Goal: Task Accomplishment & Management: Manage account settings

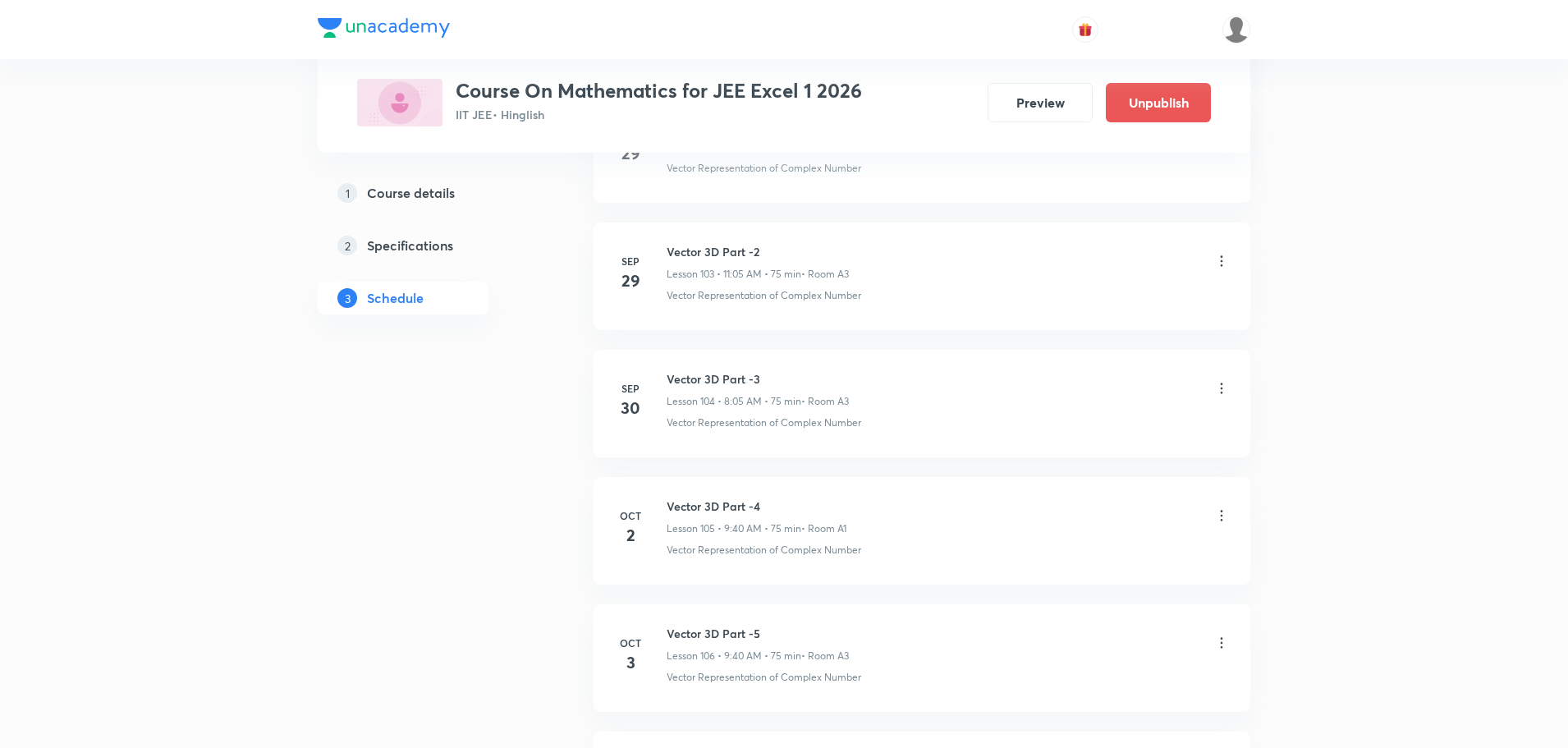
scroll to position [13934, 0]
click at [1215, 506] on div "Vector 3D Part -4 Lesson 105 • 9:40 AM • 75 min • Room A1" at bounding box center [948, 517] width 563 height 39
click at [1221, 515] on icon at bounding box center [1221, 516] width 17 height 17
click at [1090, 587] on p "Delete" at bounding box center [1078, 589] width 34 height 18
click at [1021, 717] on button "Delete" at bounding box center [1020, 713] width 144 height 39
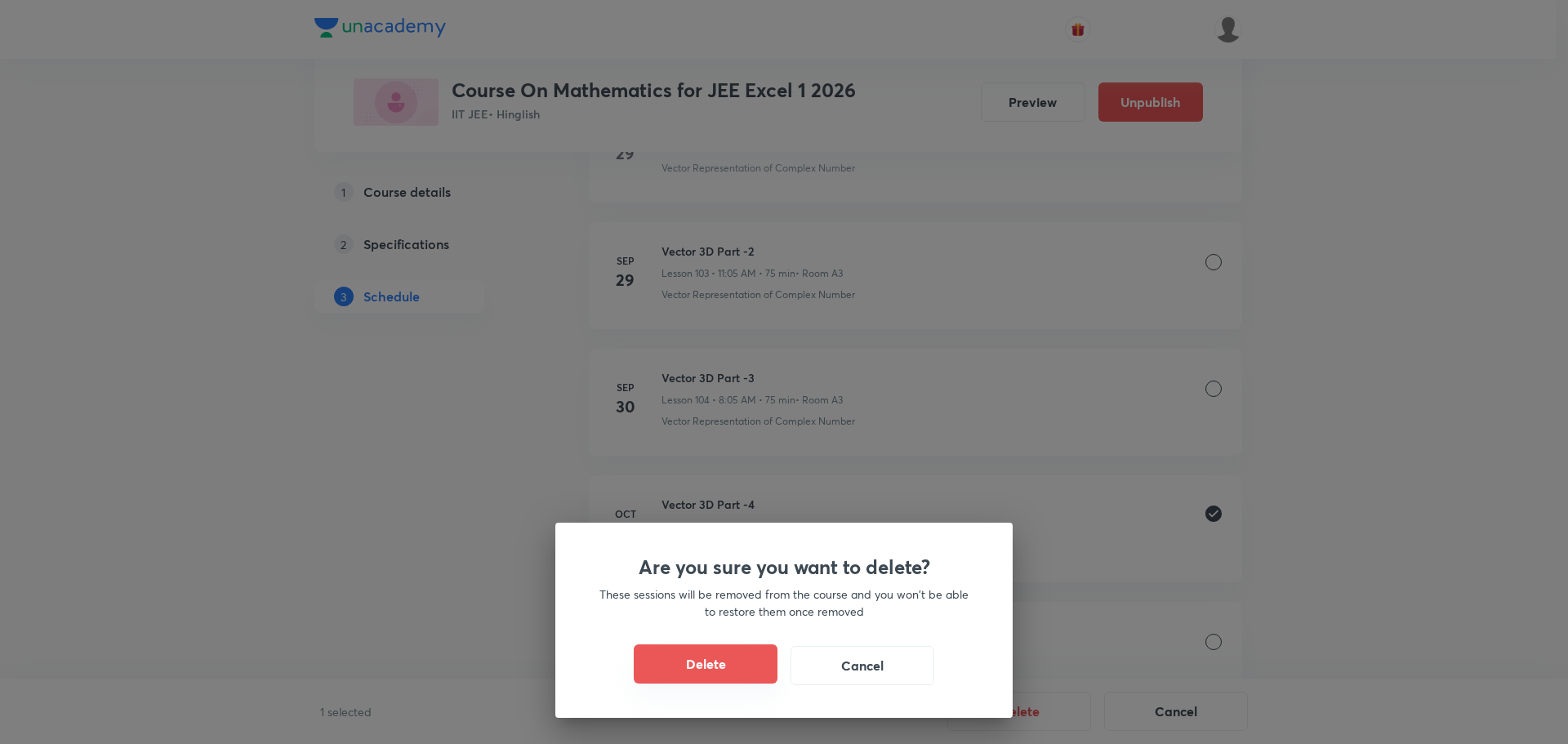
click at [682, 666] on button "Delete" at bounding box center [706, 664] width 143 height 39
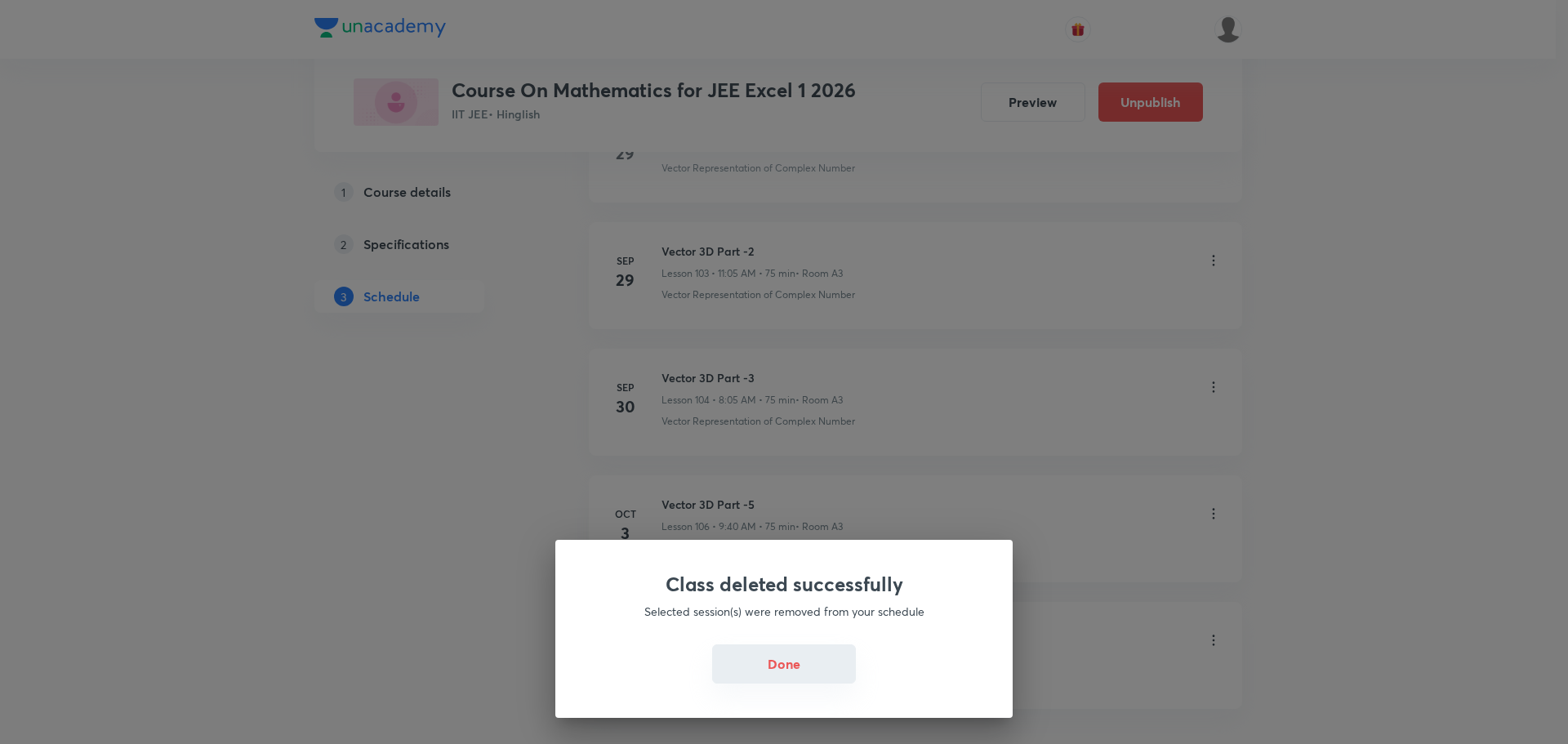
click at [778, 666] on button "Done" at bounding box center [784, 664] width 143 height 39
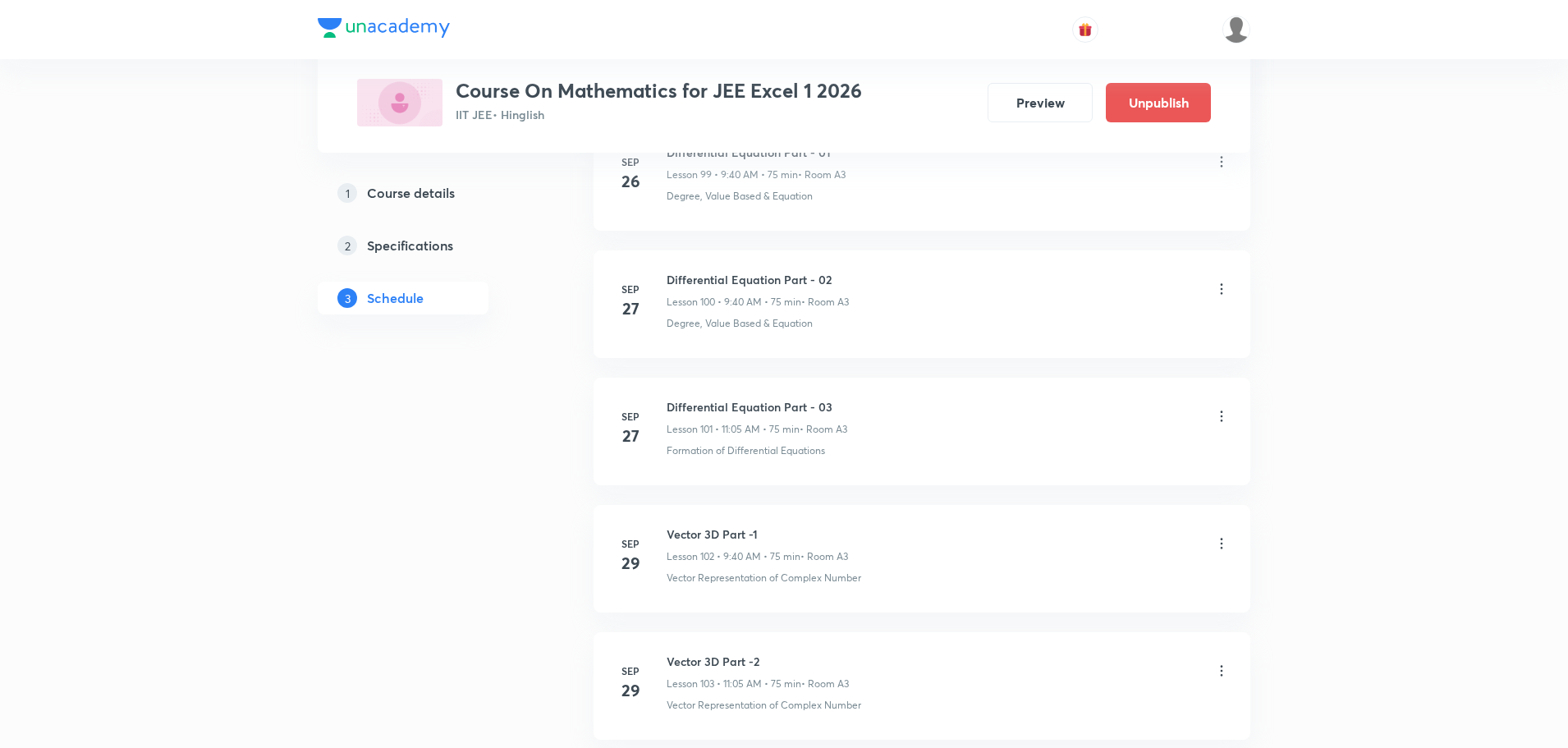
scroll to position [13524, 0]
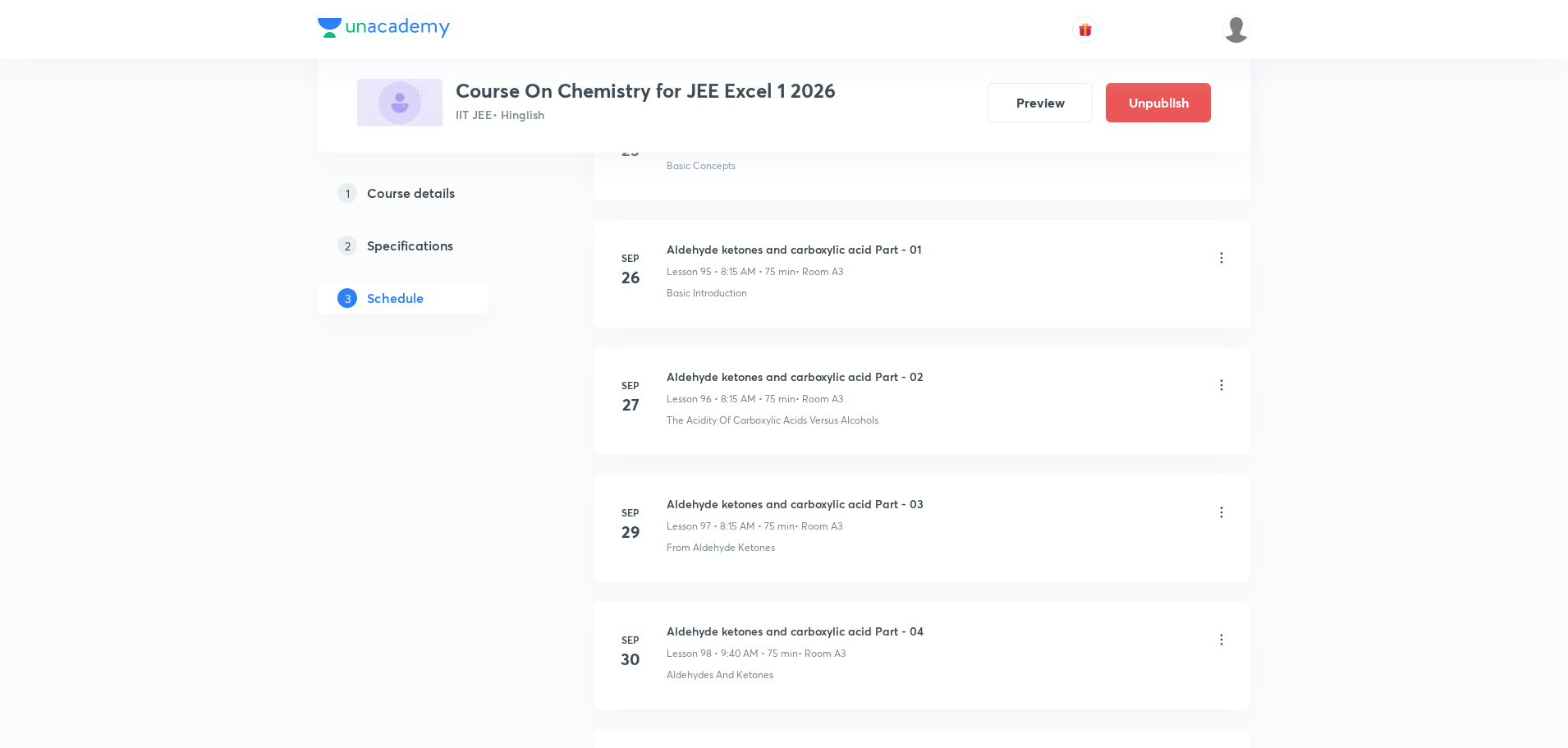
scroll to position [13417, 0]
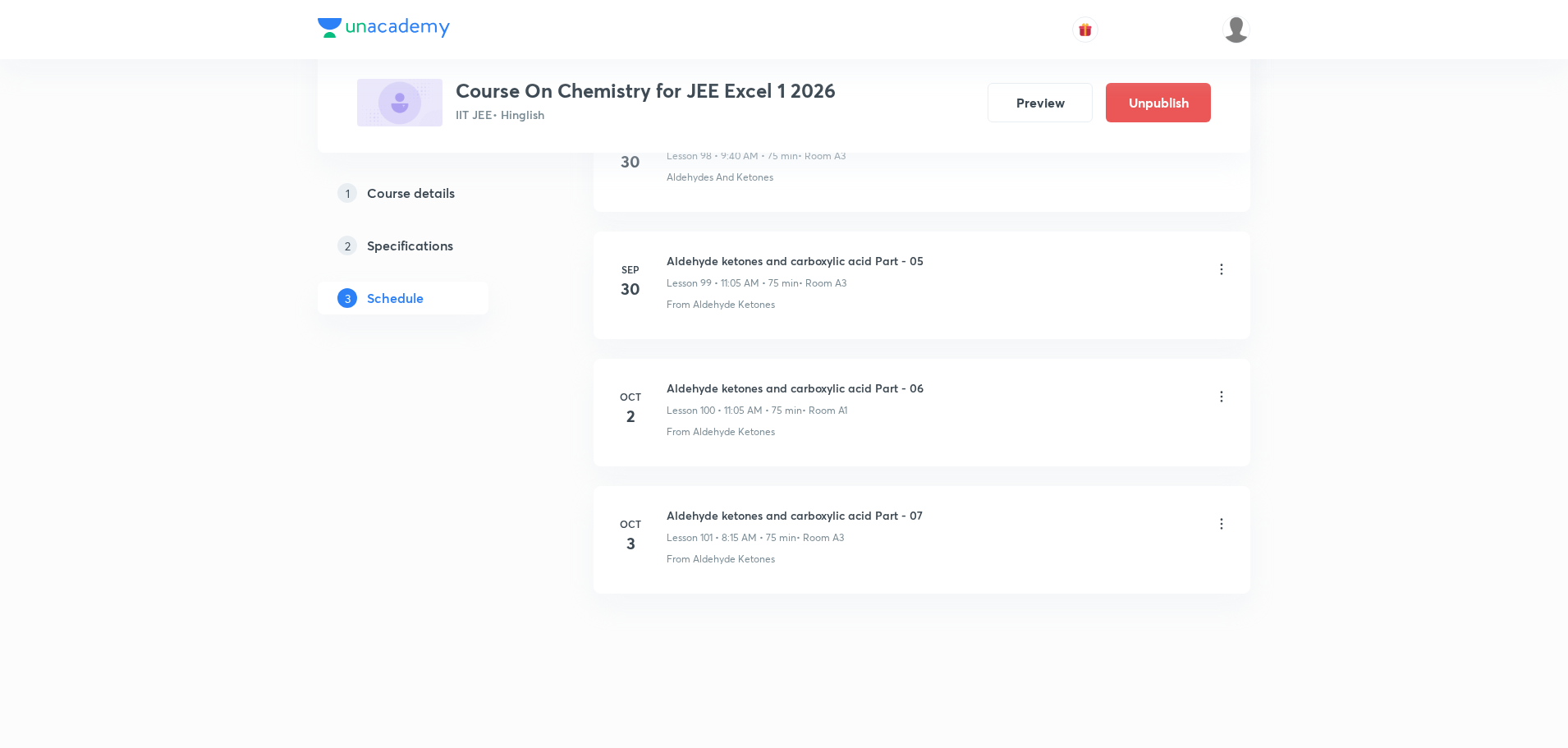
click at [1217, 401] on icon at bounding box center [1221, 396] width 17 height 17
click at [1085, 470] on p "Delete" at bounding box center [1078, 469] width 34 height 18
click at [1028, 713] on button "Delete" at bounding box center [1020, 713] width 144 height 39
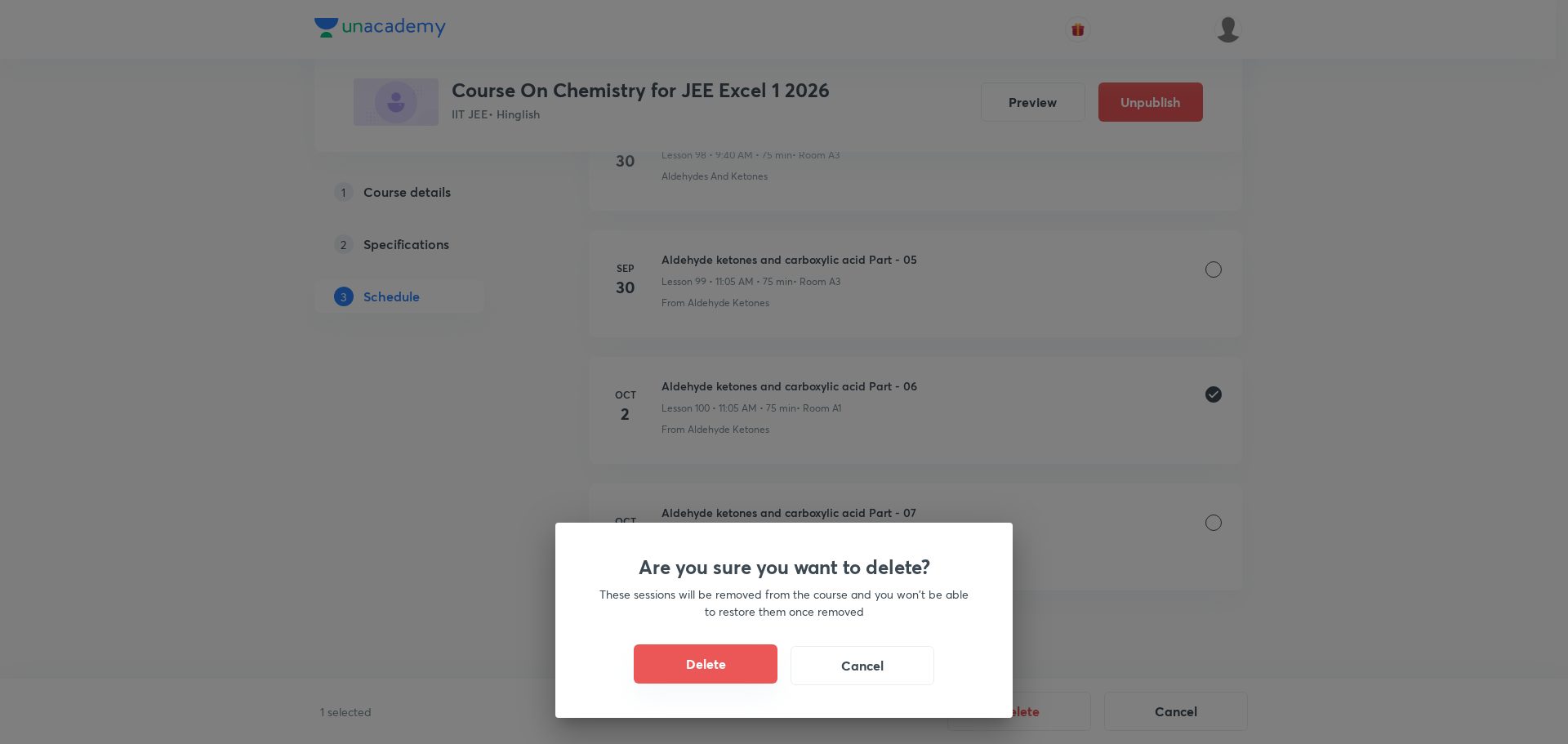
click at [727, 667] on button "Delete" at bounding box center [706, 664] width 143 height 39
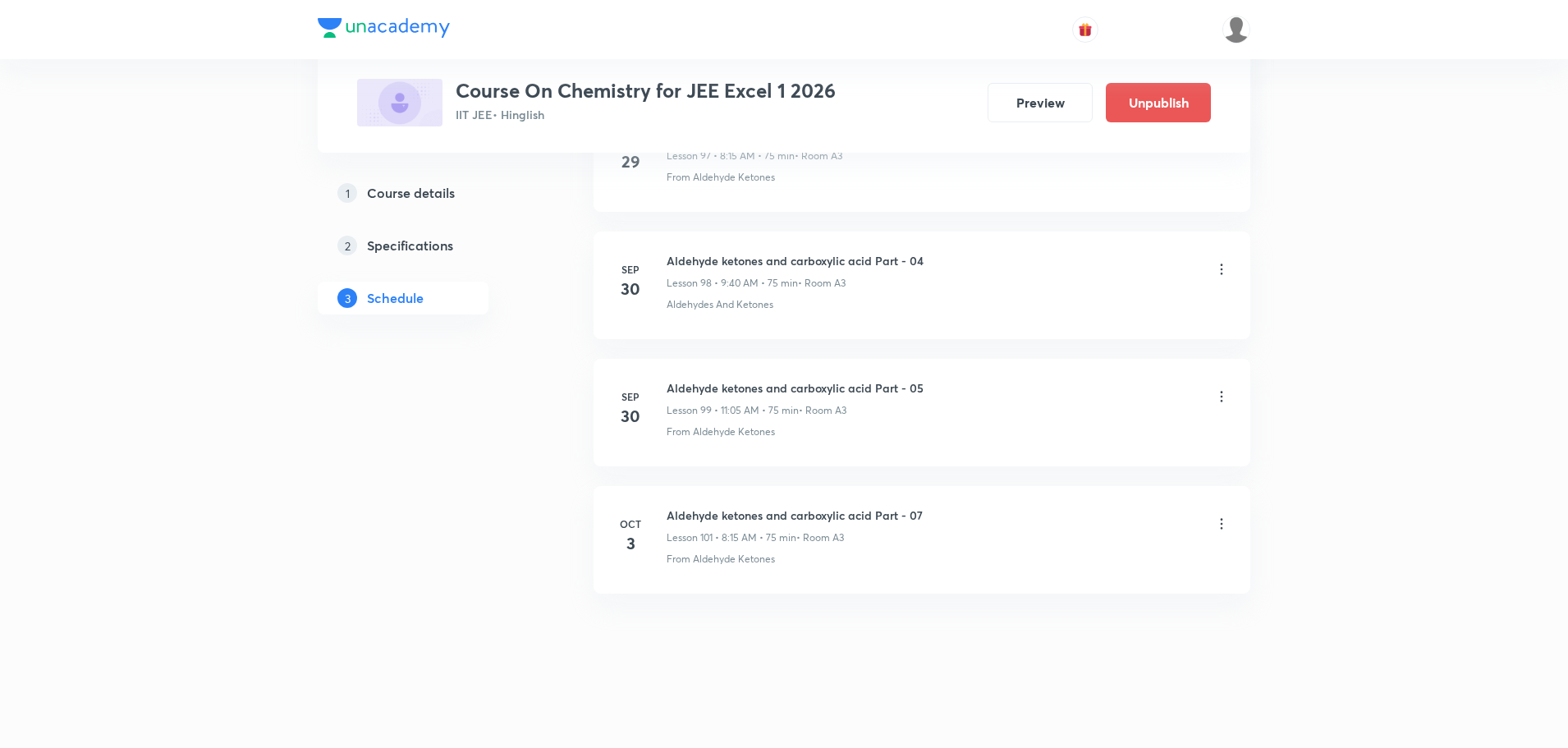
scroll to position [13291, 0]
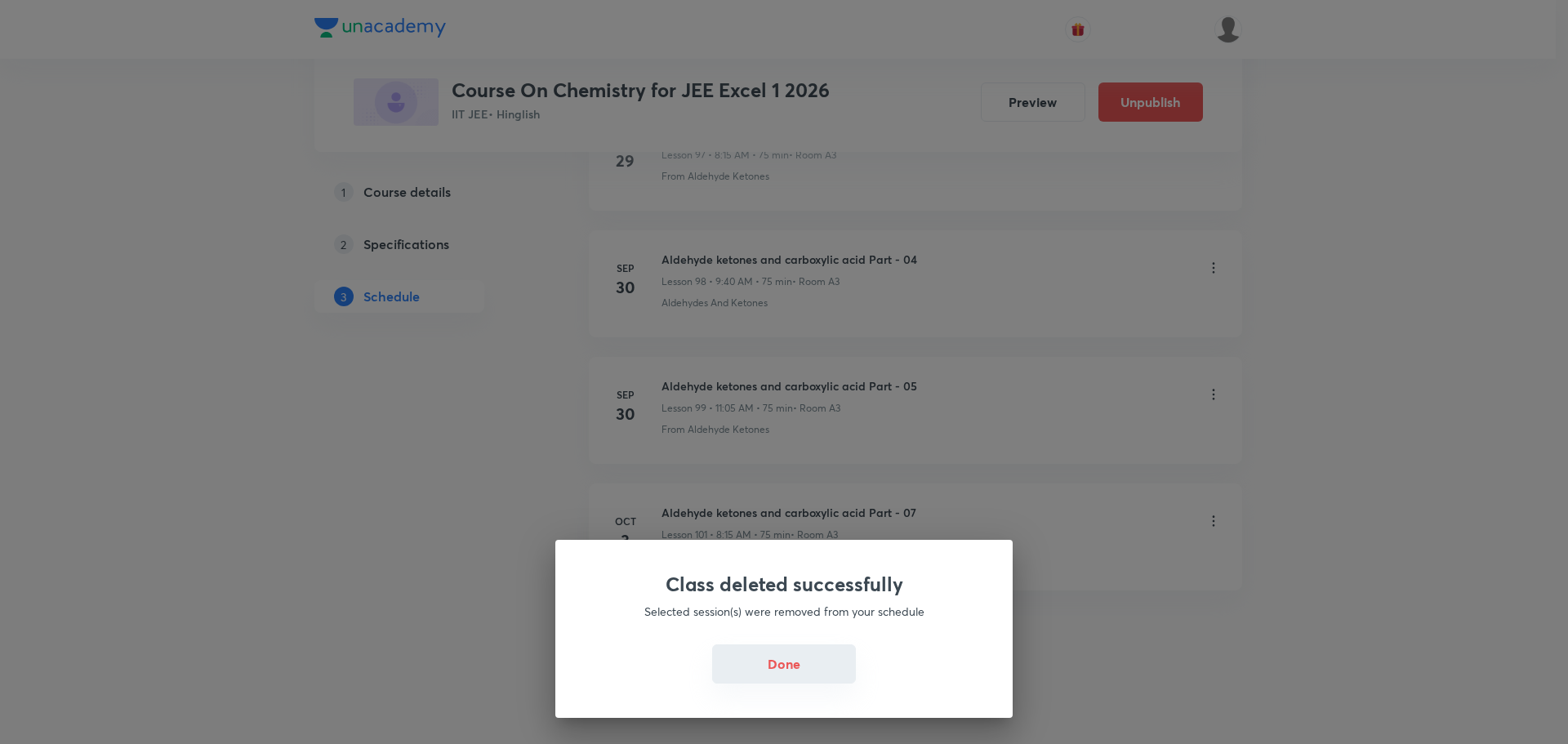
click at [814, 660] on button "Done" at bounding box center [784, 664] width 143 height 39
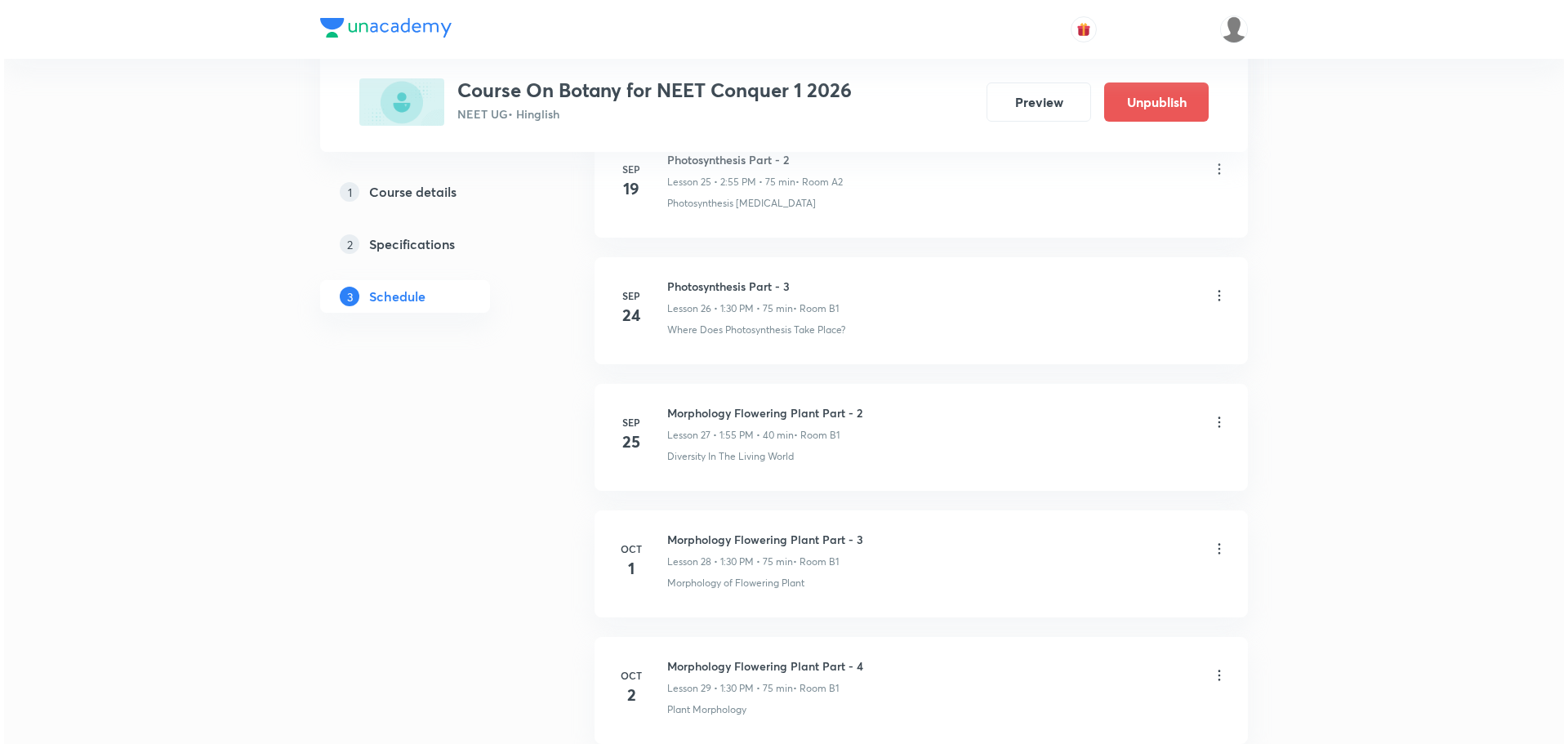
scroll to position [4234, 0]
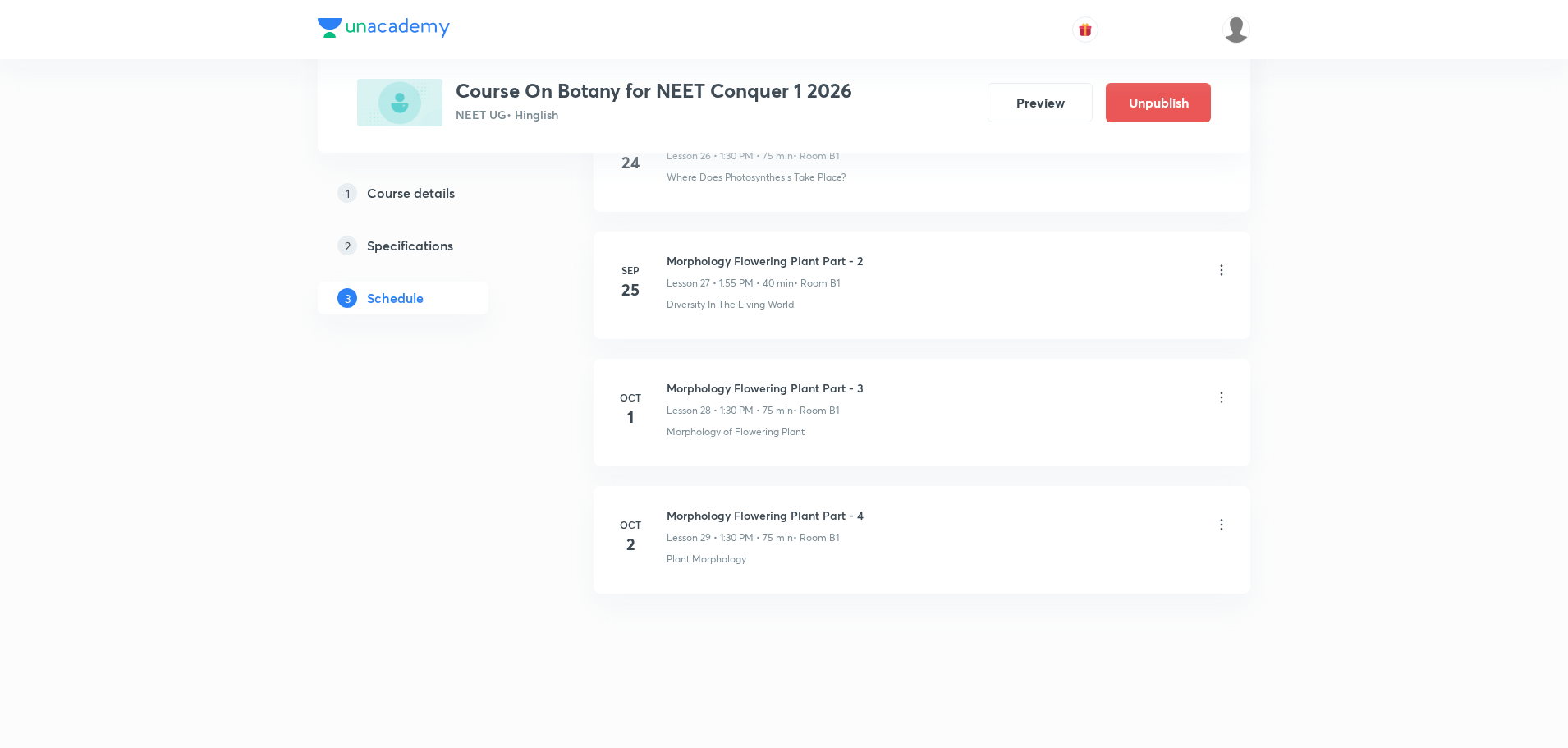
click at [1220, 399] on icon at bounding box center [1221, 396] width 17 height 17
click at [1084, 436] on li "Edit" at bounding box center [1137, 438] width 180 height 30
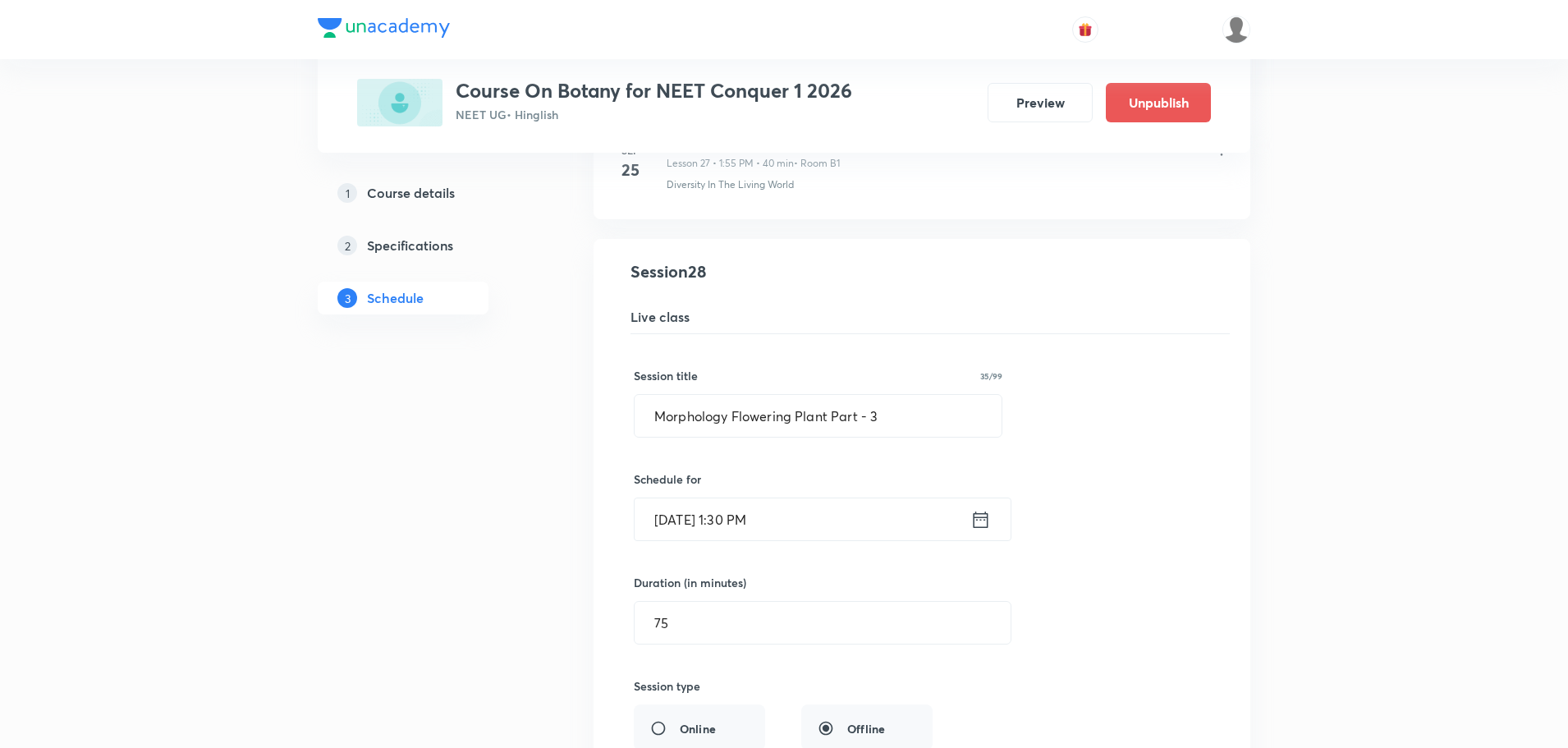
scroll to position [3560, 0]
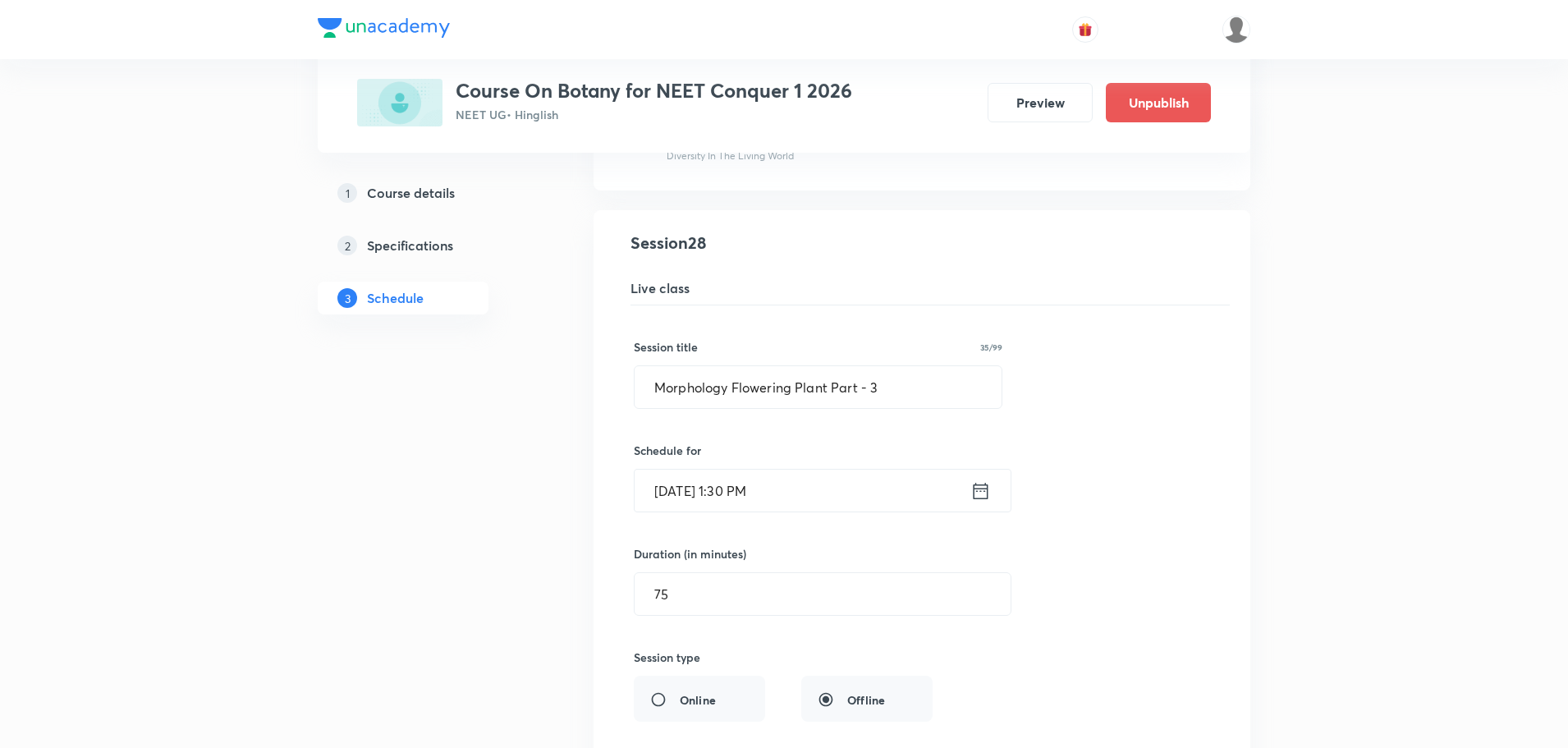
click at [753, 488] on input "[DATE] 1:30 PM" at bounding box center [802, 490] width 336 height 42
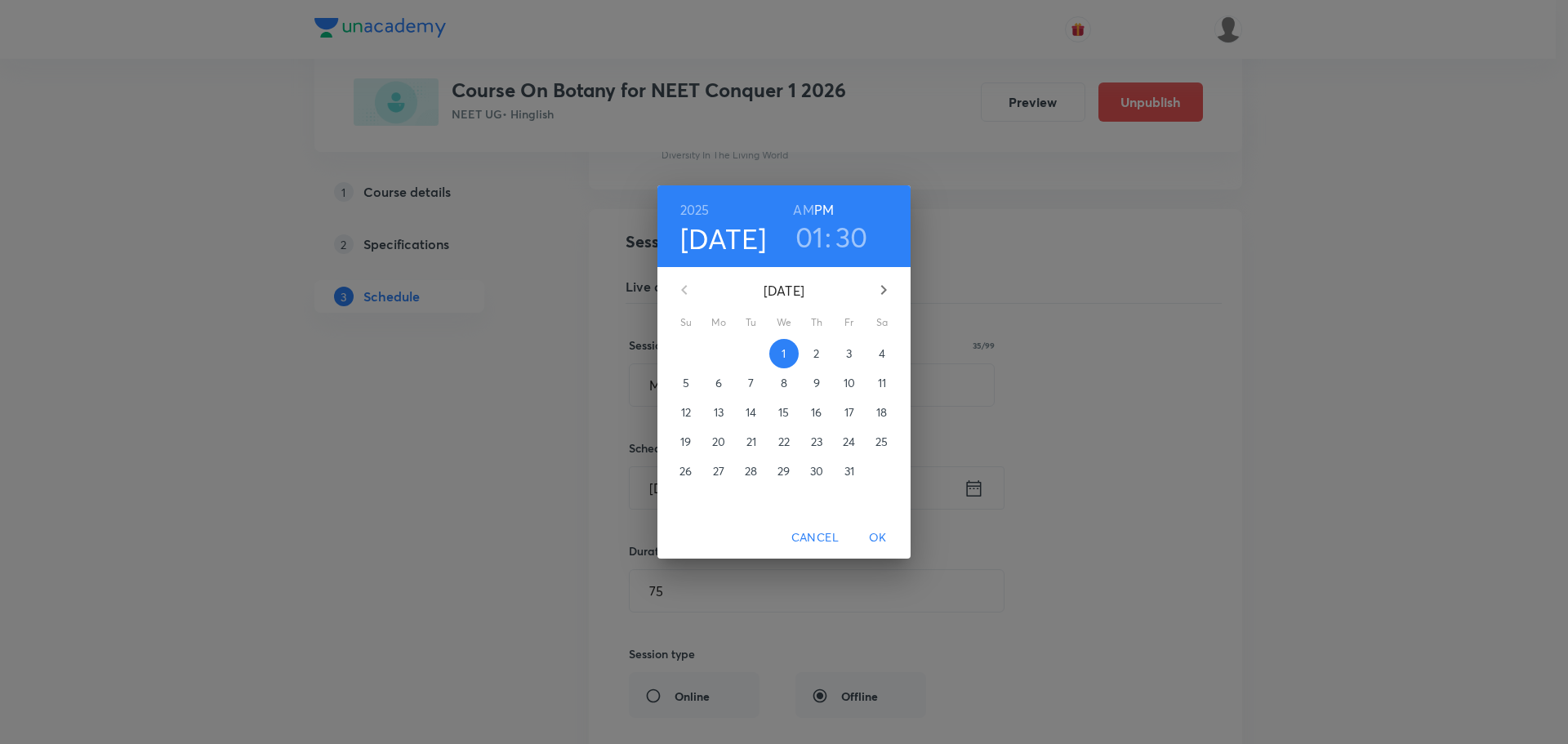
click at [820, 238] on h3 "01" at bounding box center [809, 236] width 28 height 34
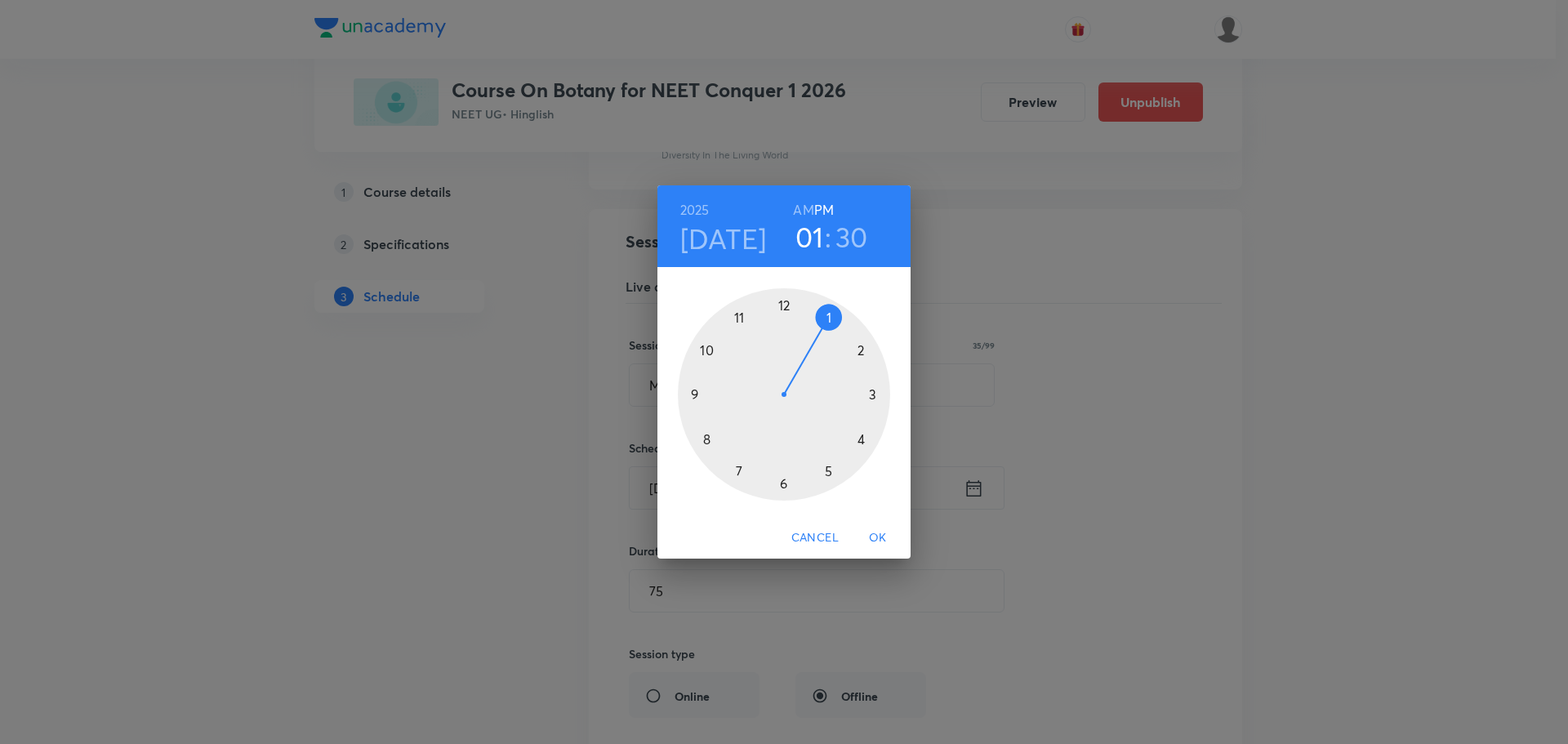
click at [835, 321] on div at bounding box center [783, 393] width 212 height 212
click at [781, 303] on div at bounding box center [783, 393] width 212 height 212
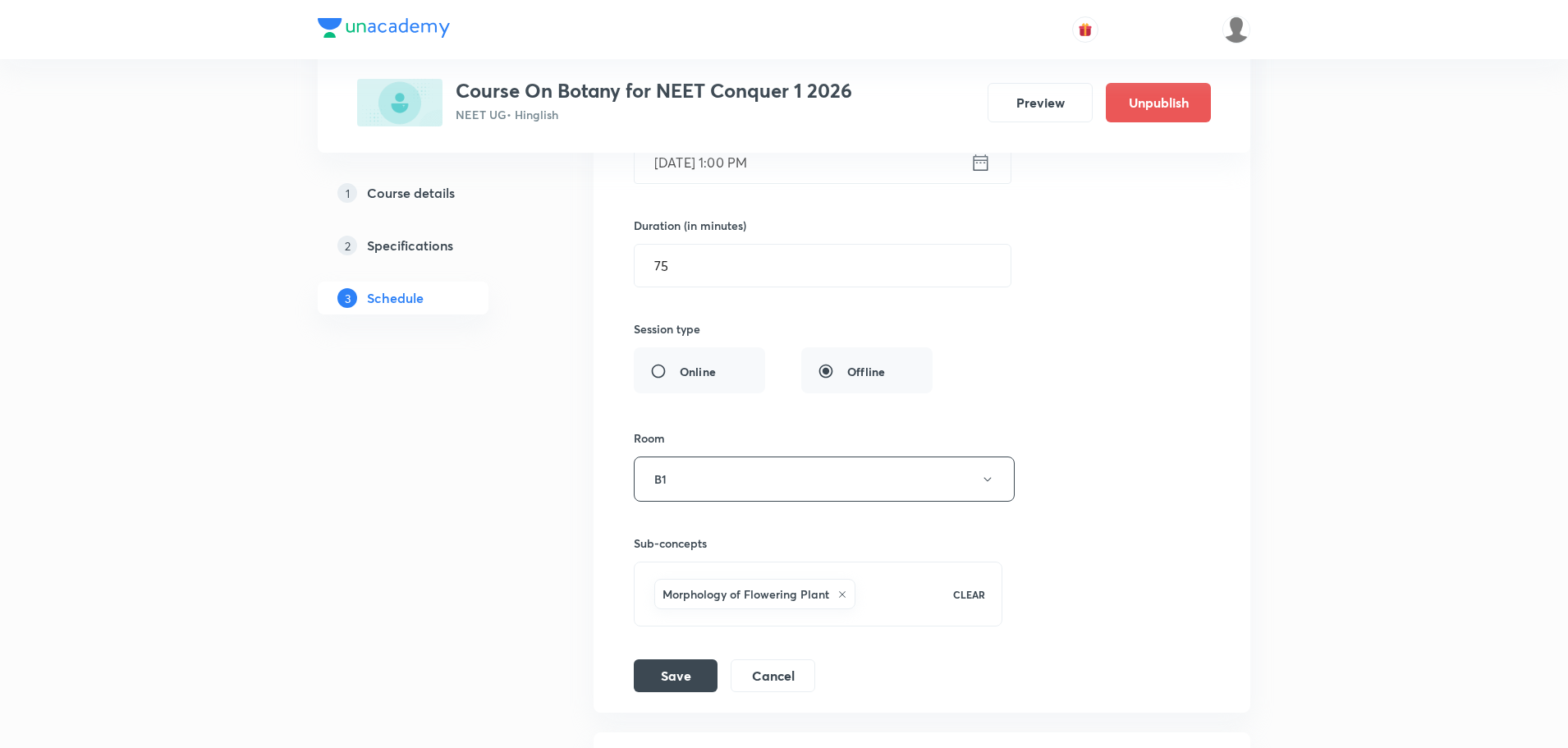
scroll to position [4133, 0]
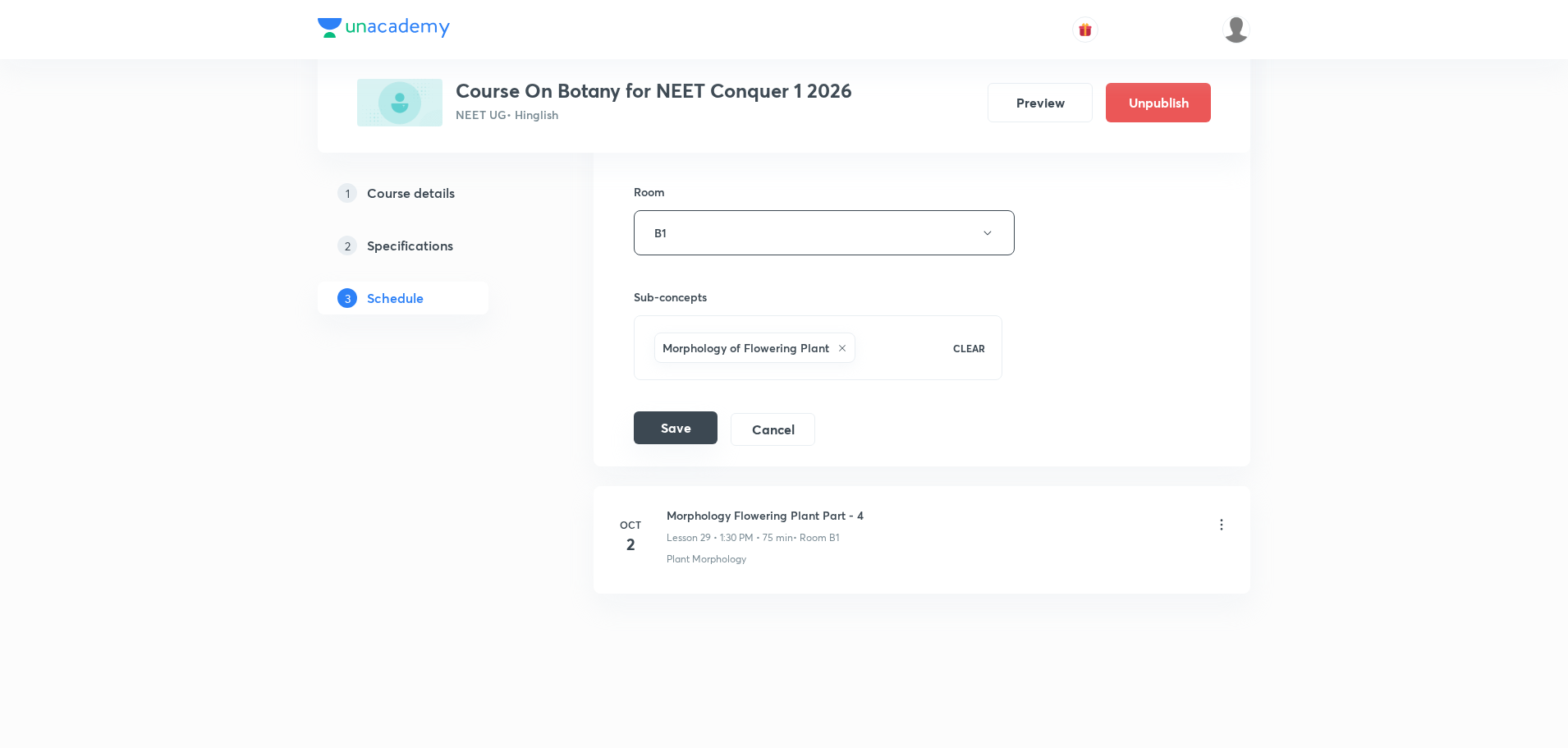
click at [683, 432] on button "Save" at bounding box center [676, 428] width 84 height 33
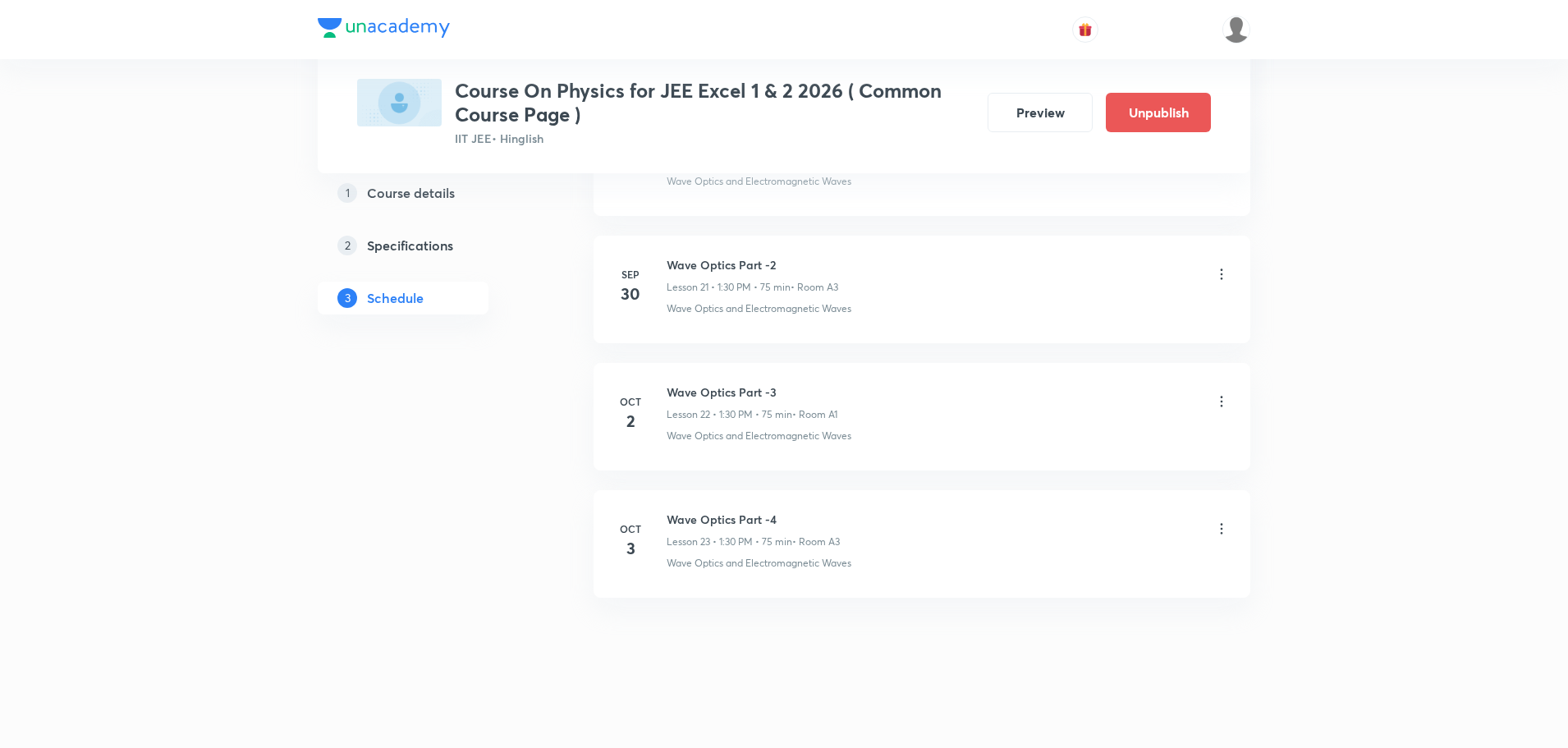
scroll to position [3529, 0]
click at [1222, 399] on icon at bounding box center [1221, 396] width 17 height 17
click at [1090, 475] on p "Delete" at bounding box center [1078, 470] width 34 height 18
click at [998, 717] on button "Delete" at bounding box center [1020, 713] width 144 height 39
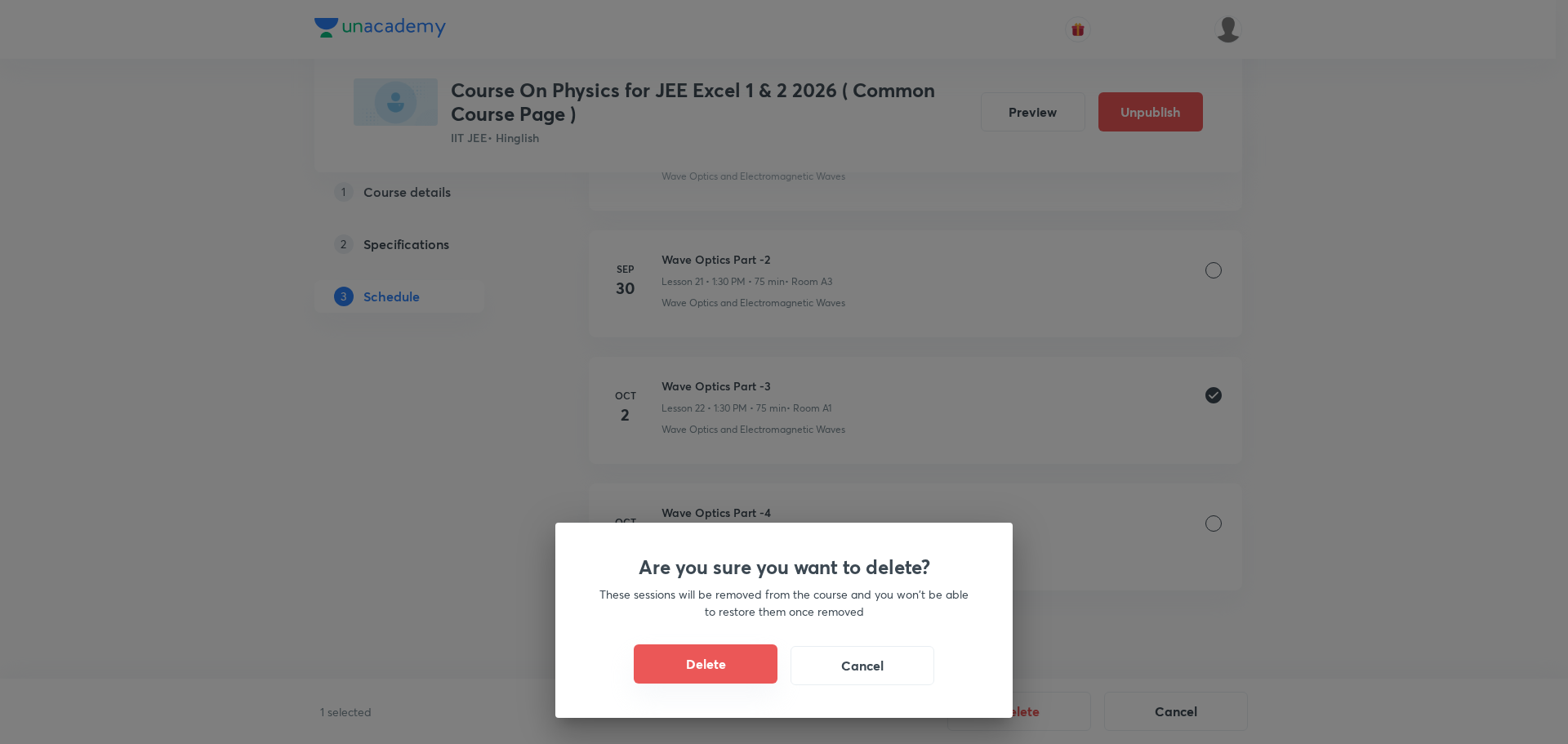
click at [703, 648] on button "Delete" at bounding box center [706, 664] width 143 height 39
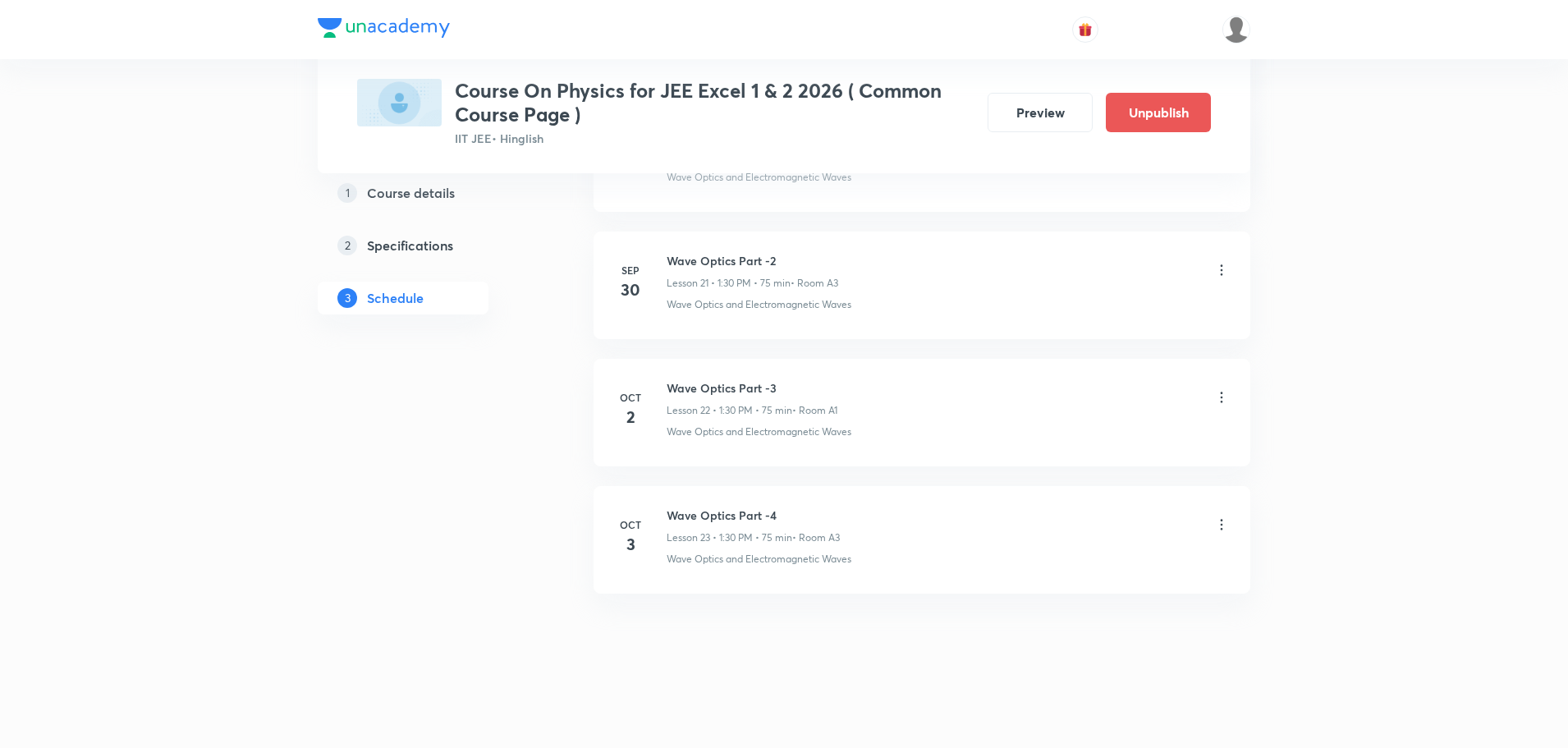
scroll to position [3402, 0]
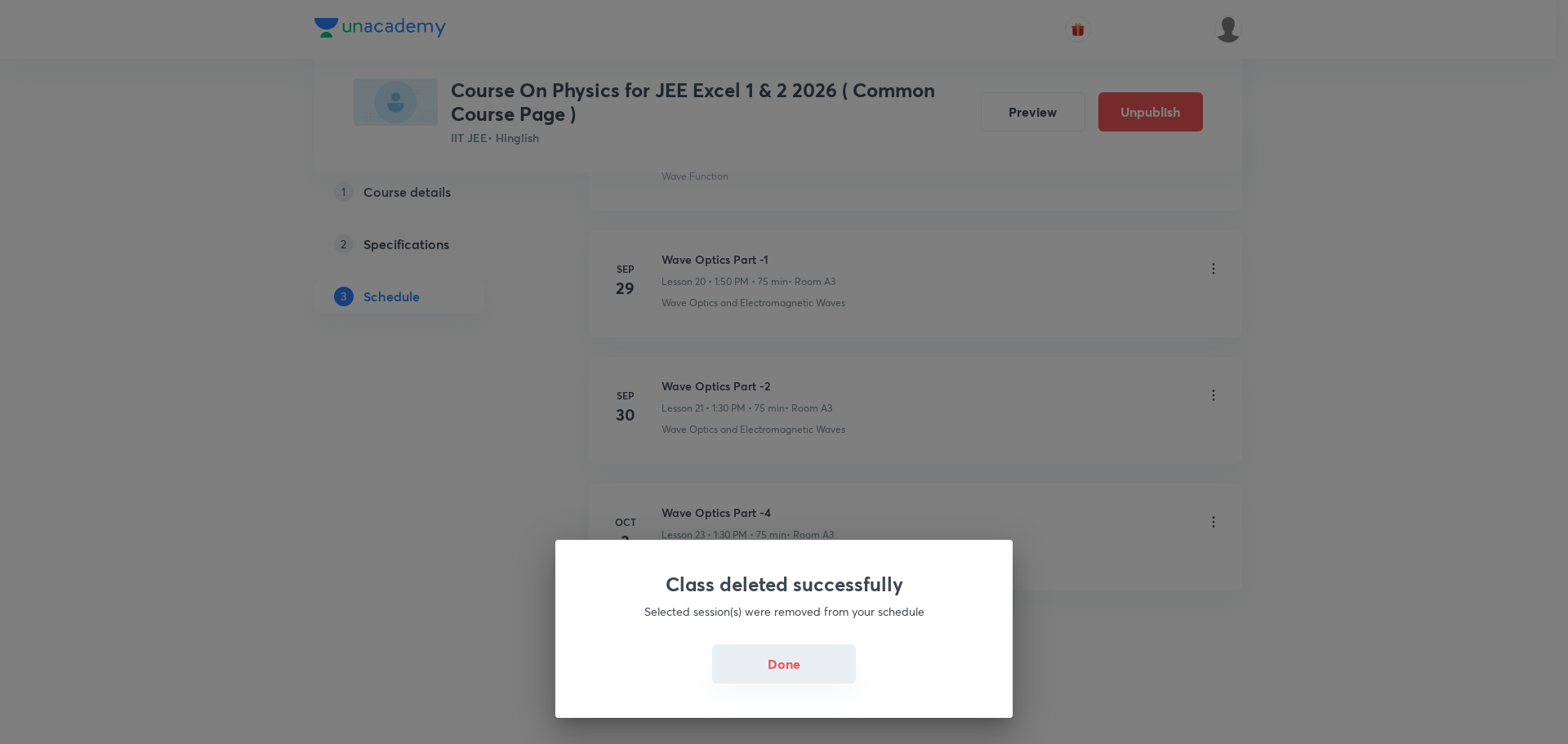
click at [768, 666] on button "Done" at bounding box center [784, 664] width 143 height 39
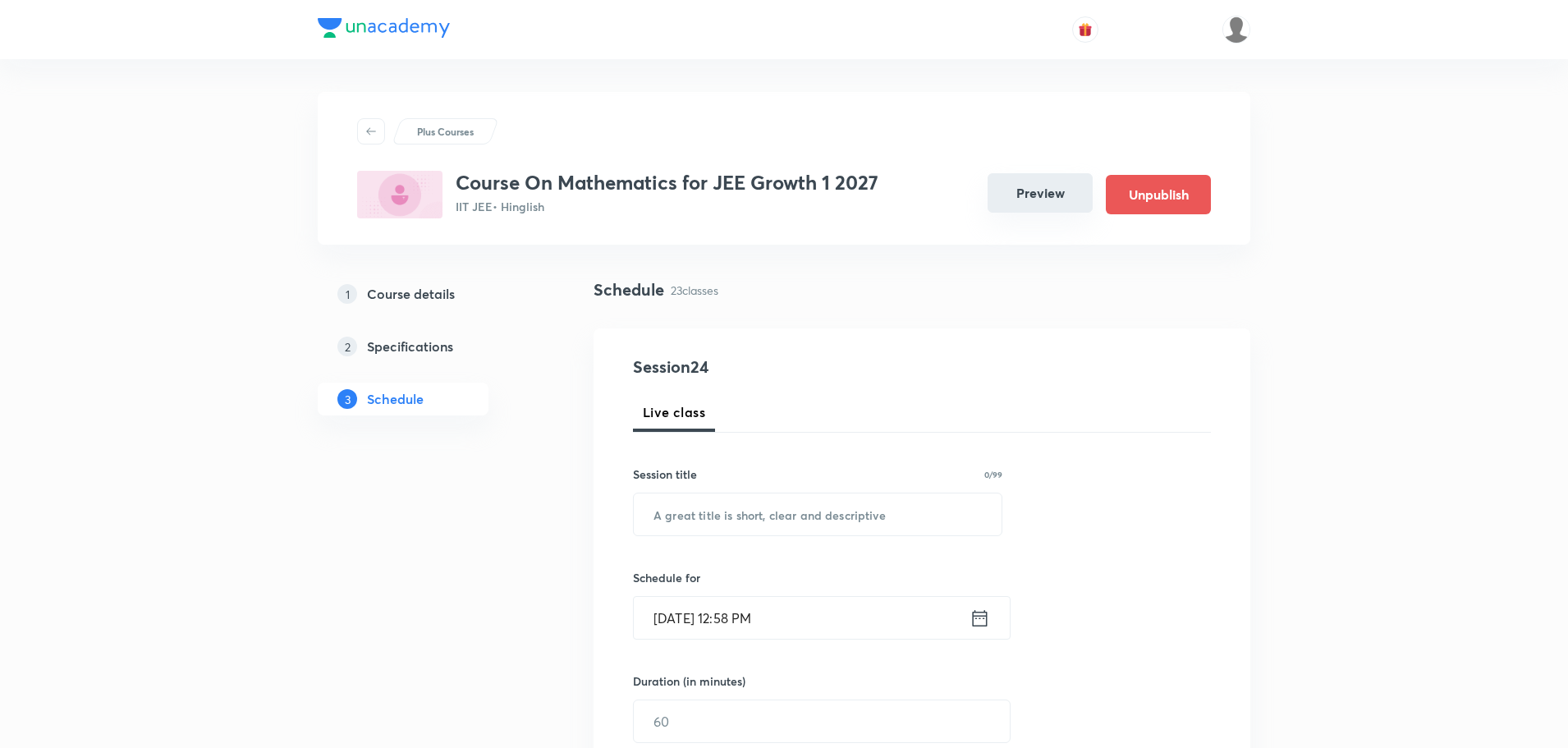
click at [1025, 198] on button "Preview" at bounding box center [1041, 193] width 105 height 39
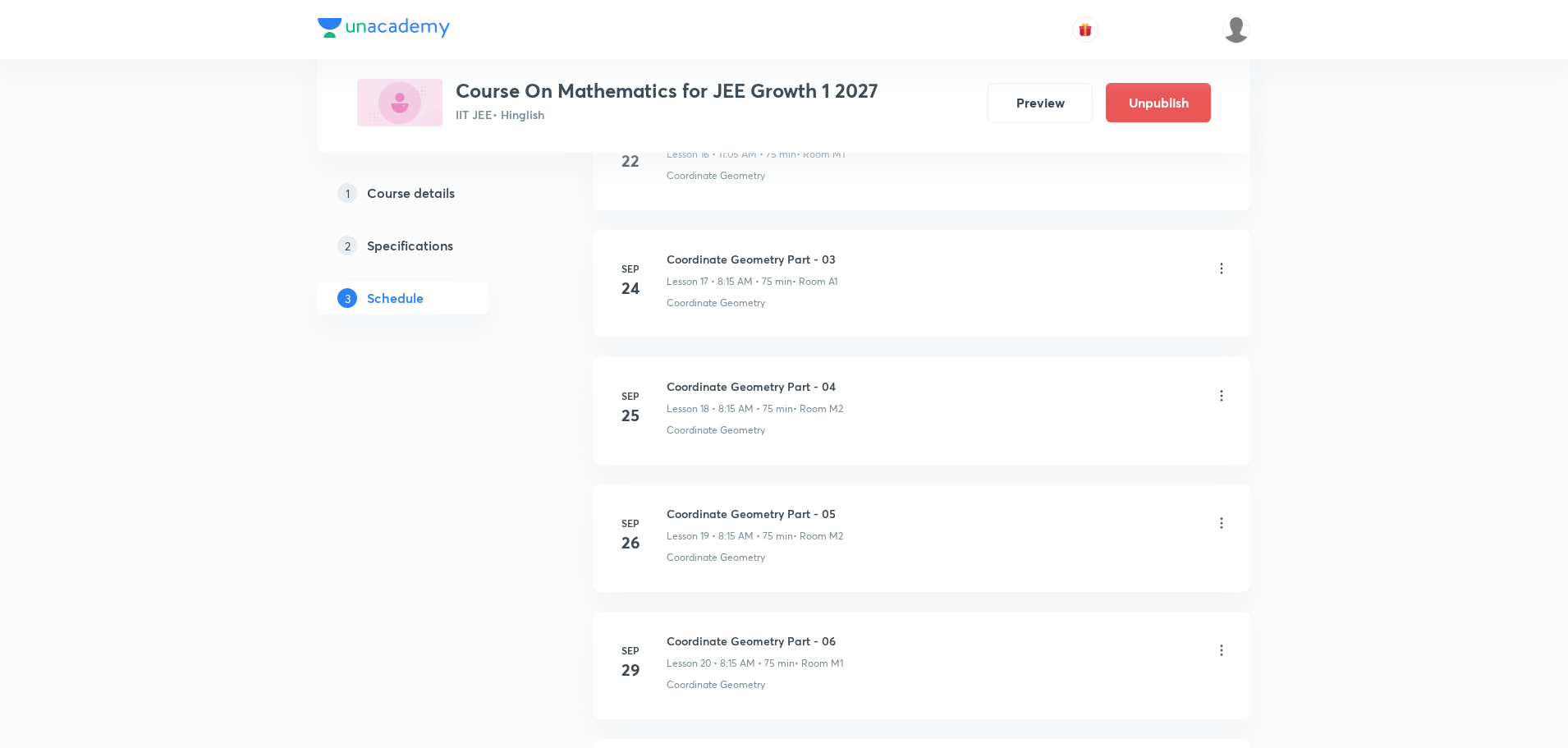
scroll to position [3494, 0]
click at [1222, 403] on icon at bounding box center [1221, 396] width 17 height 17
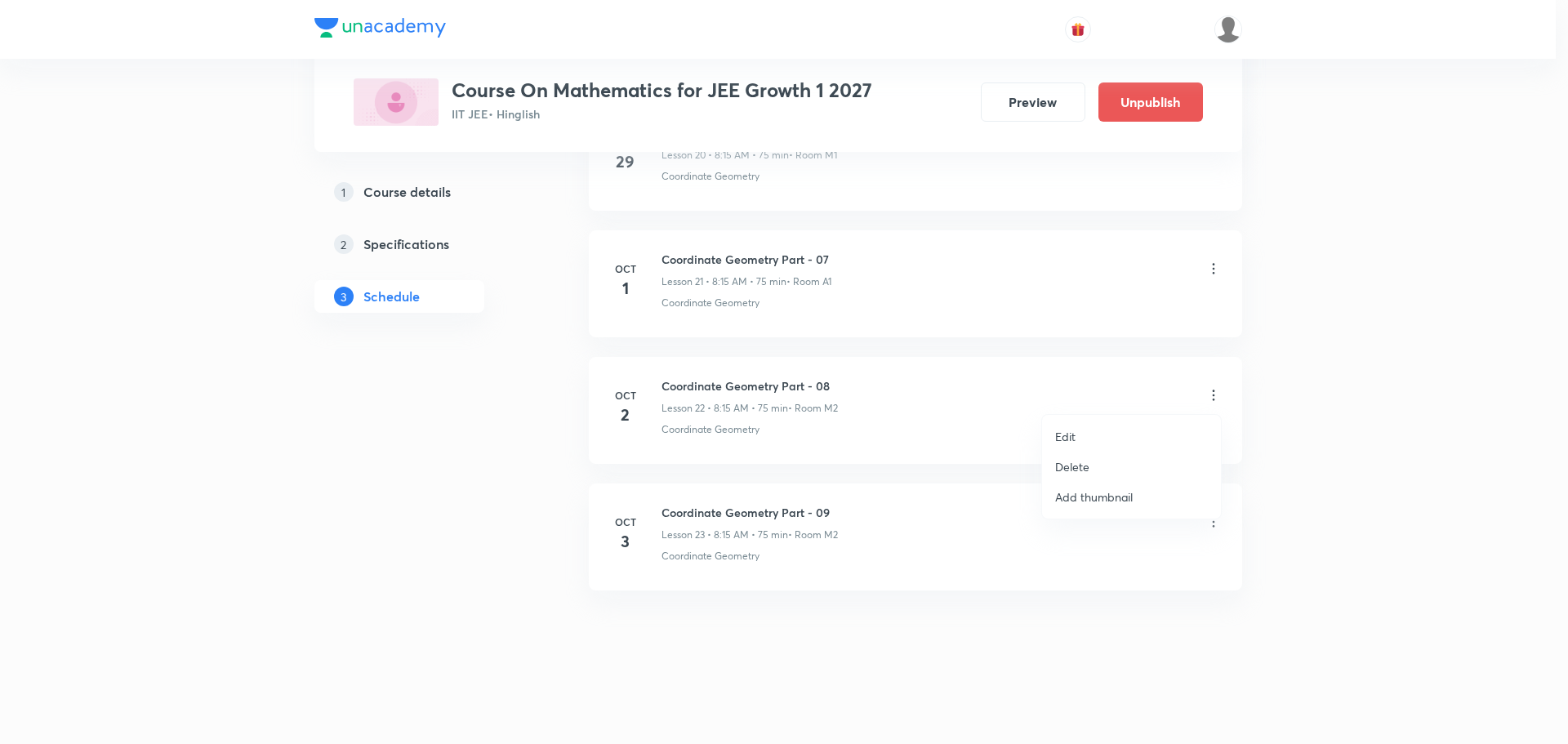
click at [1069, 466] on p "Delete" at bounding box center [1072, 467] width 34 height 17
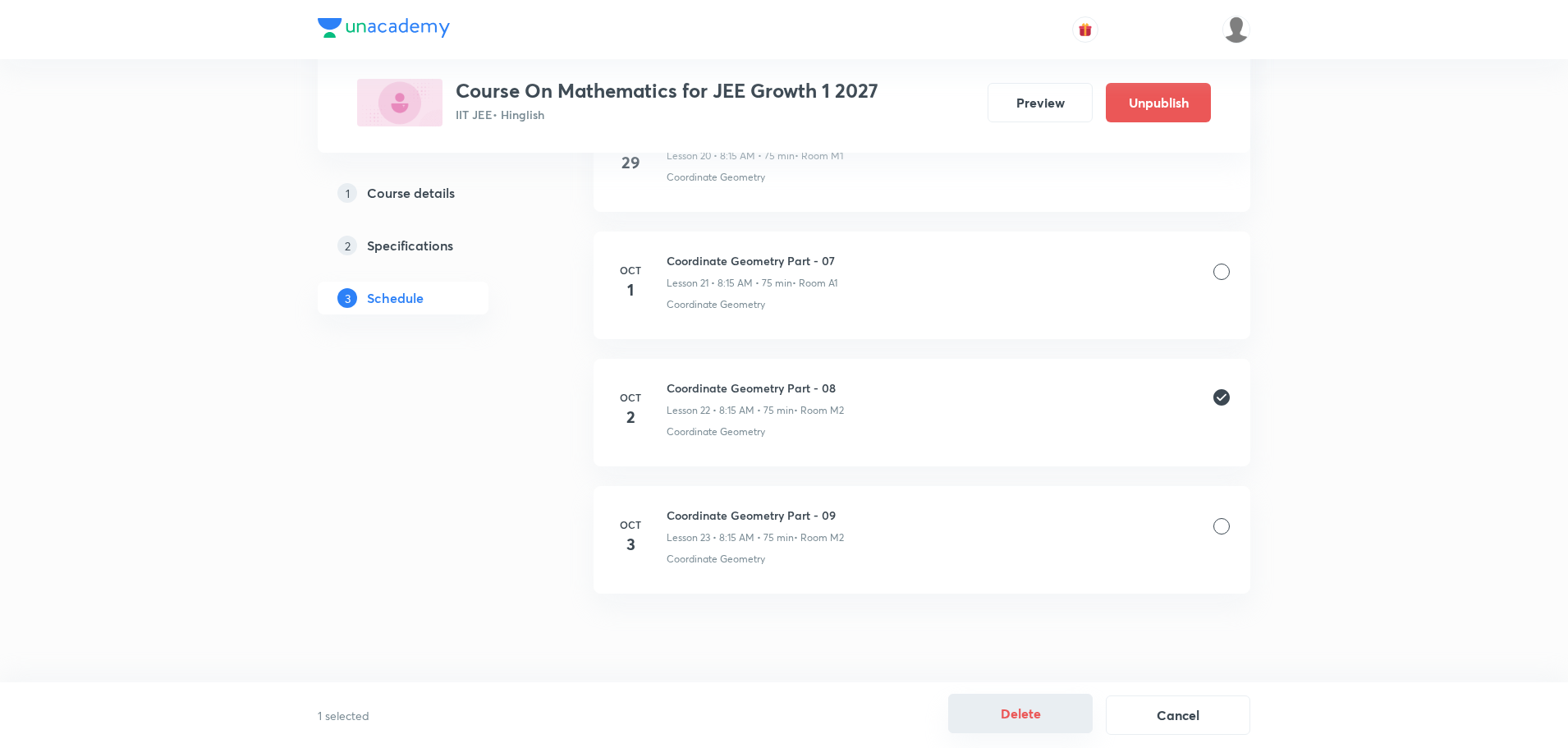
click at [1017, 721] on button "Delete" at bounding box center [1020, 713] width 144 height 39
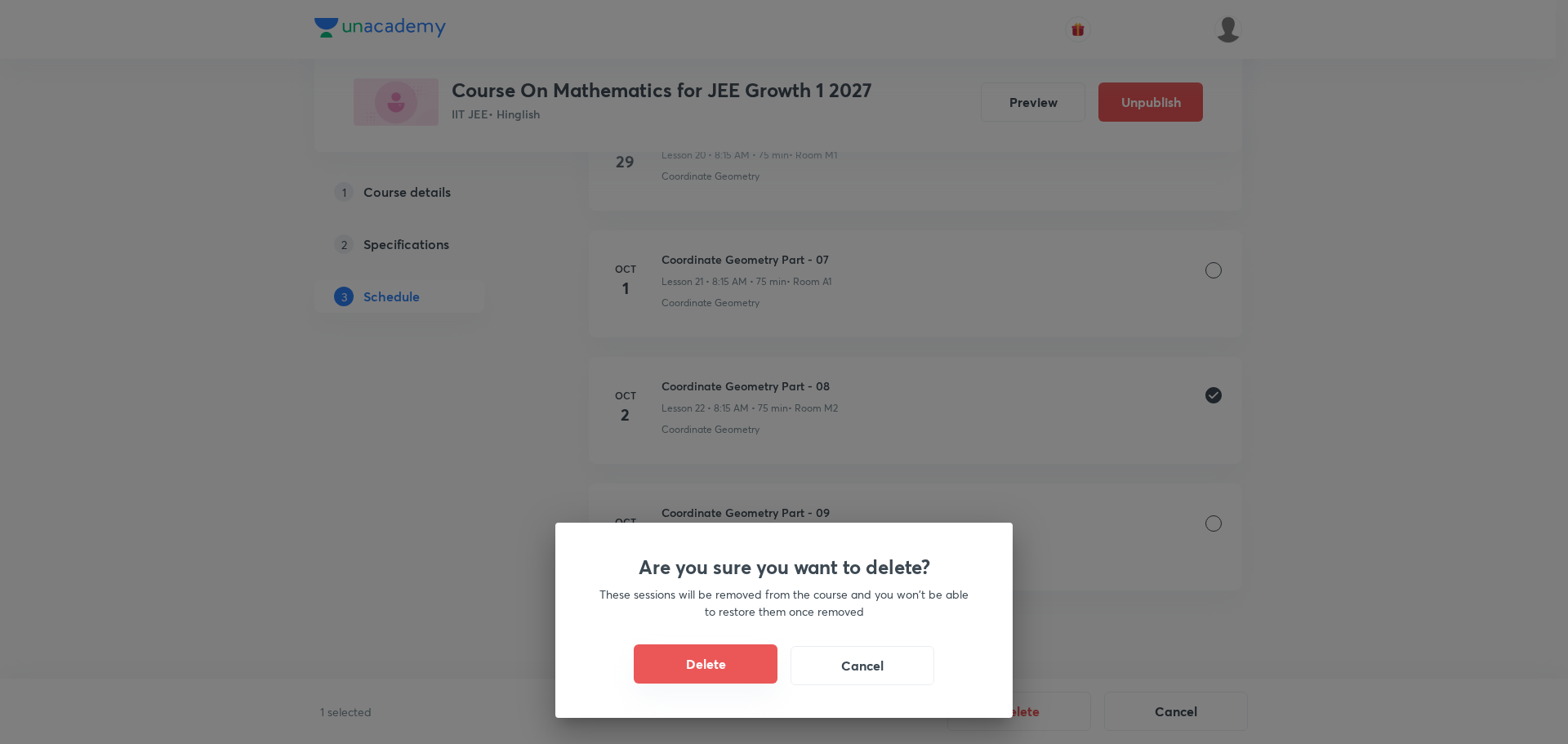
click at [750, 662] on button "Delete" at bounding box center [706, 664] width 143 height 39
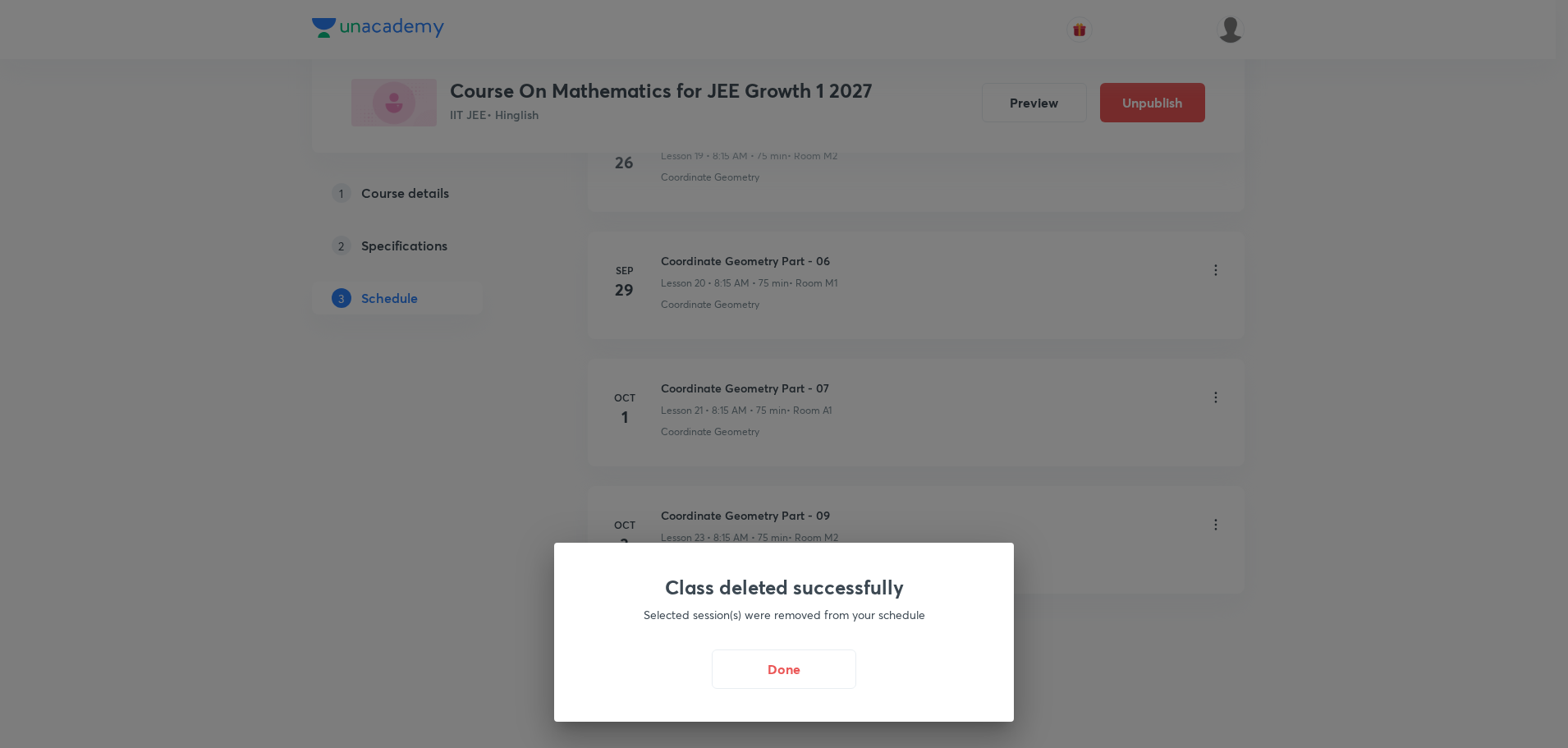
scroll to position [3367, 0]
click at [779, 677] on button "Done" at bounding box center [788, 667] width 144 height 39
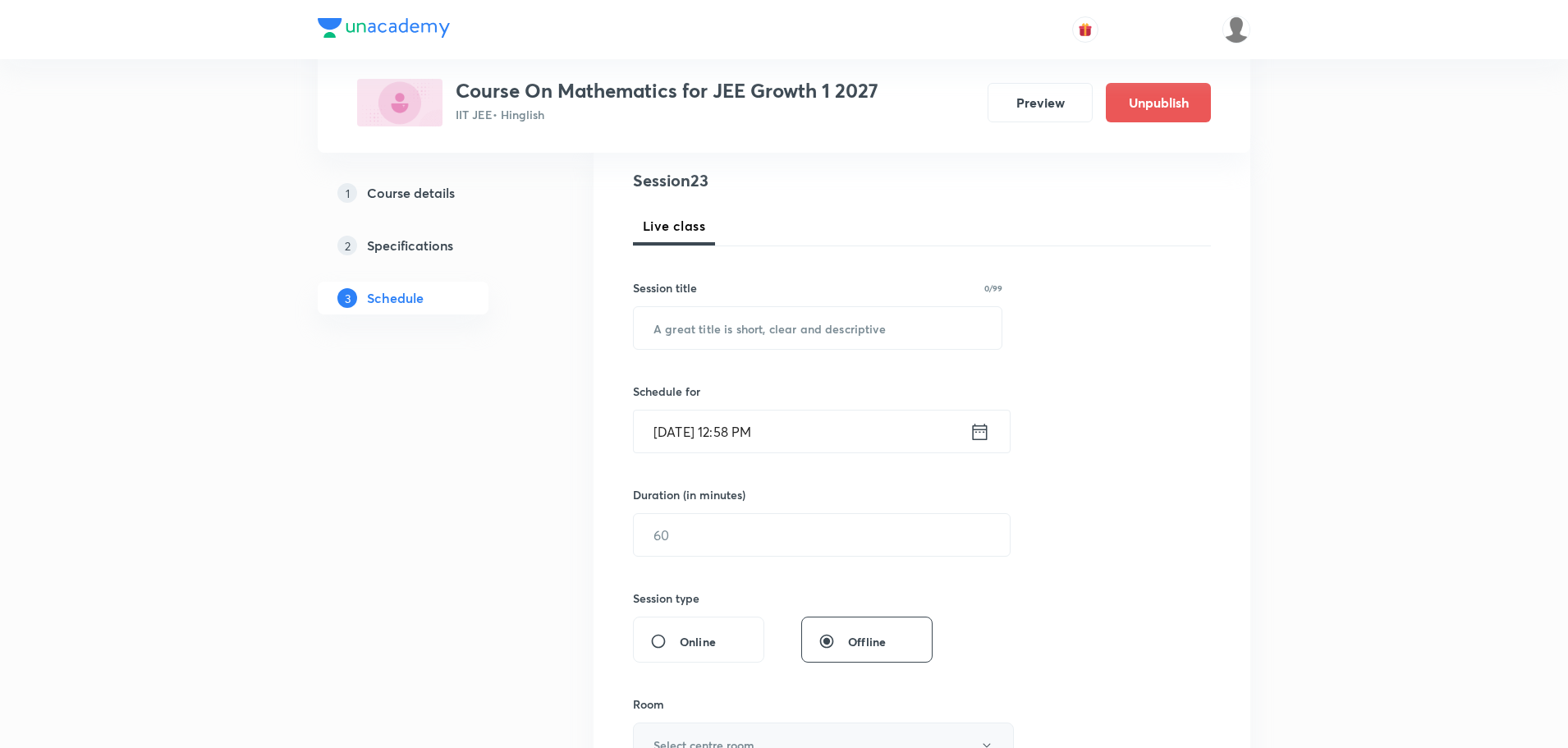
scroll to position [0, 0]
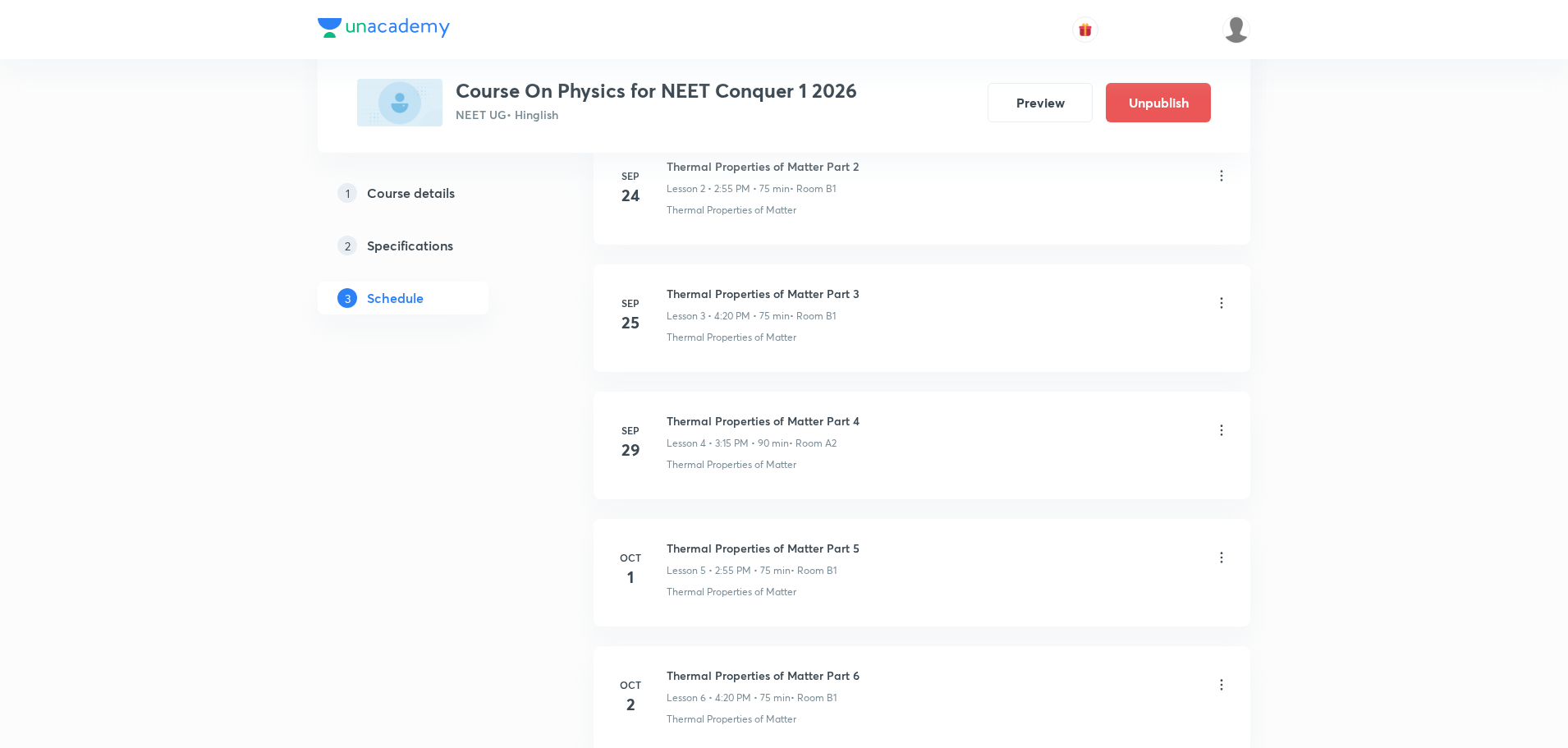
scroll to position [1331, 0]
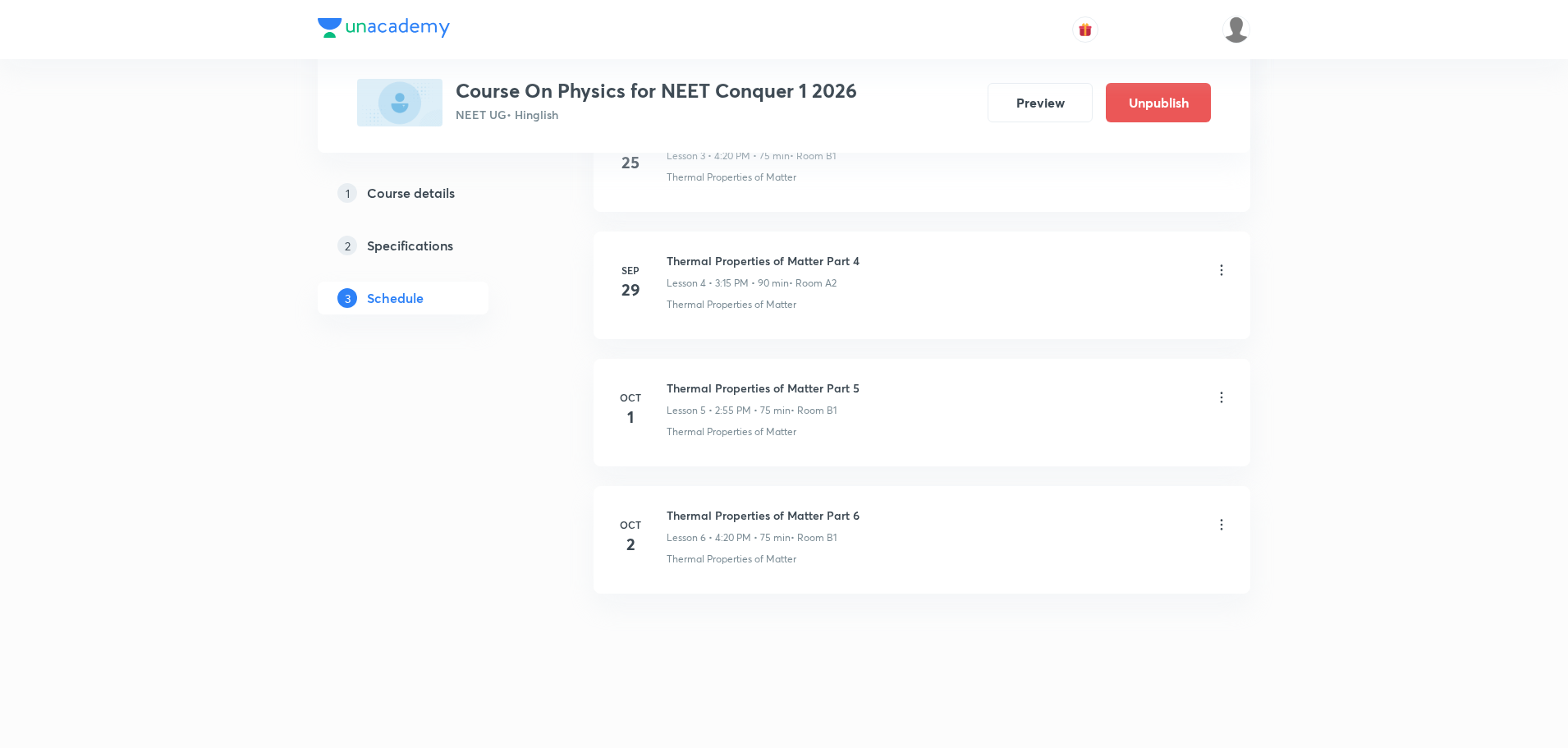
click at [1219, 522] on icon at bounding box center [1221, 524] width 17 height 17
click at [1103, 595] on li "Delete" at bounding box center [1137, 596] width 180 height 30
click at [1048, 715] on button "Delete" at bounding box center [1020, 713] width 144 height 39
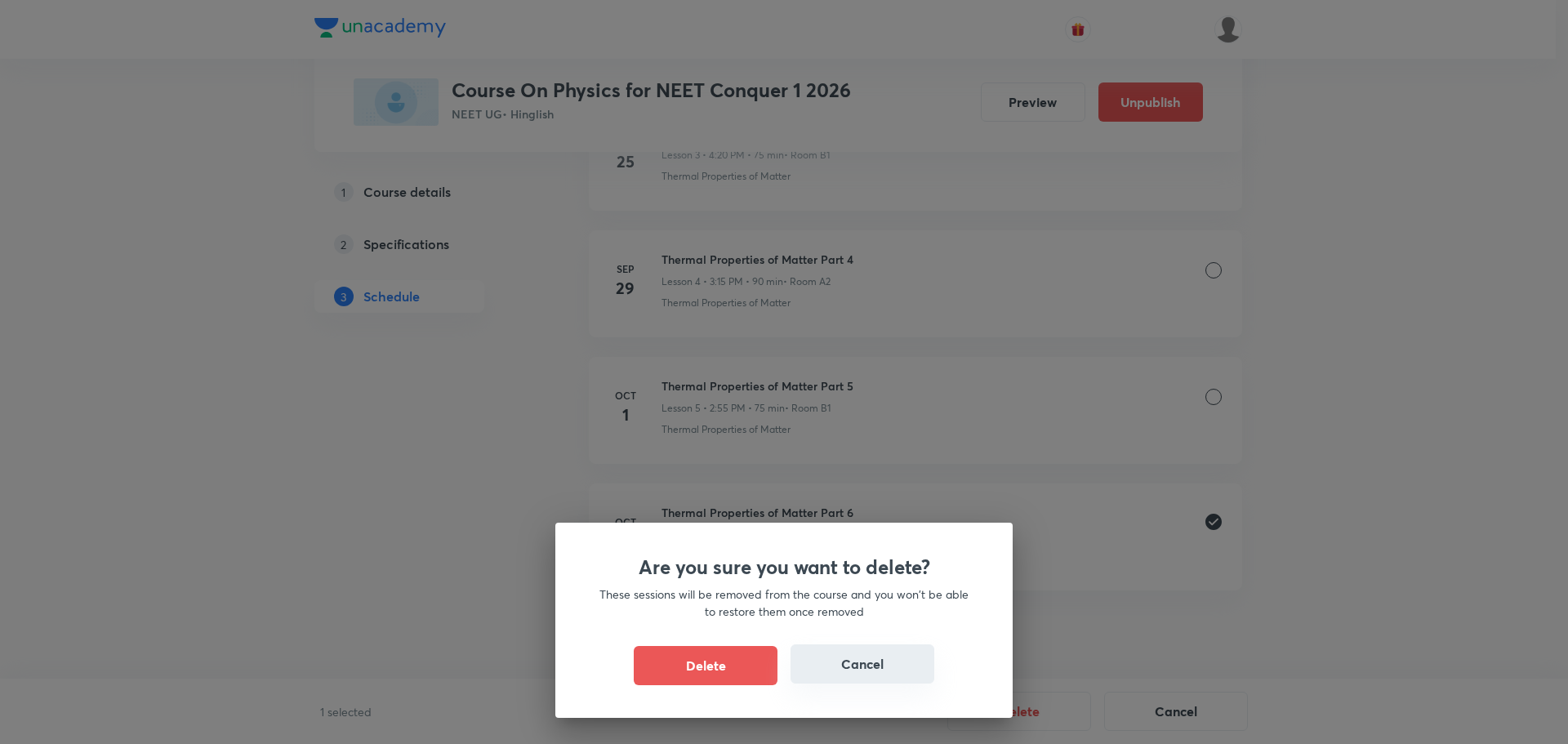
click at [894, 671] on button "Cancel" at bounding box center [862, 664] width 143 height 39
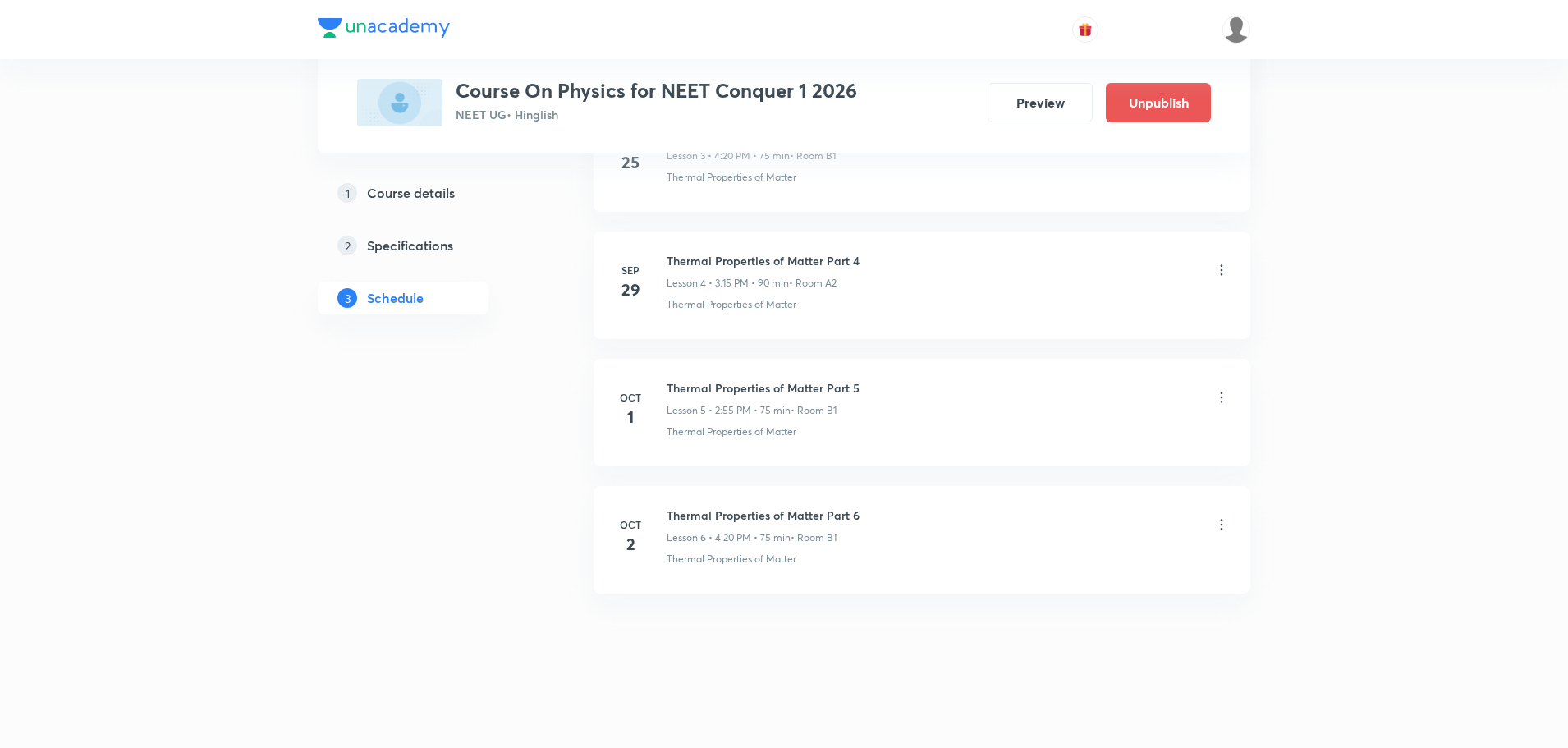
click at [1225, 526] on icon at bounding box center [1221, 524] width 17 height 17
click at [845, 665] on div at bounding box center [788, 374] width 1577 height 748
click at [1219, 525] on icon at bounding box center [1221, 524] width 17 height 17
click at [1121, 596] on li "Delete" at bounding box center [1137, 596] width 180 height 30
click at [1030, 717] on button "Delete" at bounding box center [1020, 713] width 144 height 39
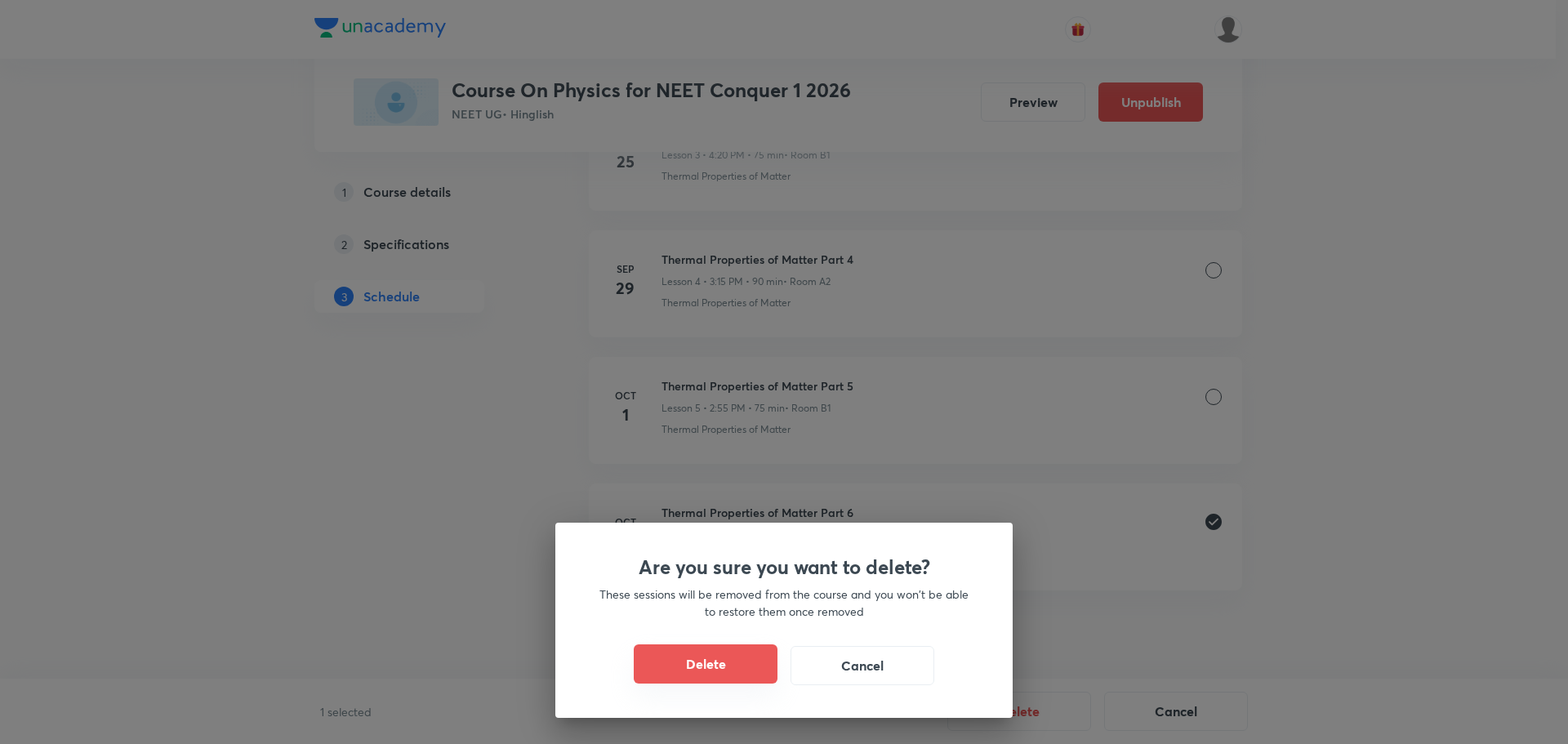
click at [745, 664] on button "Delete" at bounding box center [706, 664] width 143 height 39
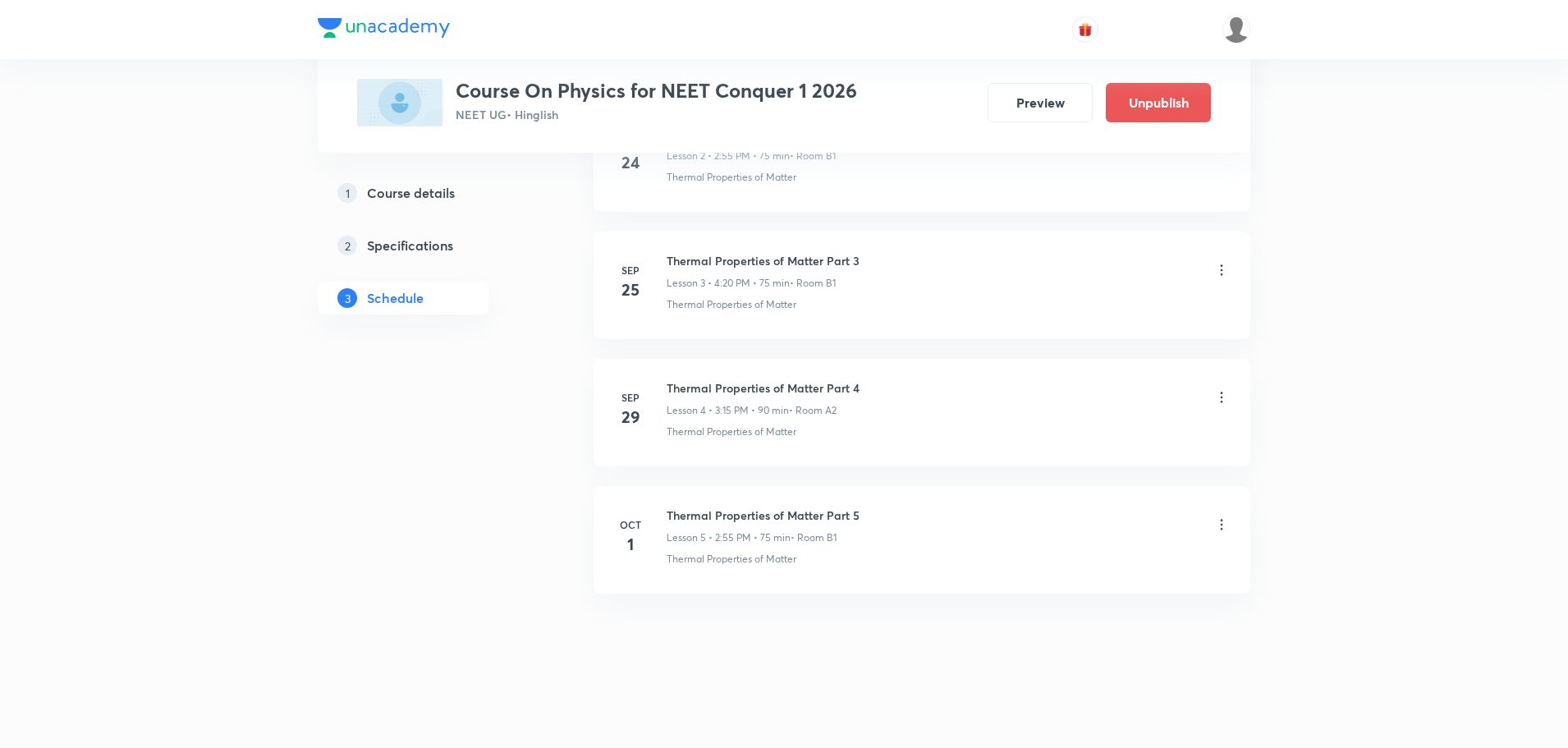
scroll to position [1204, 0]
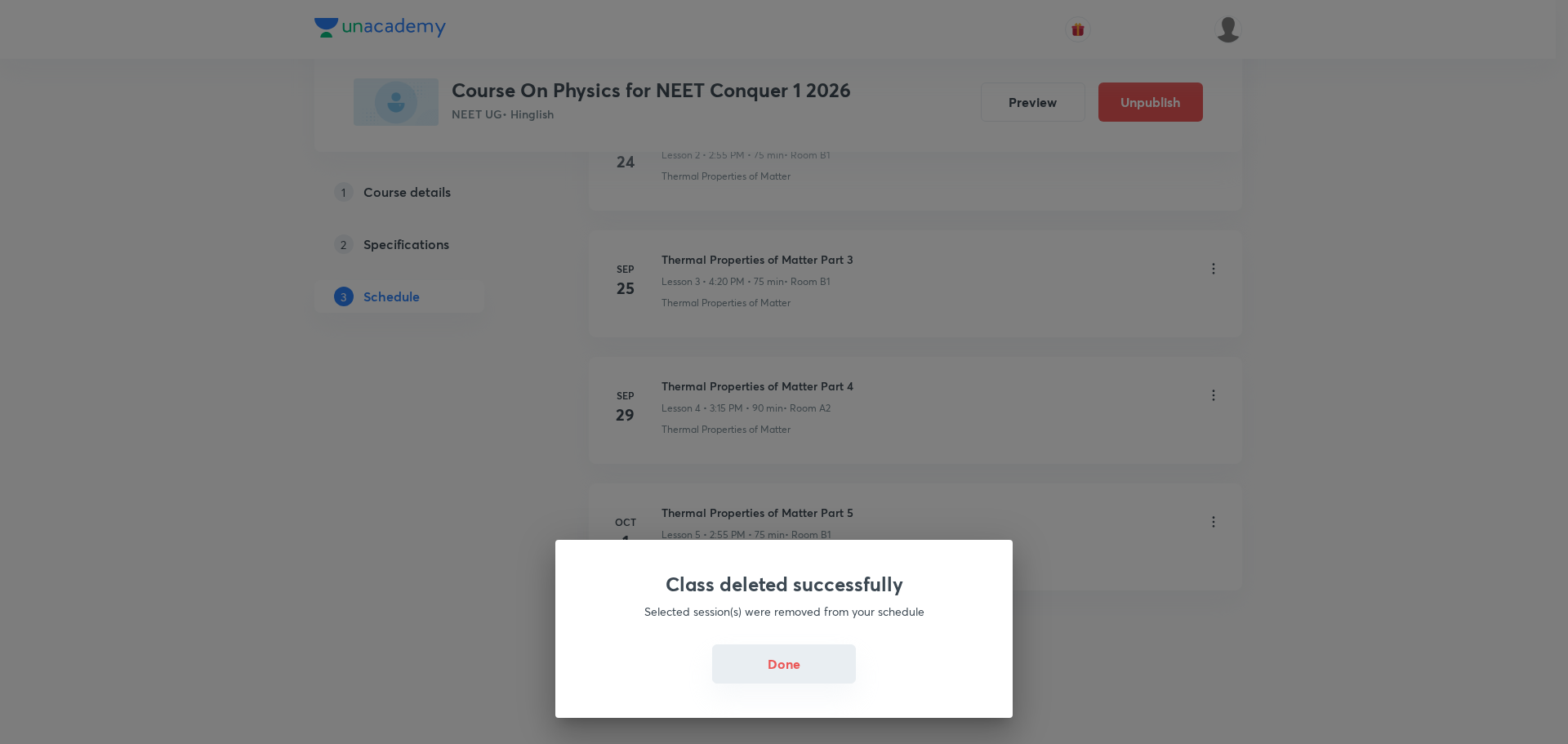
click at [740, 664] on button "Done" at bounding box center [784, 664] width 143 height 39
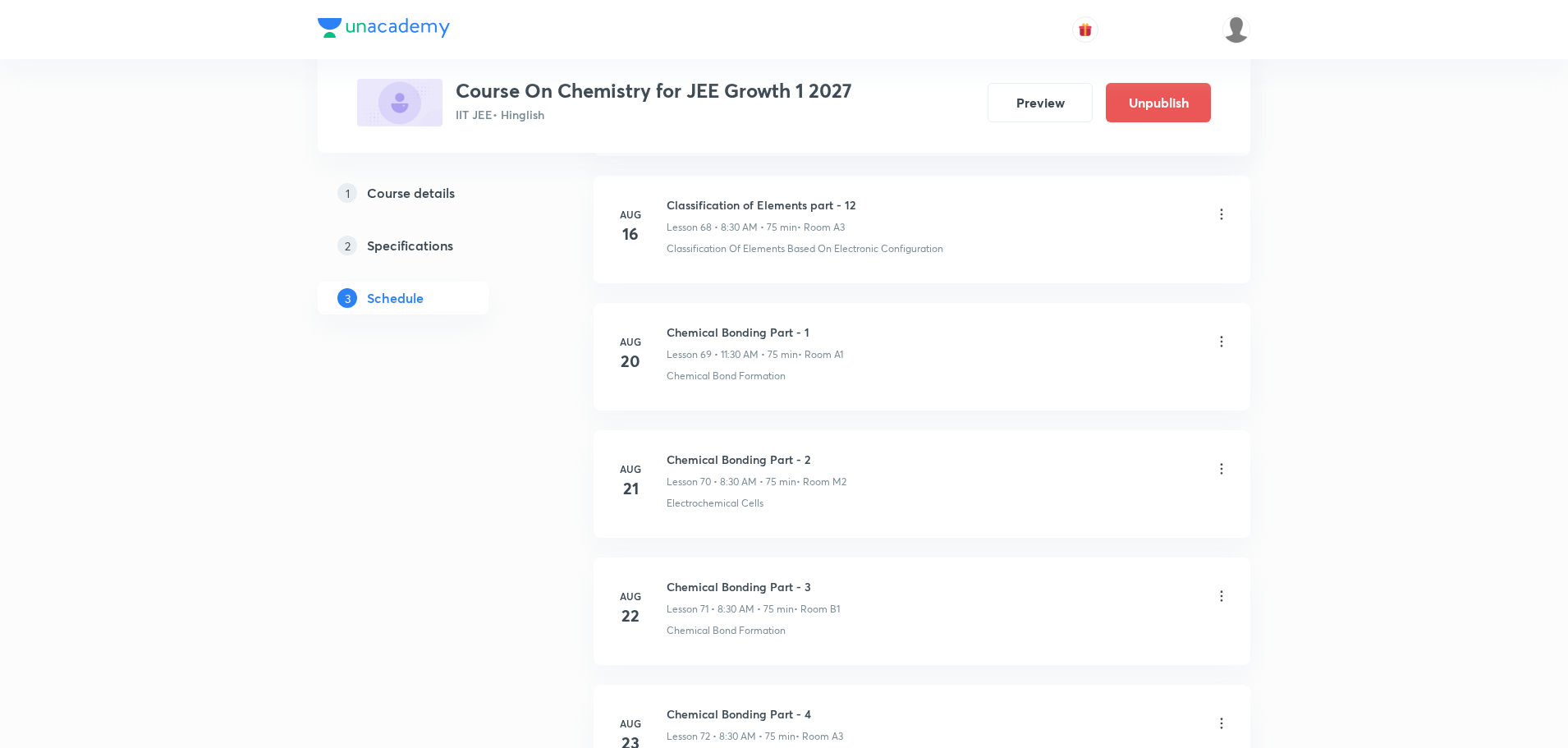
scroll to position [12271, 0]
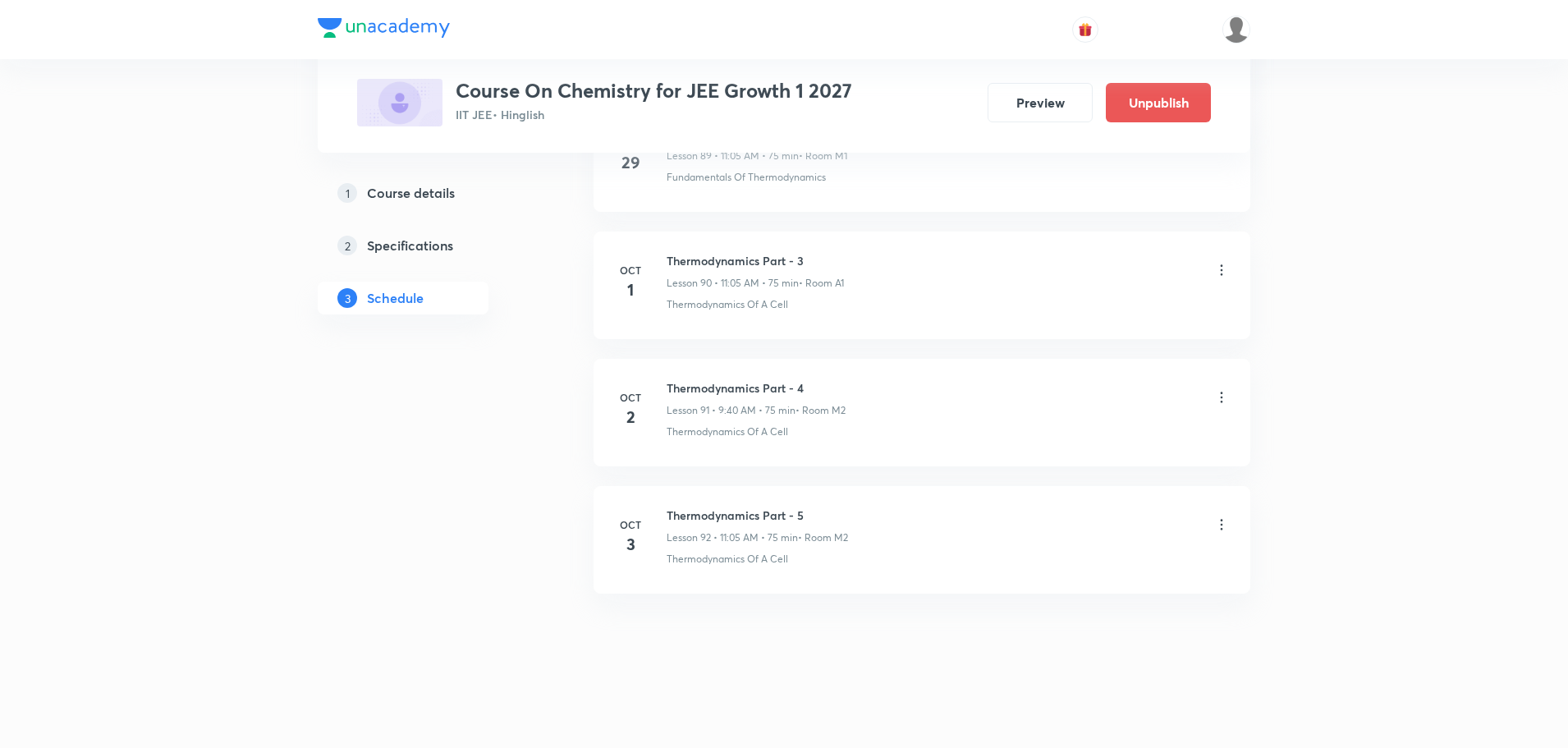
click at [1218, 399] on icon at bounding box center [1221, 396] width 17 height 17
click at [1104, 472] on li "Delete" at bounding box center [1137, 468] width 180 height 30
click at [1016, 732] on button "Delete" at bounding box center [1020, 713] width 144 height 39
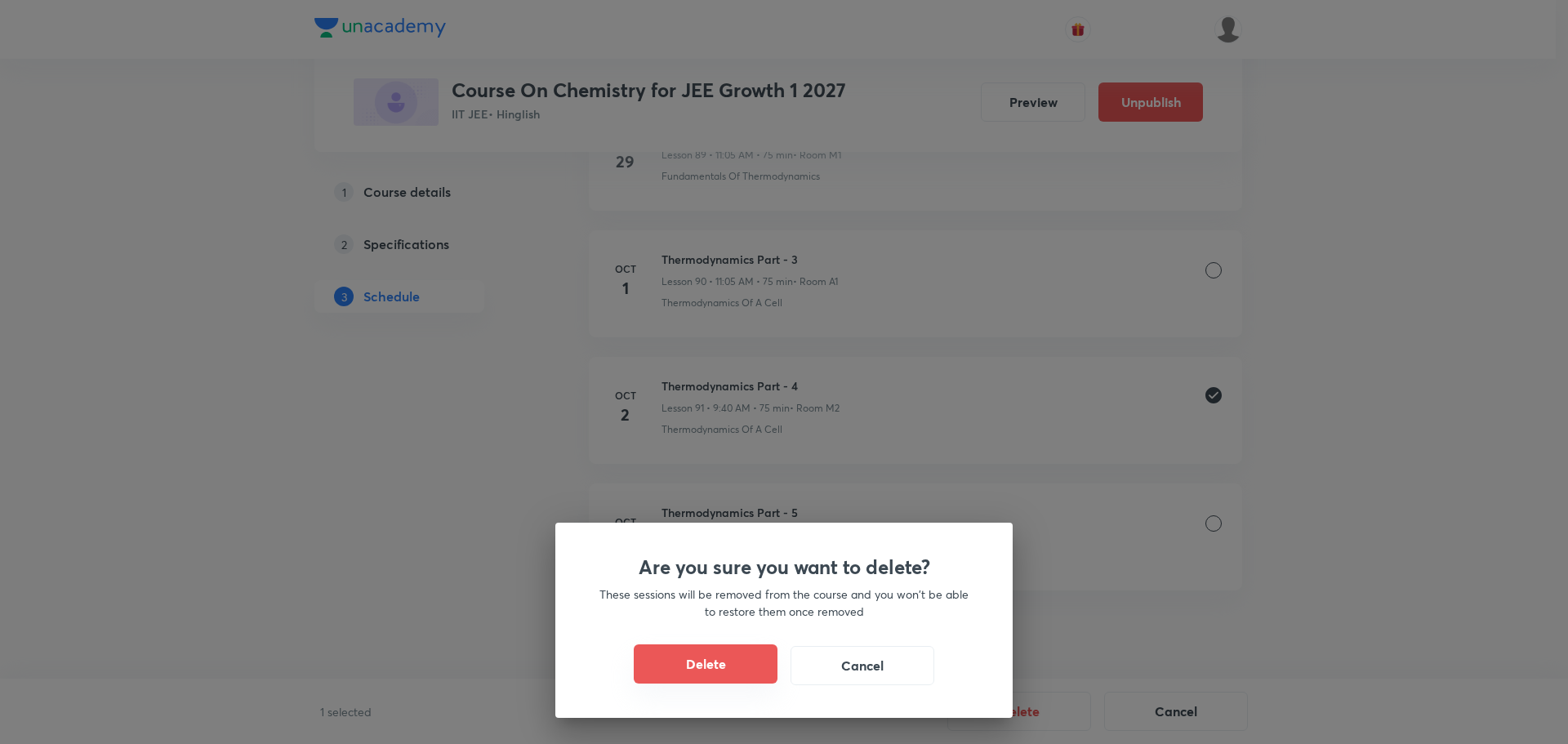
click at [759, 665] on button "Delete" at bounding box center [706, 664] width 143 height 39
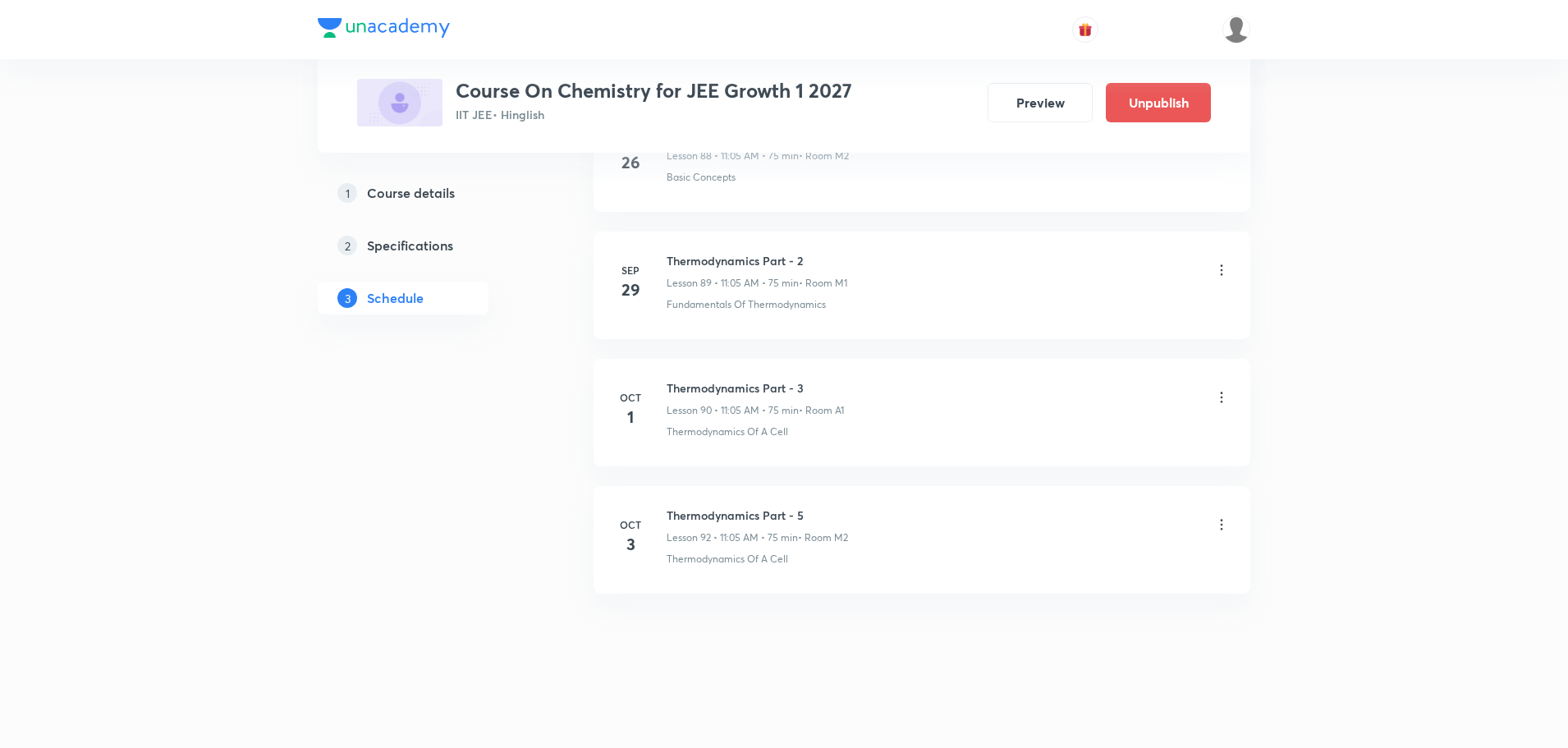
scroll to position [12144, 0]
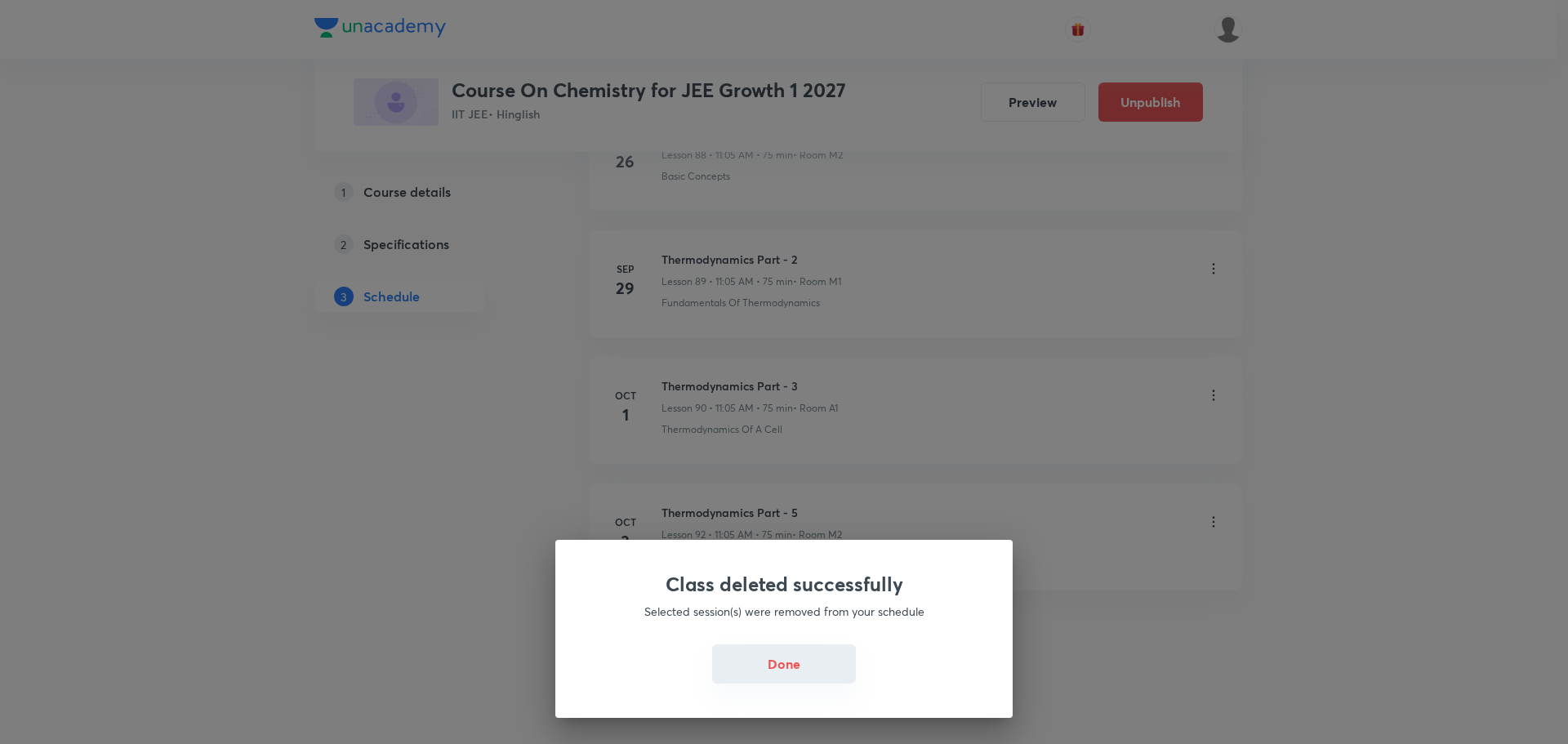
click at [764, 682] on button "Done" at bounding box center [784, 664] width 143 height 39
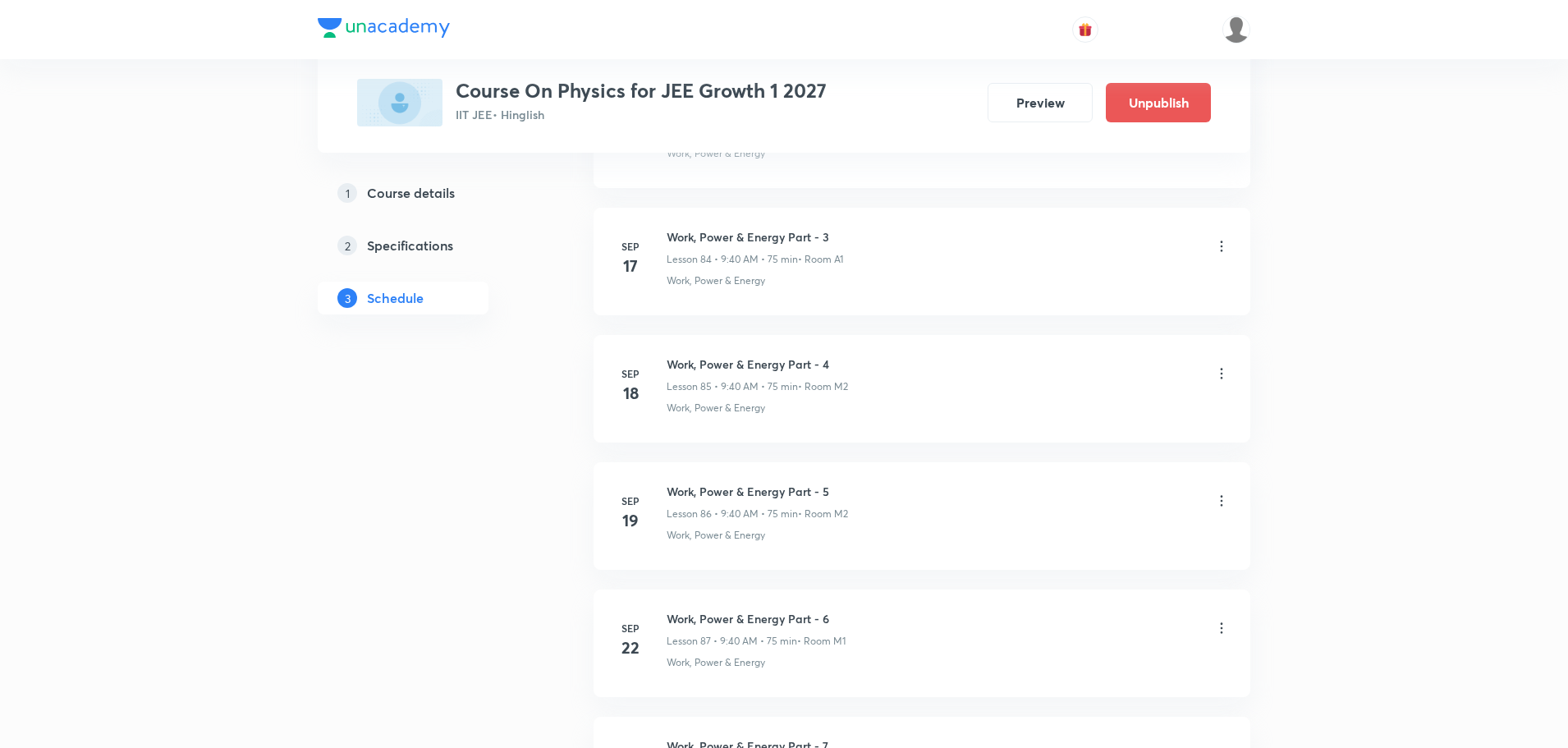
scroll to position [12398, 0]
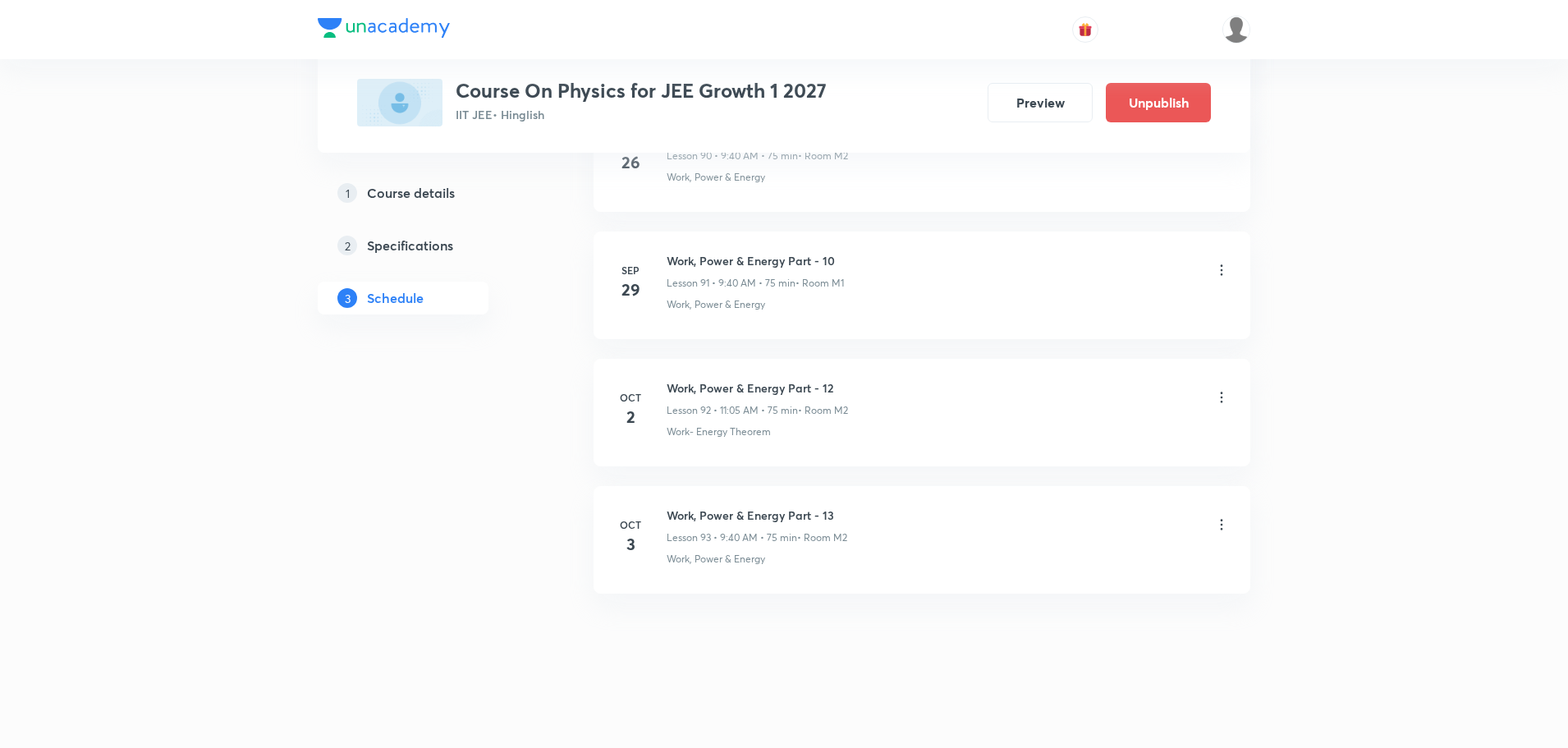
click at [1224, 397] on icon at bounding box center [1221, 396] width 17 height 17
click at [1107, 465] on li "Delete" at bounding box center [1137, 469] width 180 height 30
click at [1017, 717] on button "Delete" at bounding box center [1020, 713] width 144 height 39
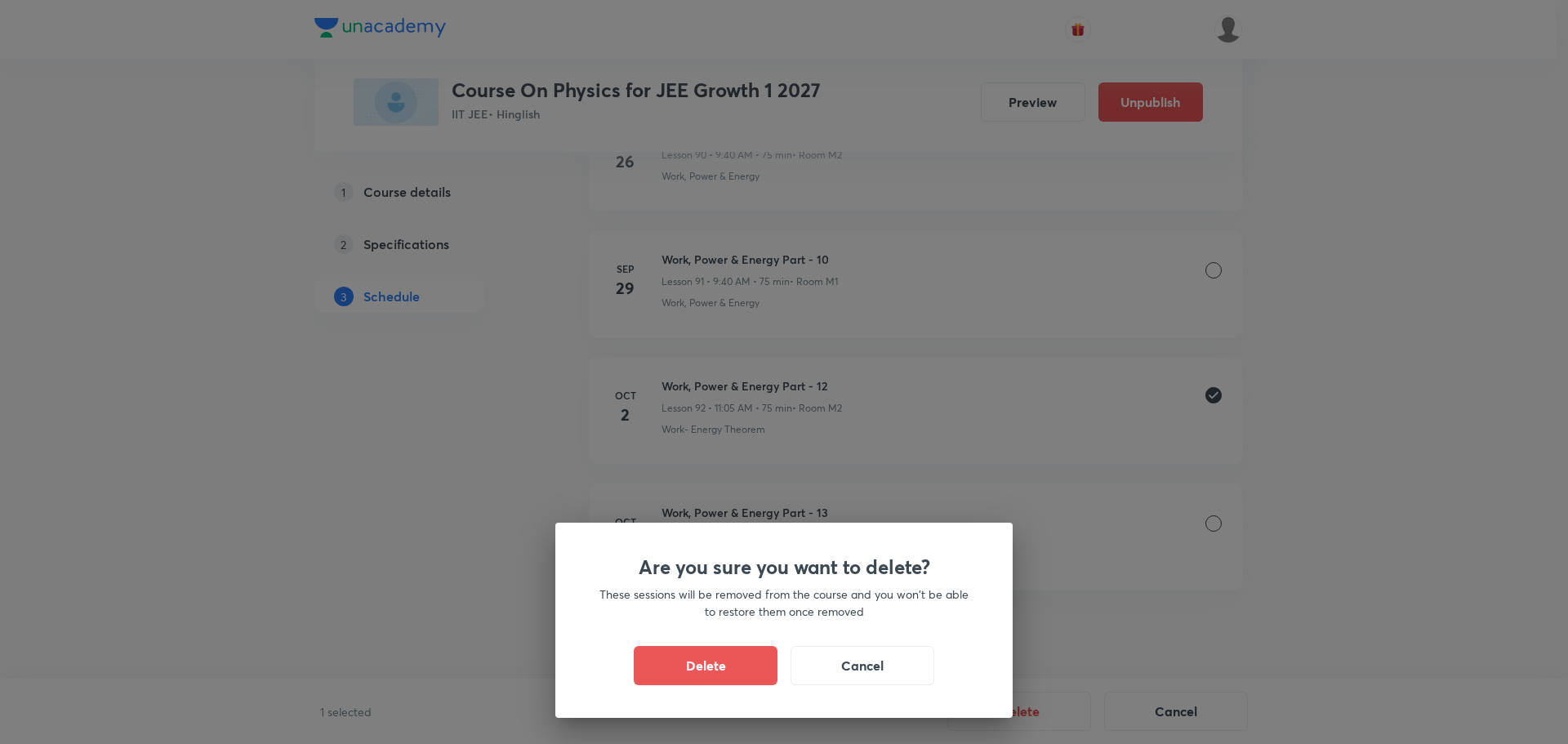
drag, startPoint x: 727, startPoint y: 671, endPoint x: 725, endPoint y: 611, distance: 60.0
click at [727, 671] on button "Delete" at bounding box center [706, 666] width 143 height 39
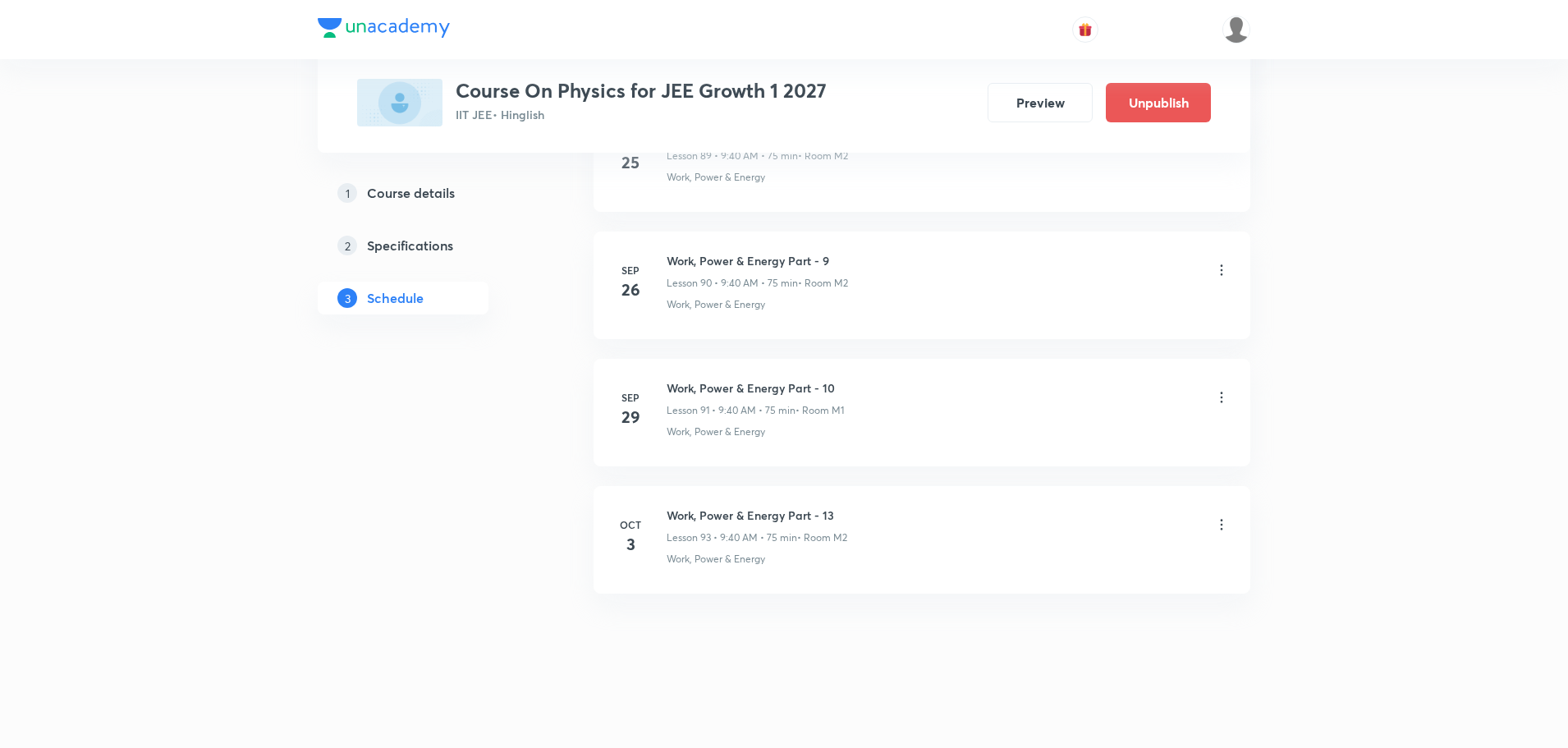
scroll to position [12271, 0]
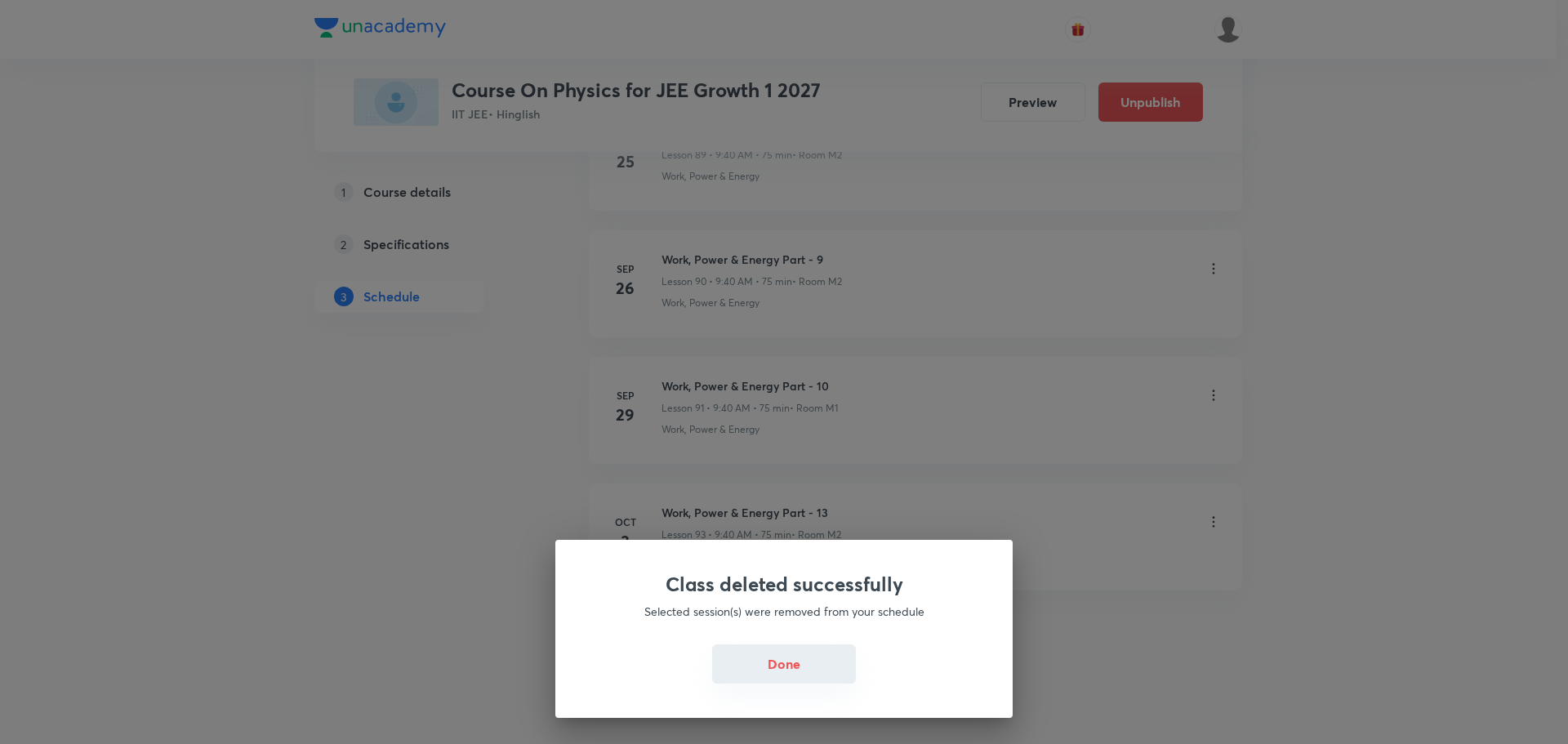
click at [797, 666] on button "Done" at bounding box center [784, 664] width 143 height 39
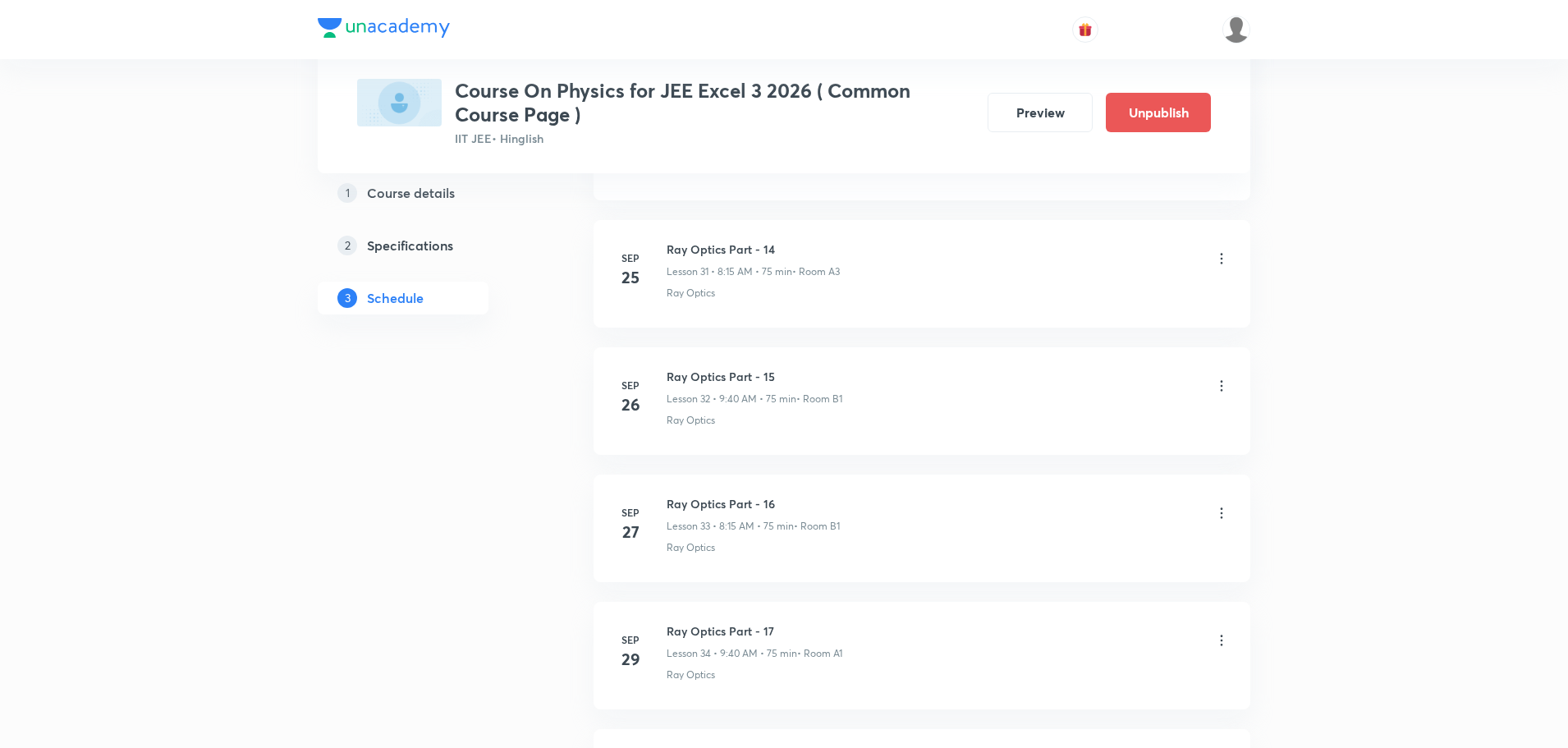
scroll to position [5295, 0]
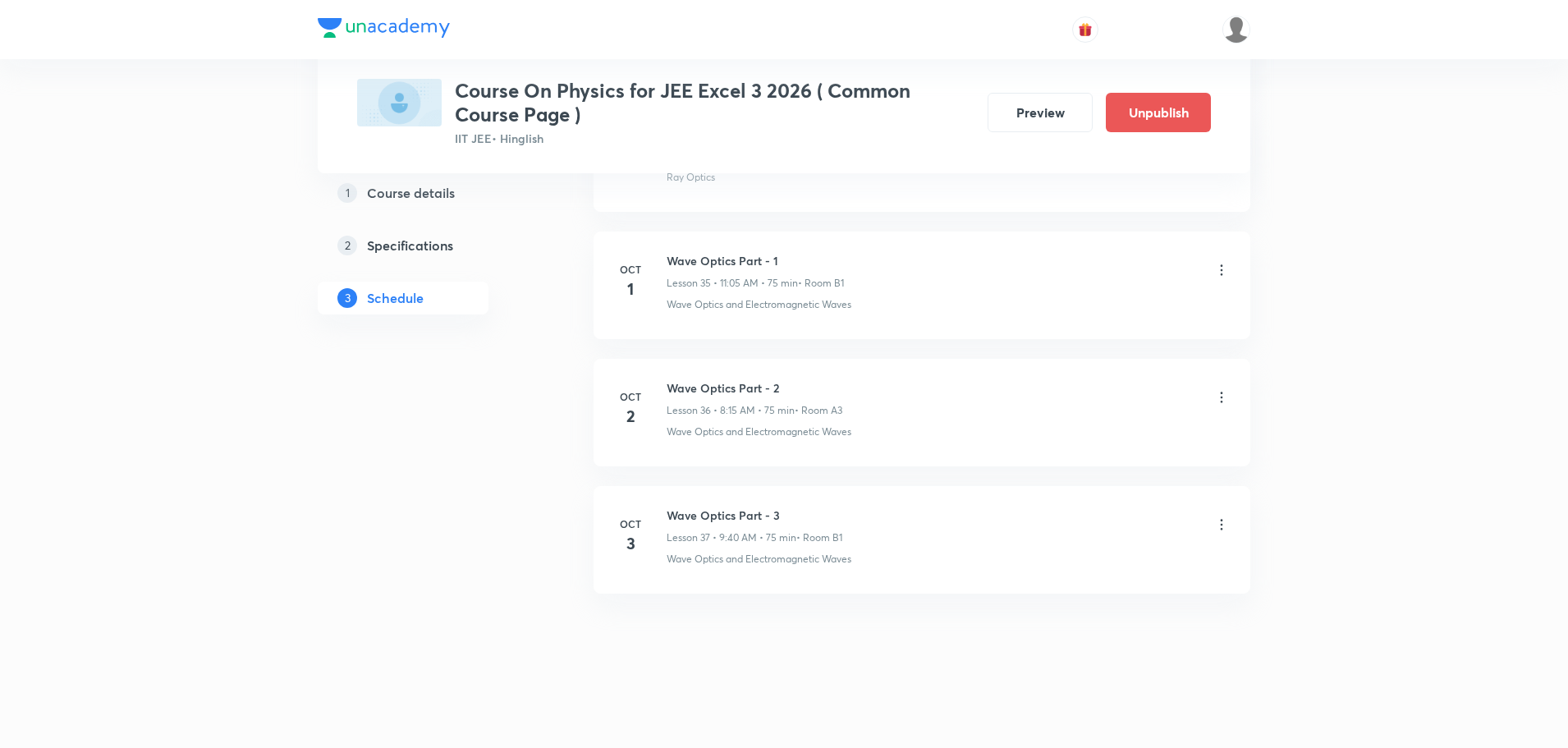
click at [1220, 395] on icon at bounding box center [1221, 396] width 17 height 17
click at [1094, 467] on p "Delete" at bounding box center [1078, 469] width 34 height 18
click at [1010, 723] on button "Delete" at bounding box center [1020, 713] width 144 height 39
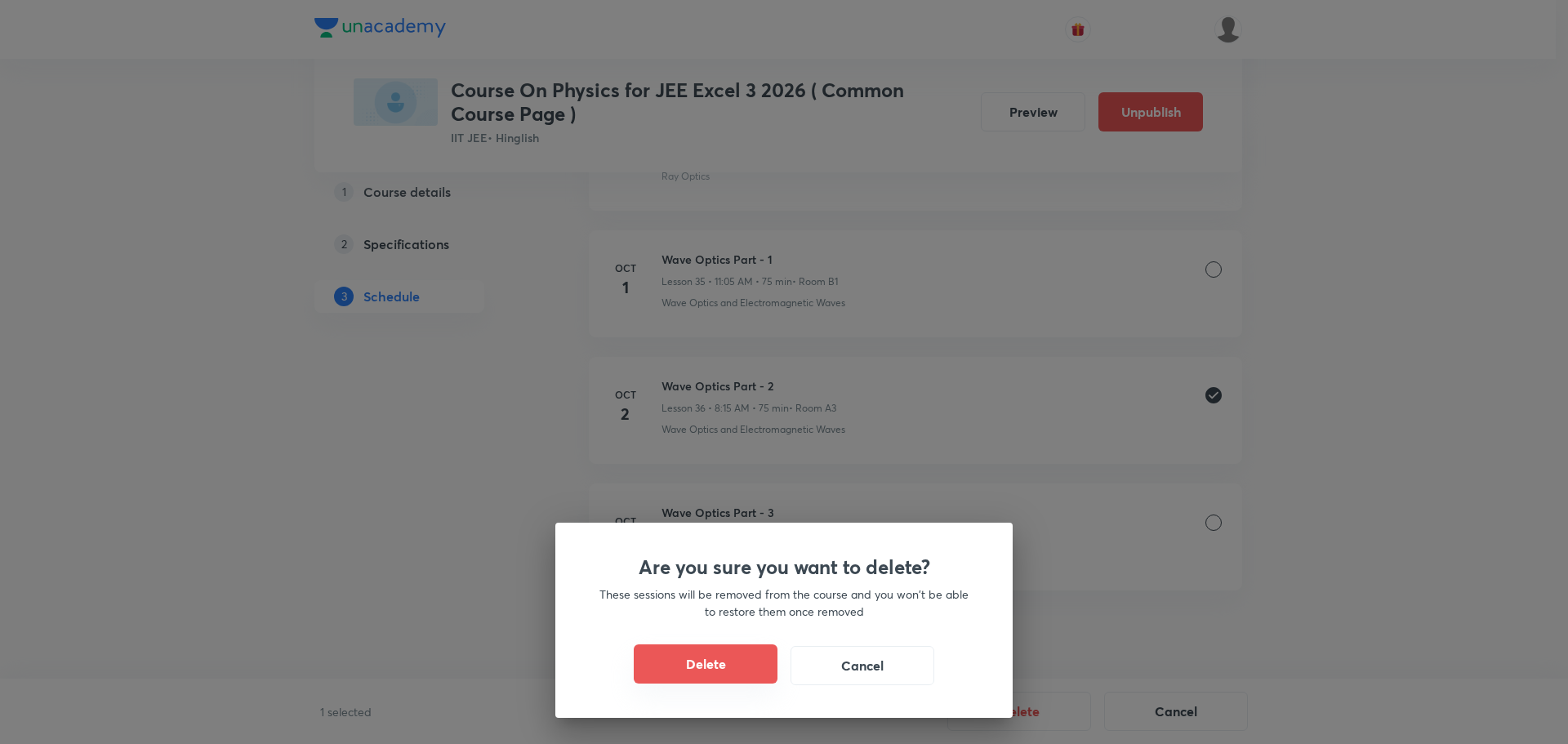
click at [724, 650] on button "Delete" at bounding box center [706, 664] width 143 height 39
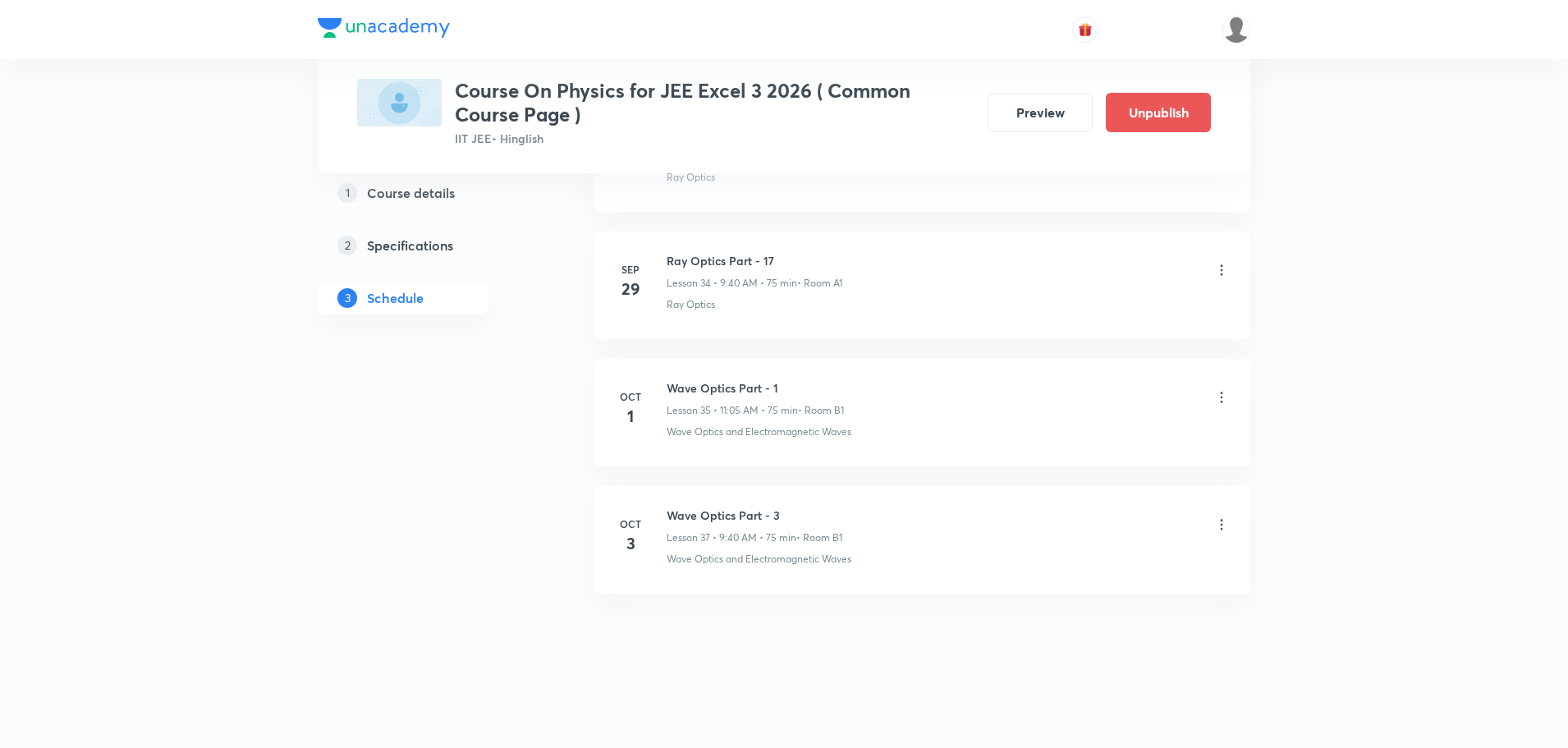
scroll to position [5168, 0]
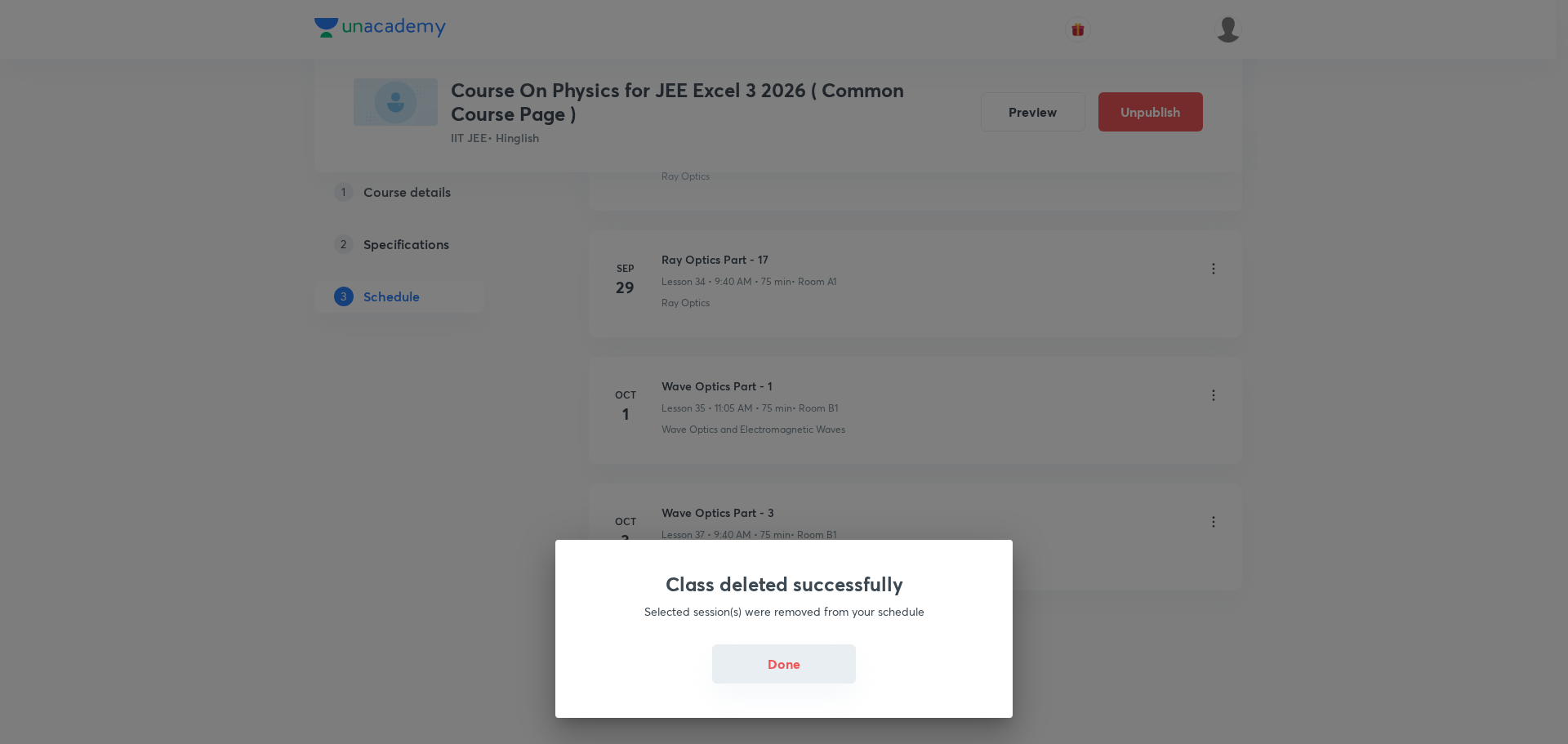
drag, startPoint x: 791, startPoint y: 661, endPoint x: 803, endPoint y: 639, distance: 25.1
click at [792, 662] on button "Done" at bounding box center [784, 664] width 143 height 39
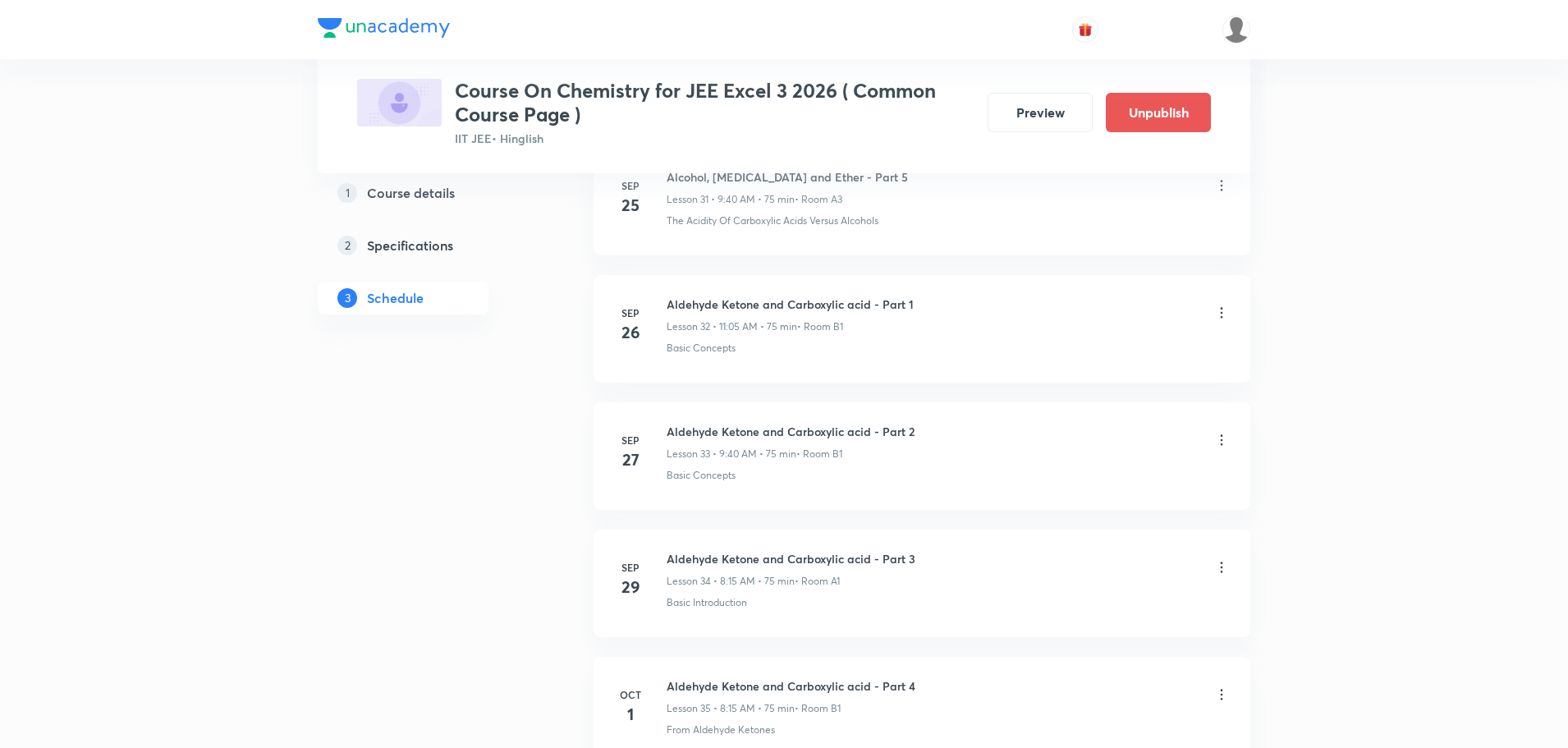
scroll to position [5295, 0]
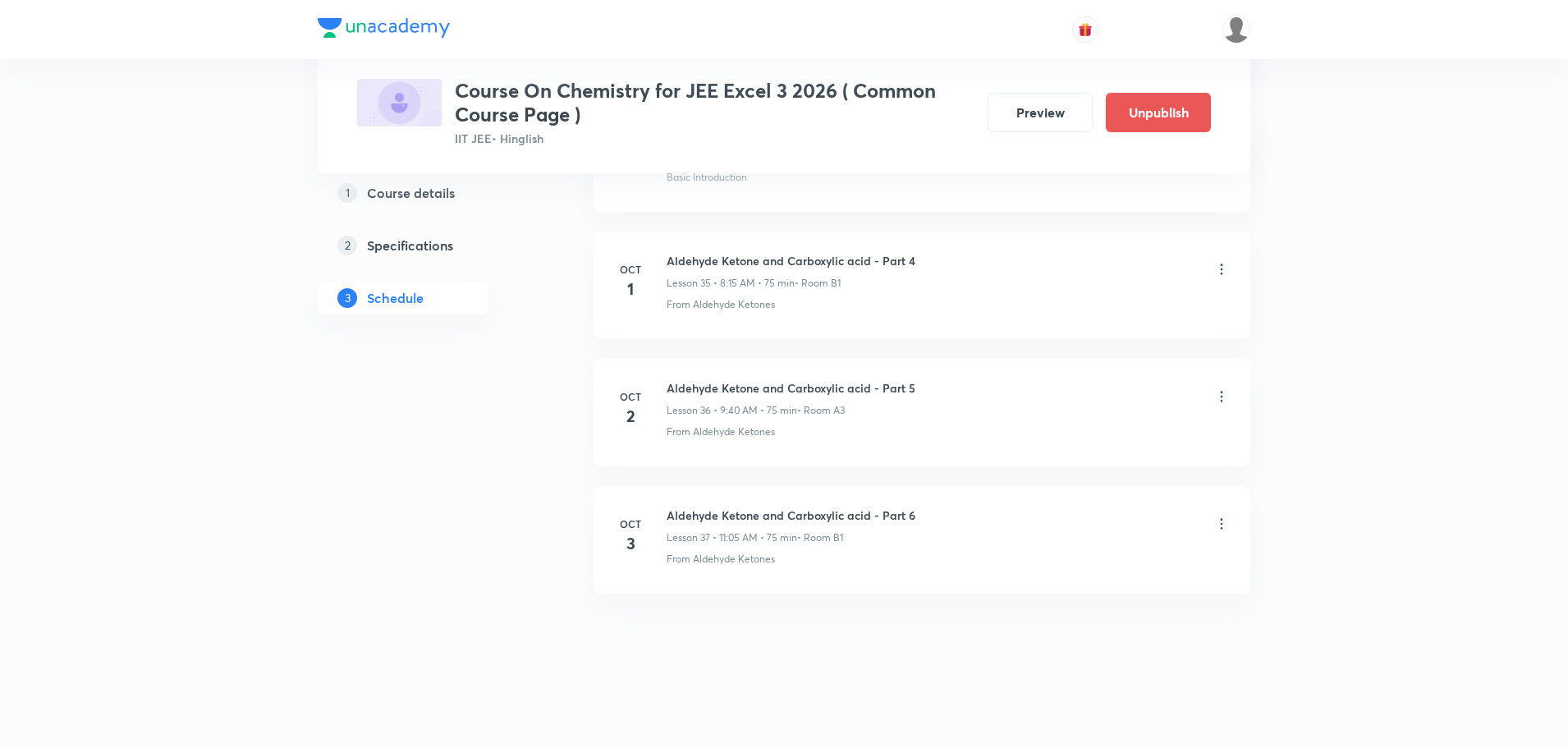
click at [1219, 393] on icon at bounding box center [1221, 396] width 17 height 17
click at [1083, 462] on p "Delete" at bounding box center [1078, 469] width 34 height 18
click at [1009, 730] on button "Delete" at bounding box center [1020, 713] width 144 height 39
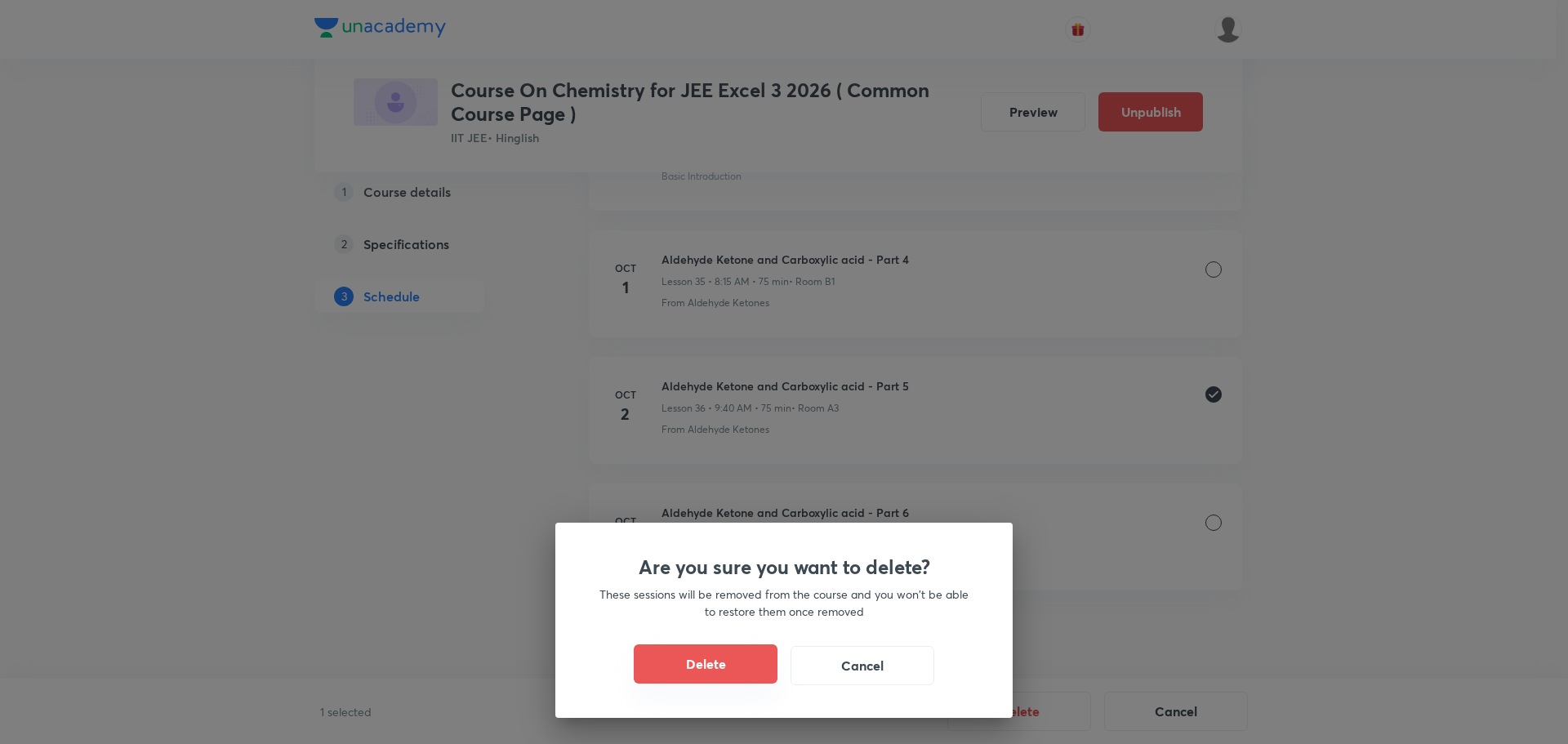
click at [737, 656] on button "Delete" at bounding box center [706, 664] width 143 height 39
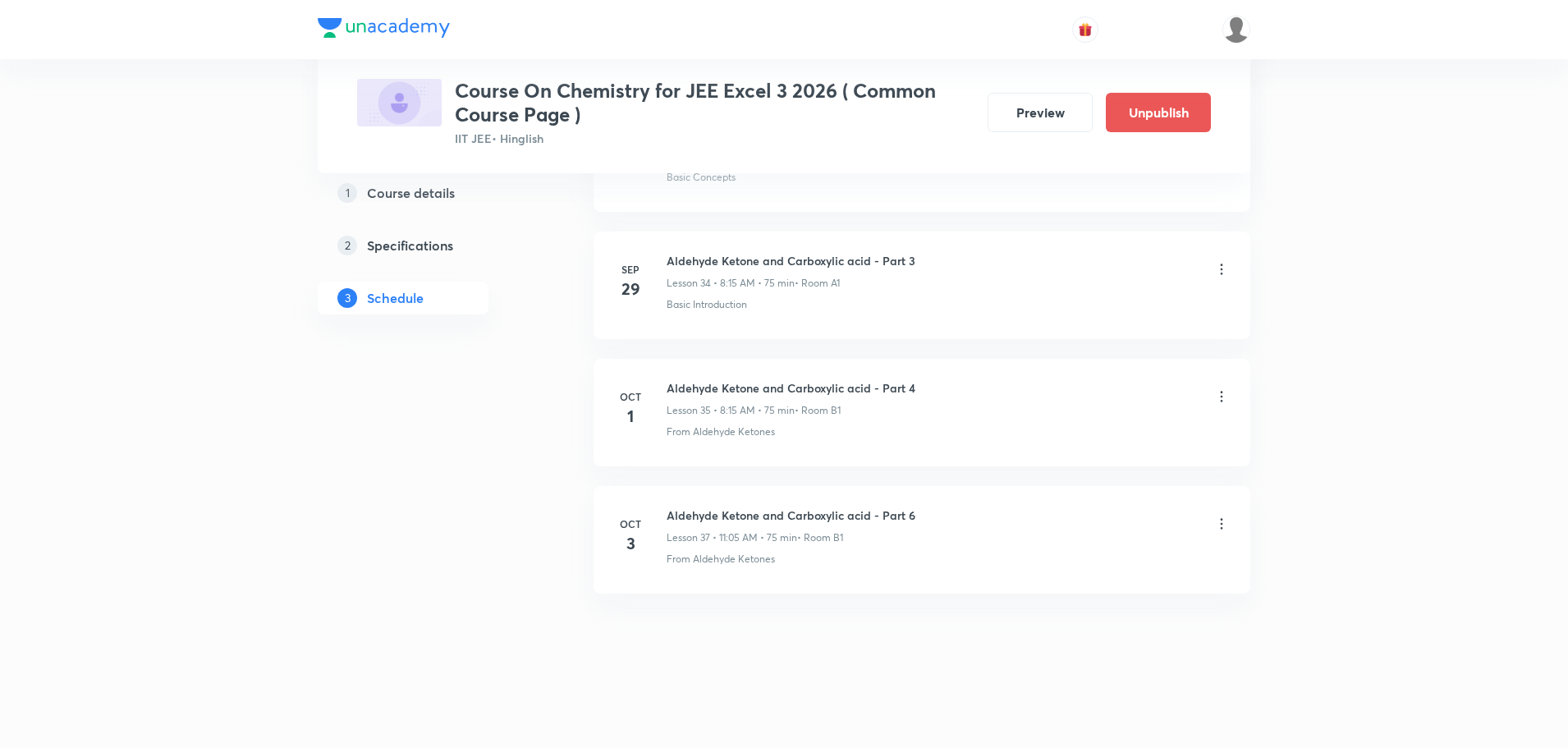
scroll to position [5168, 0]
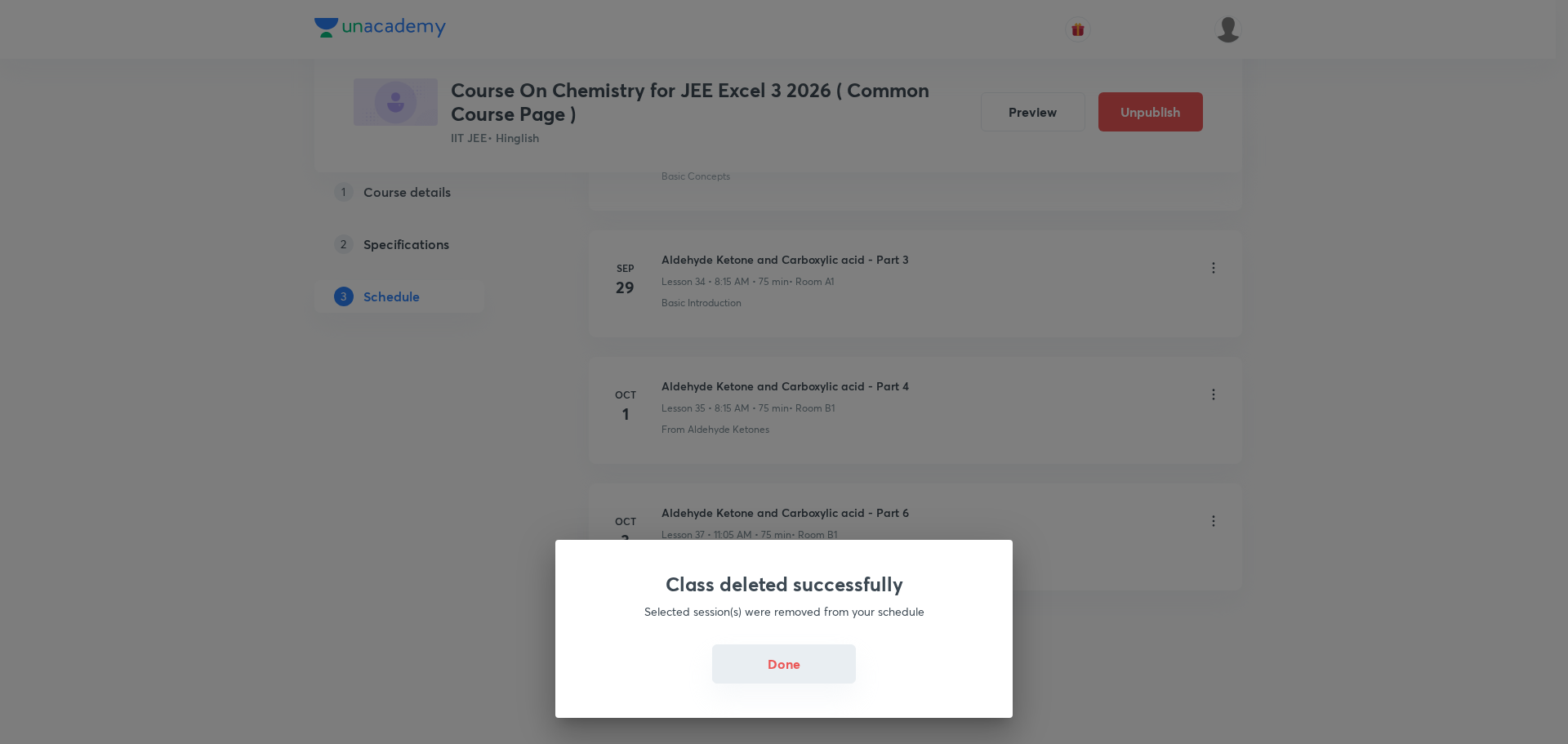
click at [787, 673] on button "Done" at bounding box center [784, 664] width 143 height 39
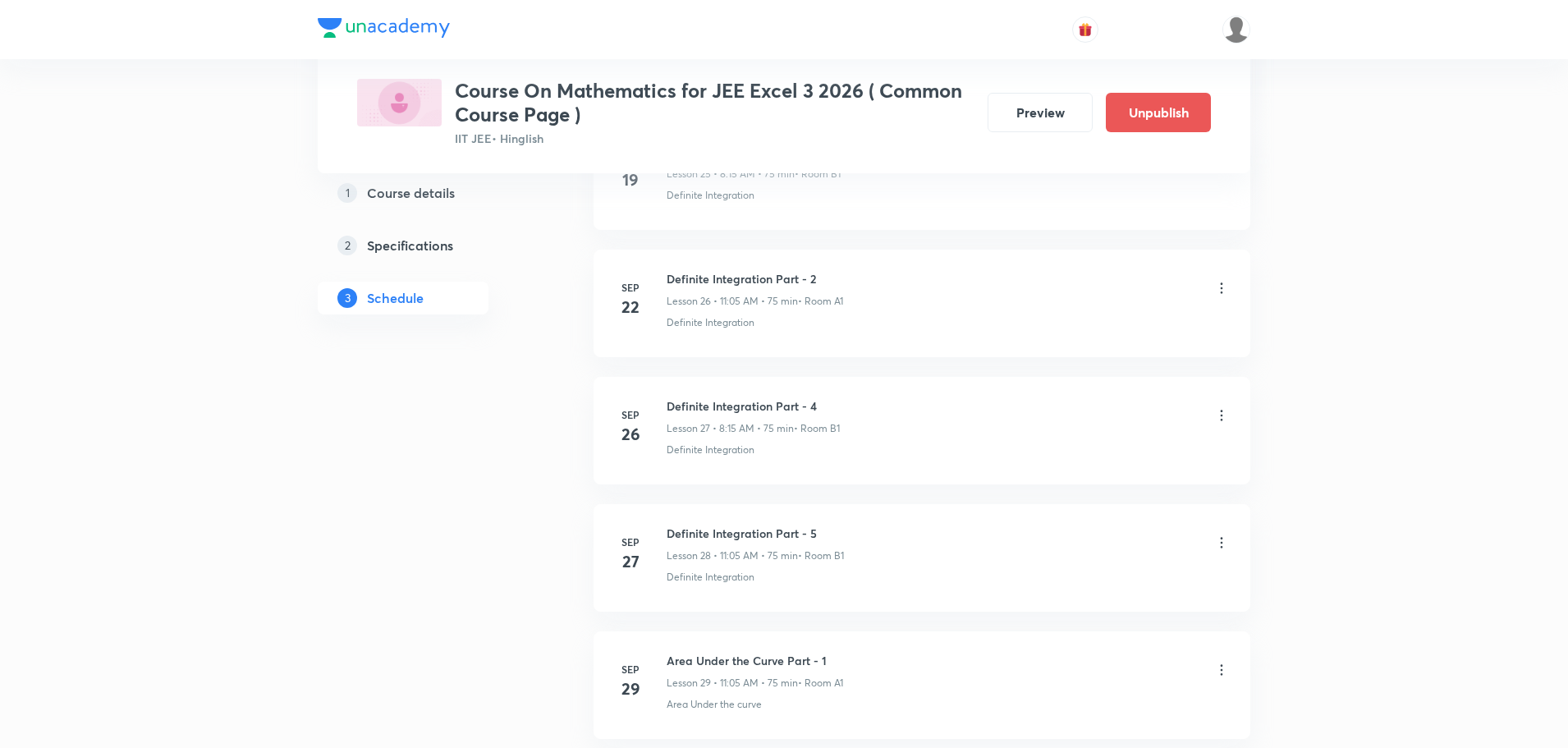
scroll to position [4533, 0]
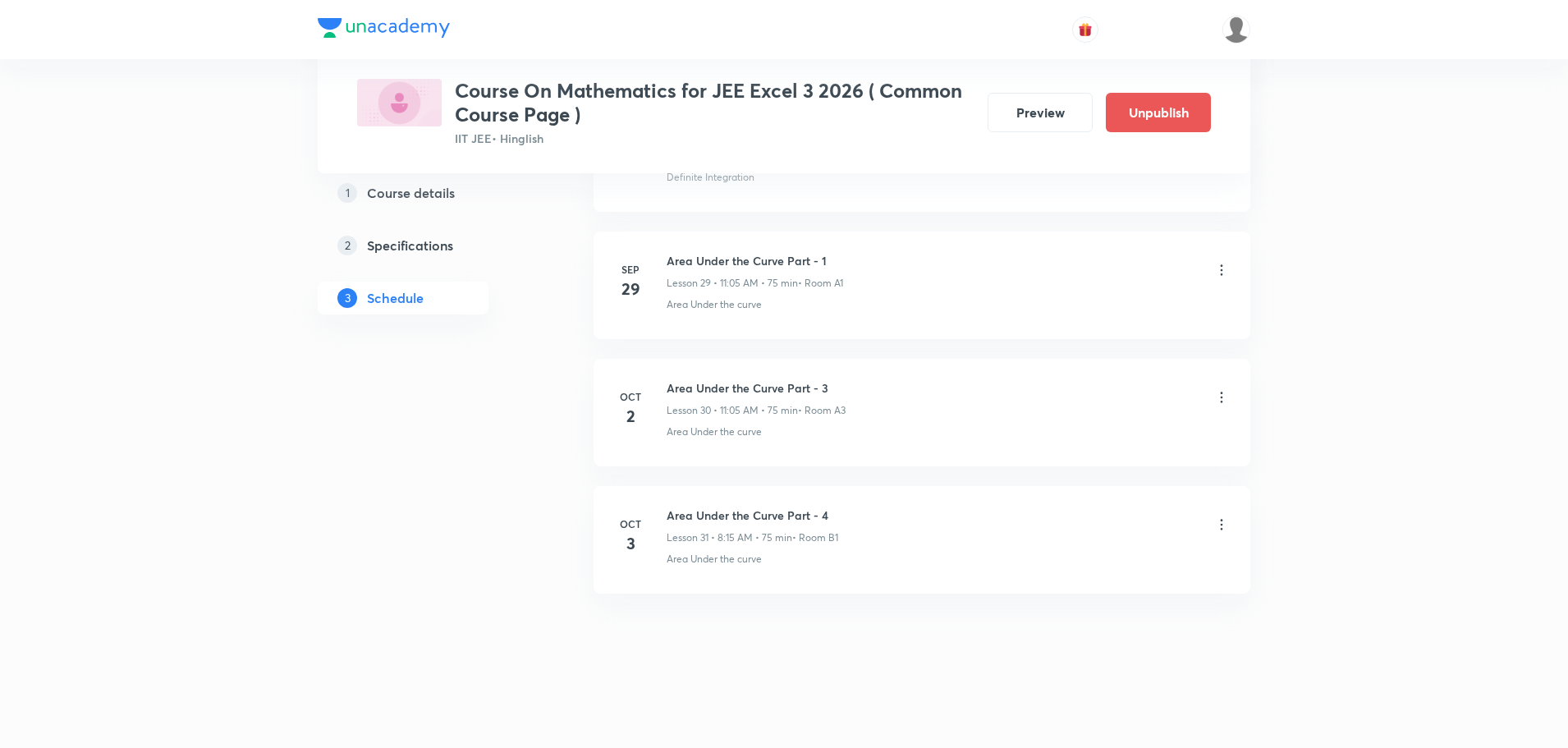
click at [1224, 399] on icon at bounding box center [1221, 396] width 17 height 17
click at [1100, 466] on li "Delete" at bounding box center [1137, 468] width 180 height 30
click at [1010, 707] on button "Delete" at bounding box center [1020, 713] width 144 height 39
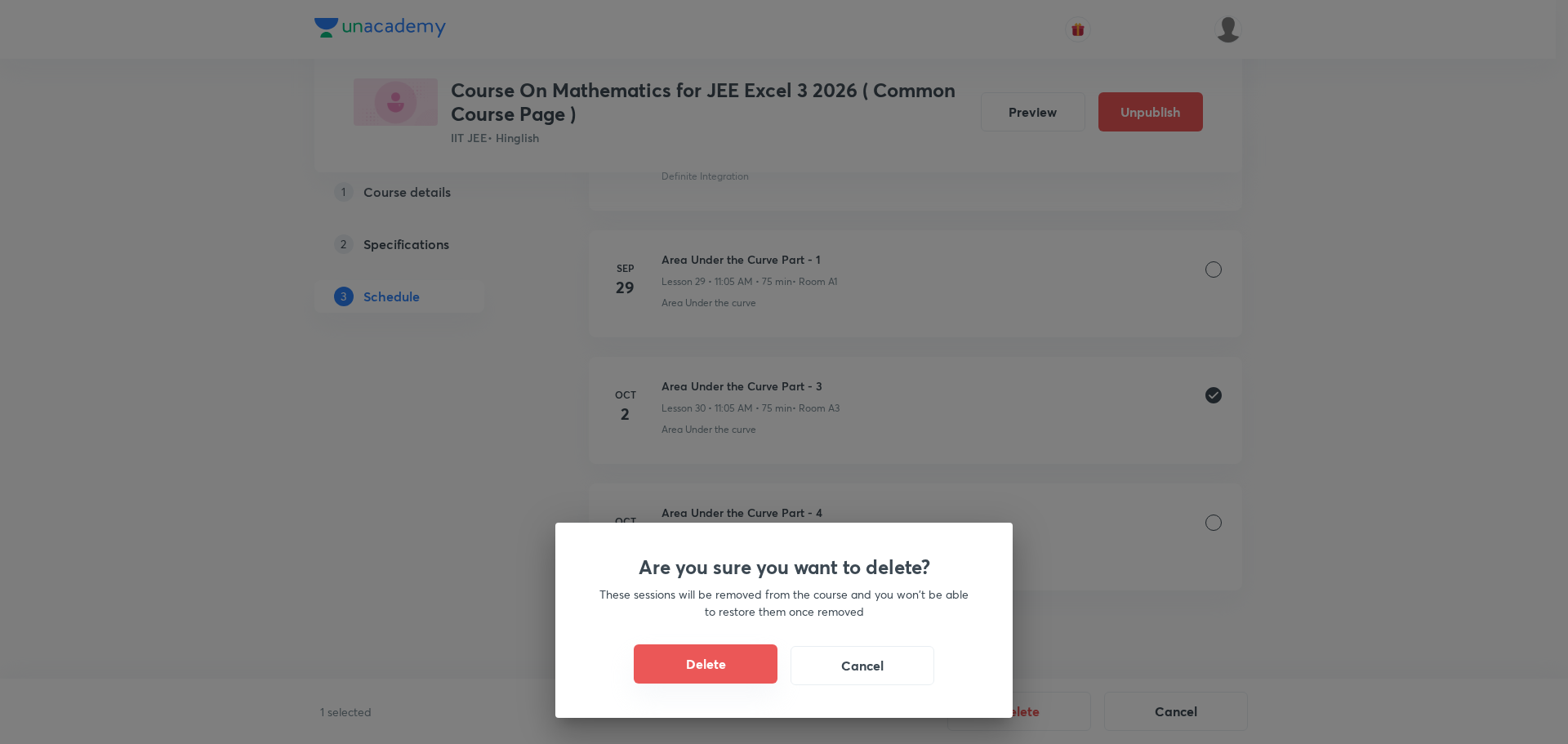
click at [718, 670] on button "Delete" at bounding box center [706, 664] width 143 height 39
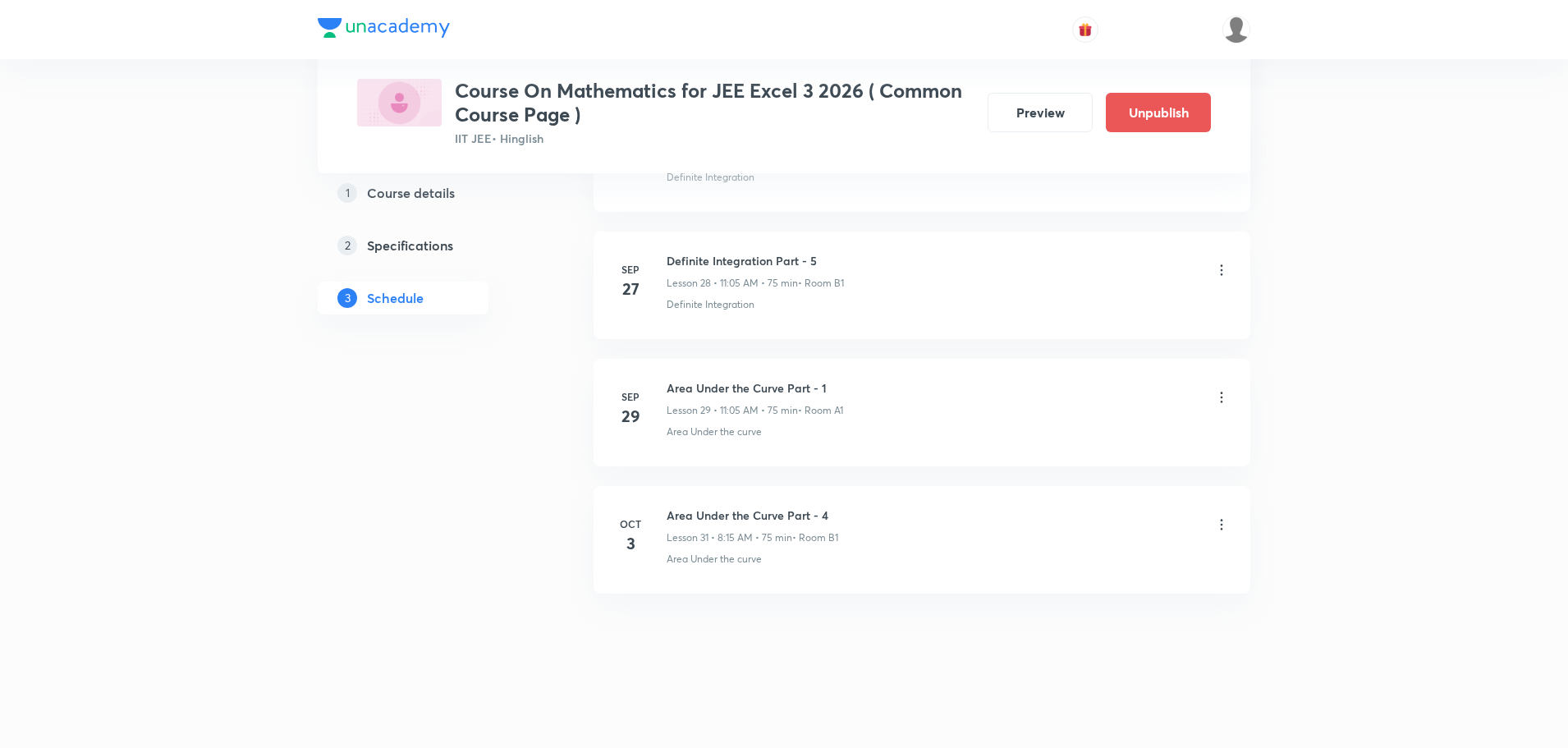
scroll to position [4405, 0]
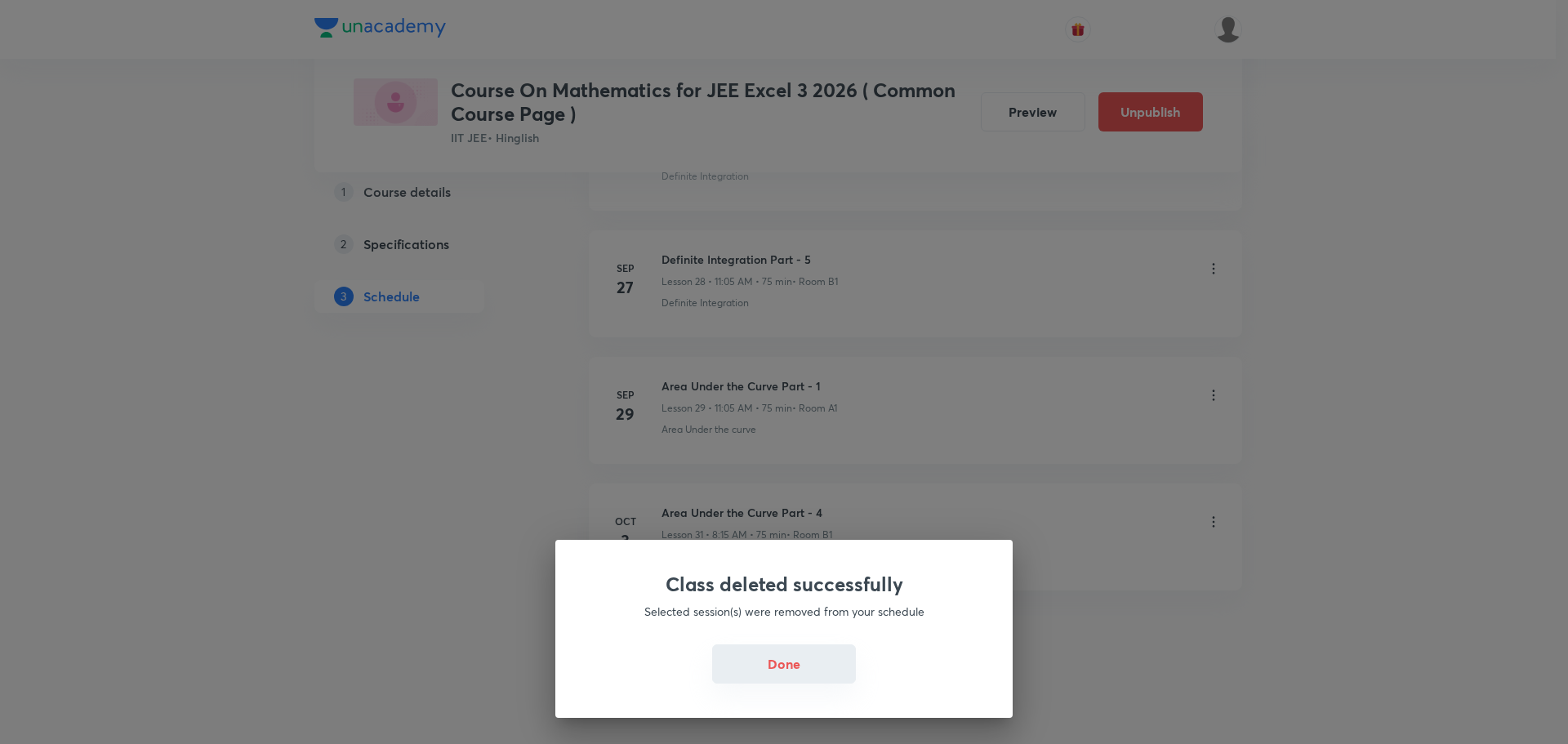
click at [735, 662] on button "Done" at bounding box center [784, 664] width 143 height 39
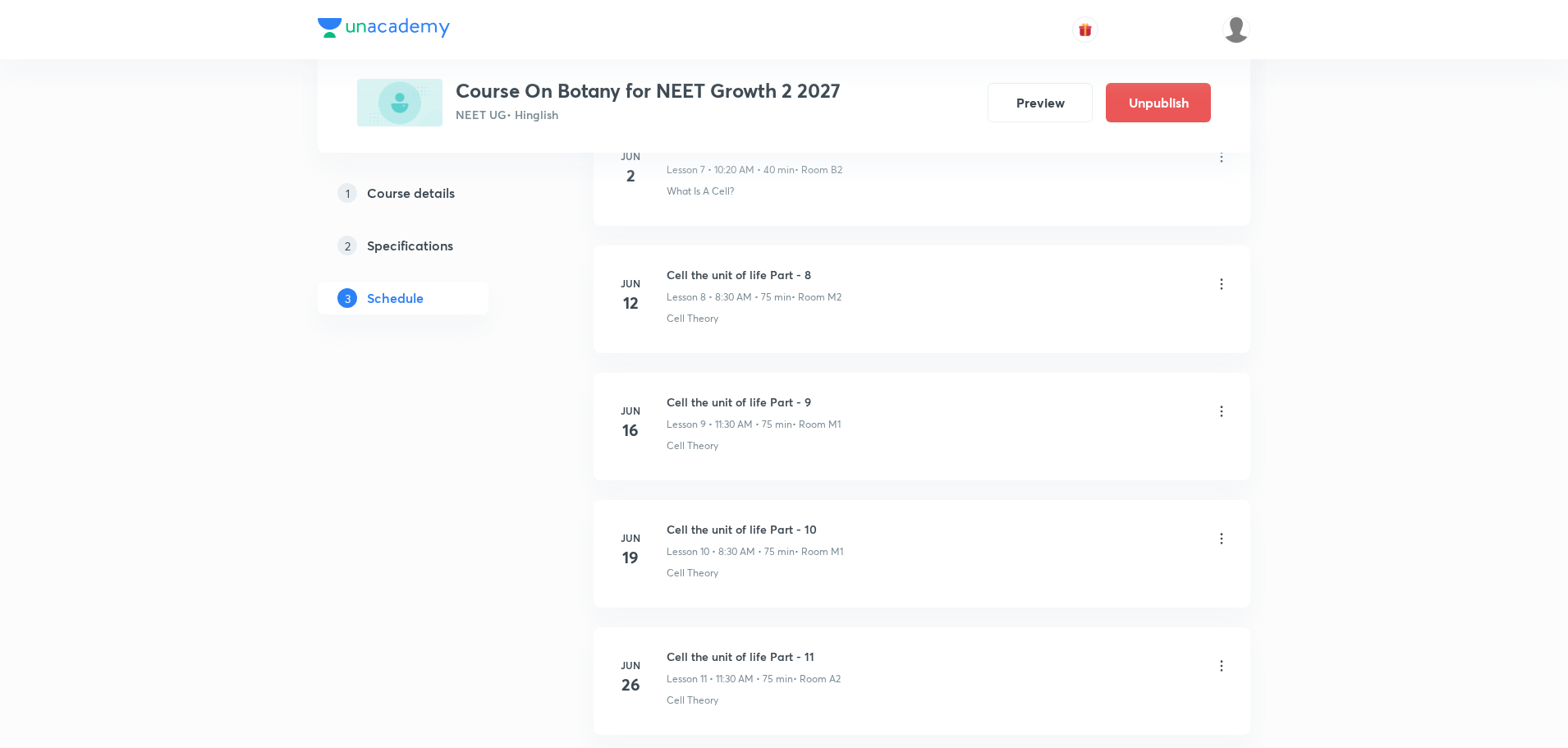
scroll to position [5657, 0]
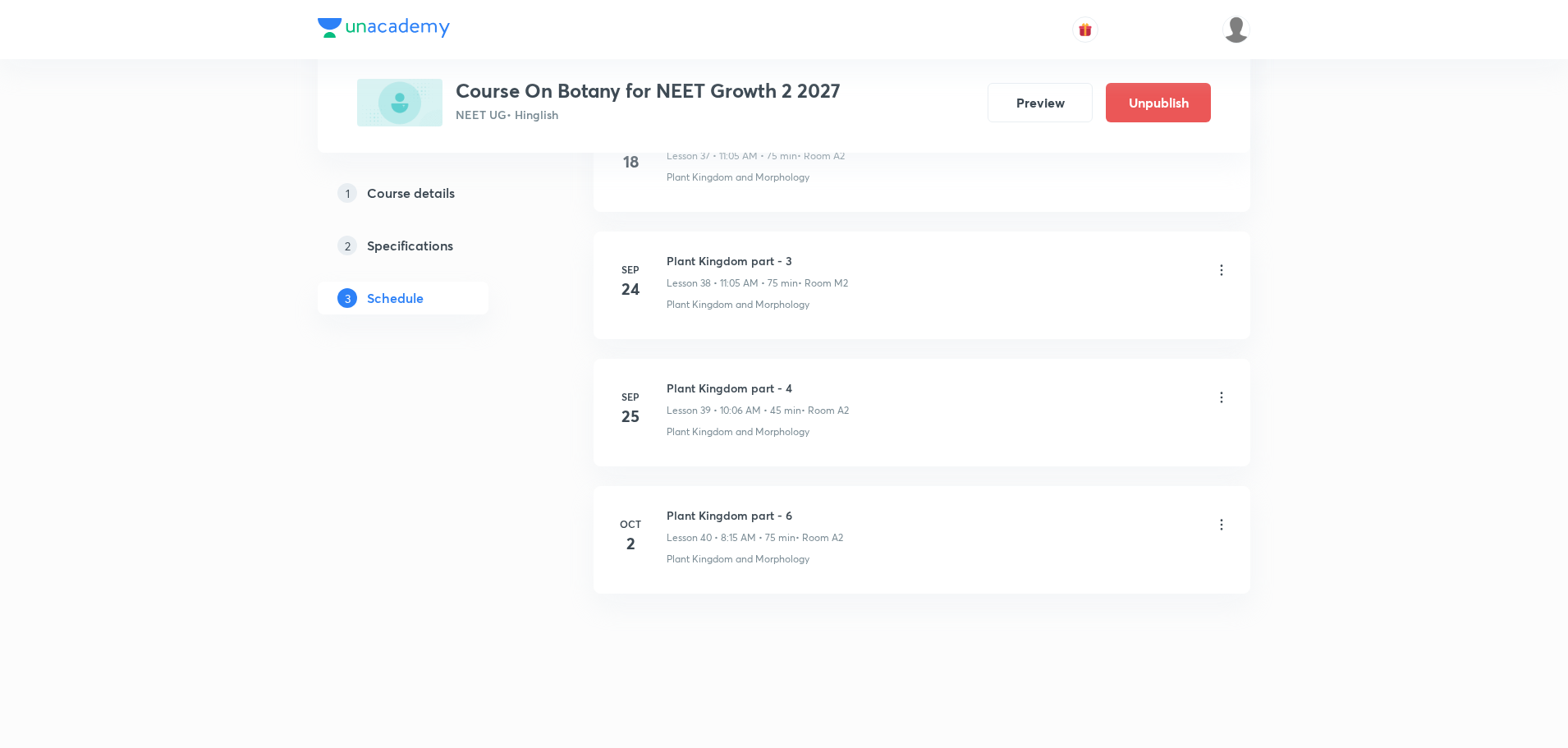
click at [1219, 530] on icon at bounding box center [1221, 524] width 17 height 17
click at [1067, 598] on p "Delete" at bounding box center [1078, 596] width 34 height 18
click at [1070, 712] on button "Delete" at bounding box center [1020, 713] width 144 height 39
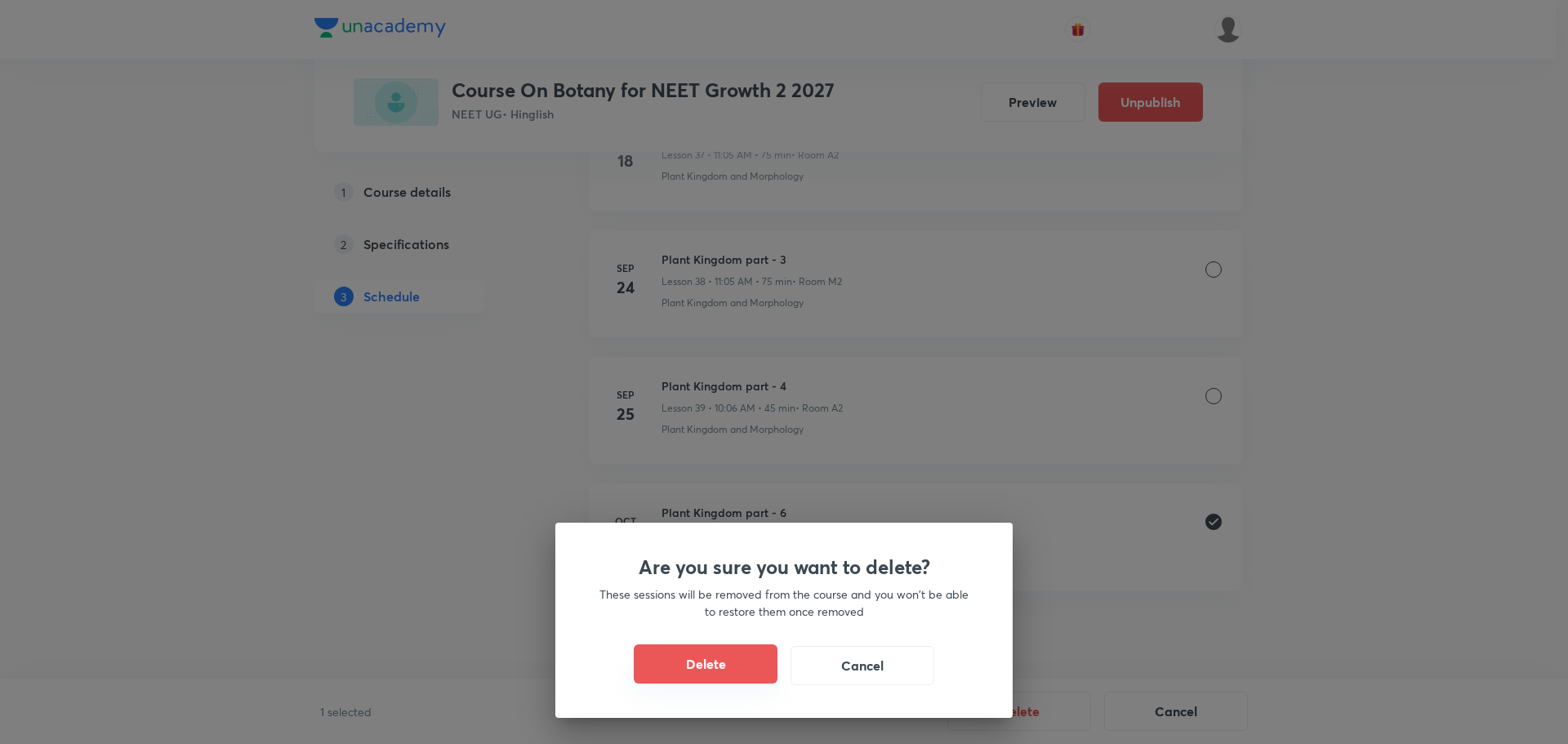
click at [703, 664] on button "Delete" at bounding box center [706, 664] width 143 height 39
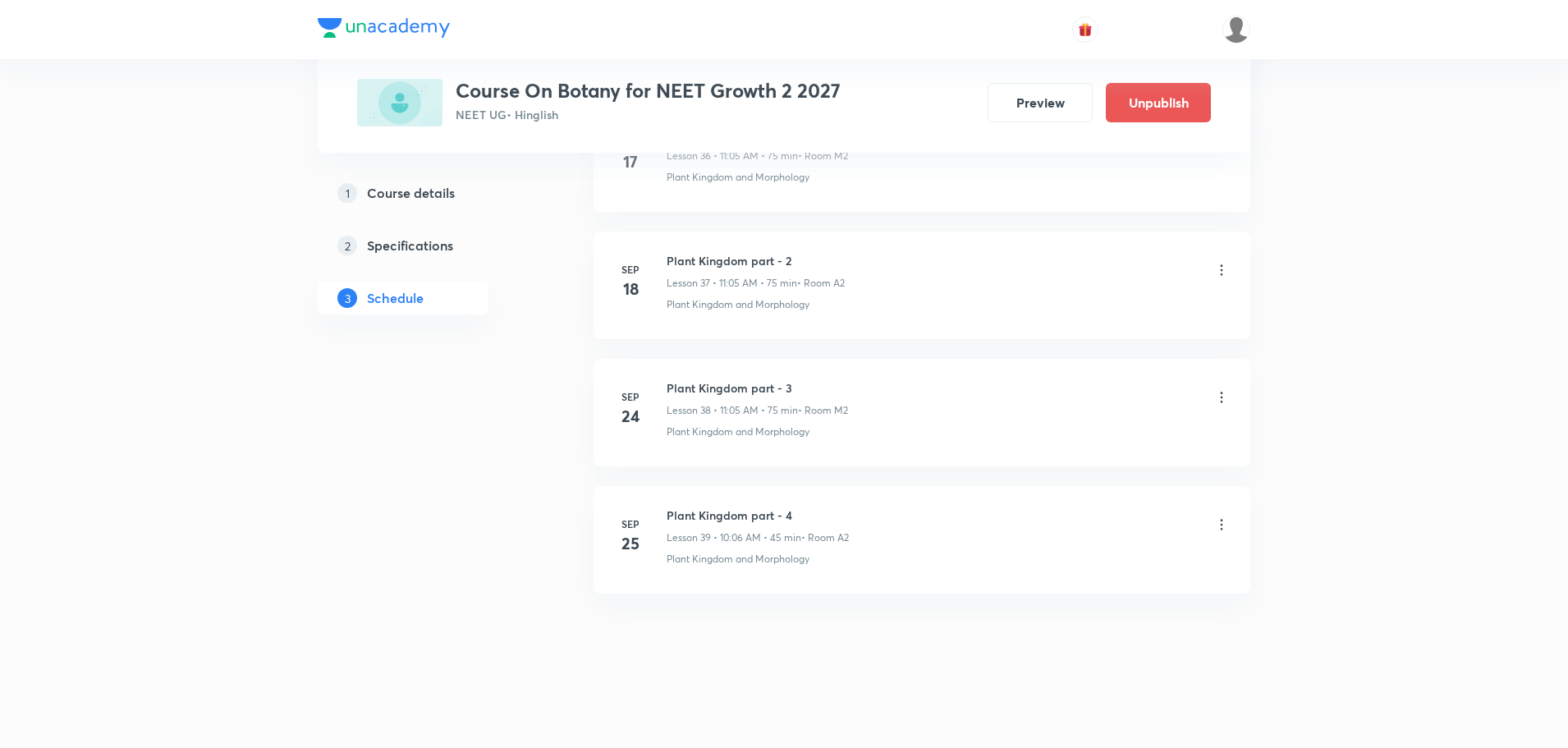
scroll to position [5530, 0]
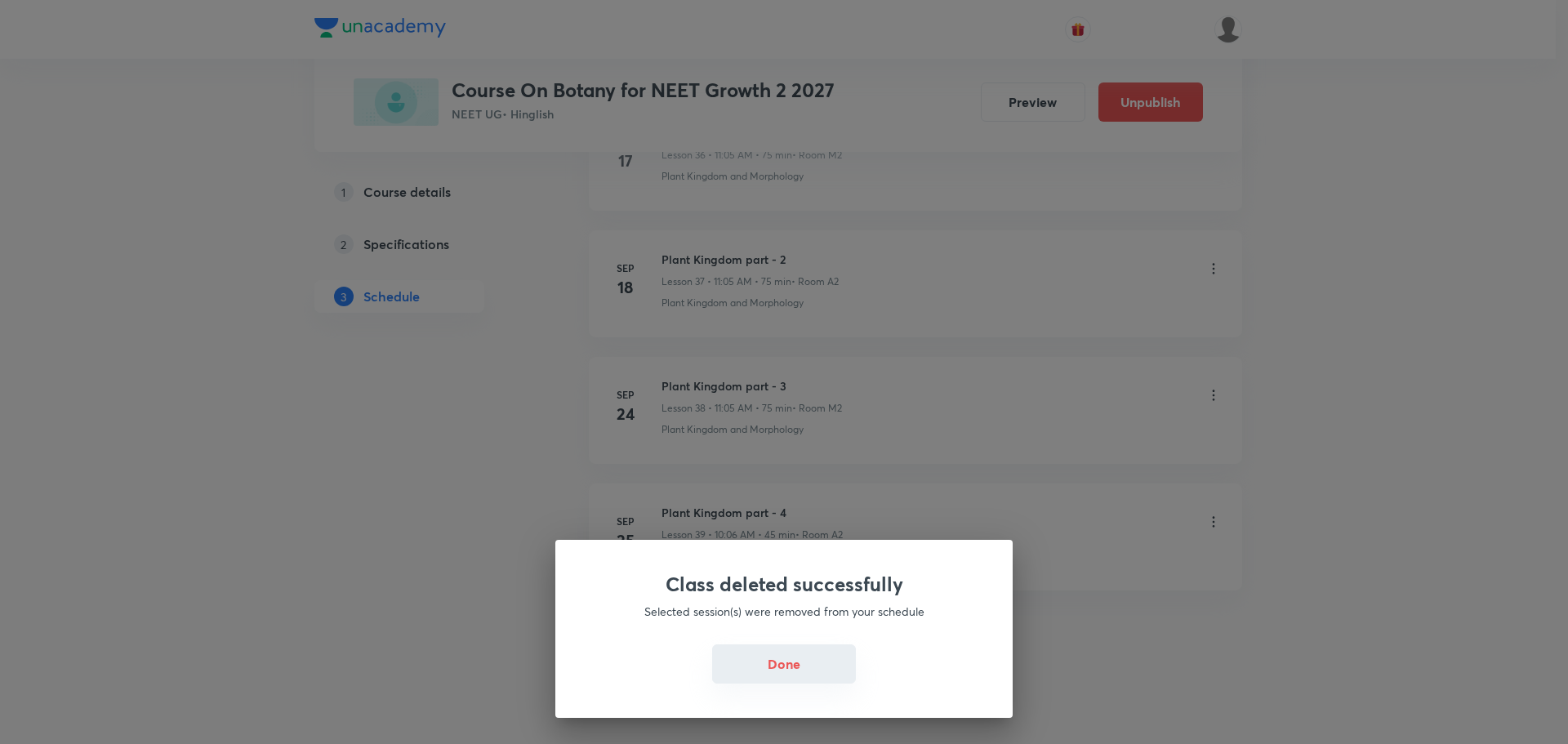
click at [744, 666] on button "Done" at bounding box center [784, 664] width 143 height 39
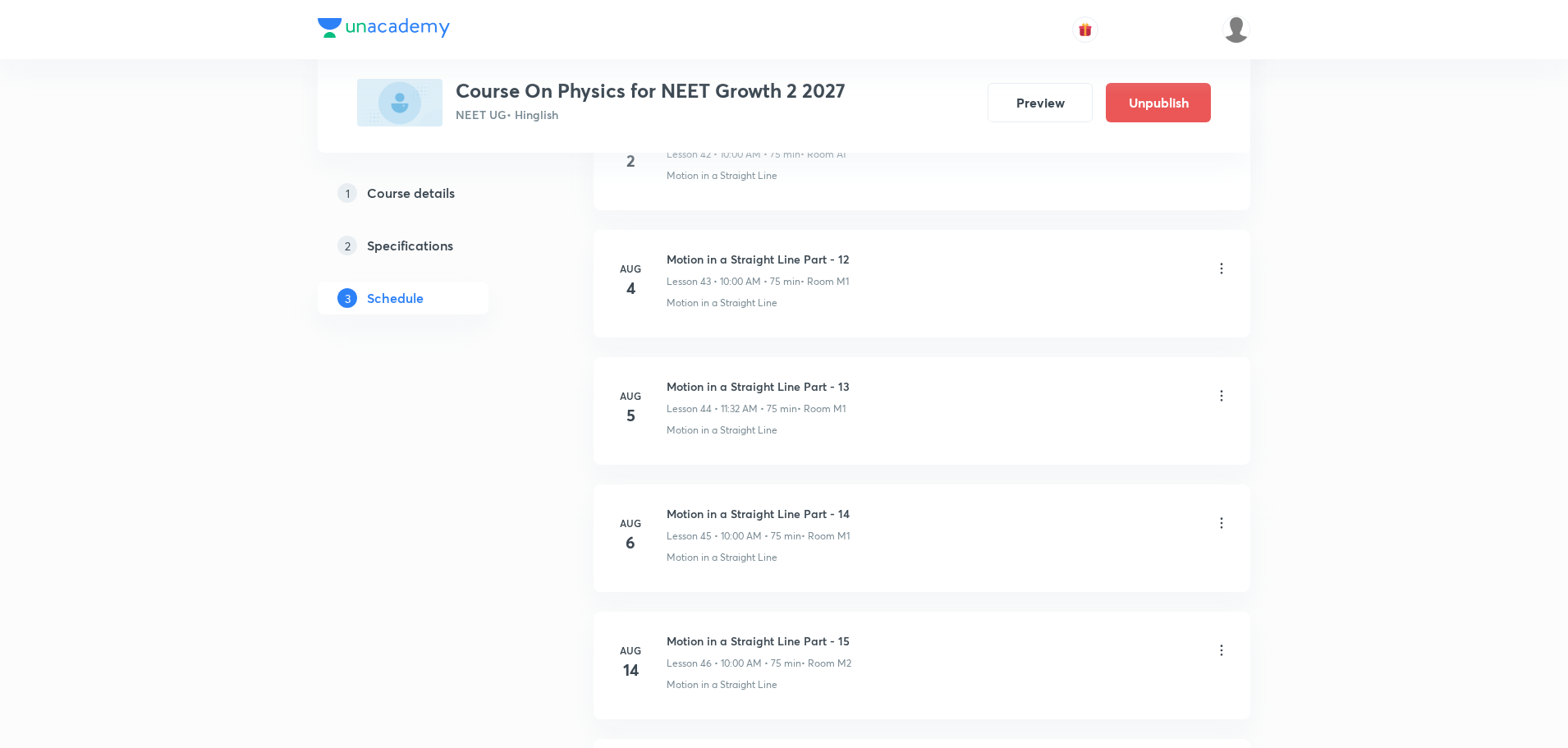
scroll to position [9855, 0]
click at [1221, 521] on icon at bounding box center [1221, 524] width 17 height 17
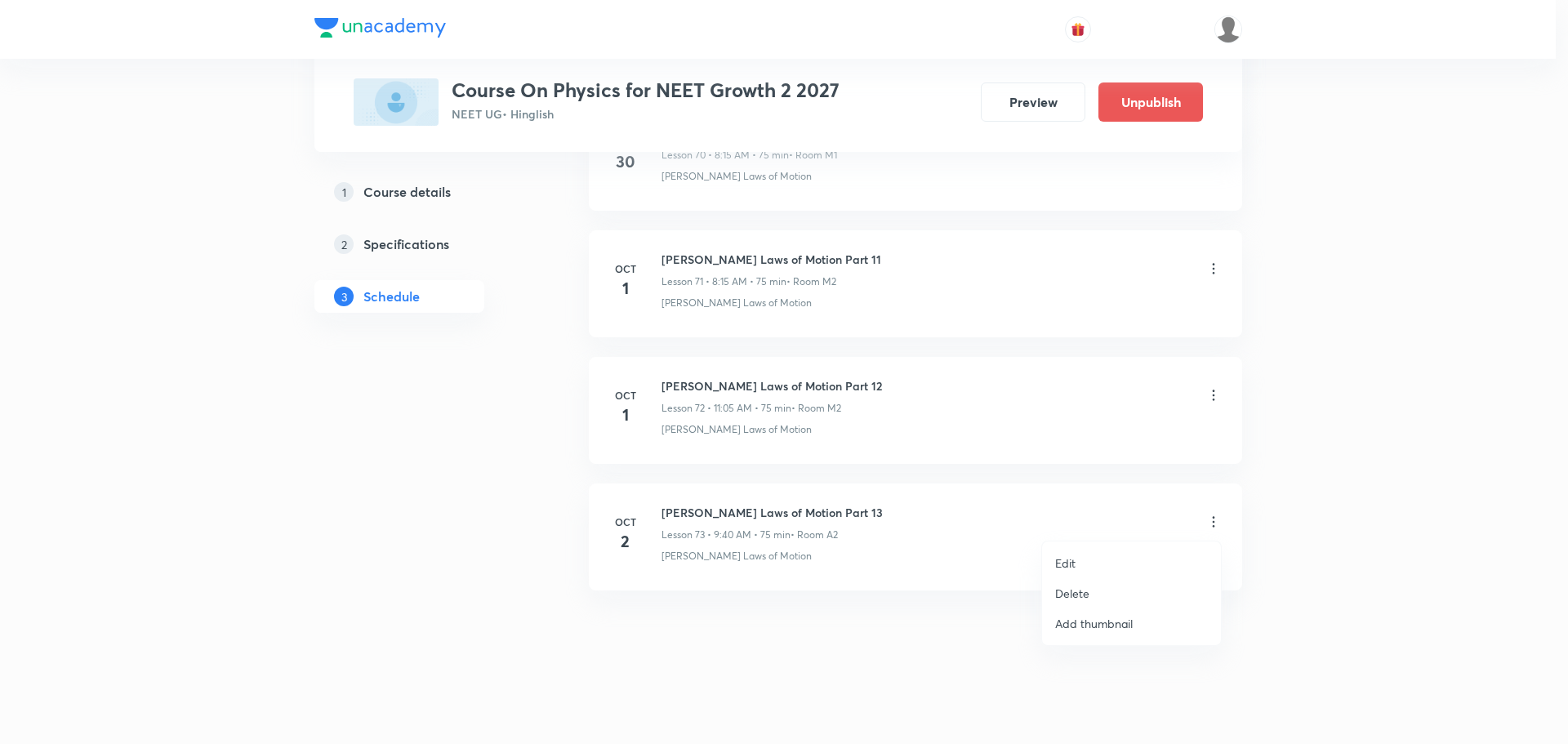
click at [1082, 593] on p "Delete" at bounding box center [1072, 593] width 34 height 17
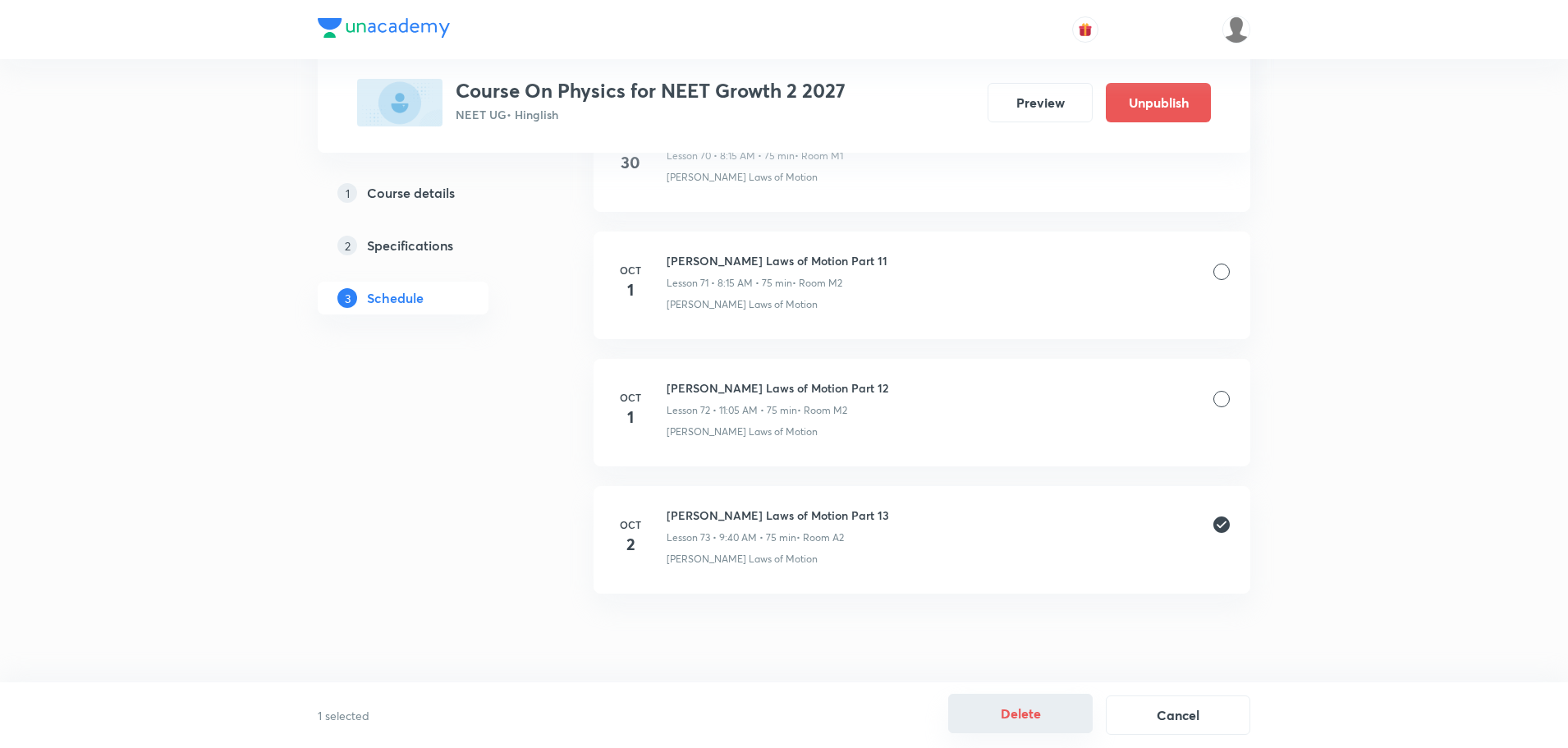
click at [1000, 722] on button "Delete" at bounding box center [1020, 713] width 144 height 39
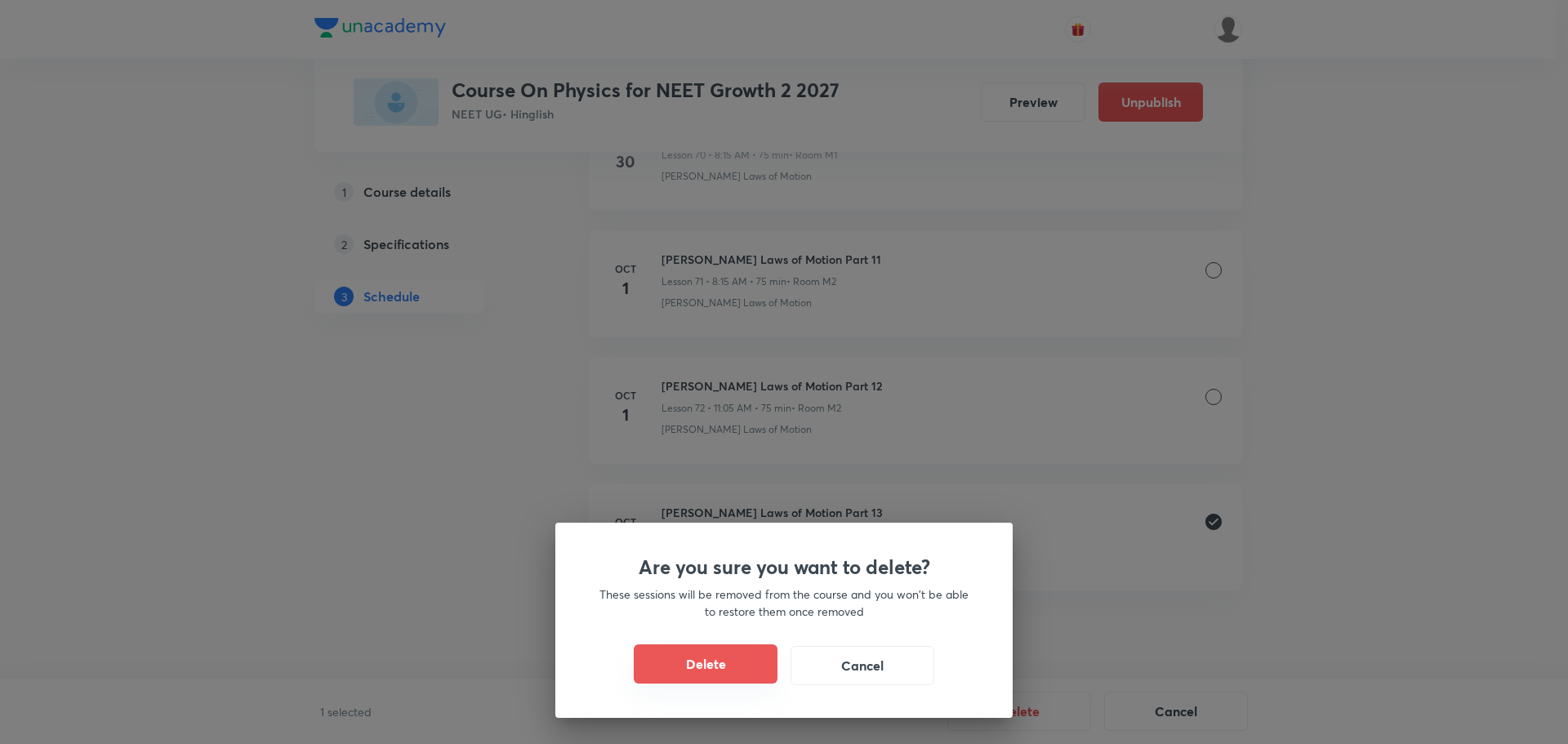
click at [715, 652] on button "Delete" at bounding box center [706, 664] width 143 height 39
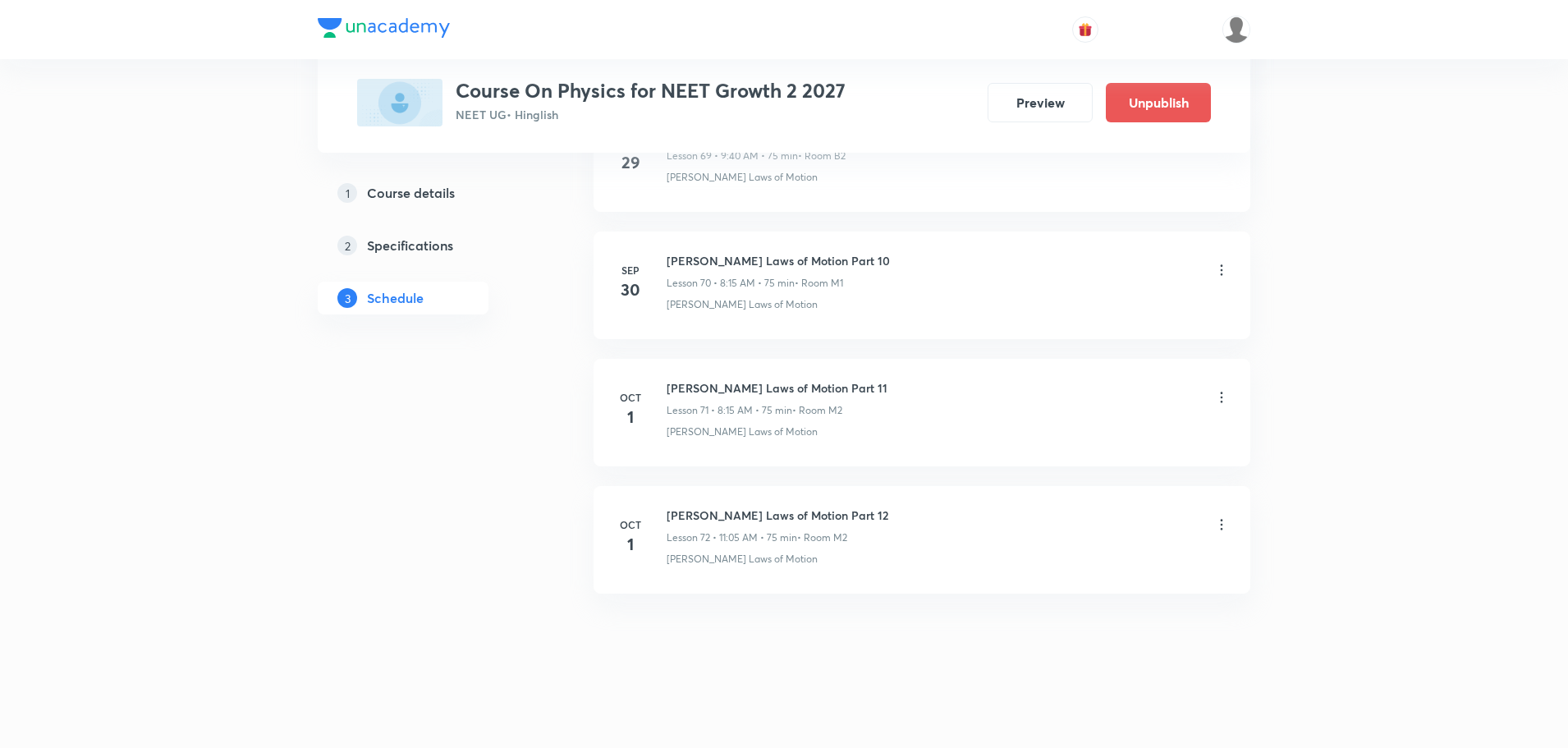
scroll to position [9727, 0]
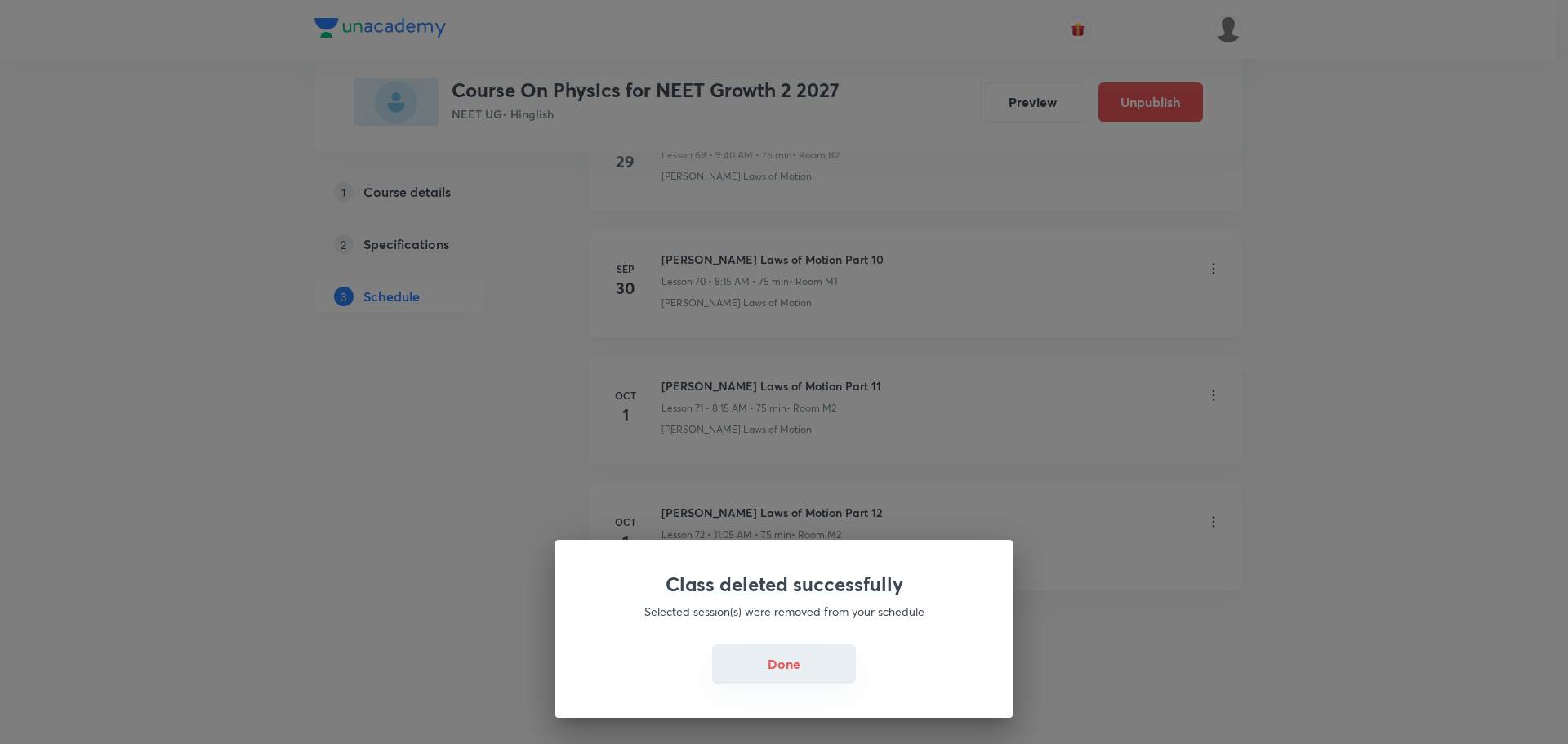
click at [793, 668] on button "Done" at bounding box center [784, 664] width 143 height 39
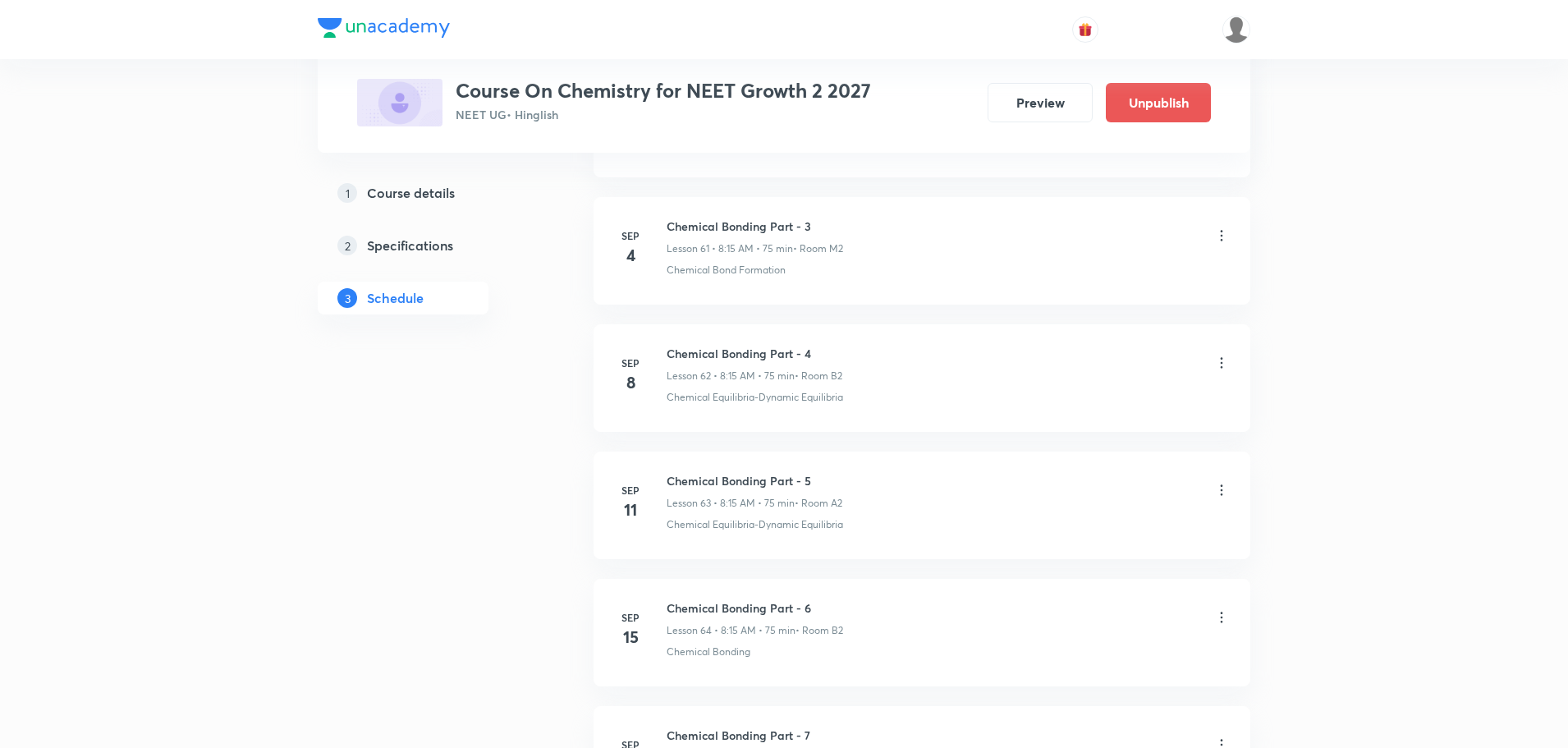
scroll to position [9981, 0]
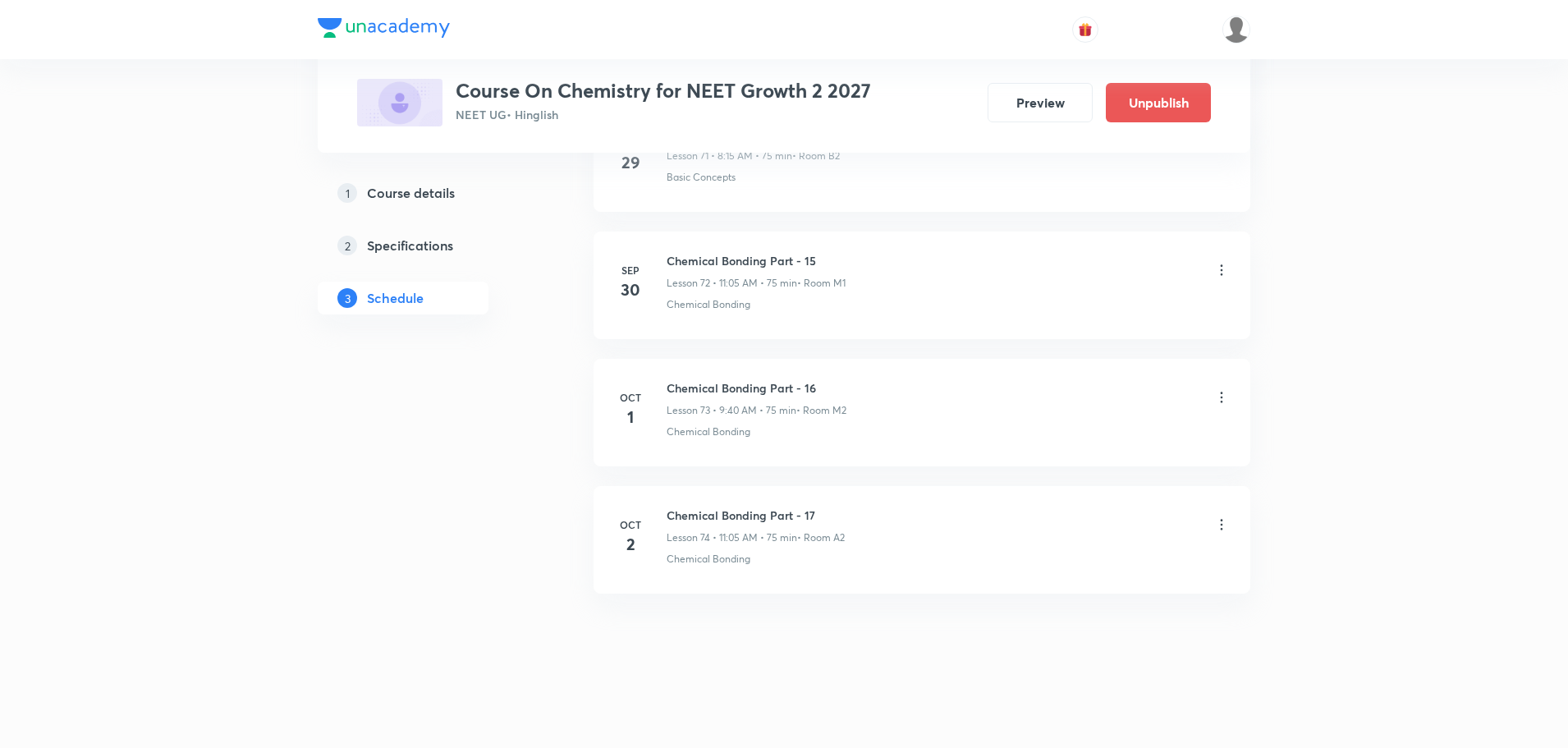
click at [1218, 532] on icon at bounding box center [1221, 524] width 17 height 17
click at [1104, 596] on li "Delete" at bounding box center [1137, 596] width 180 height 30
click at [1001, 712] on button "Delete" at bounding box center [1020, 713] width 144 height 39
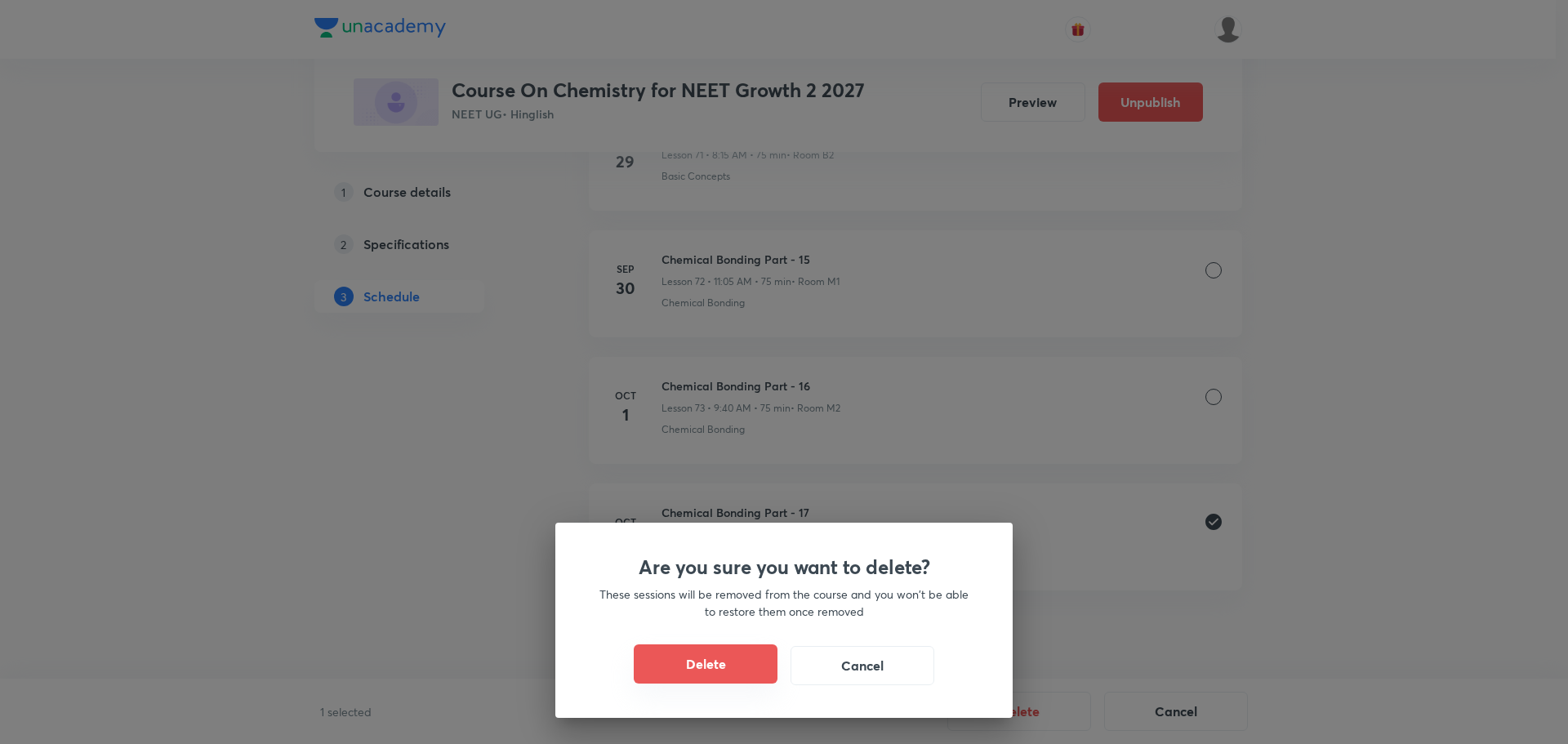
click at [710, 673] on button "Delete" at bounding box center [706, 664] width 143 height 39
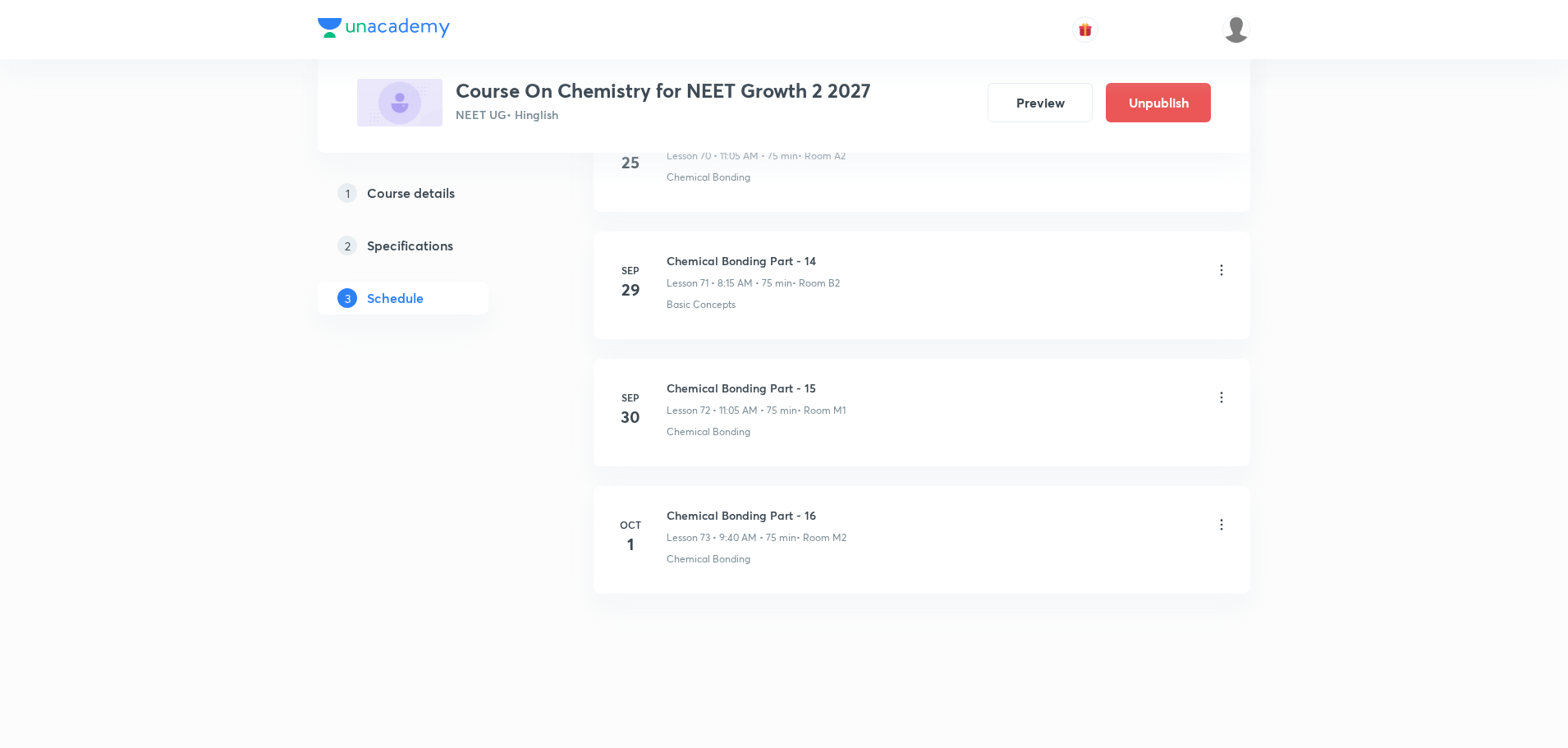
scroll to position [9855, 0]
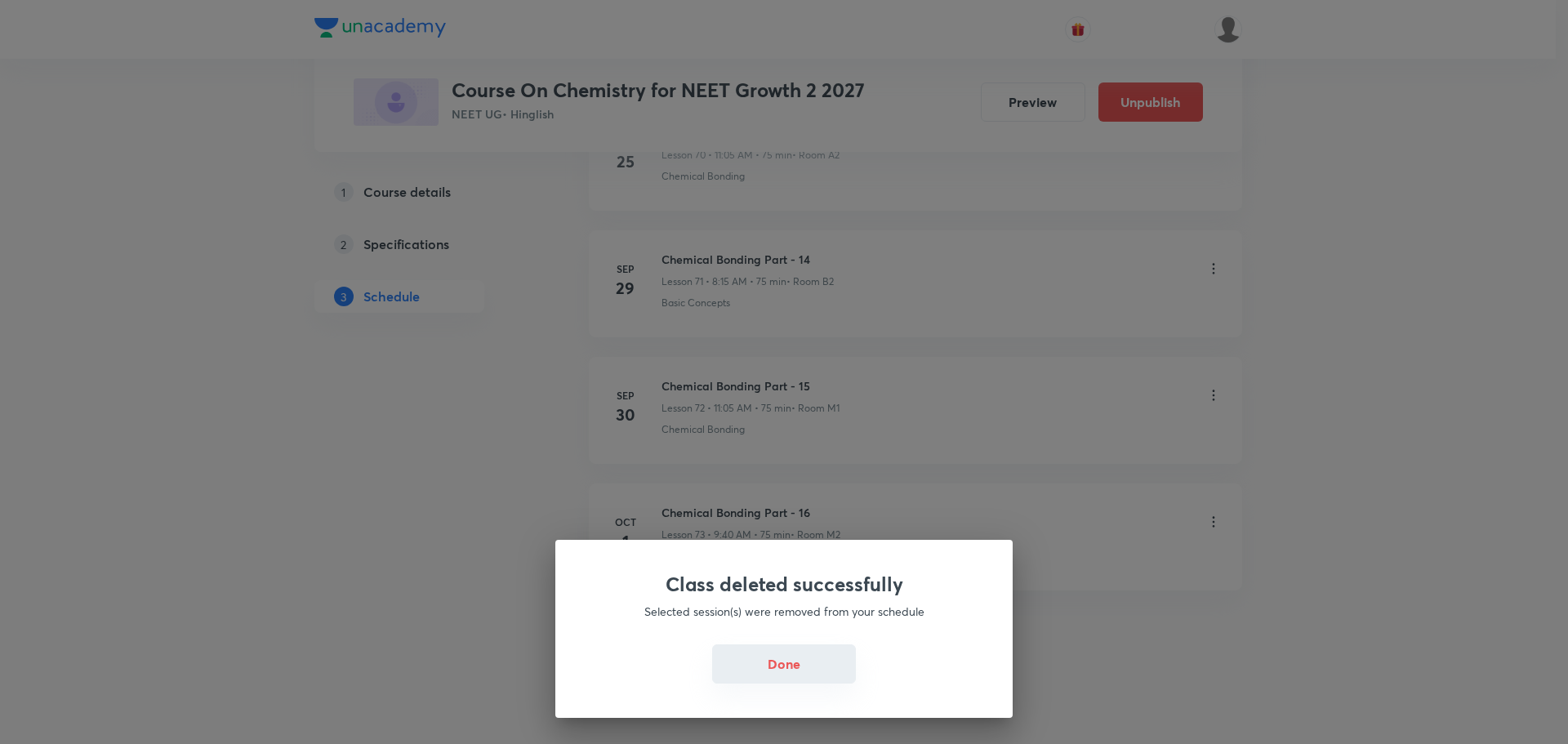
click at [745, 673] on button "Done" at bounding box center [784, 664] width 143 height 39
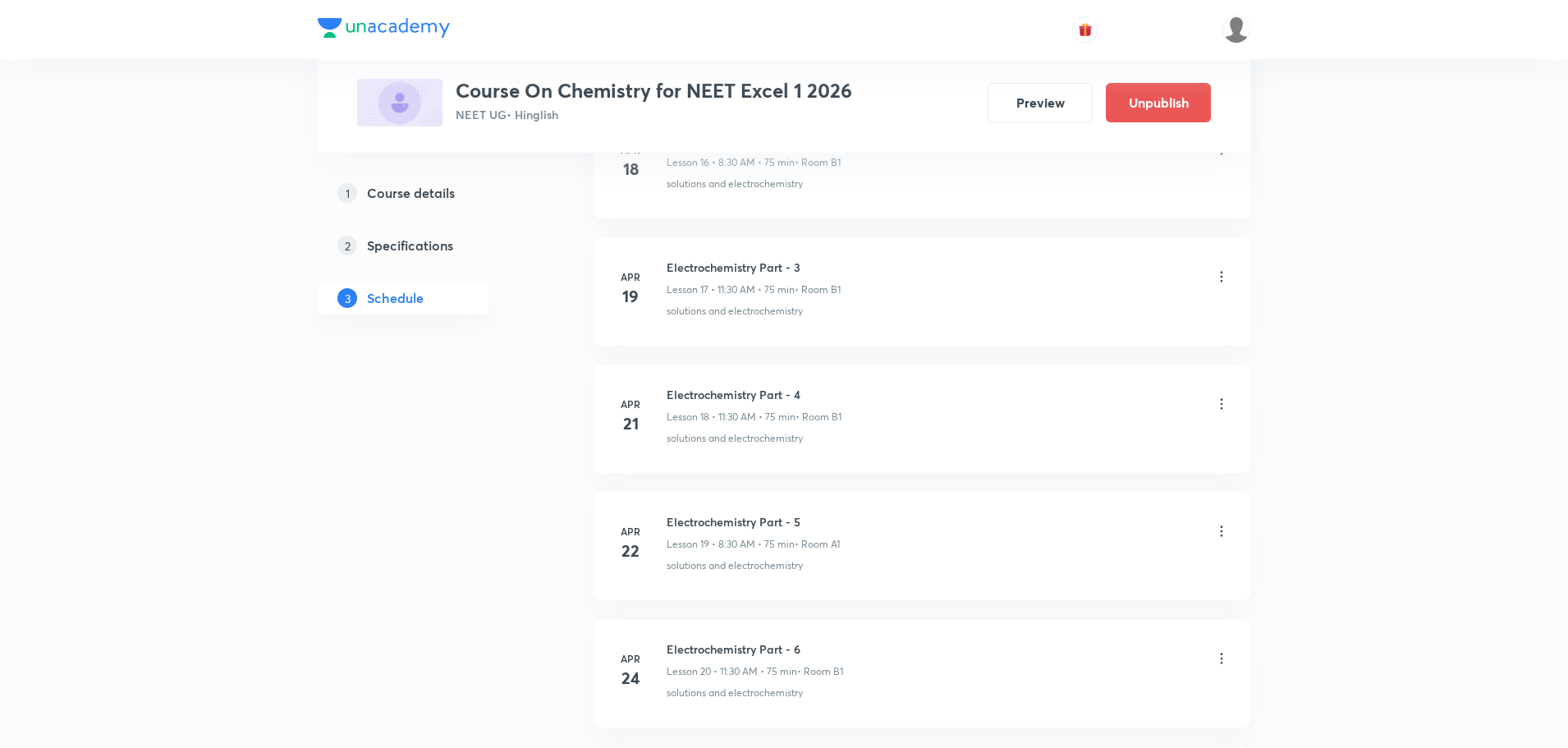
scroll to position [13925, 0]
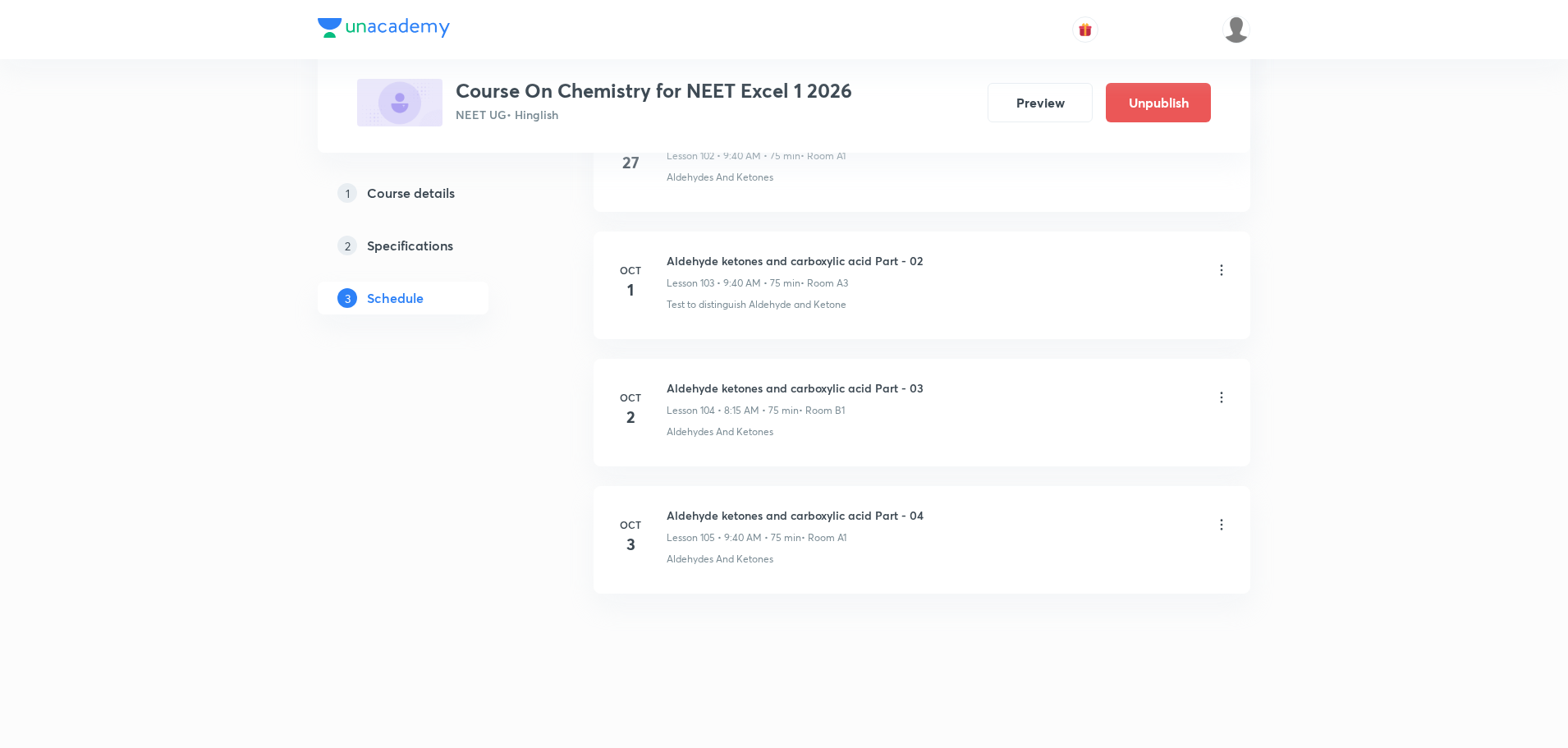
click at [1224, 395] on icon at bounding box center [1221, 396] width 17 height 17
click at [1093, 476] on p "Delete" at bounding box center [1078, 470] width 34 height 18
click at [993, 729] on button "Delete" at bounding box center [1020, 713] width 144 height 39
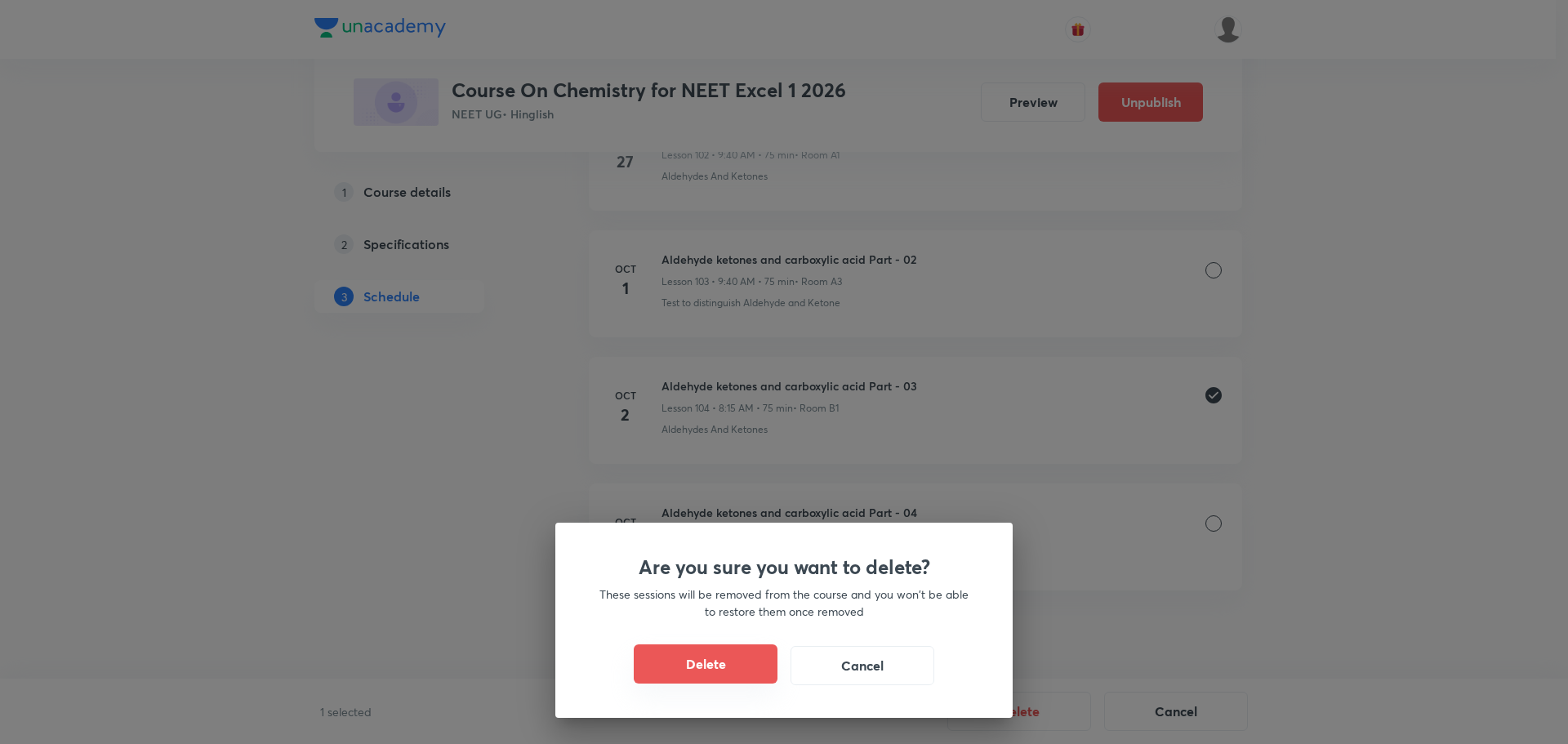
click at [732, 651] on button "Delete" at bounding box center [706, 664] width 143 height 39
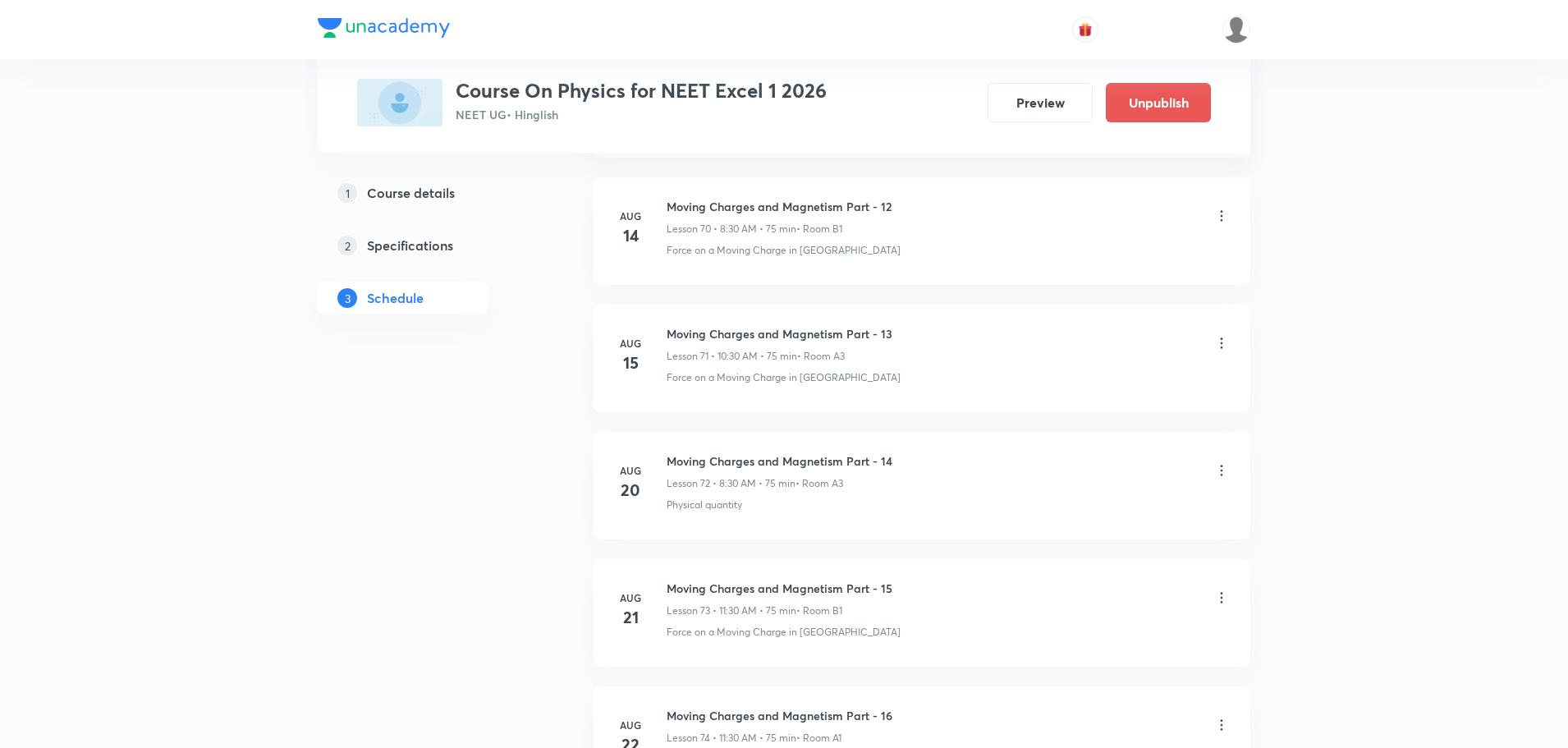
scroll to position [12780, 0]
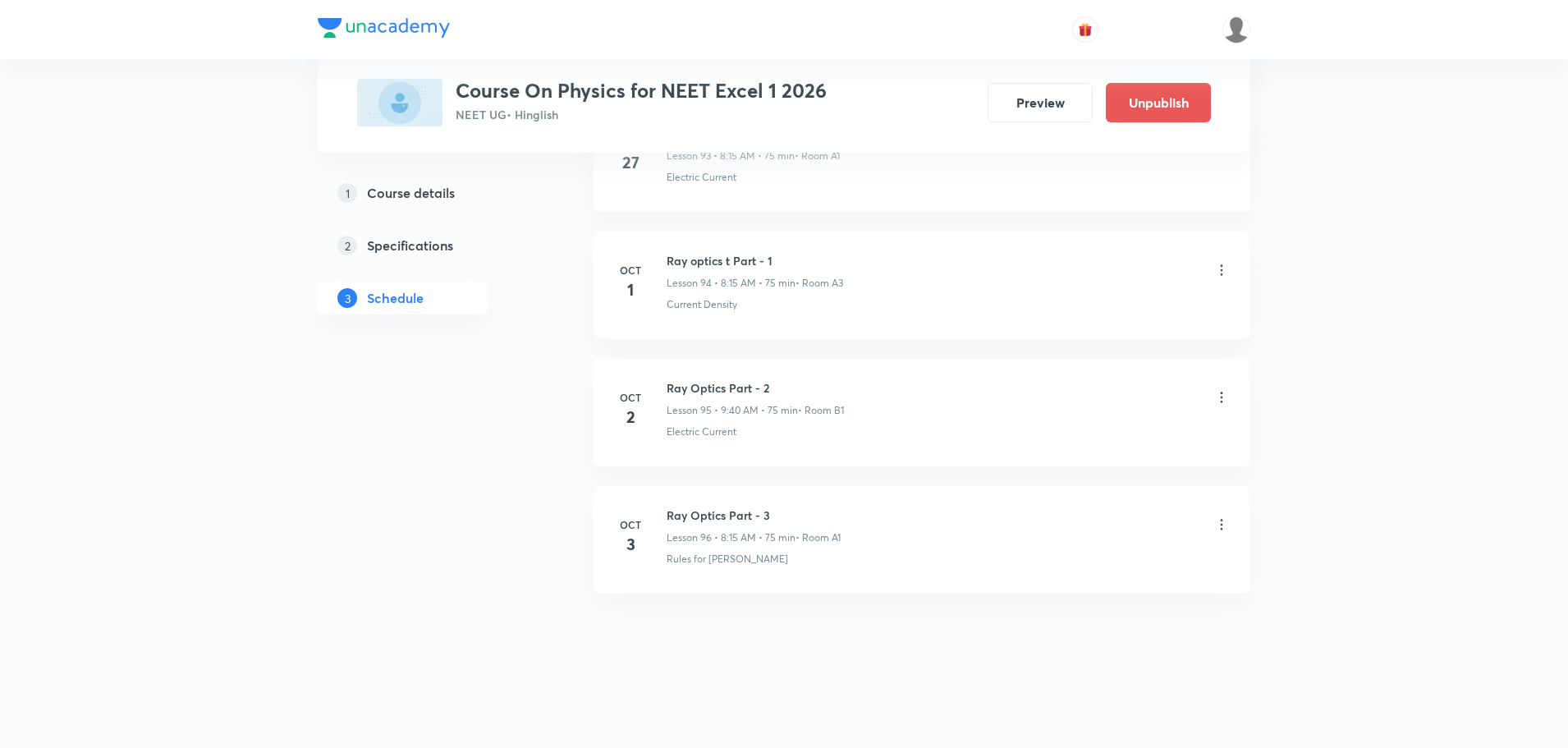
click at [1220, 399] on icon at bounding box center [1221, 396] width 17 height 17
click at [1081, 477] on p "Delete" at bounding box center [1078, 469] width 34 height 18
click at [1041, 711] on button "Delete" at bounding box center [1020, 713] width 144 height 39
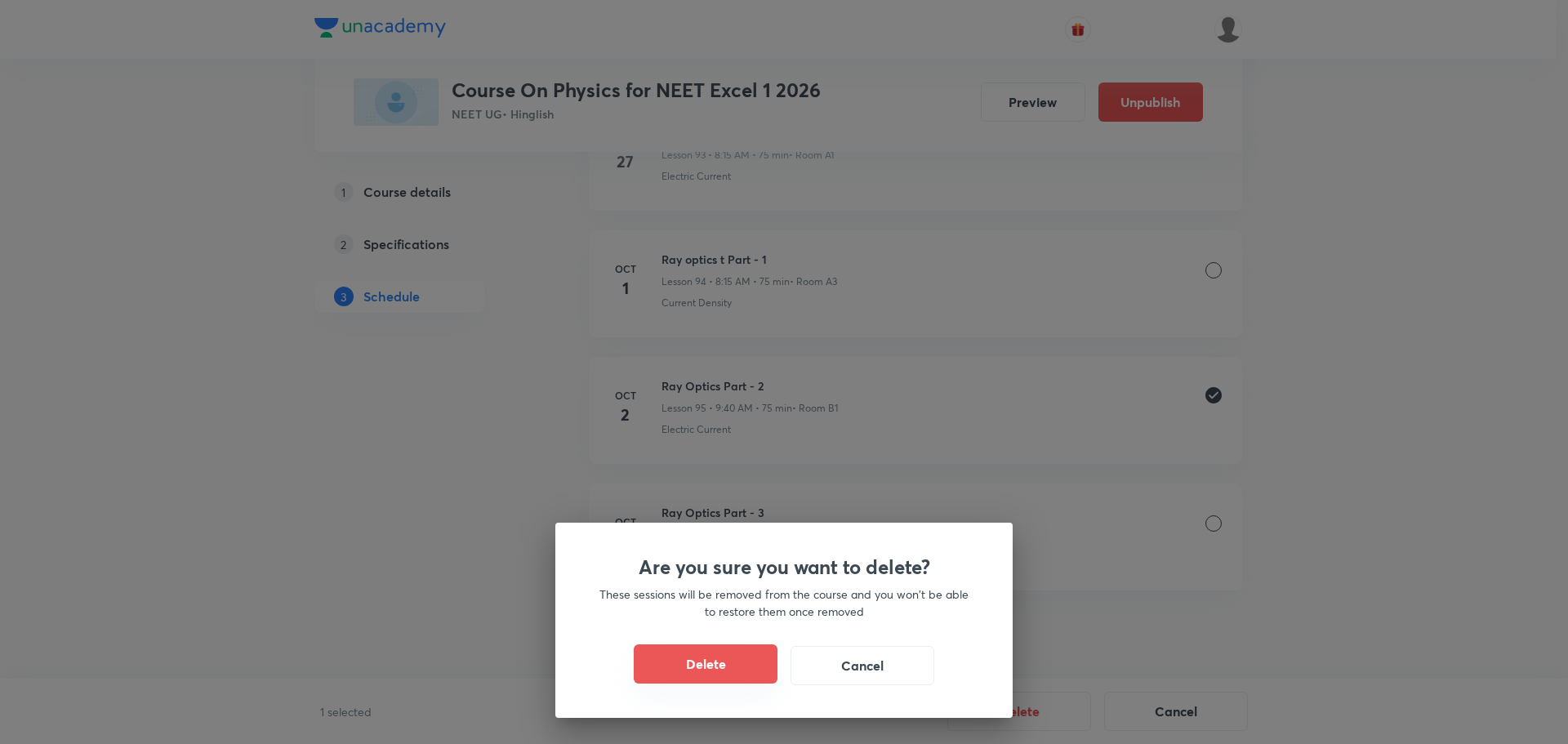
click at [728, 664] on button "Delete" at bounding box center [706, 664] width 143 height 39
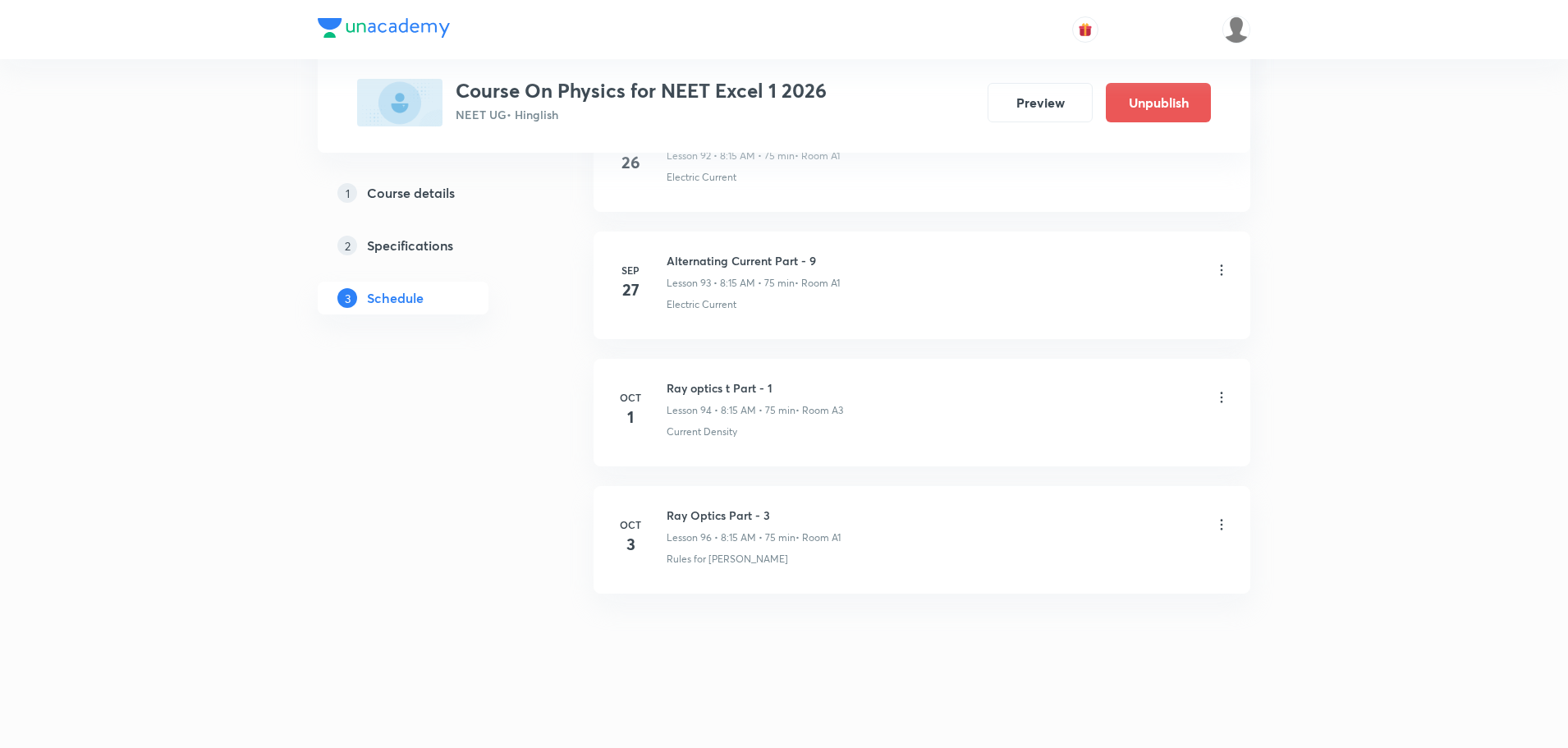
scroll to position [12653, 0]
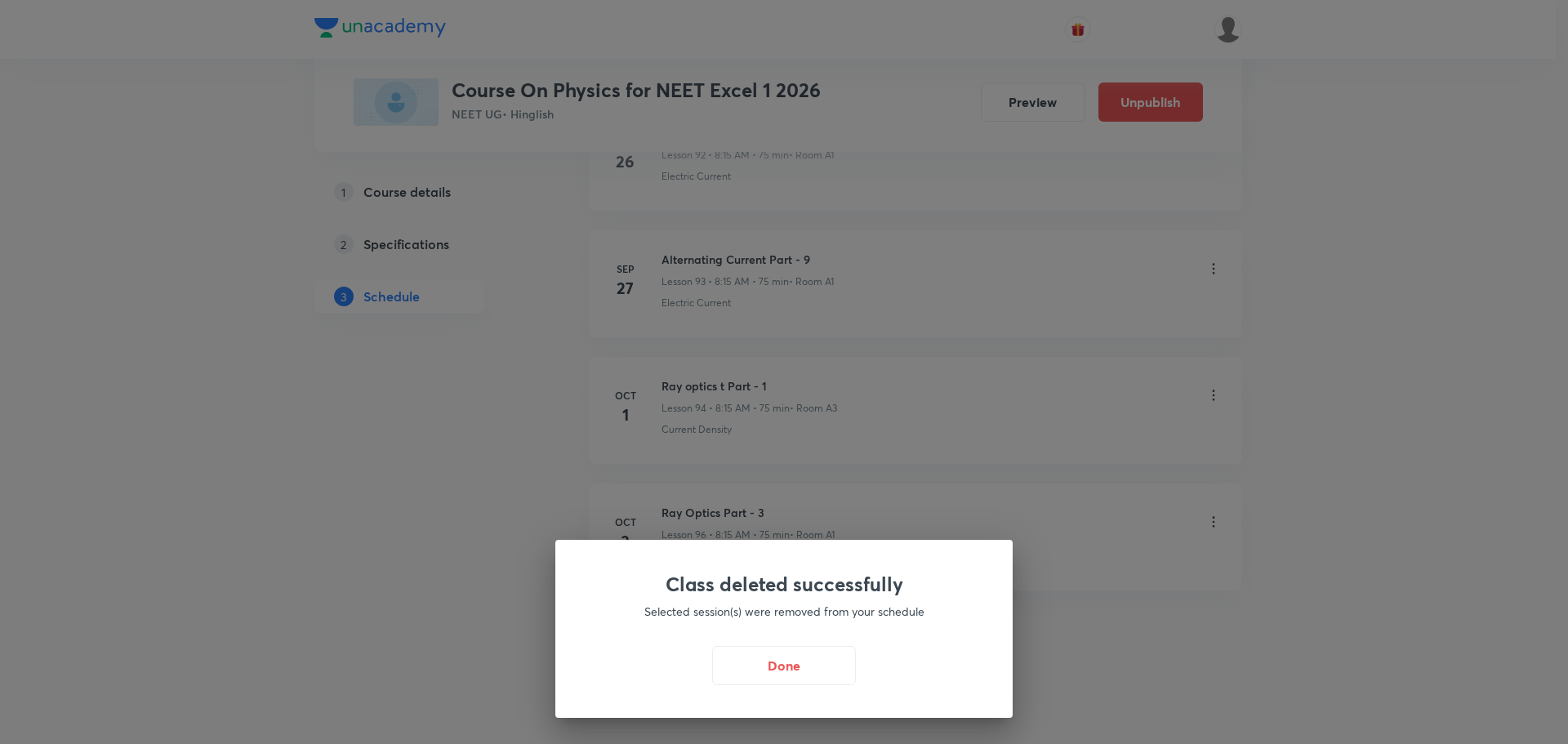
click at [708, 667] on div "Done" at bounding box center [783, 666] width 379 height 39
click at [746, 673] on button "Done" at bounding box center [784, 664] width 143 height 39
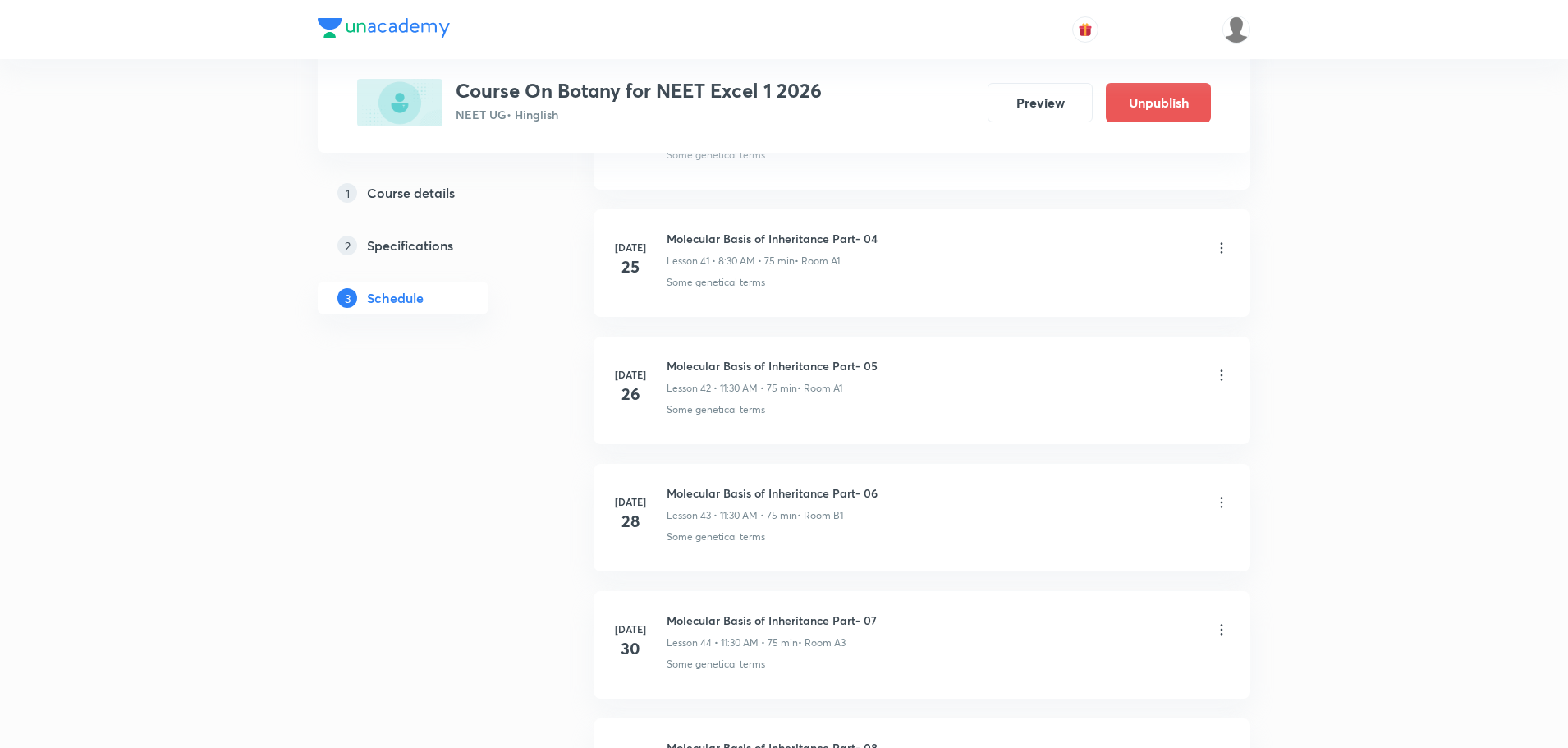
scroll to position [8074, 0]
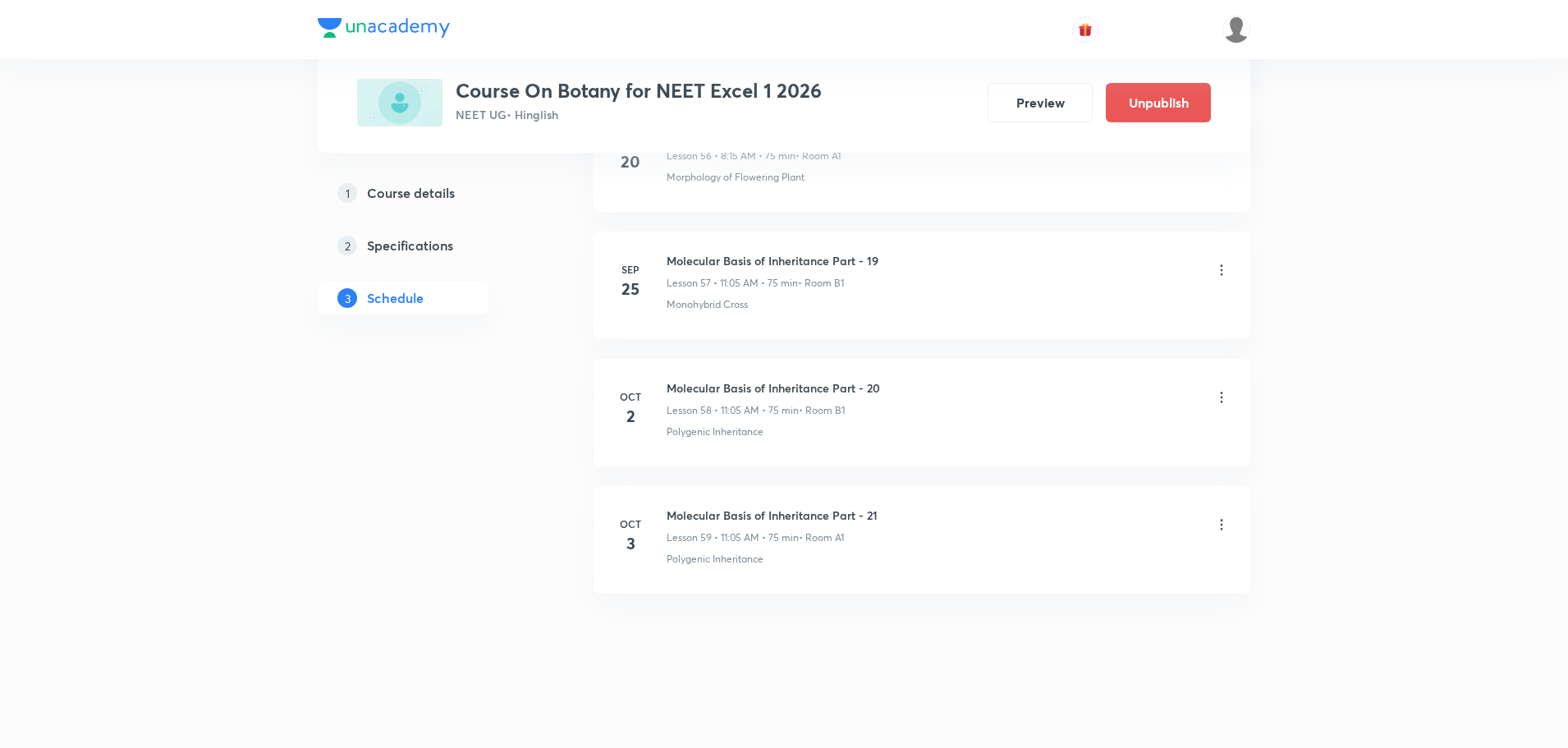
click at [1222, 396] on icon at bounding box center [1222, 396] width 3 height 11
click at [1105, 468] on li "Delete" at bounding box center [1137, 468] width 180 height 30
click at [997, 716] on button "Delete" at bounding box center [1020, 713] width 144 height 39
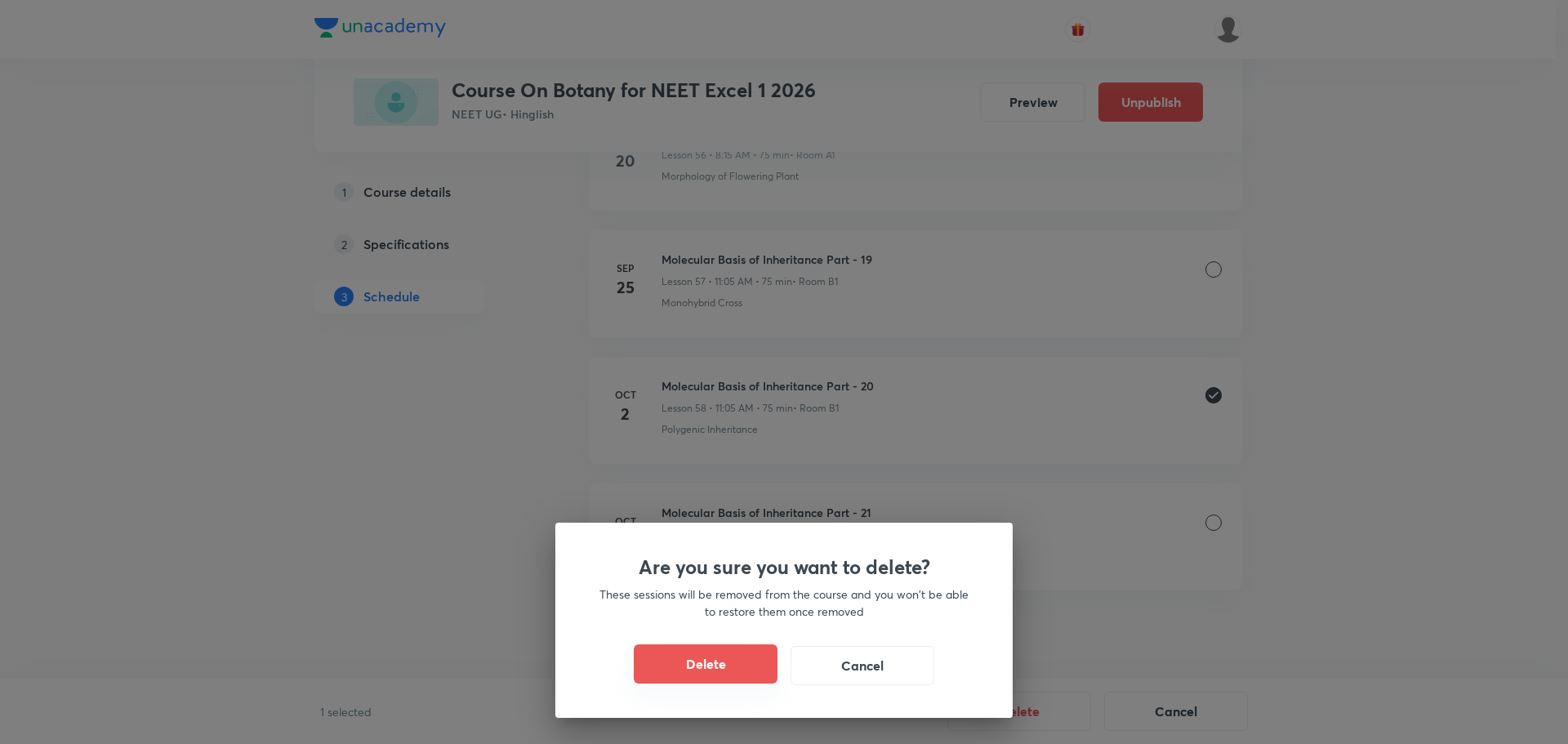
click at [682, 653] on button "Delete" at bounding box center [706, 664] width 143 height 39
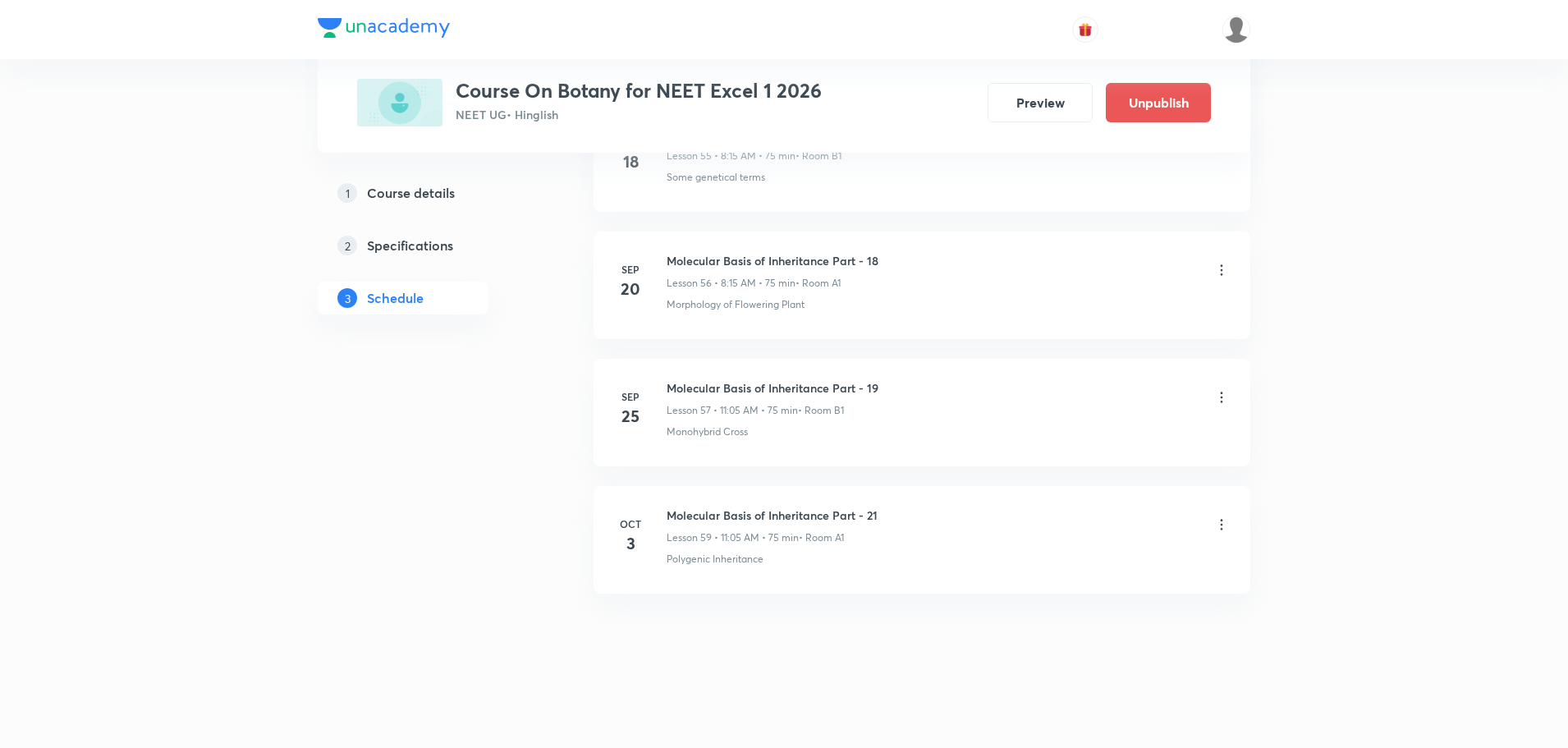
scroll to position [7947, 0]
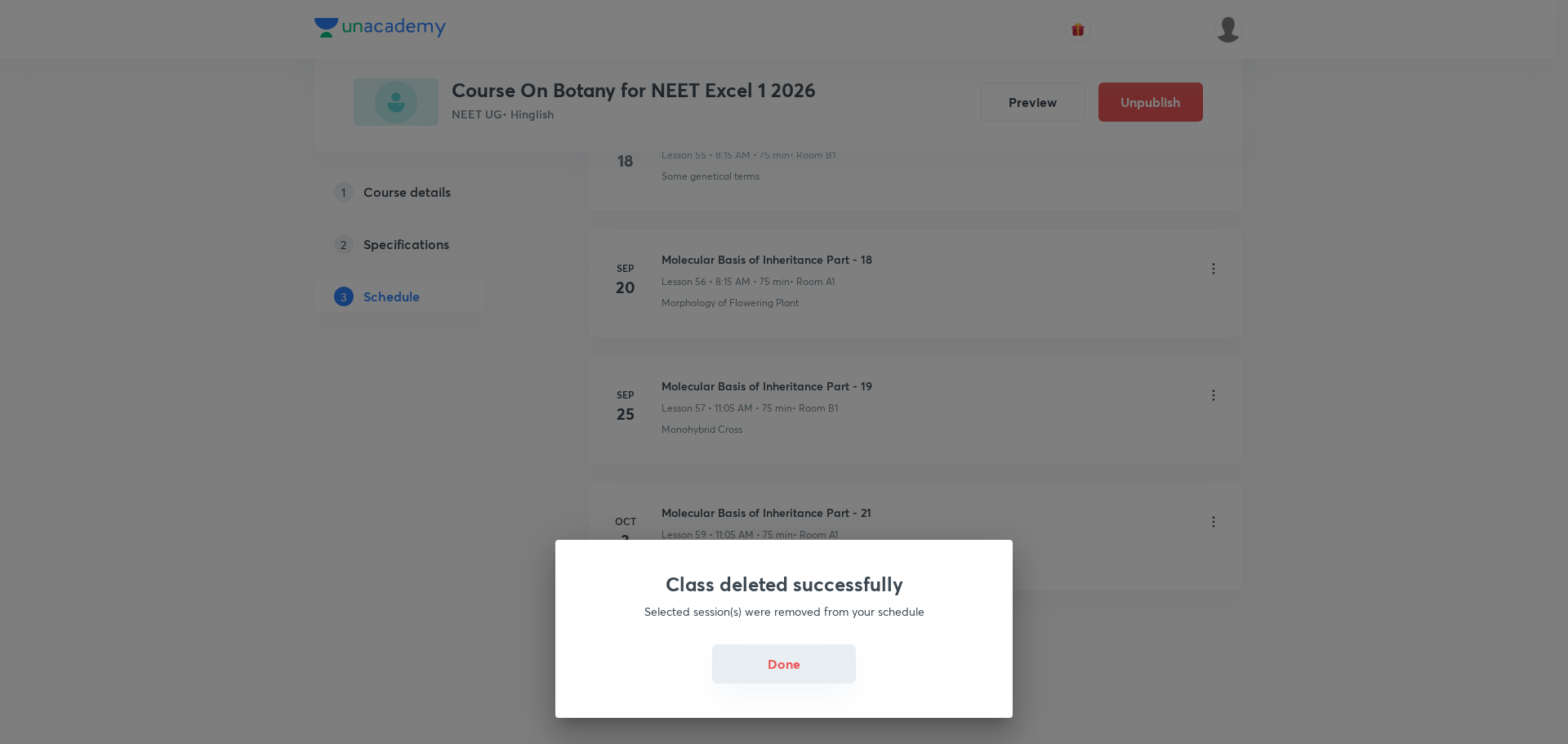
click at [815, 673] on button "Done" at bounding box center [784, 664] width 143 height 39
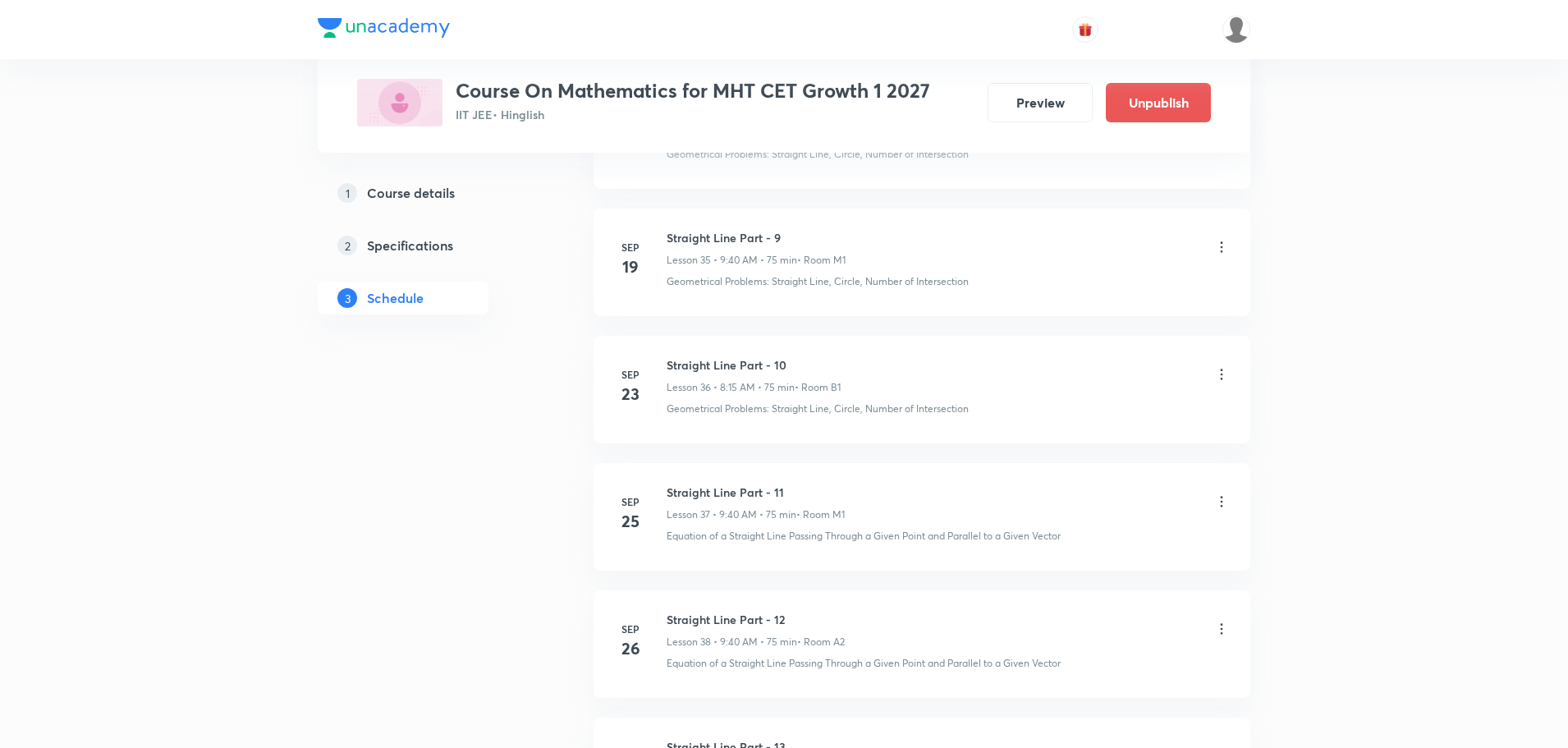
scroll to position [5911, 0]
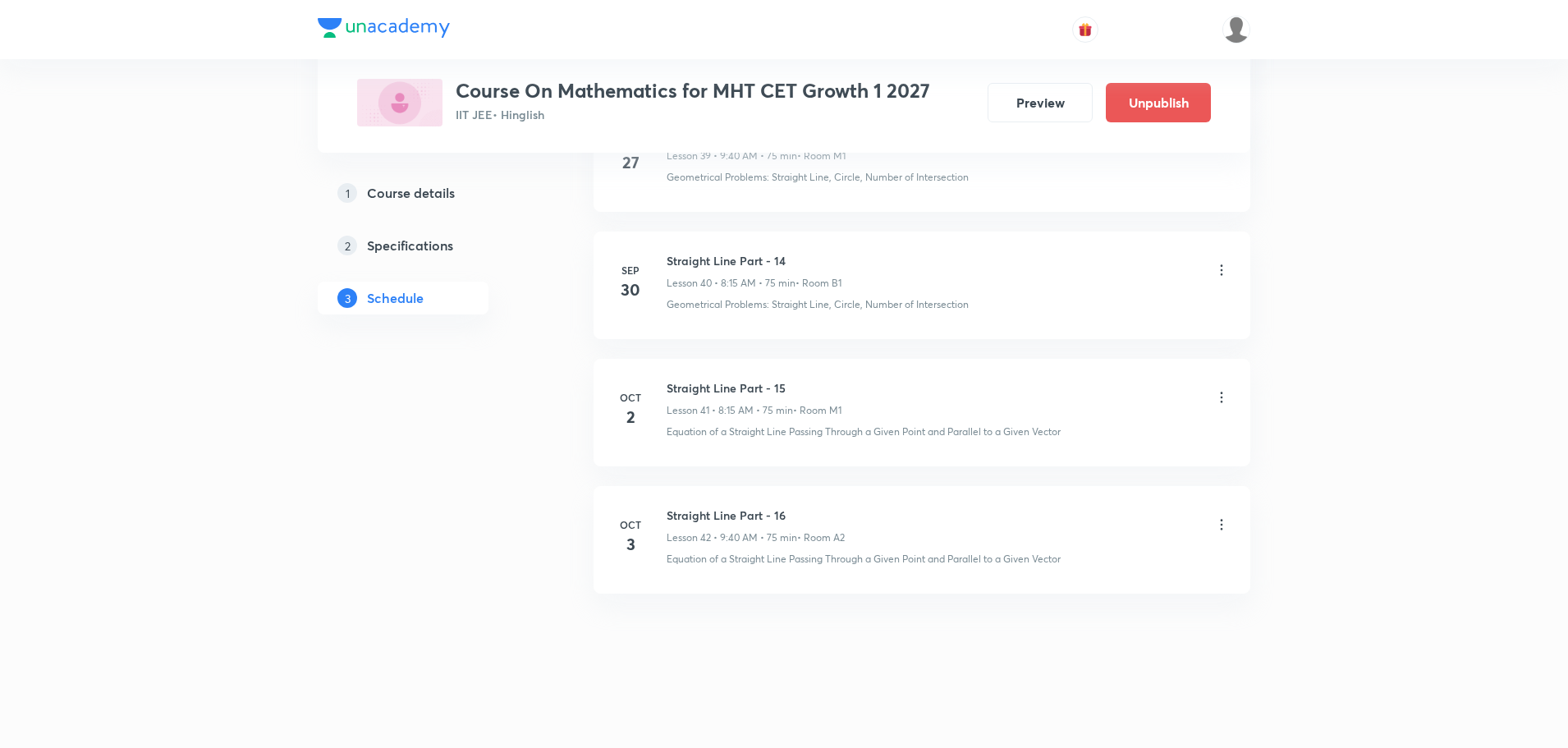
click at [1221, 397] on icon at bounding box center [1222, 396] width 3 height 11
click at [1055, 469] on li "Delete" at bounding box center [1137, 468] width 180 height 30
click at [1009, 728] on button "Delete" at bounding box center [1020, 713] width 144 height 39
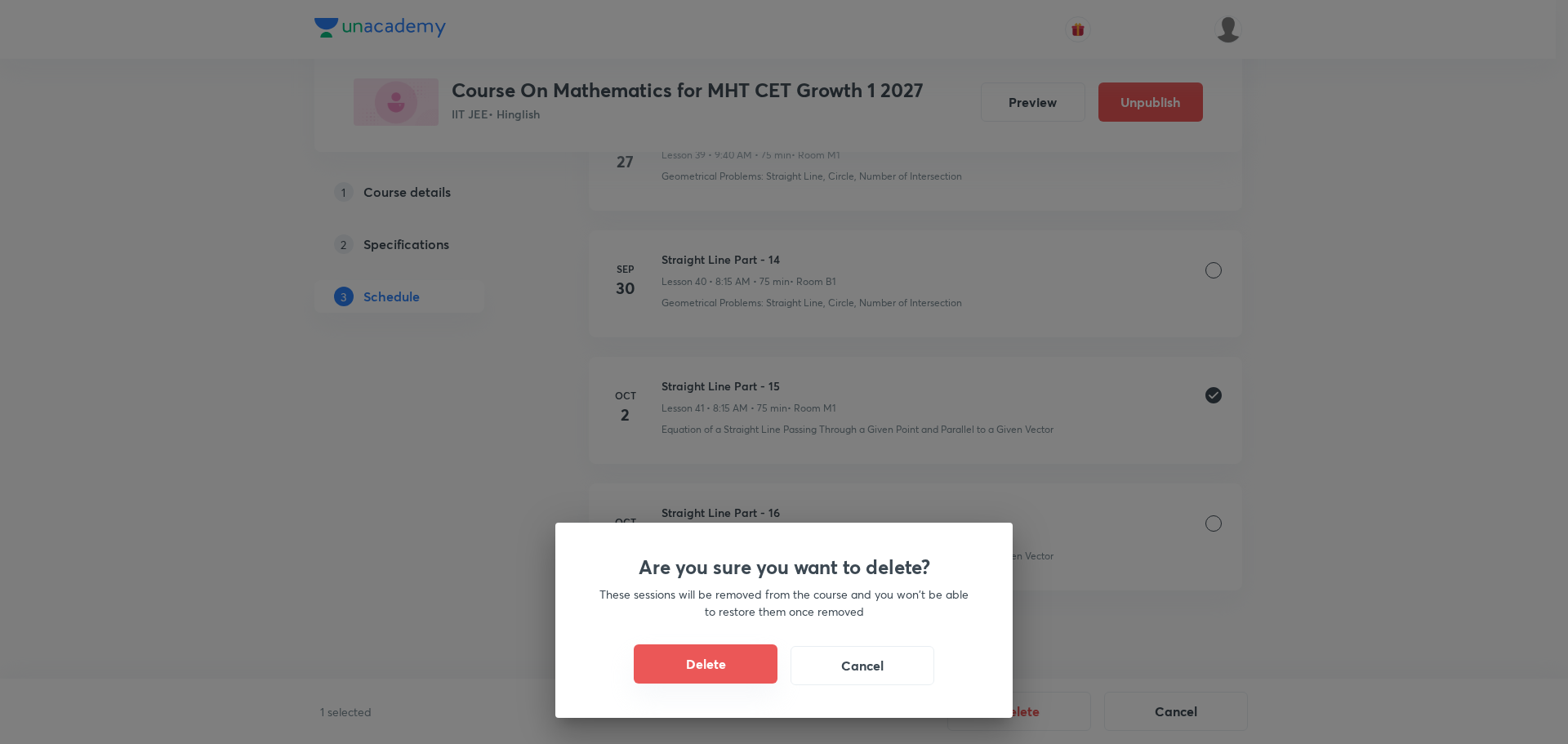
drag, startPoint x: 709, startPoint y: 666, endPoint x: 702, endPoint y: 673, distance: 9.9
click at [709, 667] on button "Delete" at bounding box center [706, 664] width 143 height 39
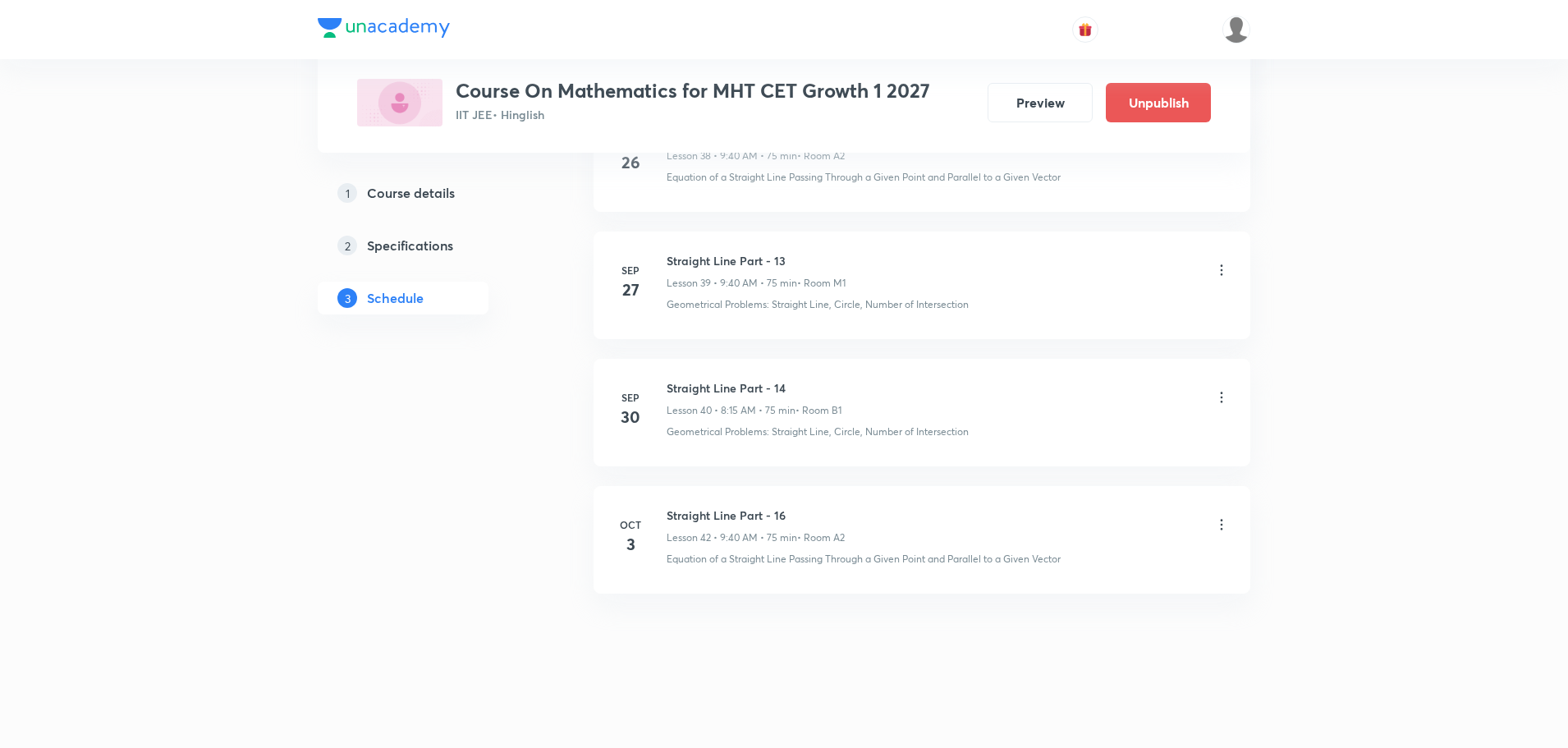
scroll to position [5783, 0]
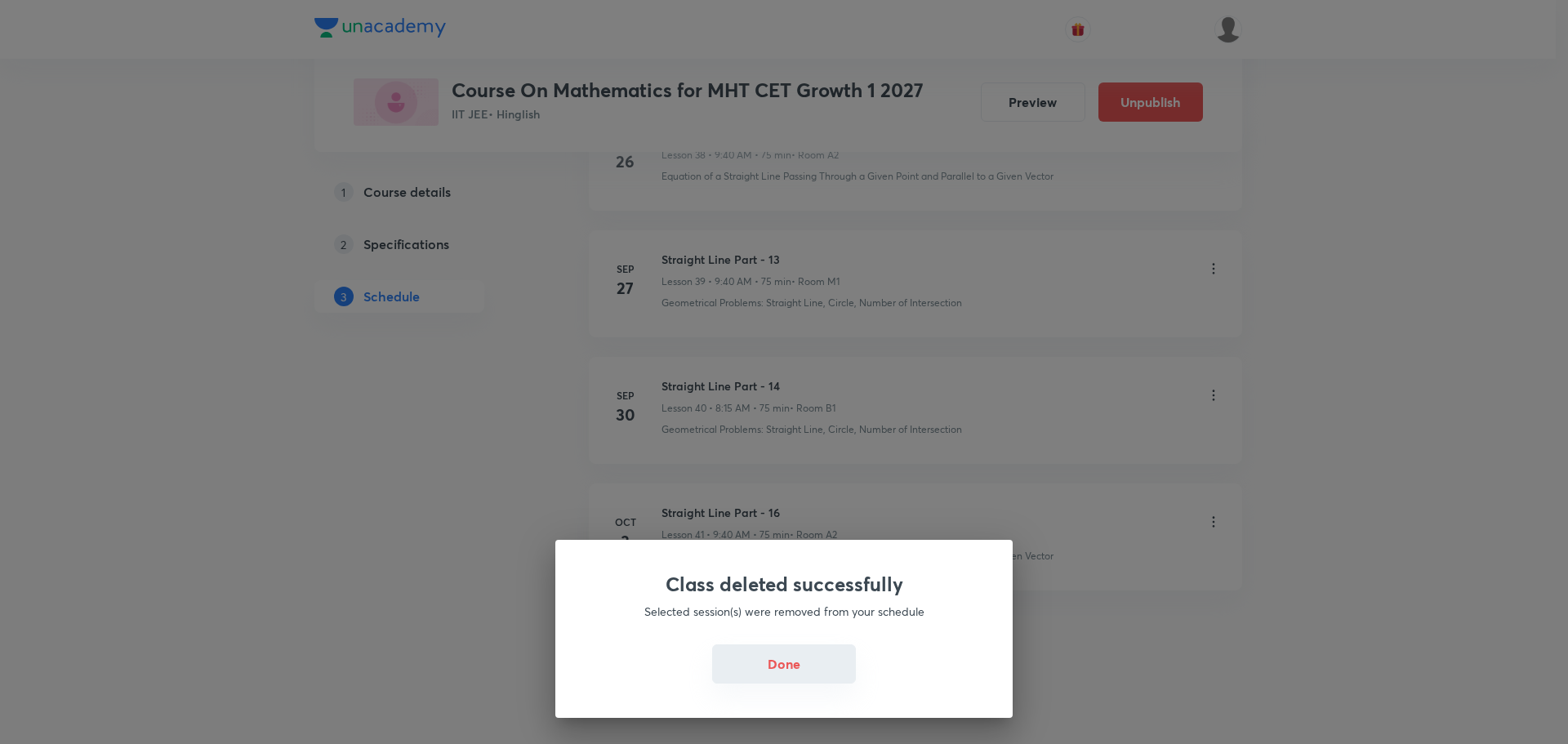
click at [792, 675] on button "Done" at bounding box center [784, 664] width 143 height 39
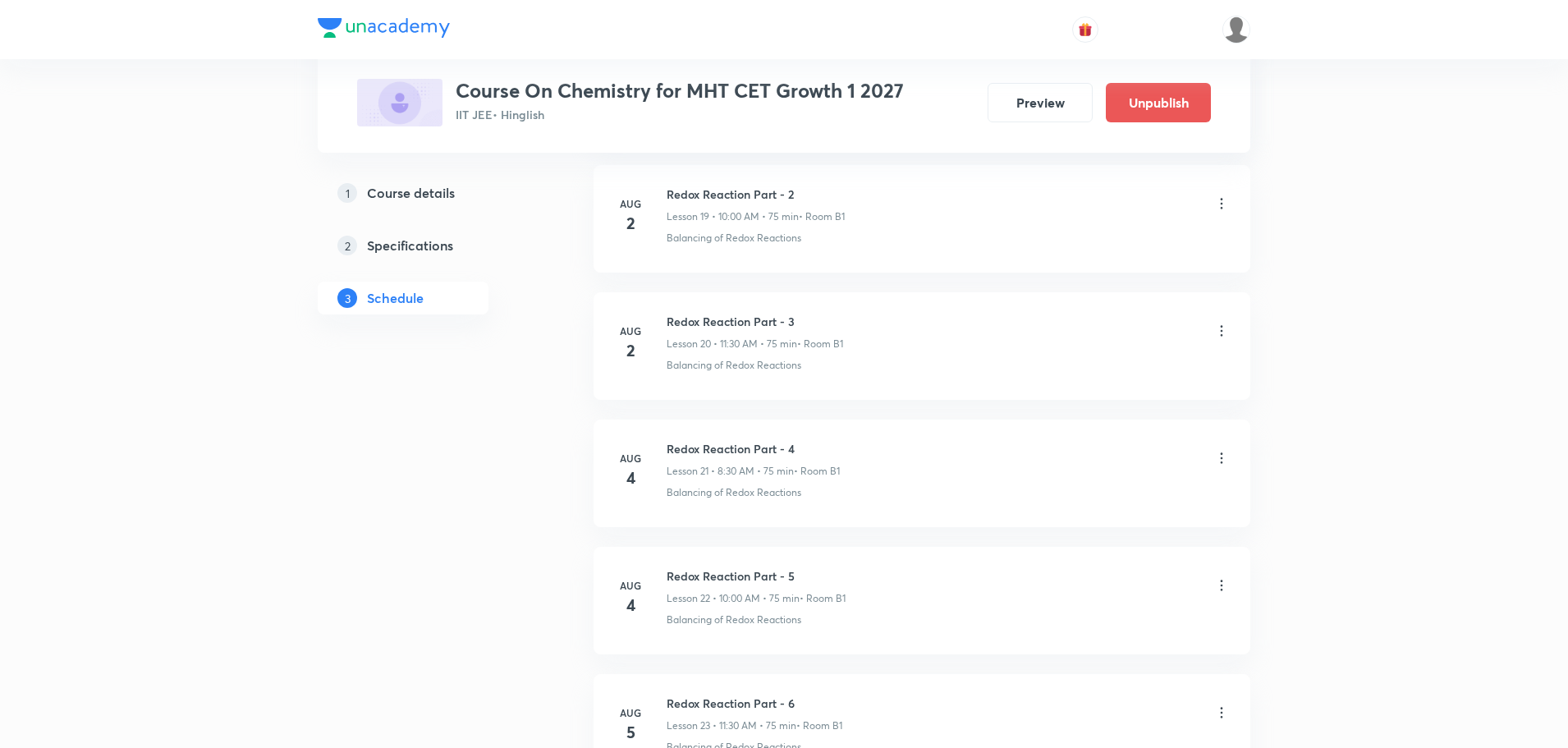
scroll to position [7437, 0]
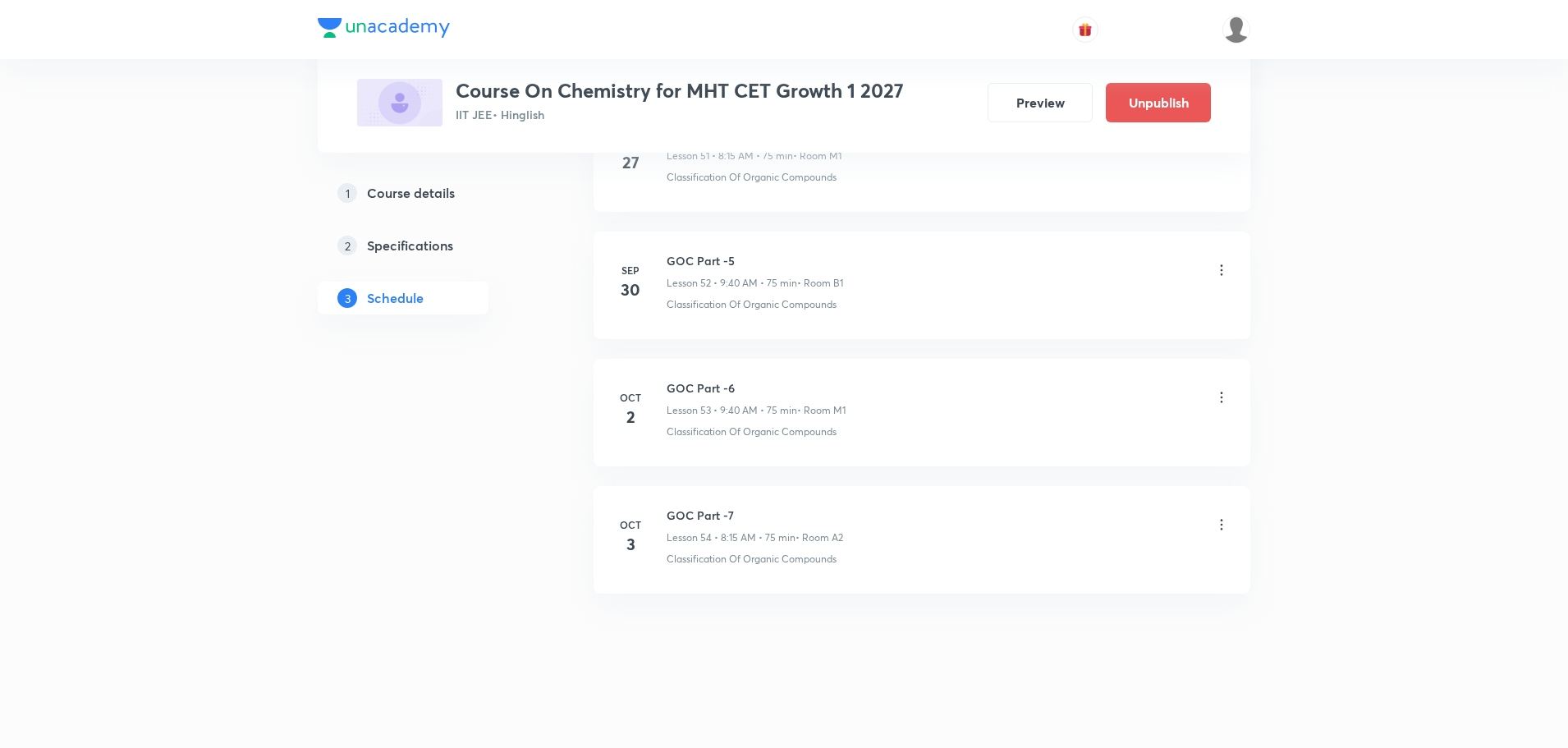
click at [1221, 393] on icon at bounding box center [1222, 396] width 3 height 11
click at [1083, 470] on p "Delete" at bounding box center [1078, 469] width 34 height 18
click at [1020, 716] on button "Delete" at bounding box center [1020, 713] width 144 height 39
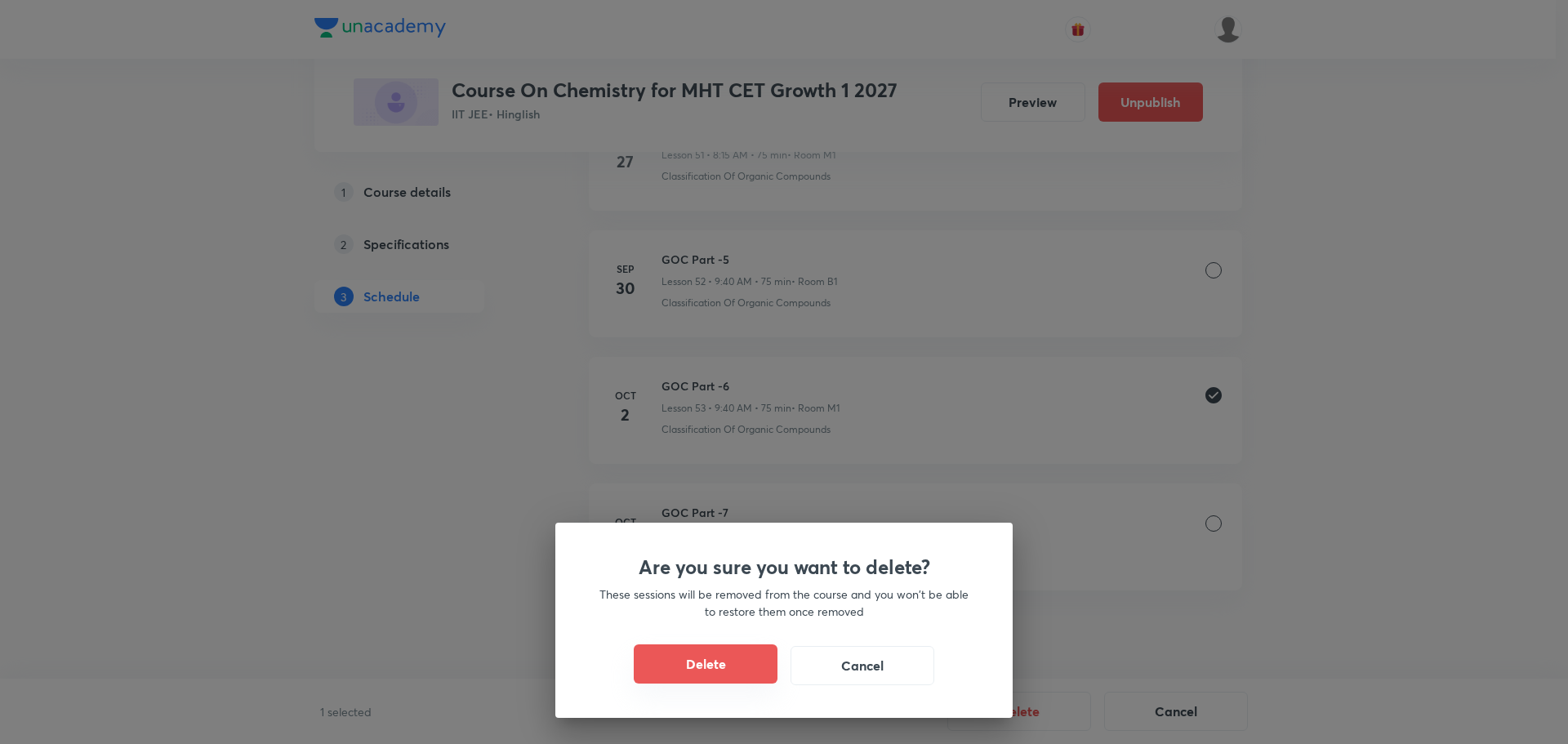
click at [700, 673] on button "Delete" at bounding box center [706, 664] width 143 height 39
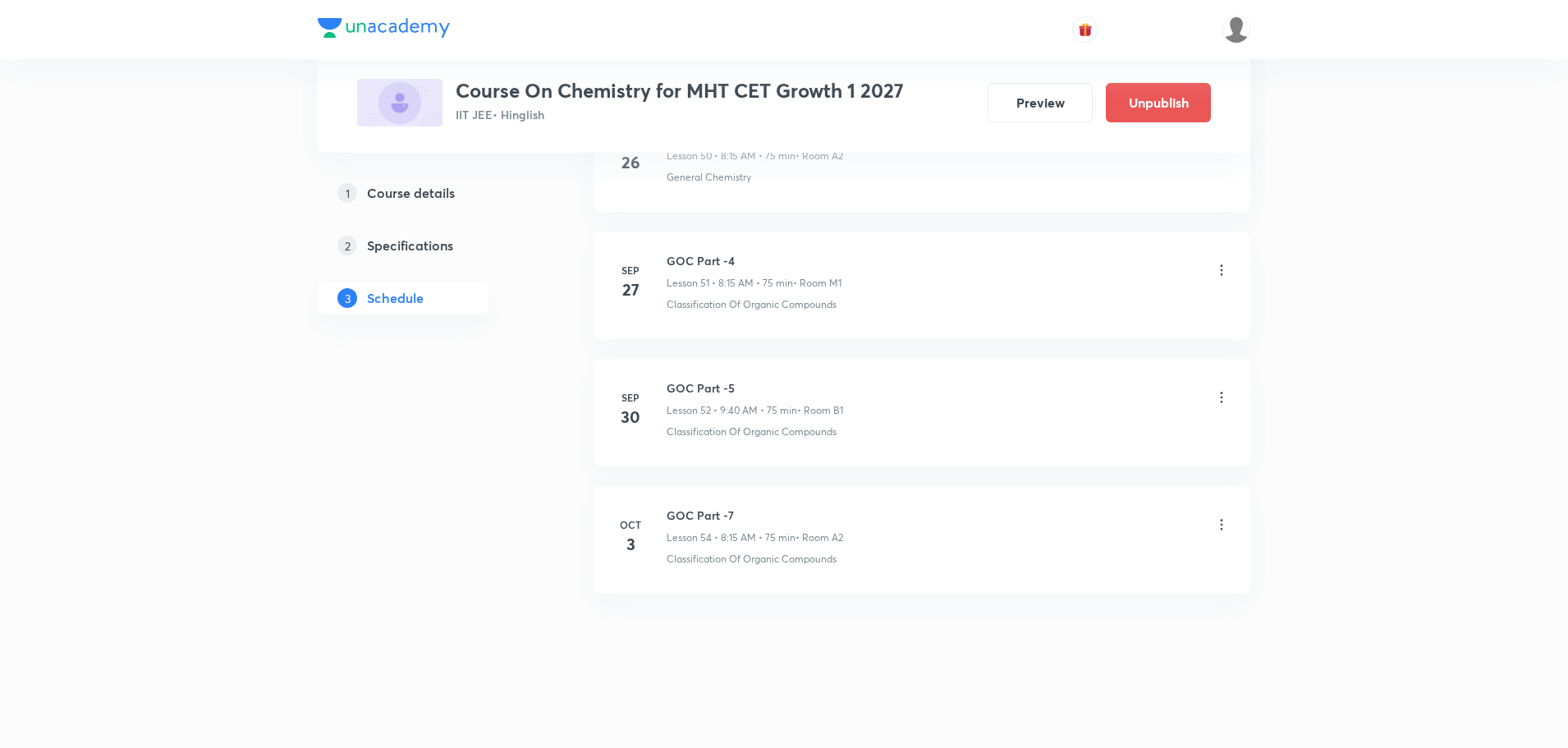
scroll to position [7310, 0]
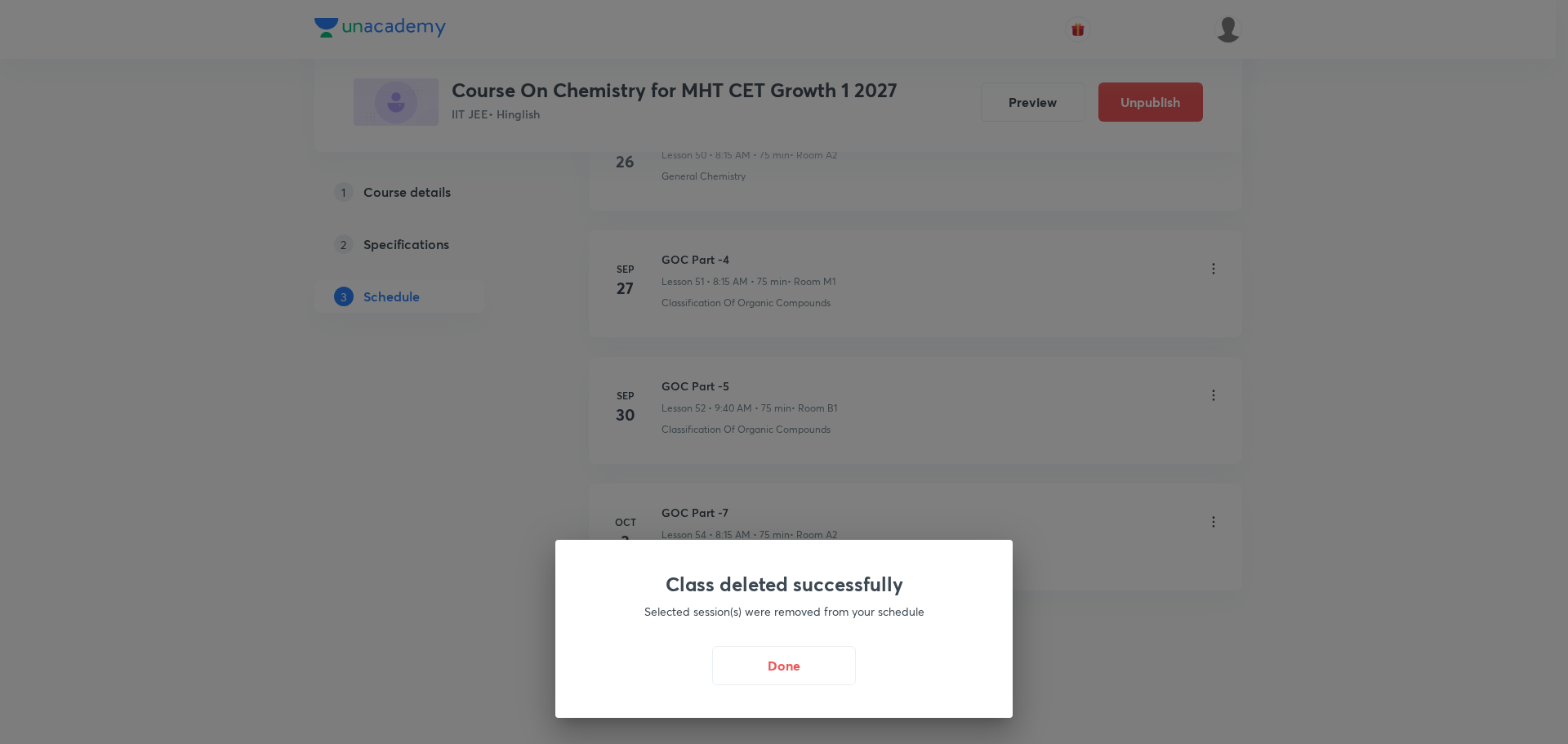
drag, startPoint x: 810, startPoint y: 684, endPoint x: 663, endPoint y: 630, distance: 156.6
click at [808, 682] on button "Done" at bounding box center [784, 666] width 143 height 39
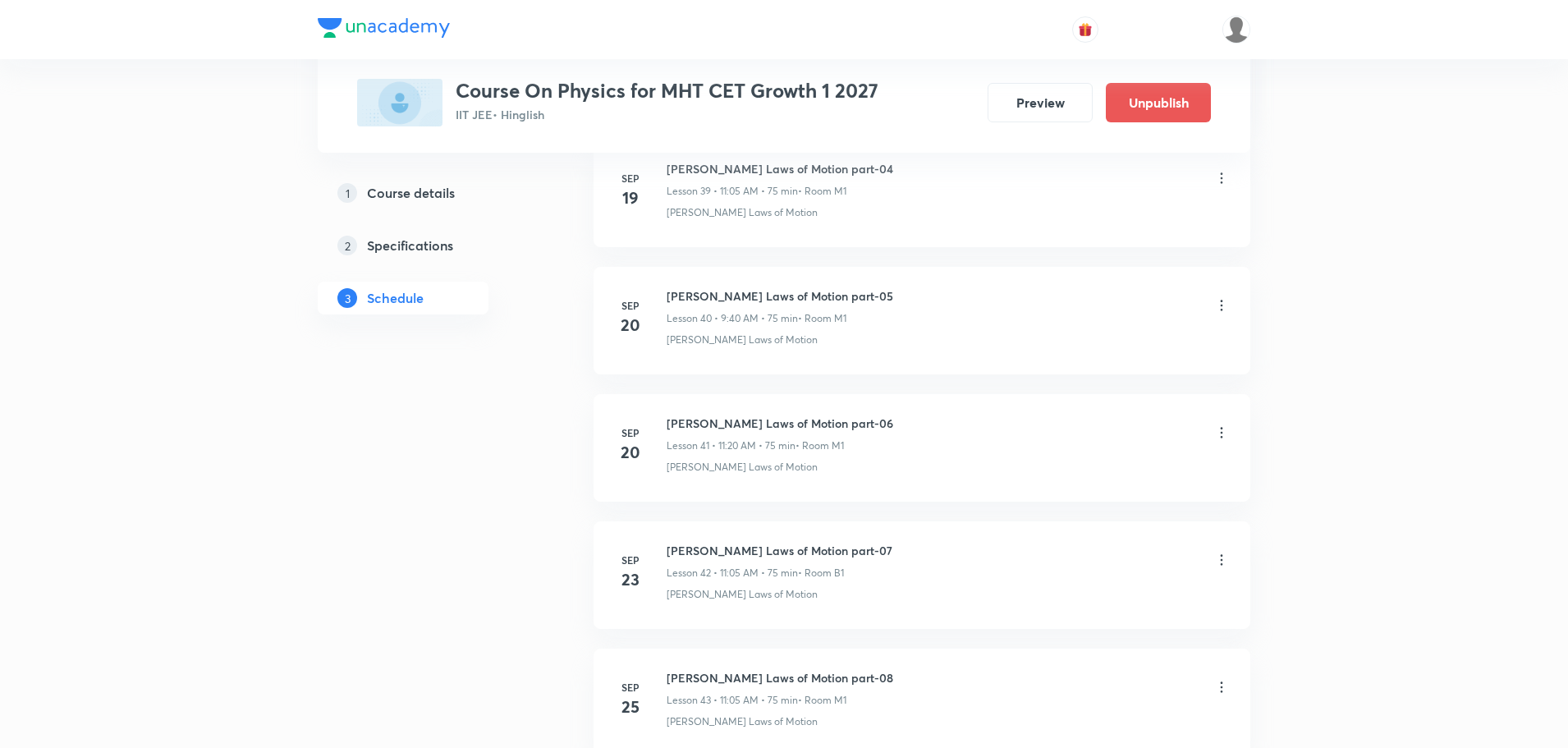
scroll to position [6674, 0]
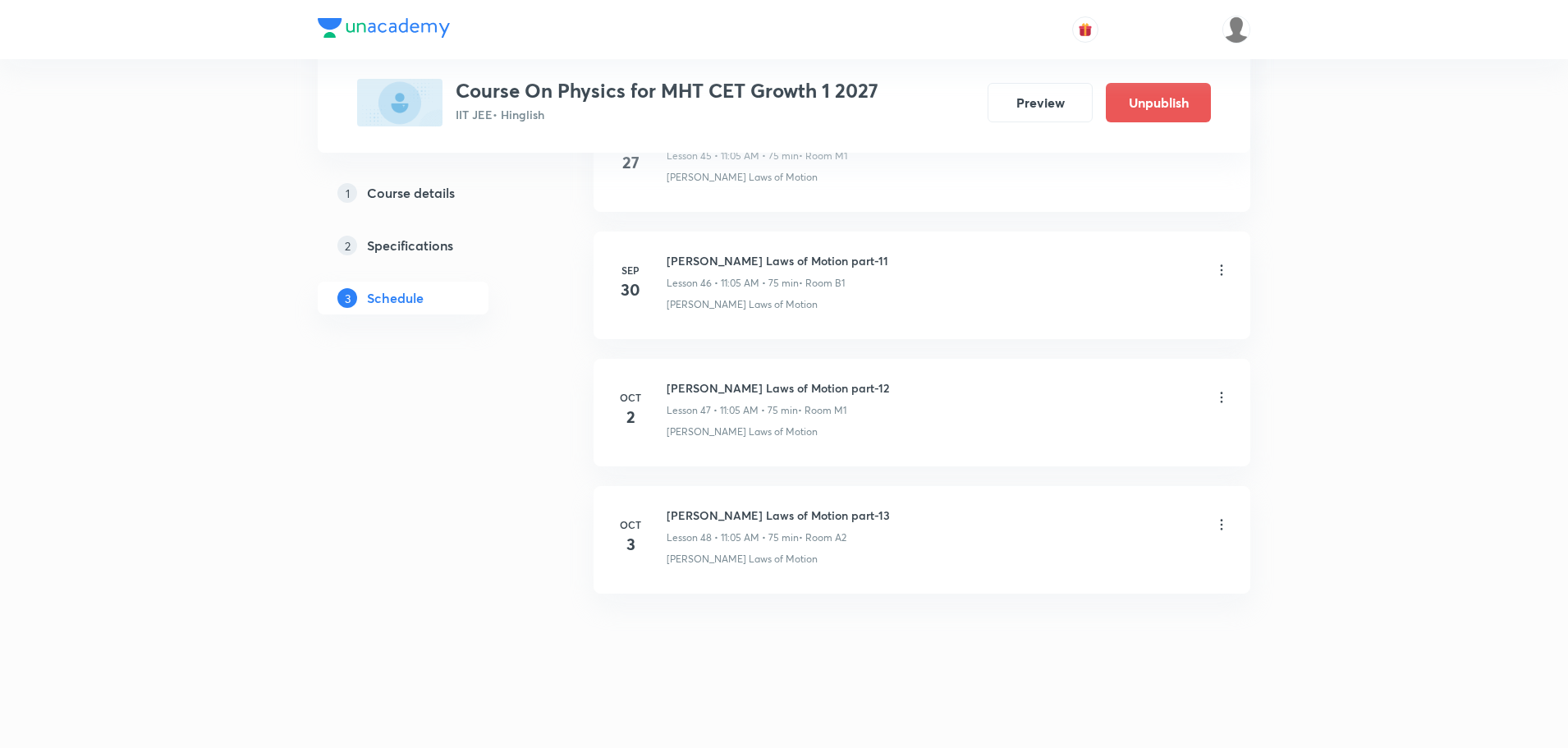
click at [1216, 400] on icon at bounding box center [1221, 396] width 17 height 17
click at [1062, 472] on p "Delete" at bounding box center [1078, 469] width 34 height 18
click at [1008, 722] on button "Delete" at bounding box center [1020, 713] width 144 height 39
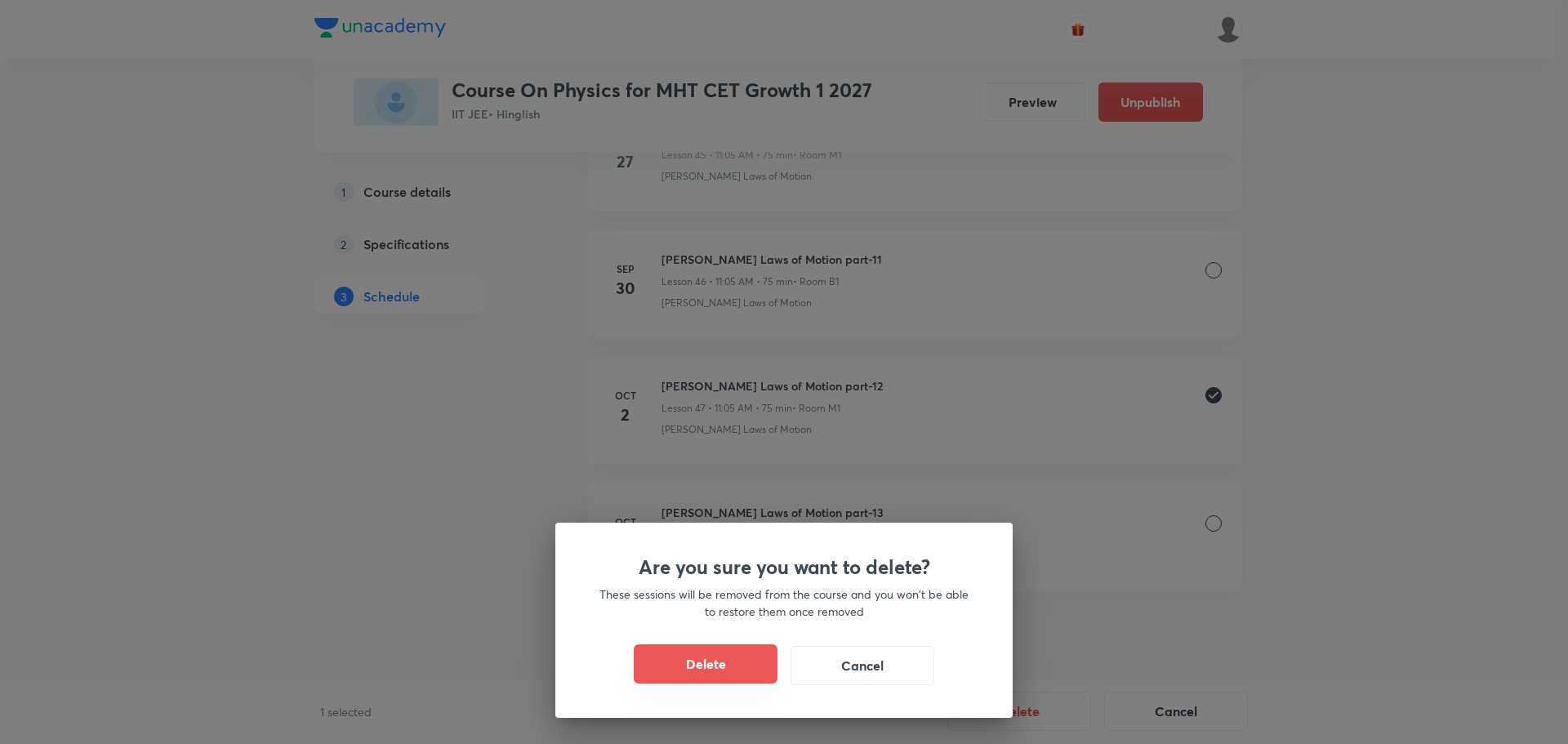
click at [737, 668] on button "Delete" at bounding box center [706, 664] width 143 height 39
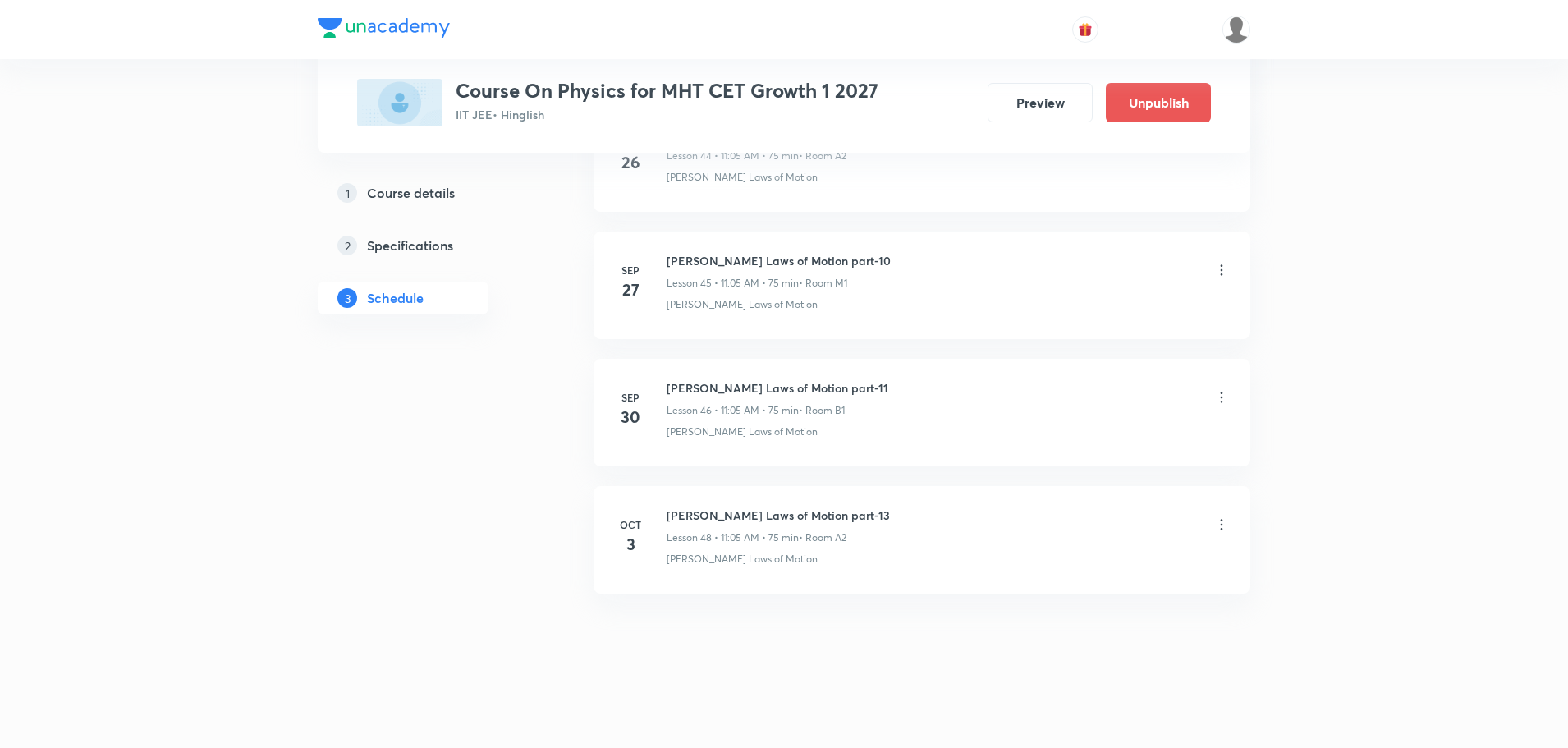
scroll to position [6547, 0]
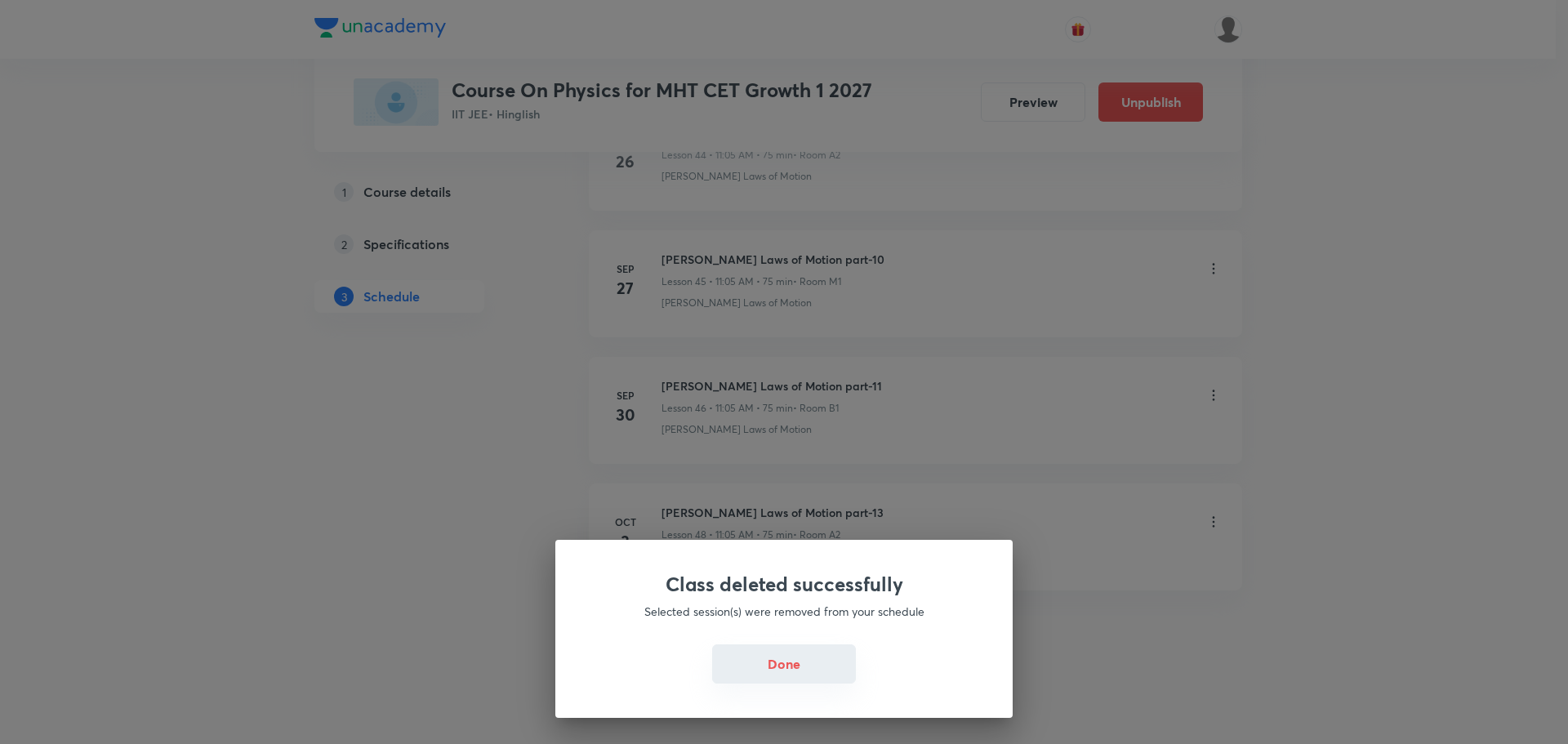
click at [752, 663] on button "Done" at bounding box center [784, 664] width 143 height 39
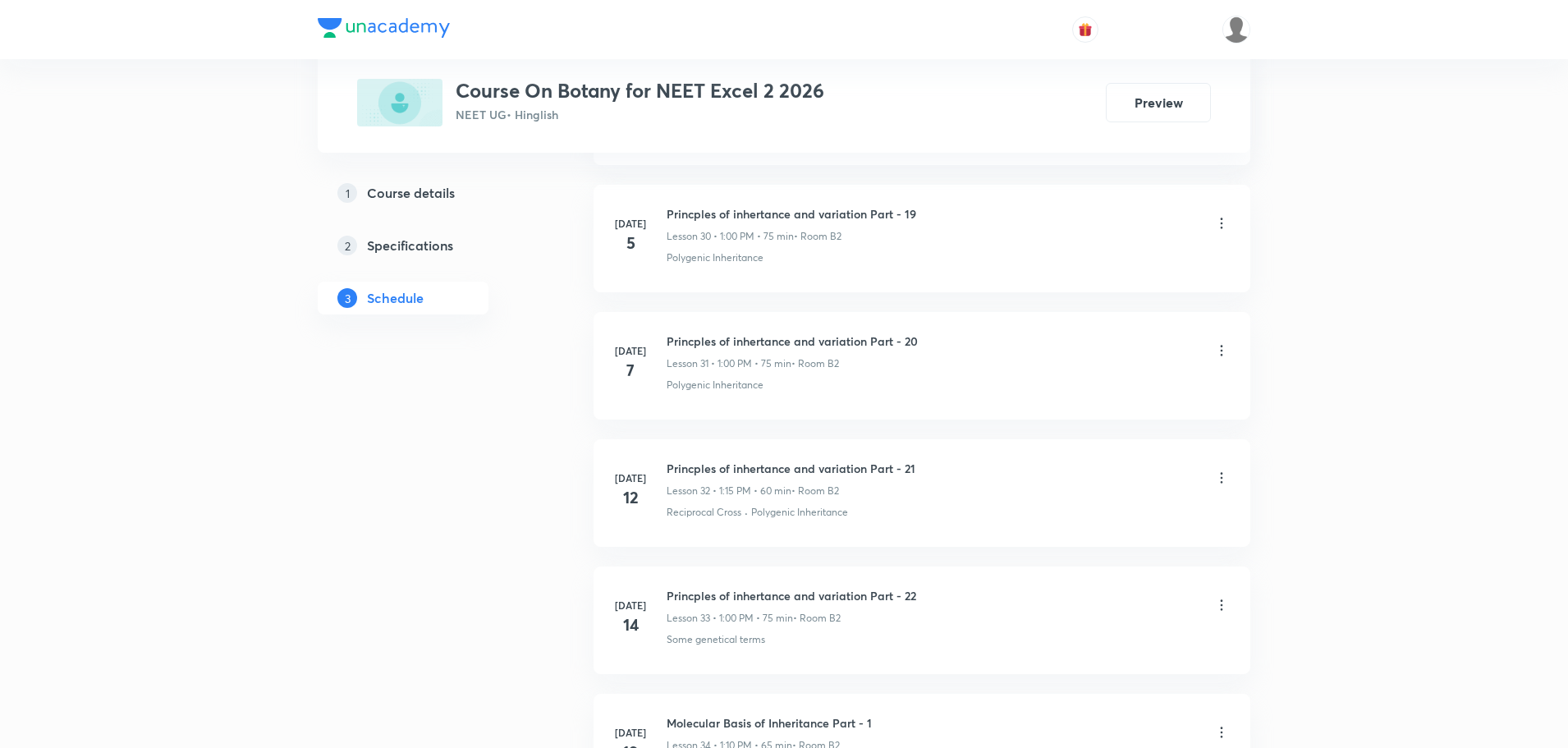
scroll to position [6674, 0]
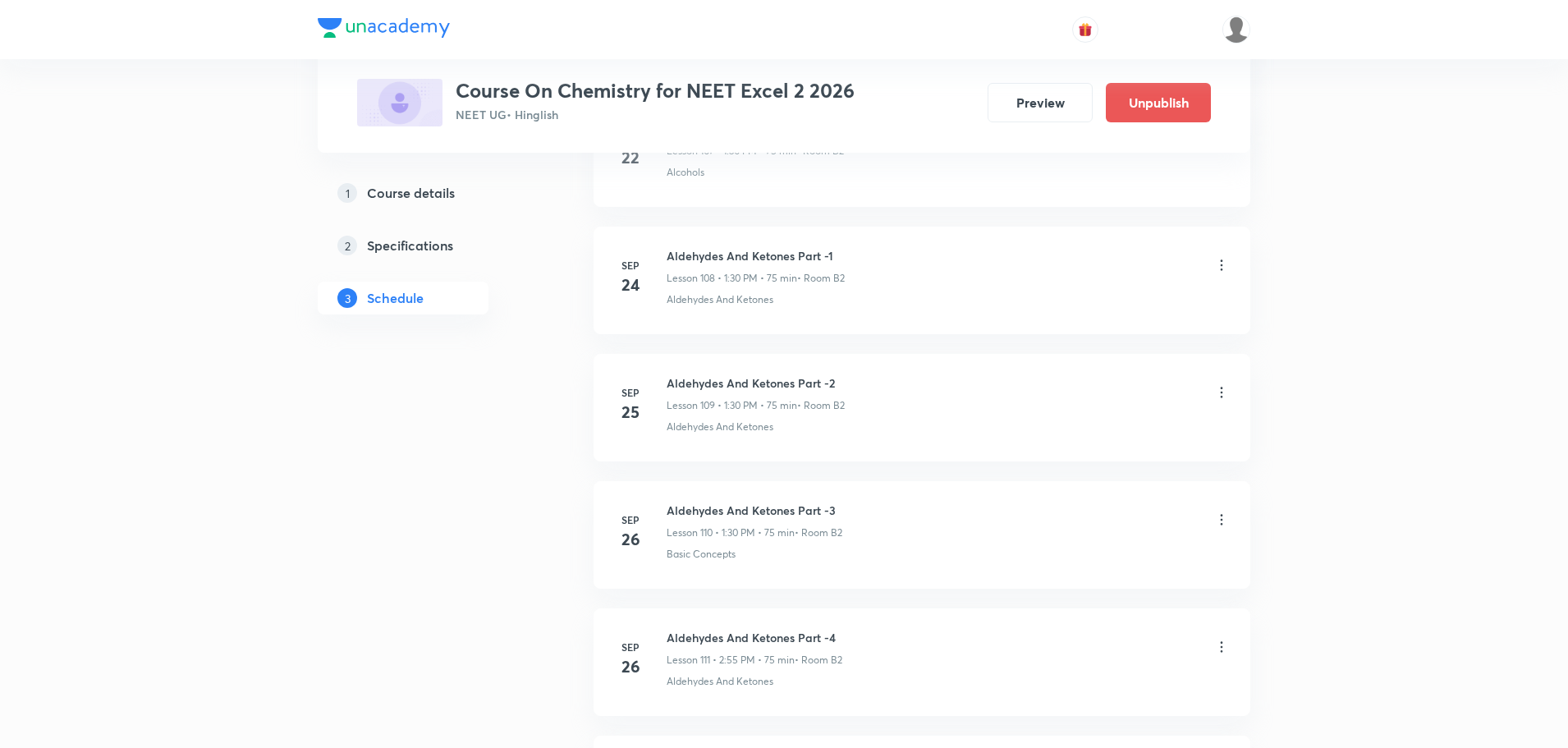
scroll to position [15324, 0]
click at [1219, 401] on icon at bounding box center [1221, 396] width 17 height 17
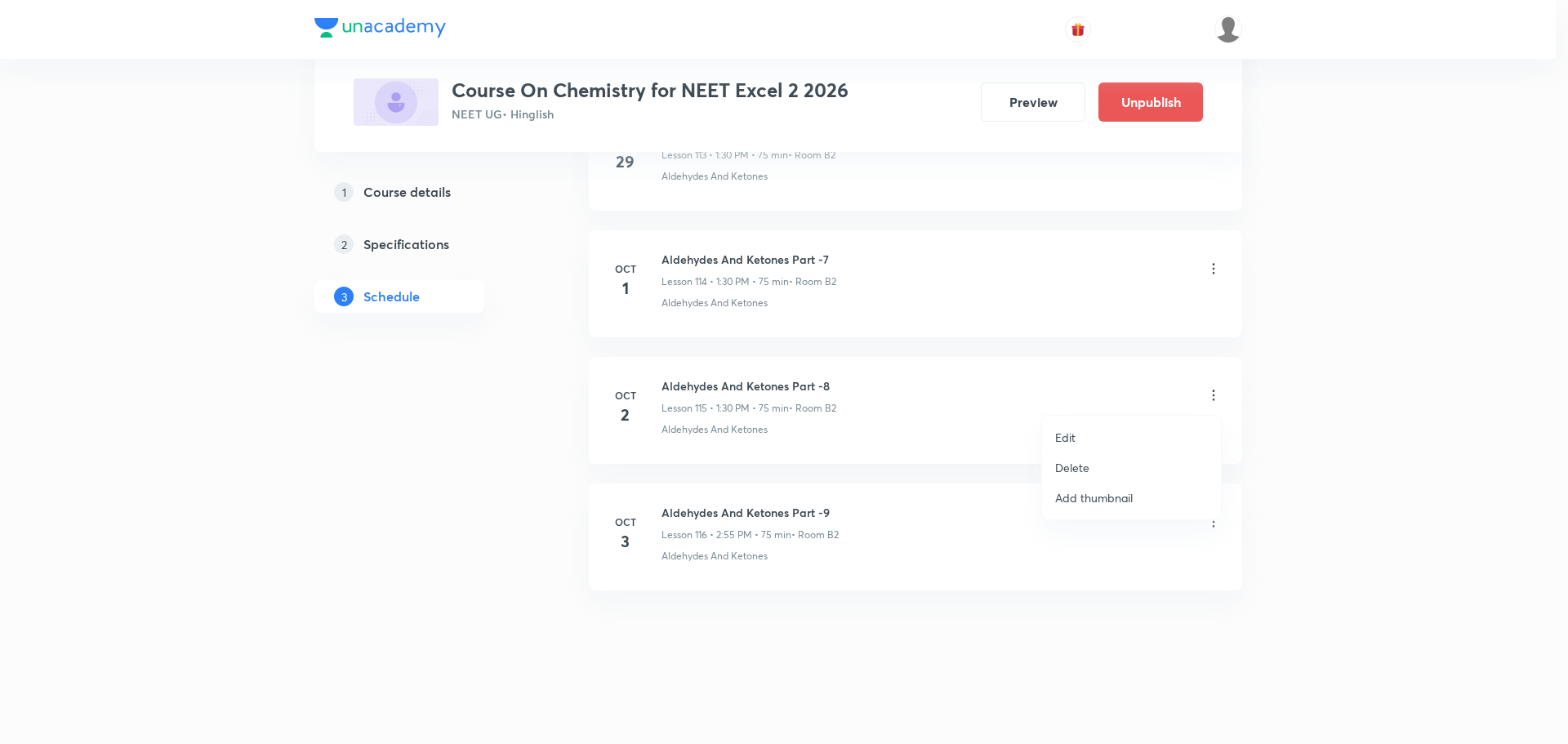
click at [1096, 473] on li "Delete" at bounding box center [1131, 467] width 179 height 30
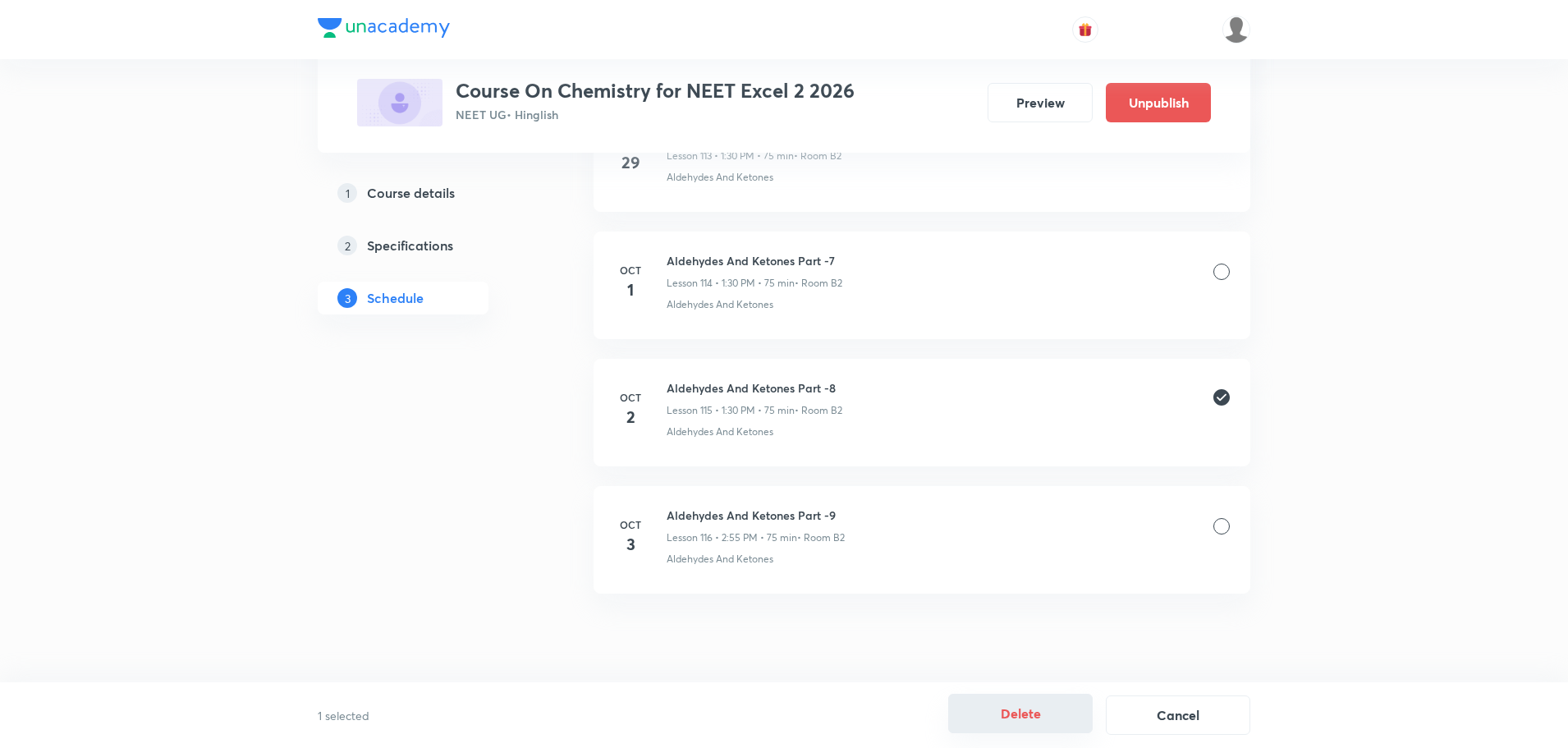
click at [1012, 721] on button "Delete" at bounding box center [1020, 713] width 144 height 39
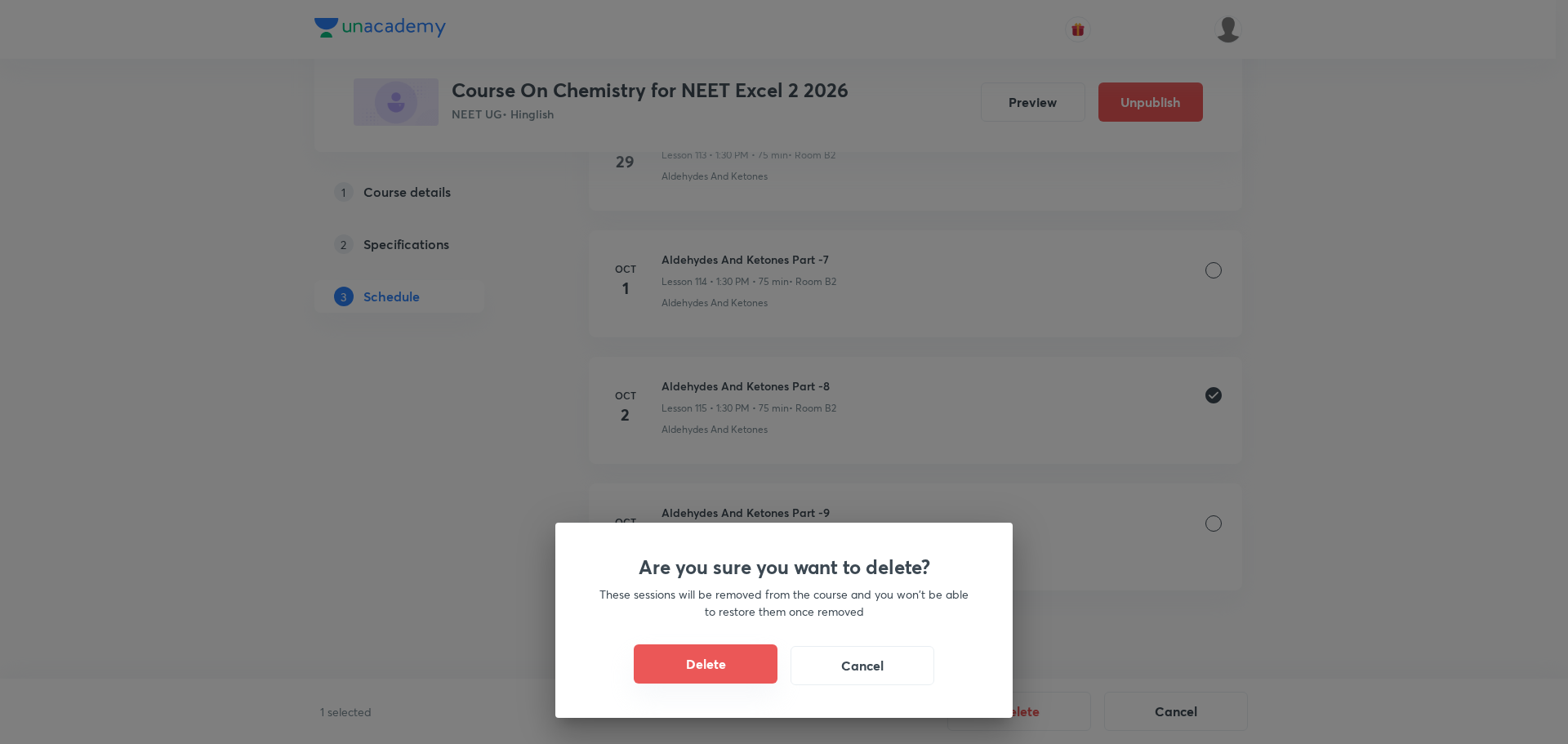
click at [676, 673] on button "Delete" at bounding box center [706, 664] width 143 height 39
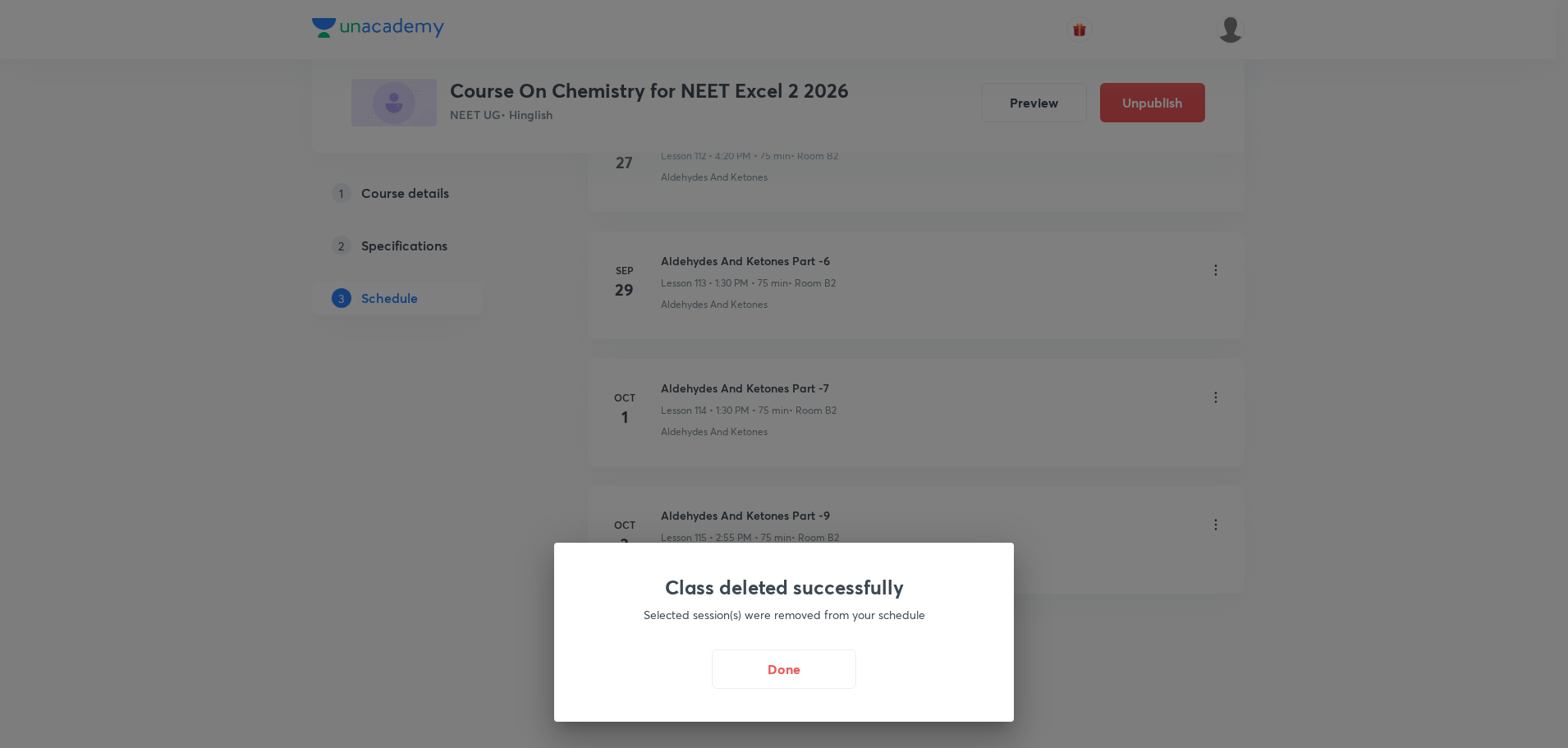
scroll to position [15197, 0]
click at [780, 669] on button "Done" at bounding box center [788, 667] width 144 height 39
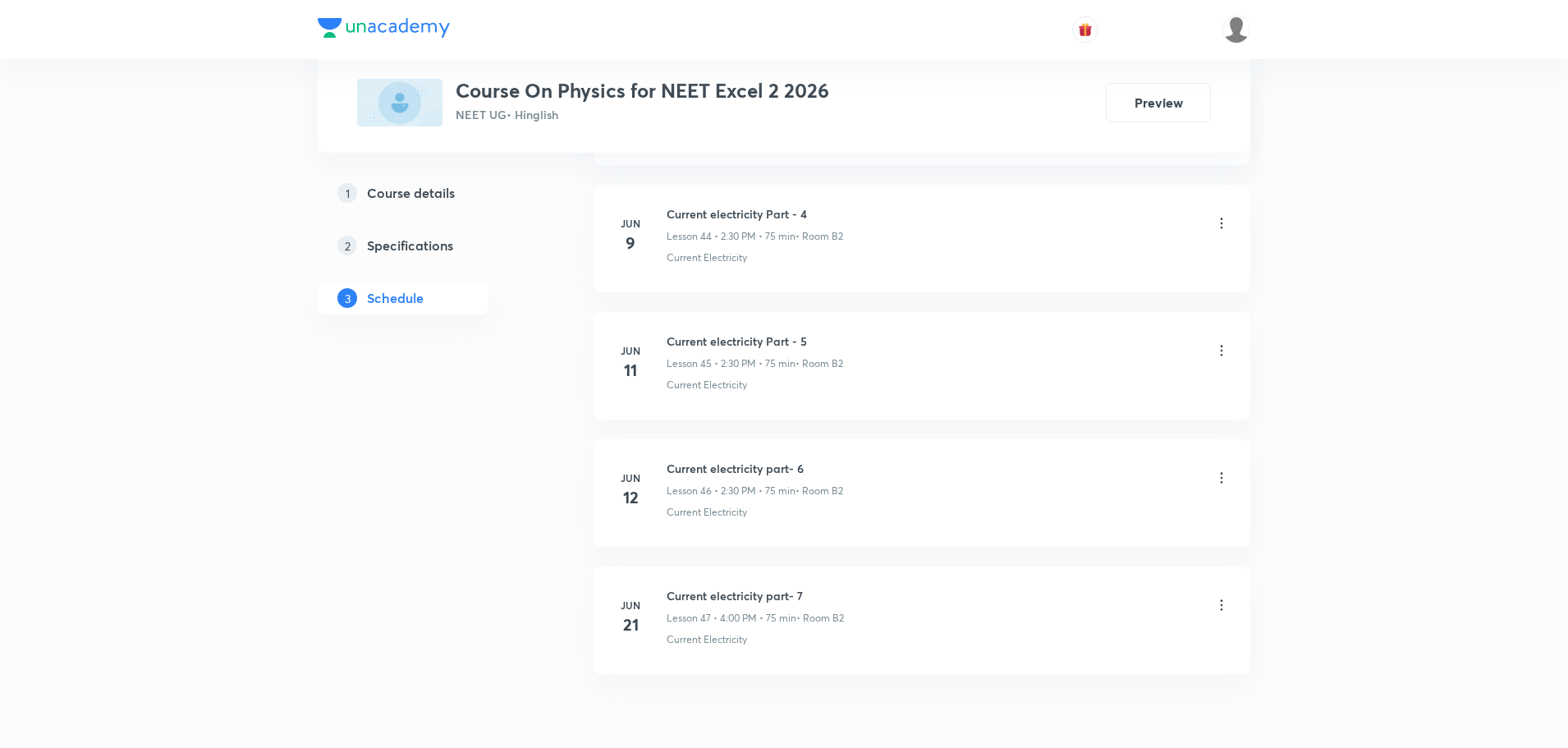
scroll to position [6547, 0]
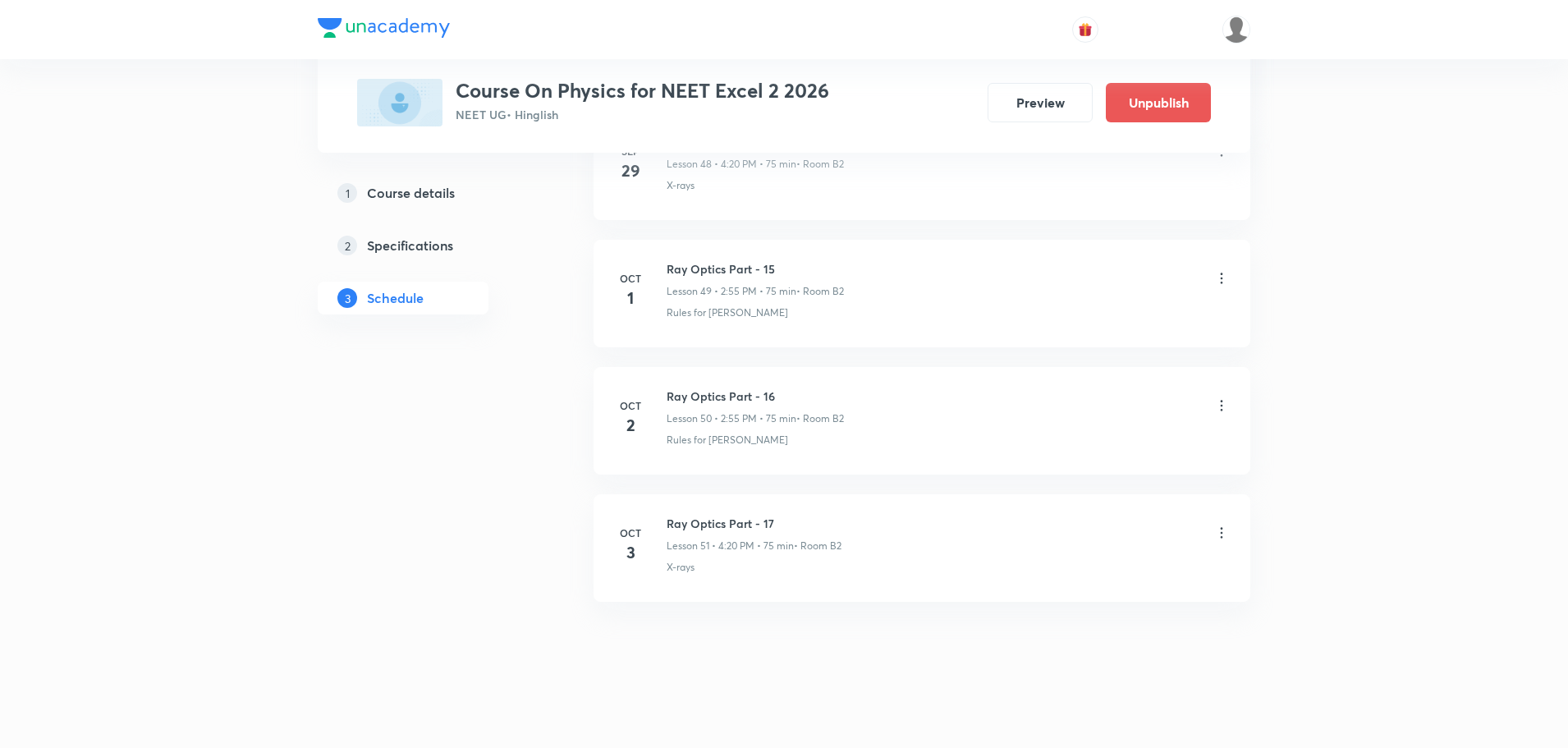
scroll to position [7055, 0]
click at [1227, 395] on icon at bounding box center [1221, 396] width 17 height 17
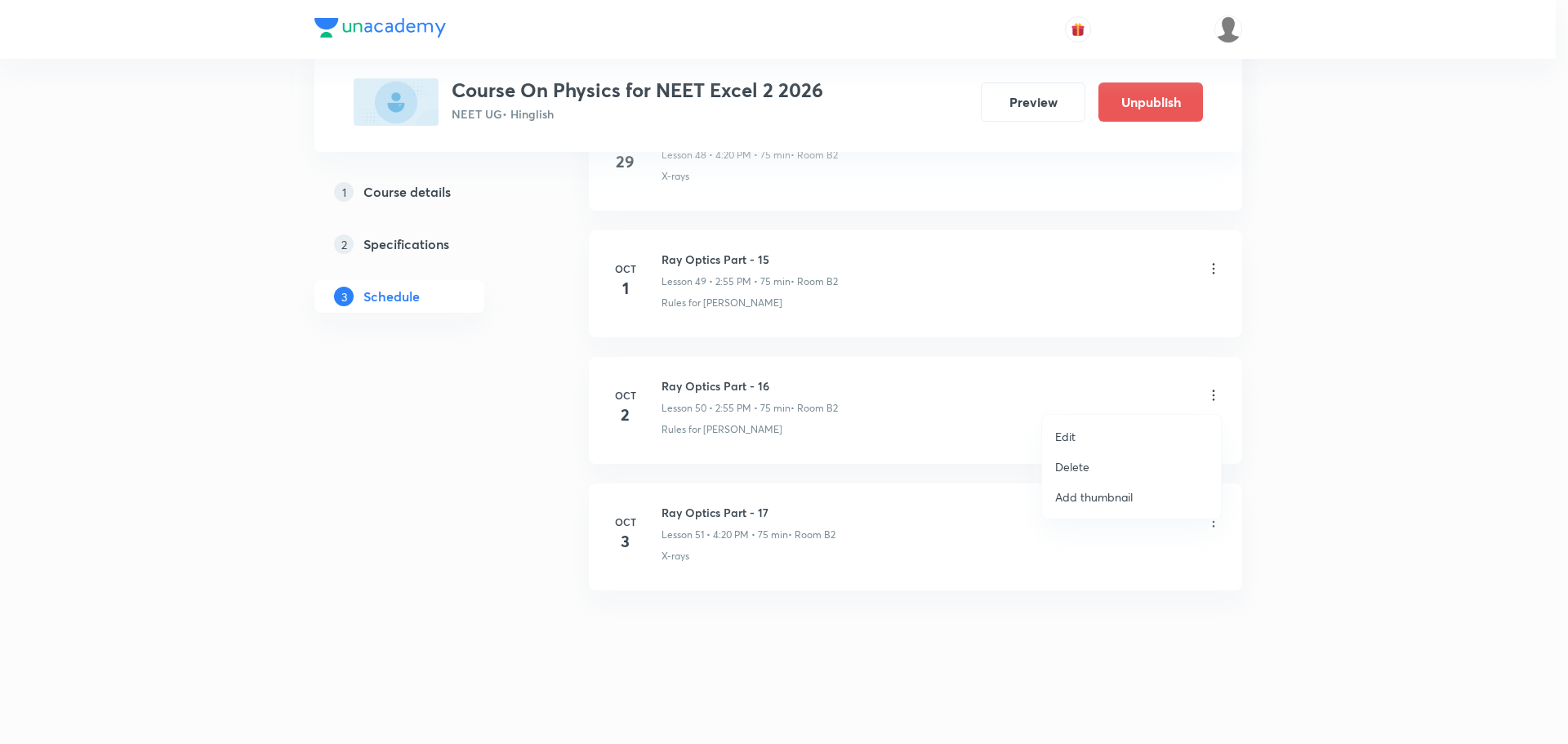
click at [1117, 460] on li "Delete" at bounding box center [1131, 466] width 179 height 30
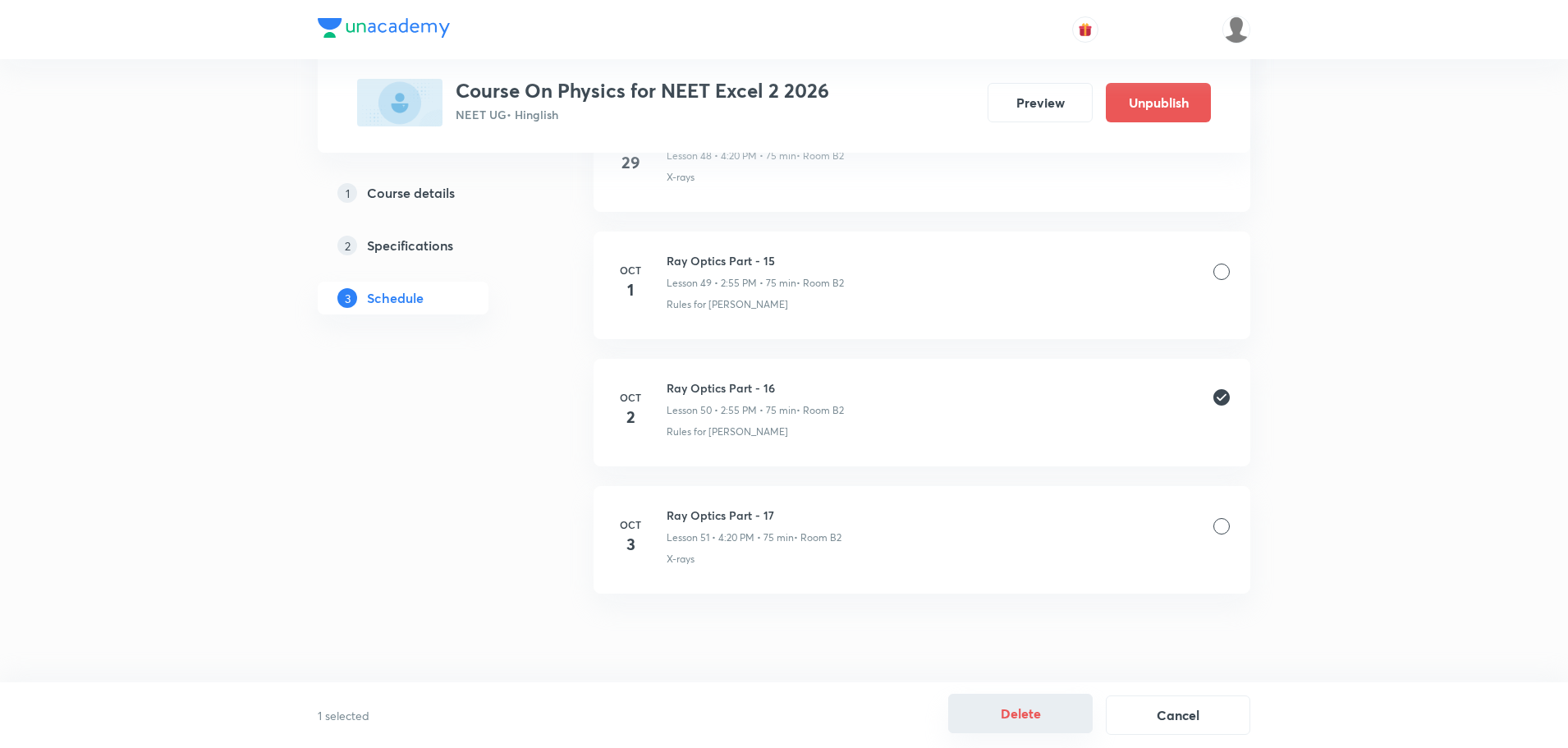
click at [1000, 732] on button "Delete" at bounding box center [1020, 713] width 144 height 39
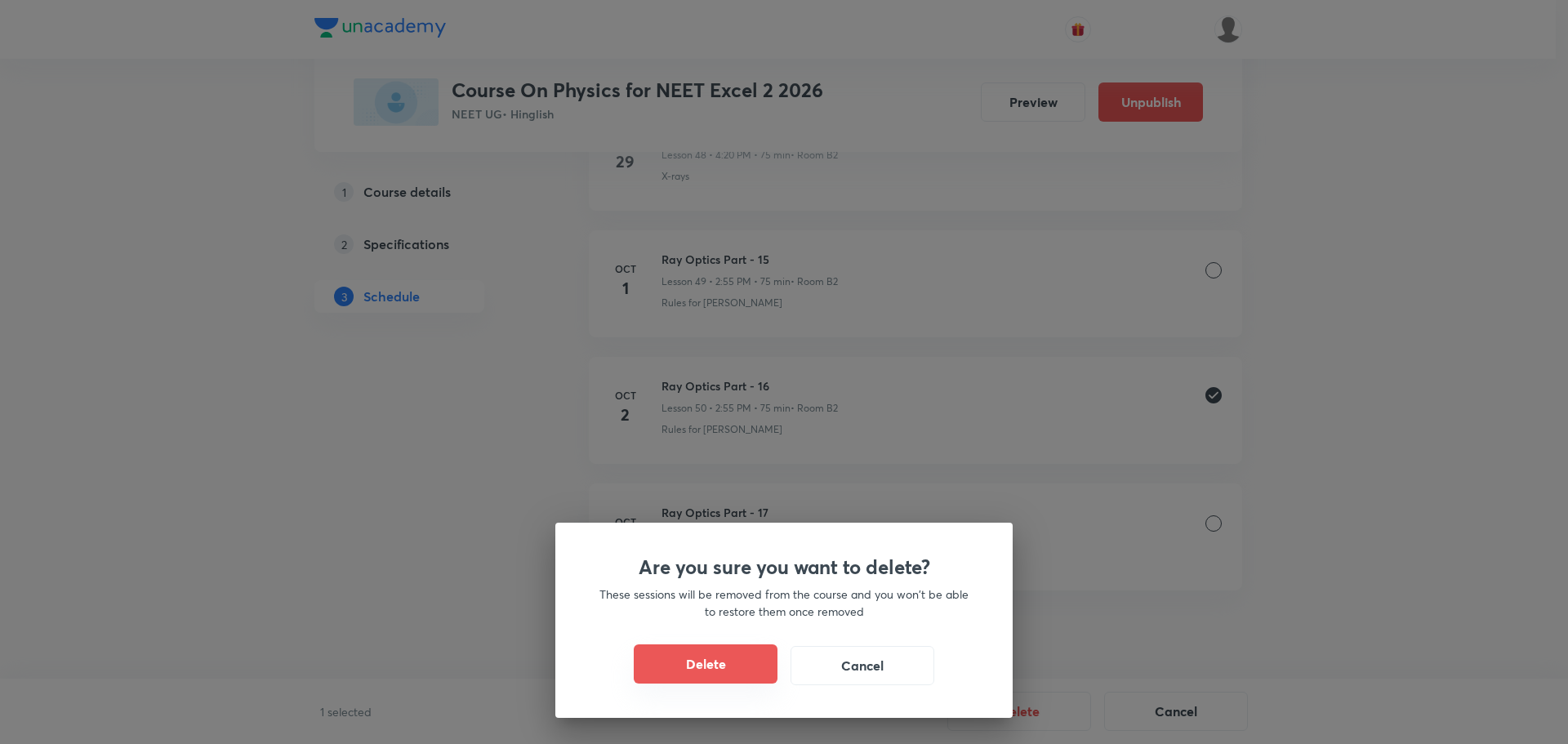
click at [686, 655] on button "Delete" at bounding box center [706, 664] width 143 height 39
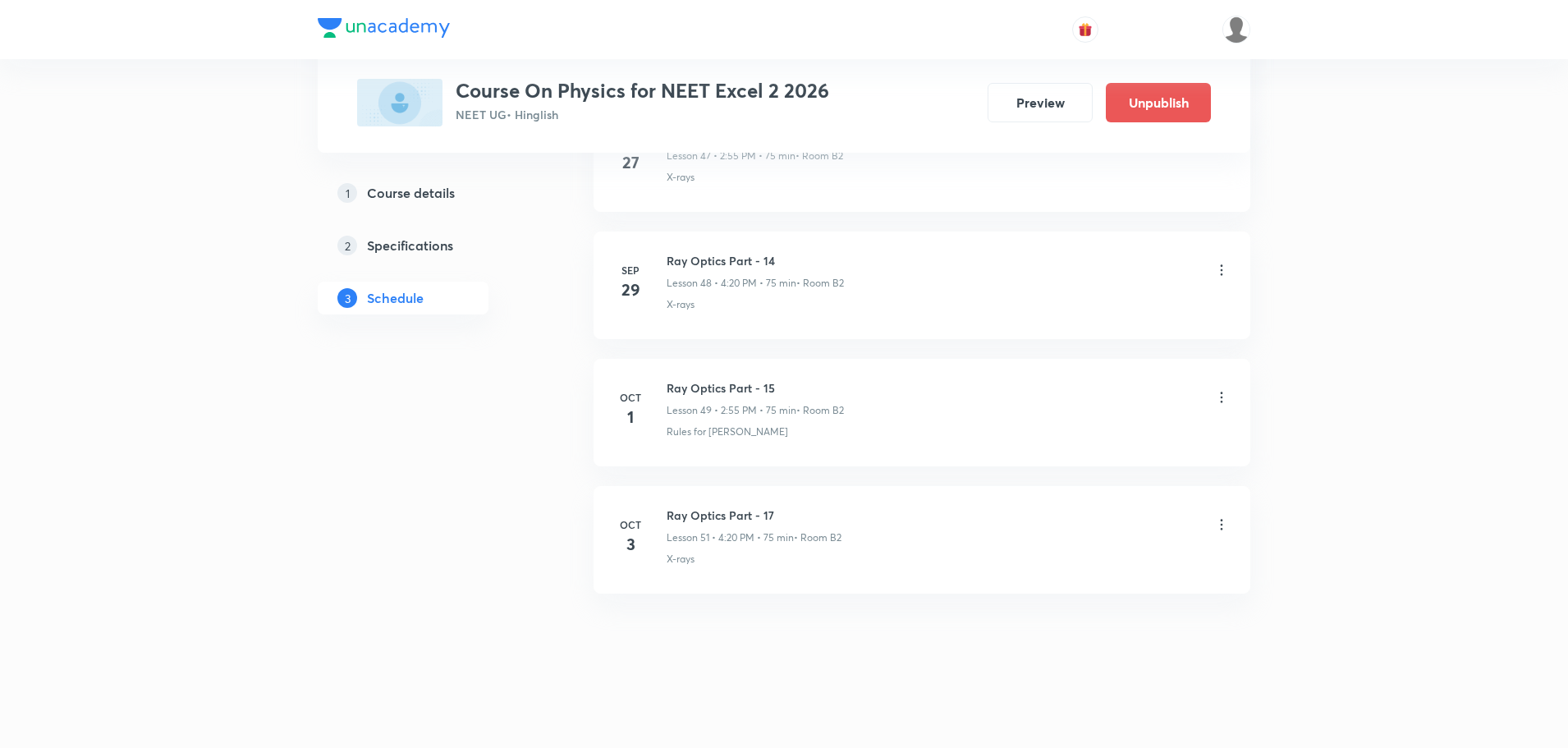
scroll to position [6929, 0]
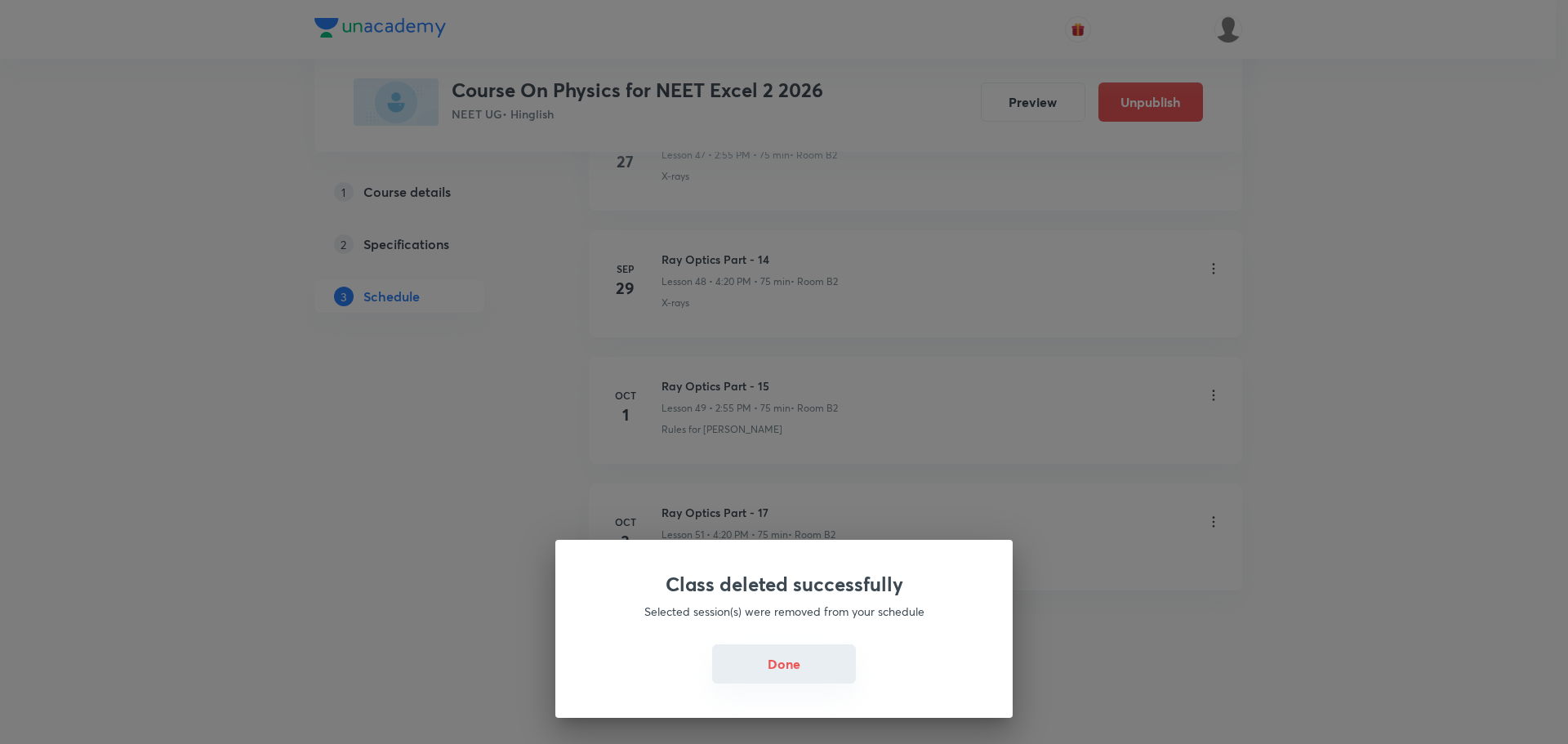
click at [823, 667] on button "Done" at bounding box center [784, 664] width 143 height 39
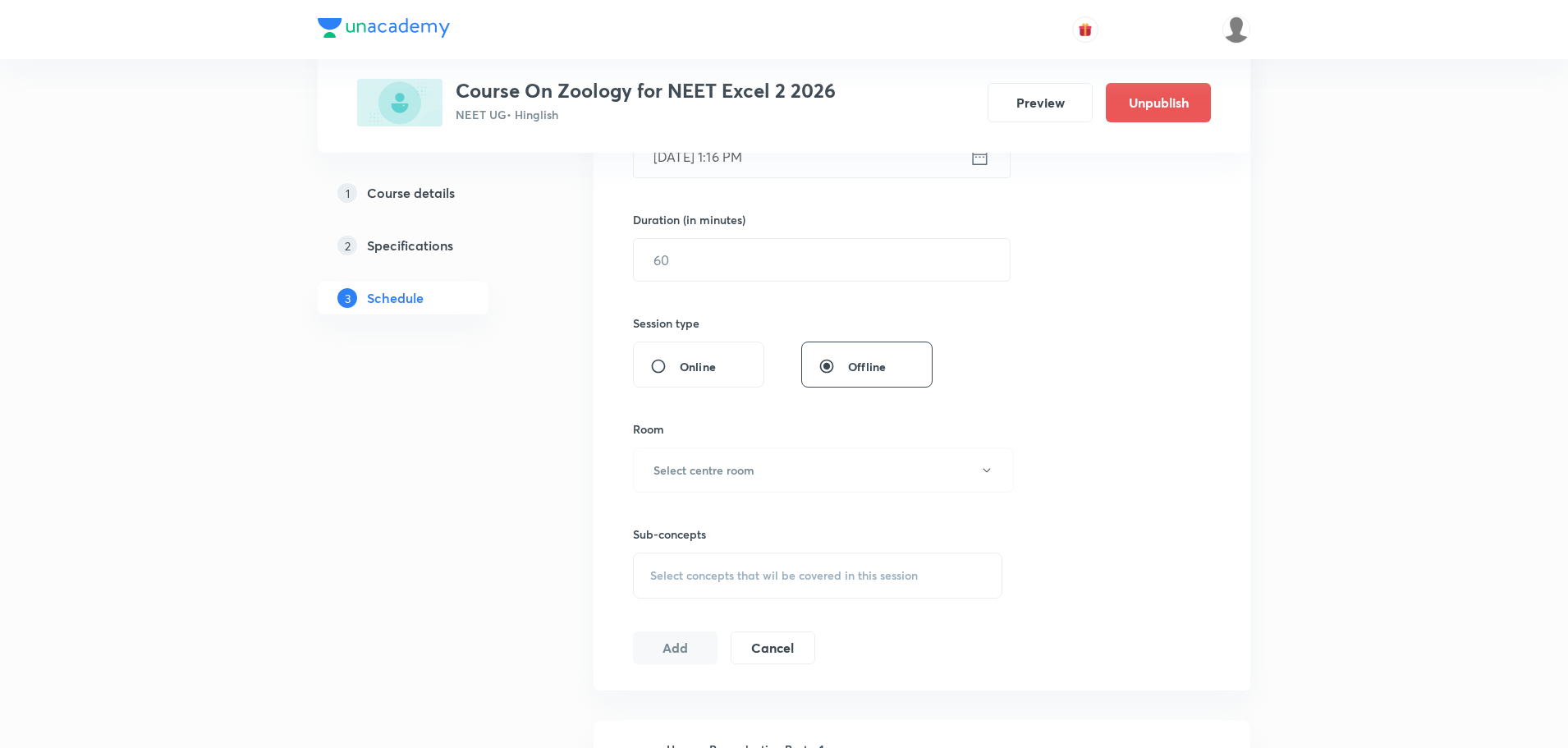
scroll to position [7183, 0]
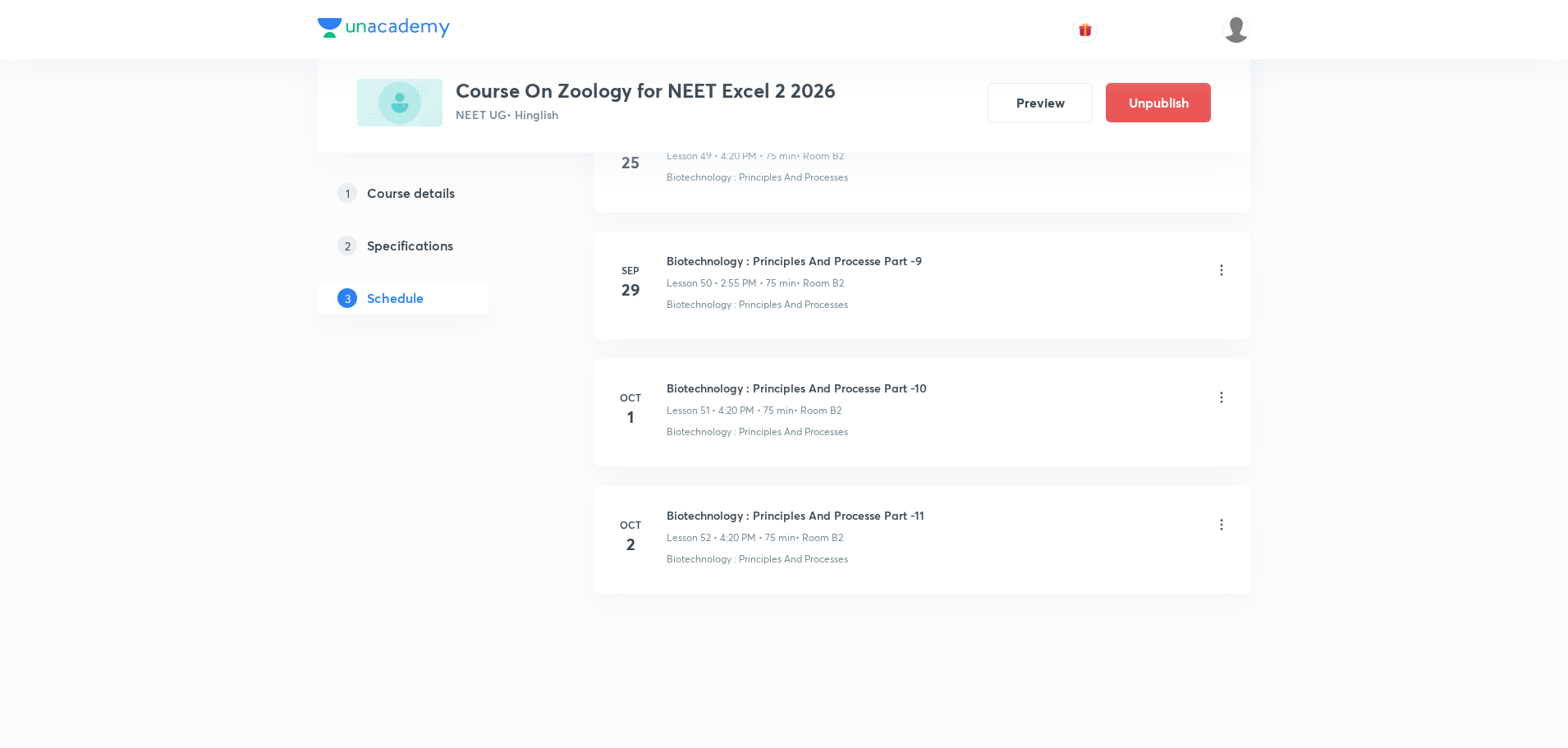
click at [1218, 521] on icon at bounding box center [1221, 524] width 17 height 17
click at [1078, 595] on p "Delete" at bounding box center [1078, 596] width 34 height 18
click at [1002, 717] on button "Delete" at bounding box center [1020, 713] width 144 height 39
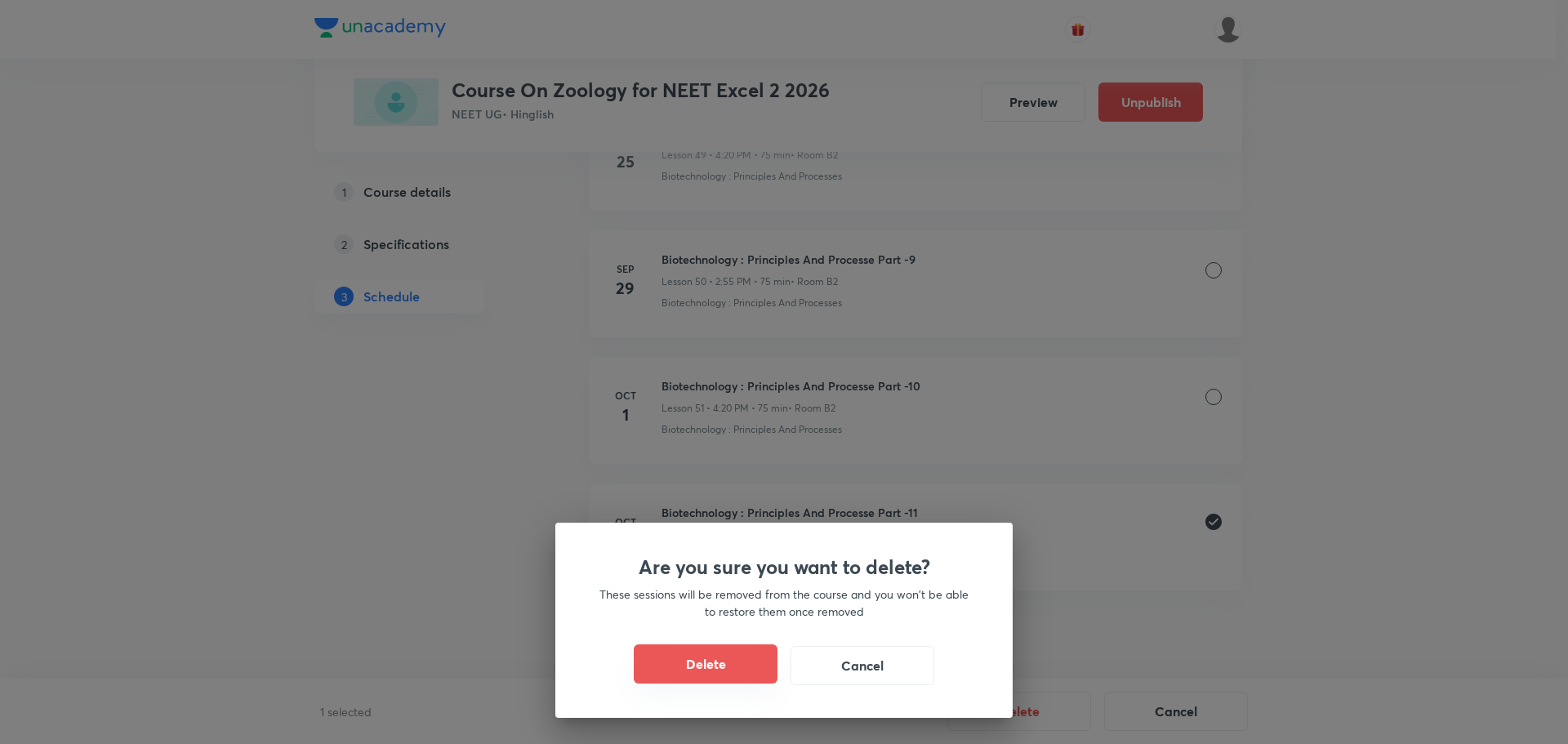
click at [735, 653] on button "Delete" at bounding box center [706, 664] width 143 height 39
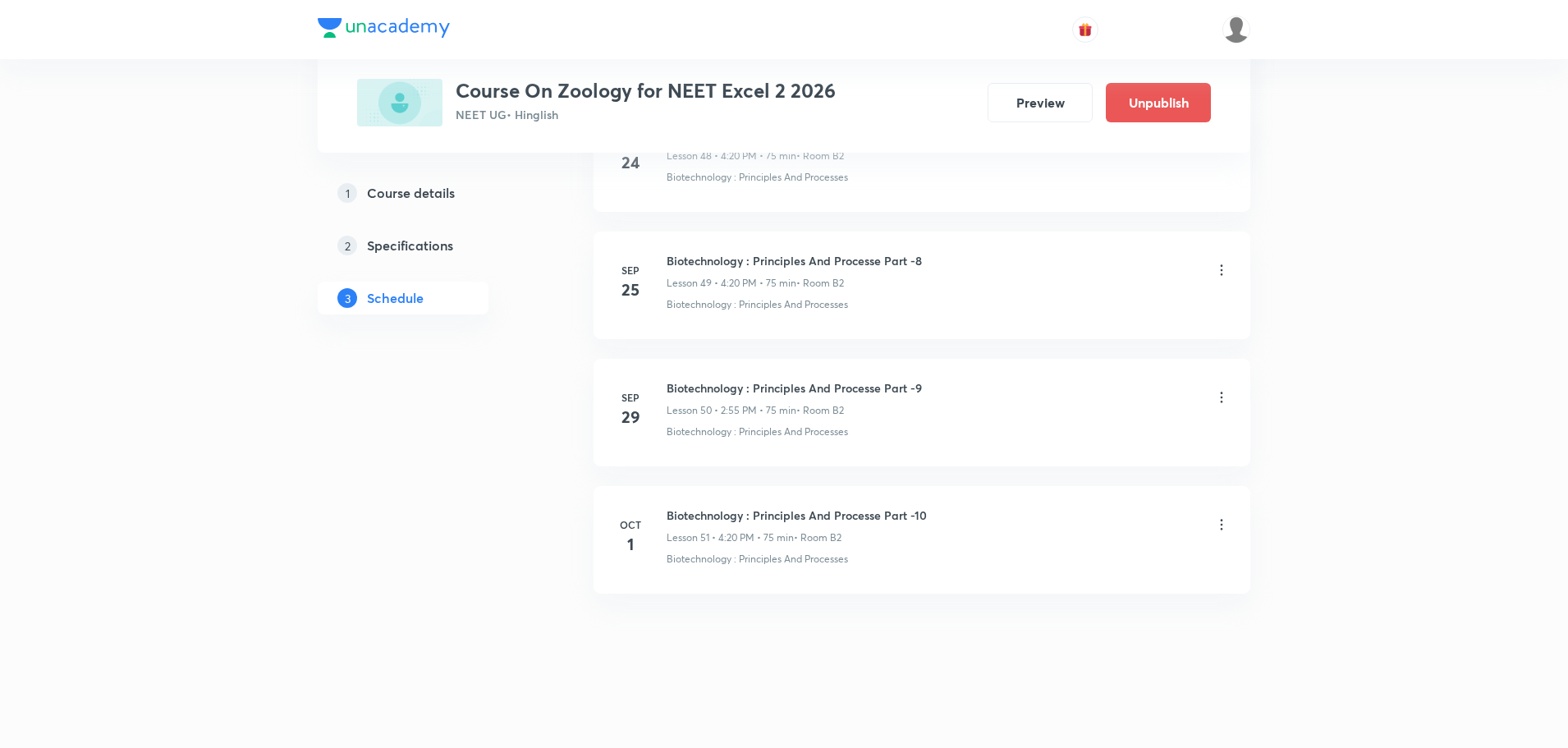
scroll to position [7055, 0]
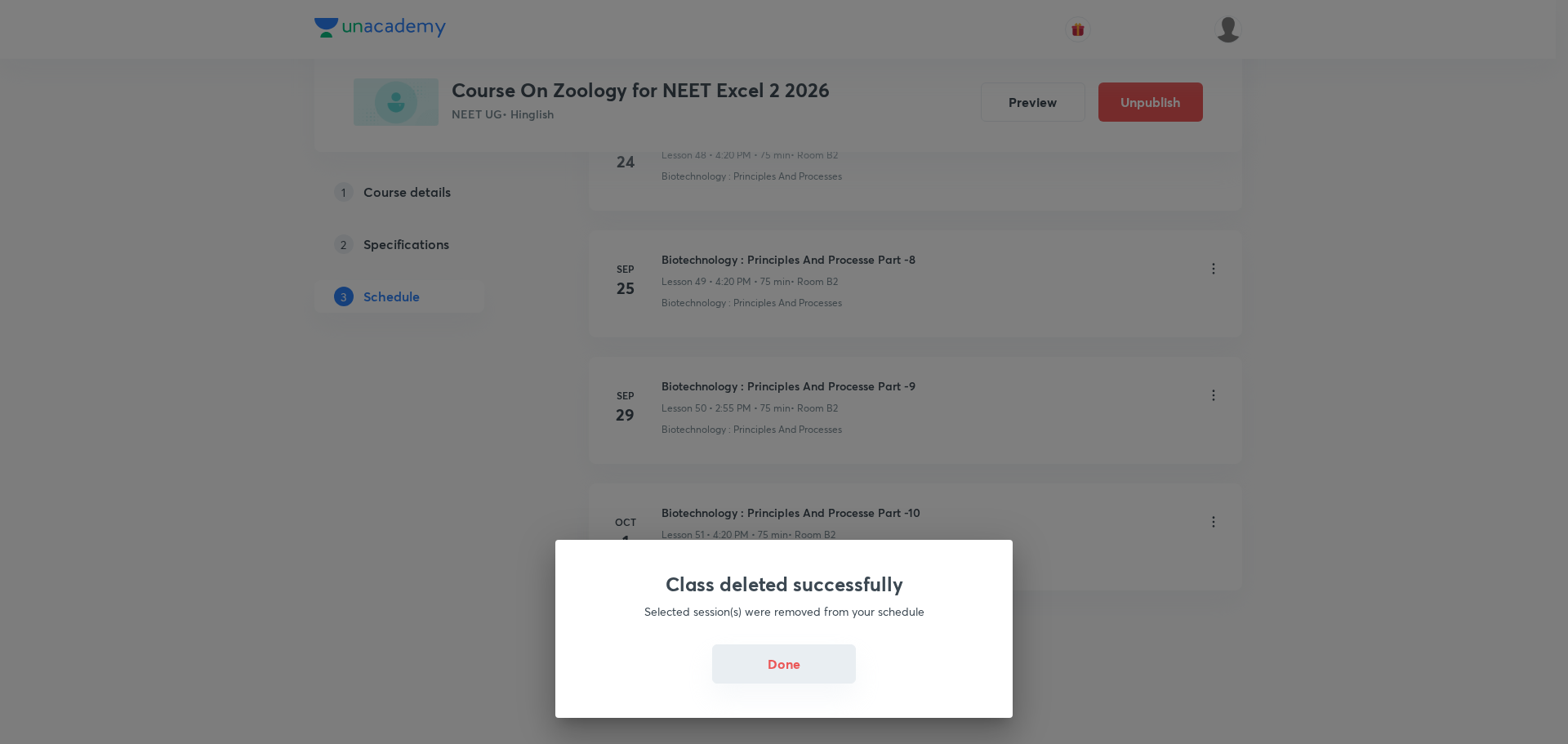
click at [769, 678] on button "Done" at bounding box center [784, 664] width 143 height 39
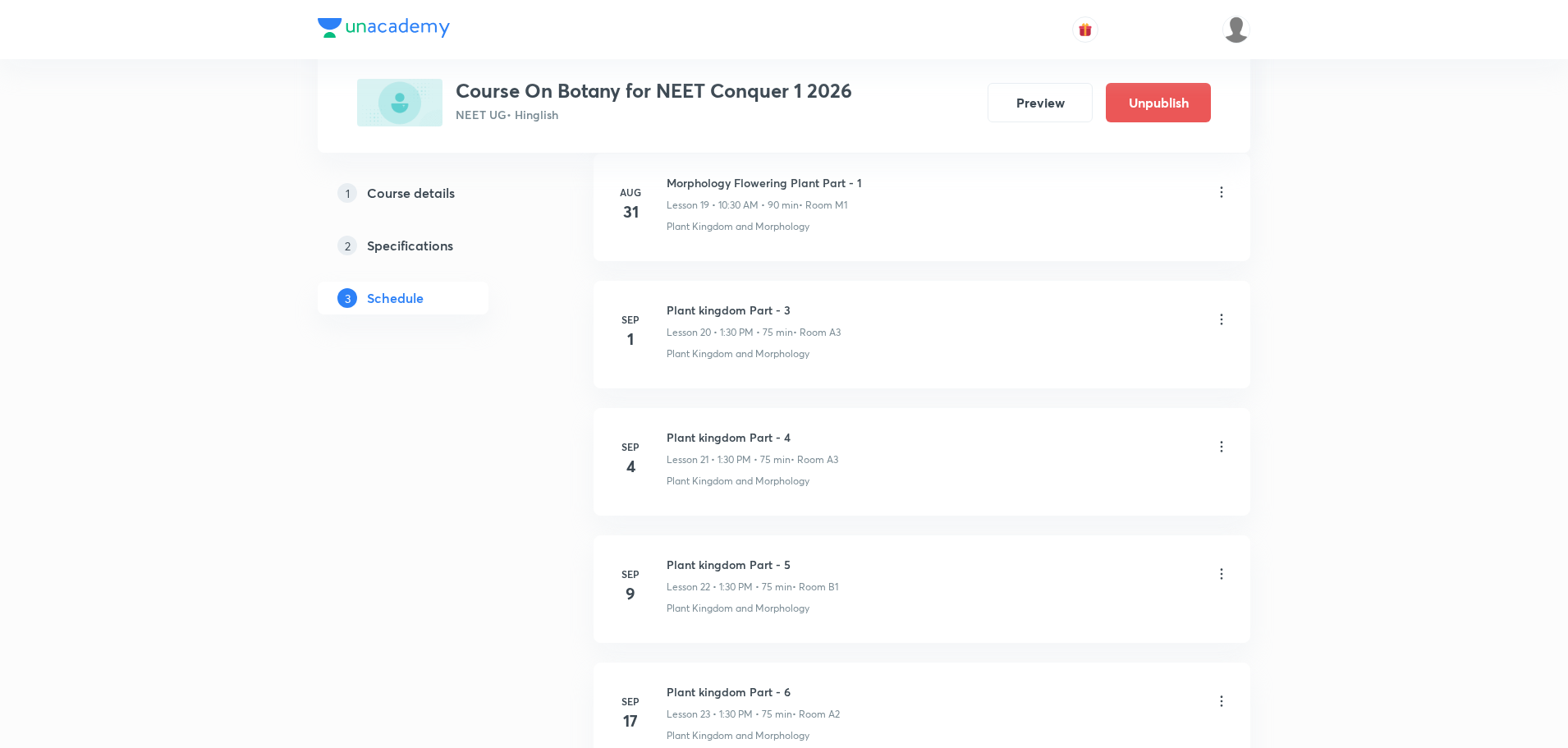
scroll to position [4257, 0]
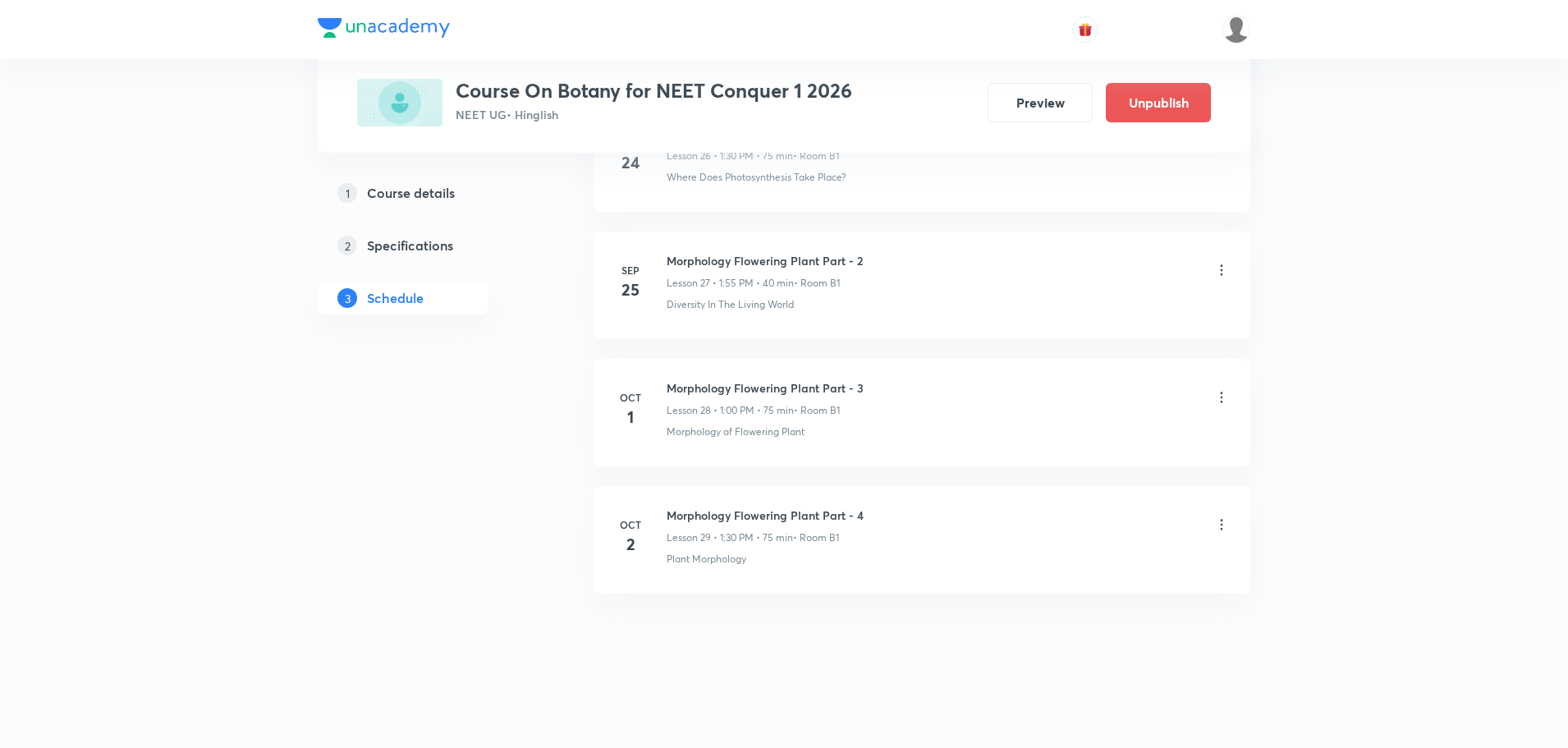
click at [1228, 526] on icon at bounding box center [1221, 524] width 17 height 17
click at [1078, 597] on p "Delete" at bounding box center [1078, 596] width 34 height 18
click at [1015, 721] on button "Delete" at bounding box center [1020, 713] width 144 height 39
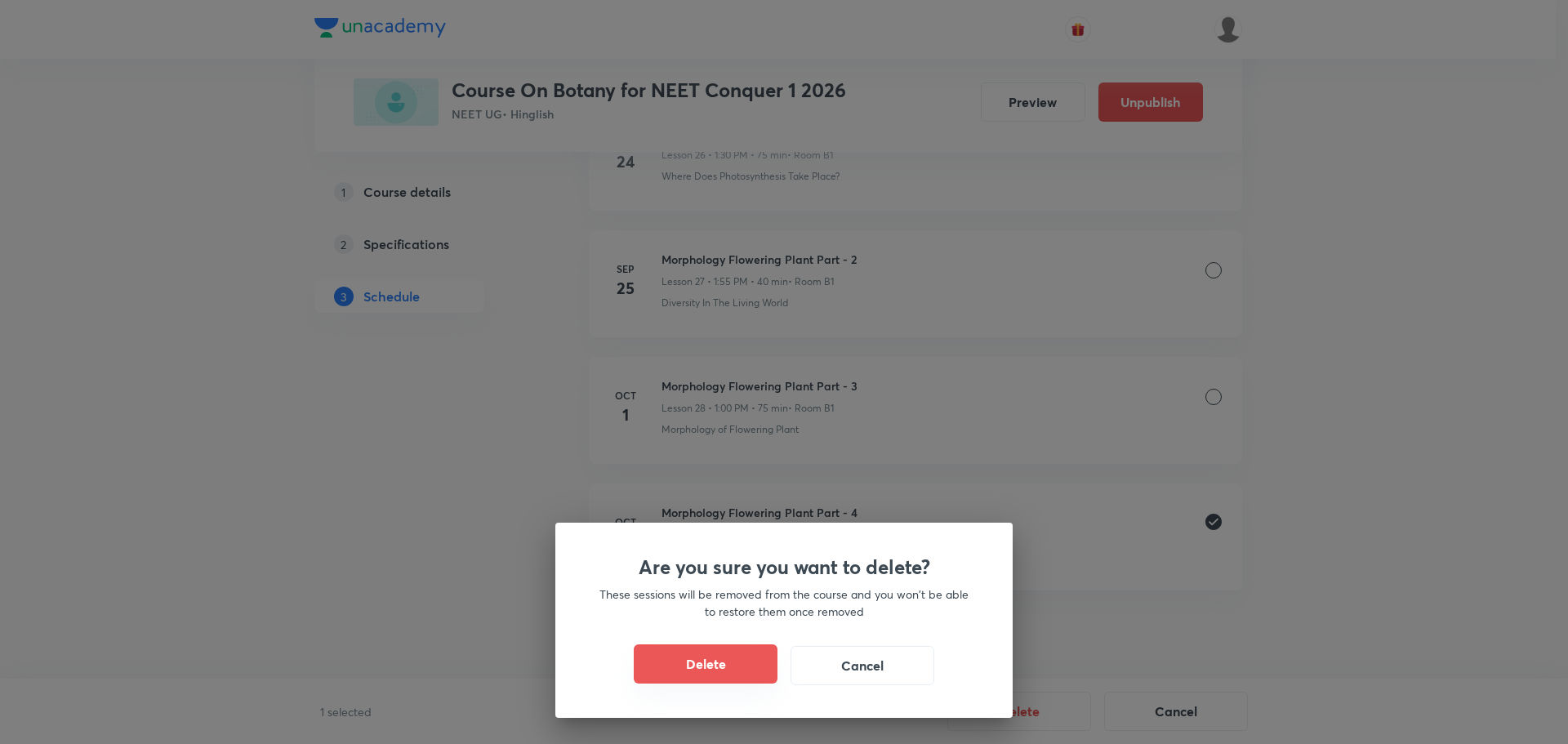
drag, startPoint x: 728, startPoint y: 663, endPoint x: 748, endPoint y: 659, distance: 20.4
click at [731, 665] on button "Delete" at bounding box center [706, 664] width 143 height 39
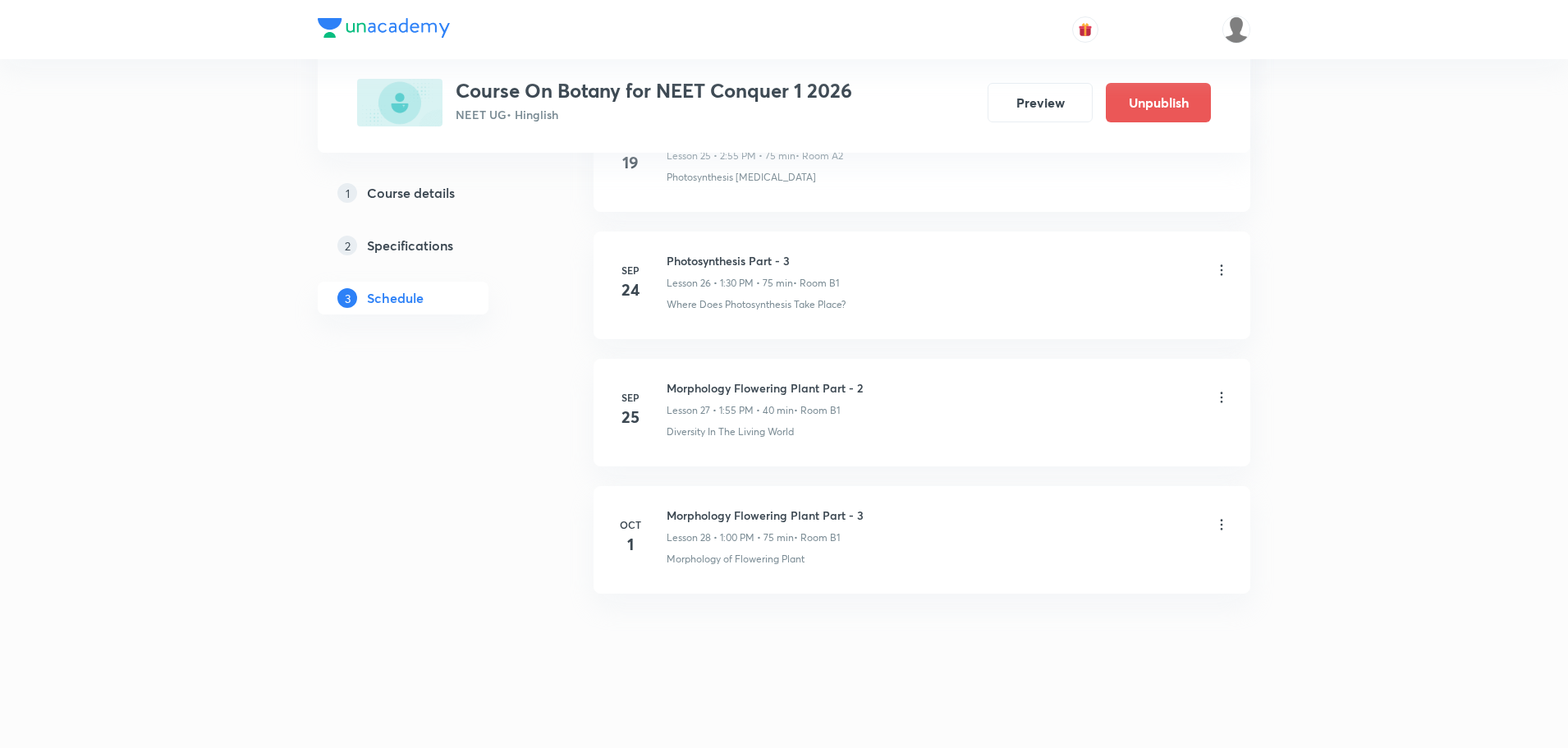
scroll to position [4130, 0]
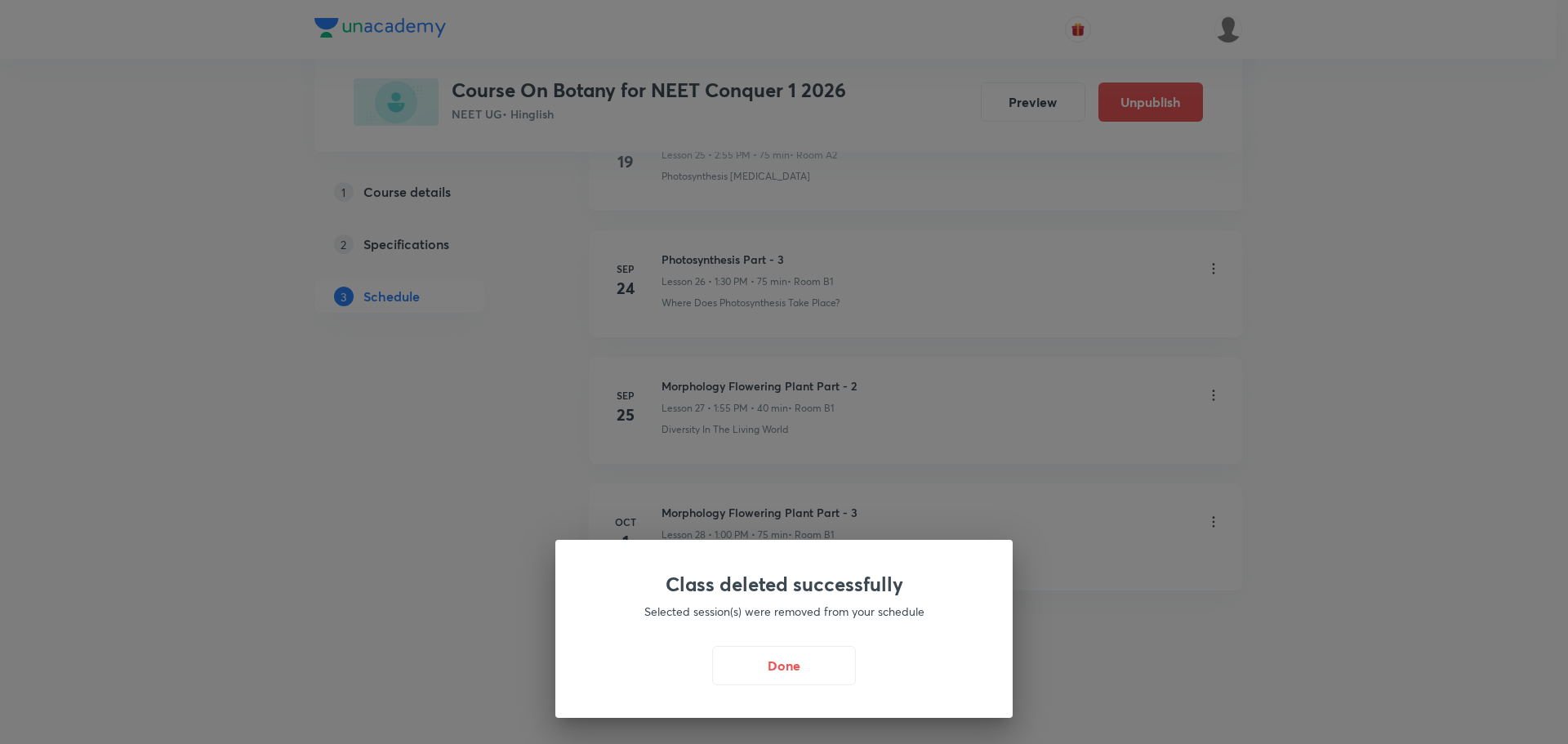
click at [786, 640] on div "Class deleted successfully Selected session(s) were removed from your schedule …" at bounding box center [784, 629] width 457 height 178
click at [771, 659] on button "Done" at bounding box center [784, 664] width 143 height 39
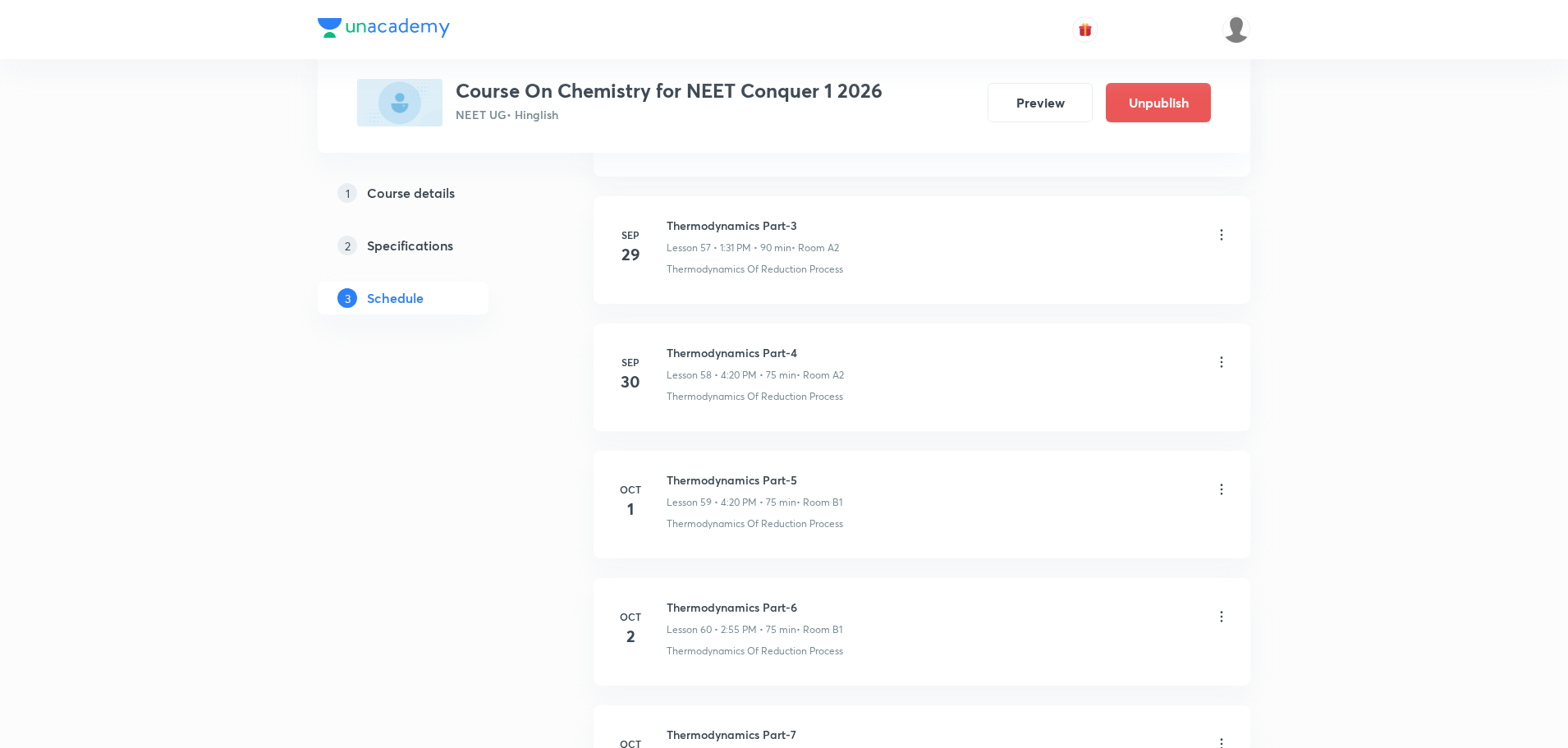
scroll to position [8327, 0]
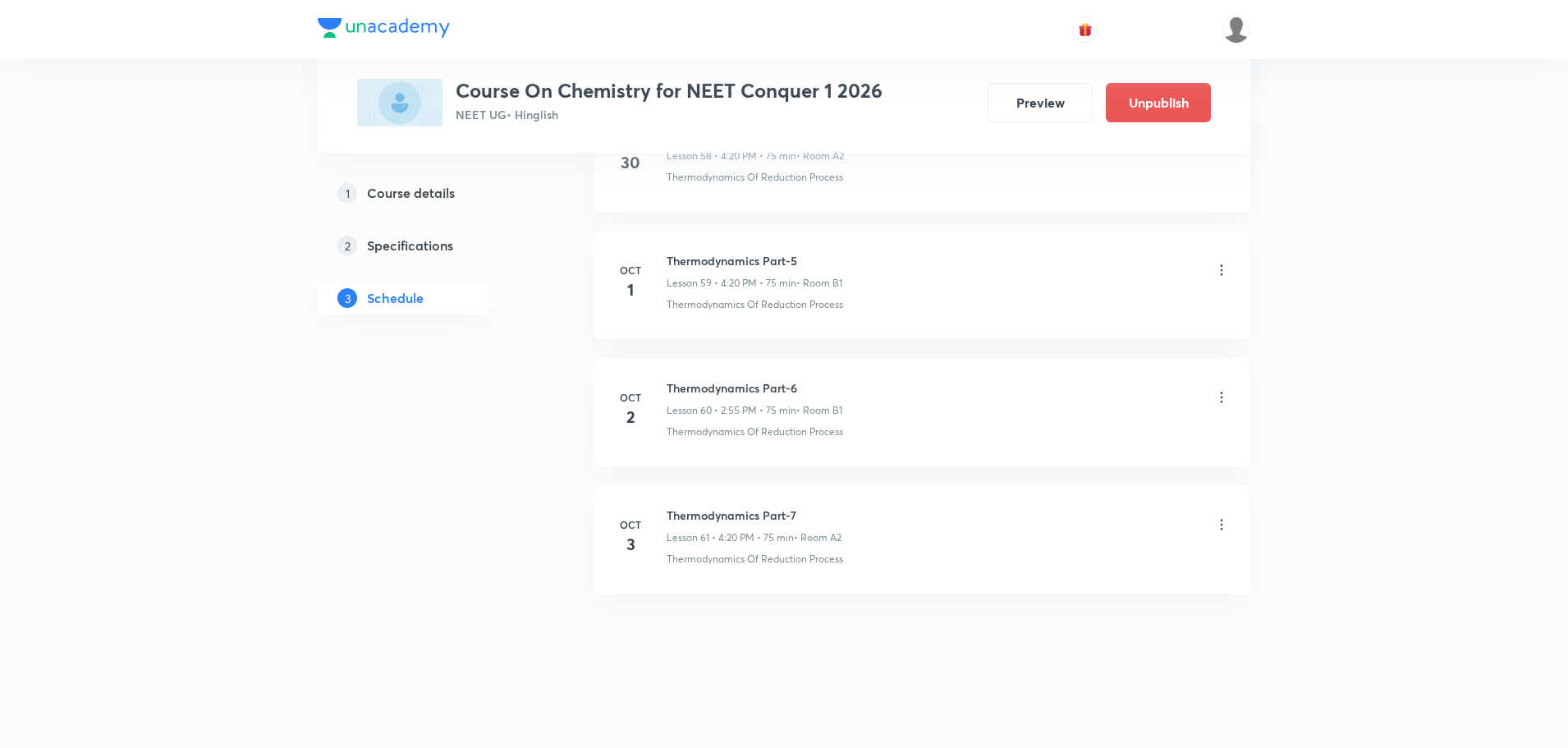
click at [1224, 401] on icon at bounding box center [1221, 396] width 17 height 17
click at [1083, 467] on p "Delete" at bounding box center [1078, 469] width 34 height 18
click at [999, 715] on button "Delete" at bounding box center [1020, 713] width 144 height 39
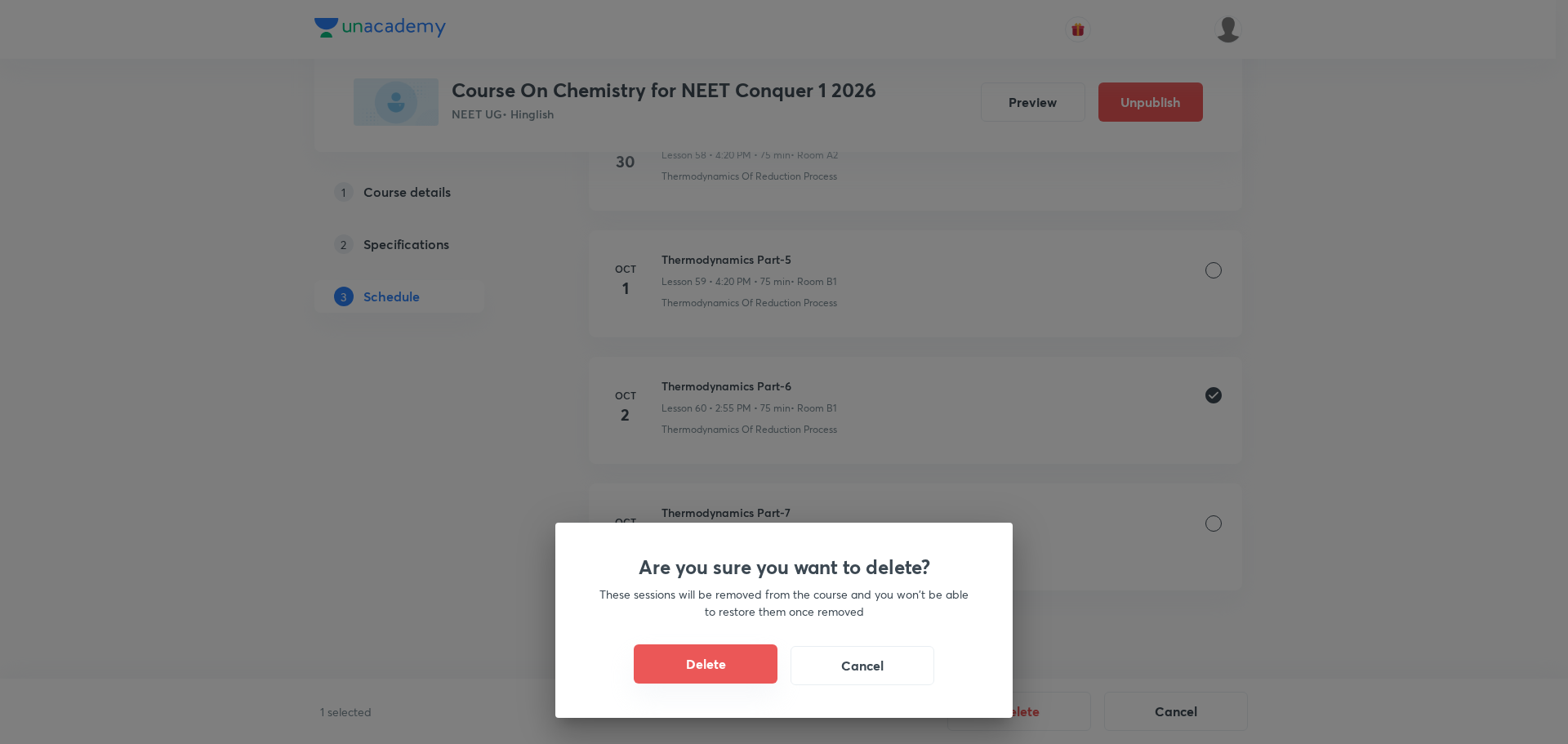
click at [694, 673] on button "Delete" at bounding box center [706, 664] width 143 height 39
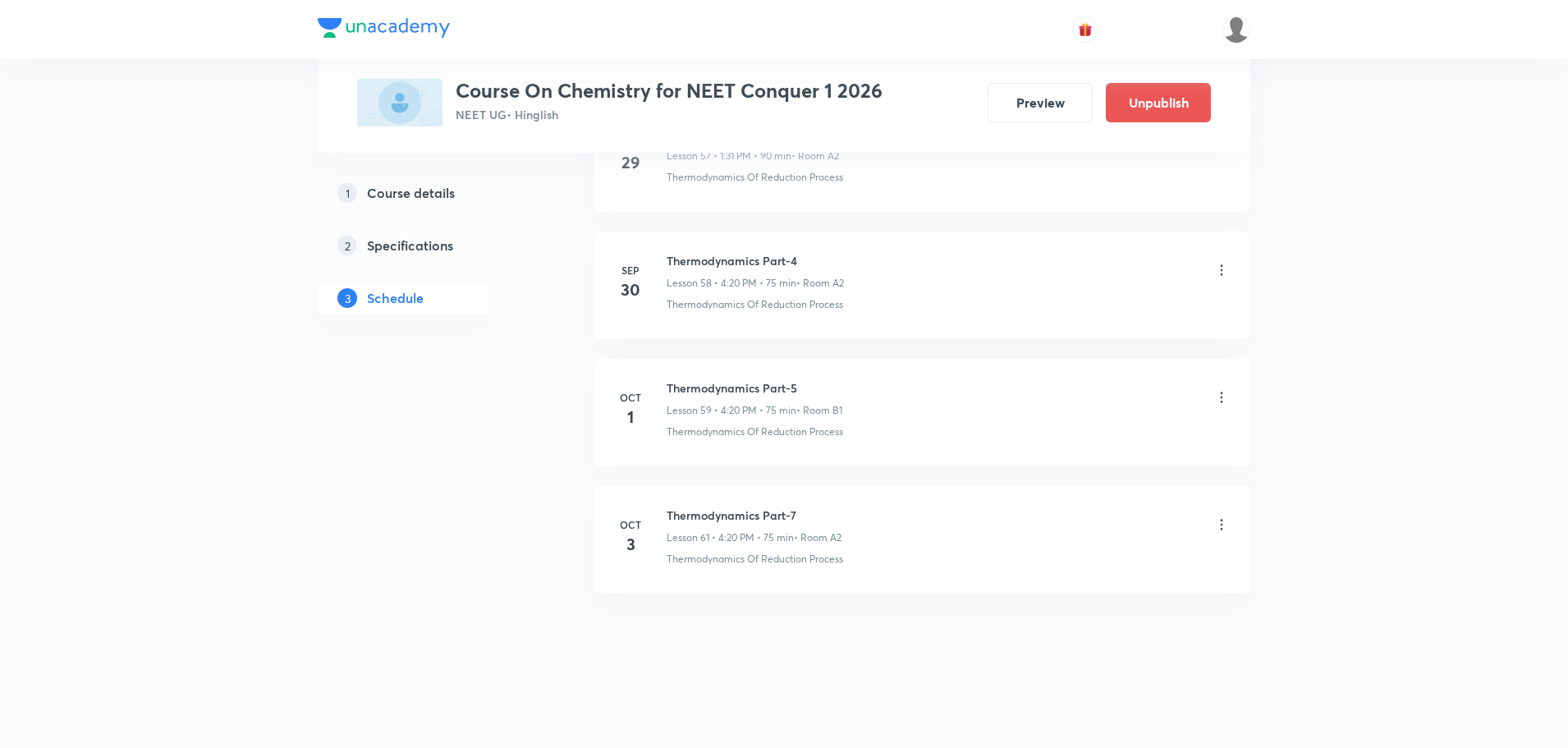
scroll to position [8201, 0]
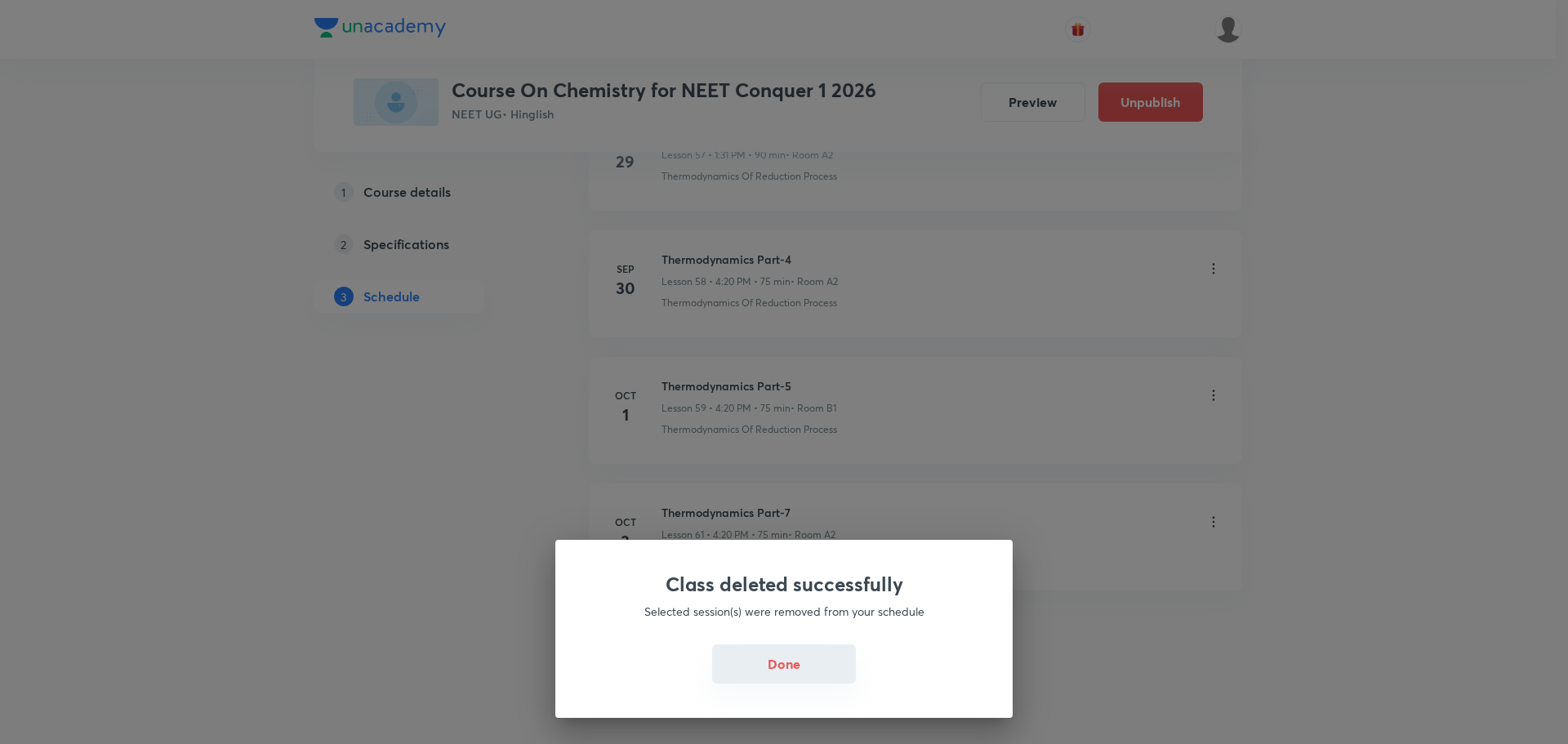
click at [822, 666] on button "Done" at bounding box center [784, 664] width 143 height 39
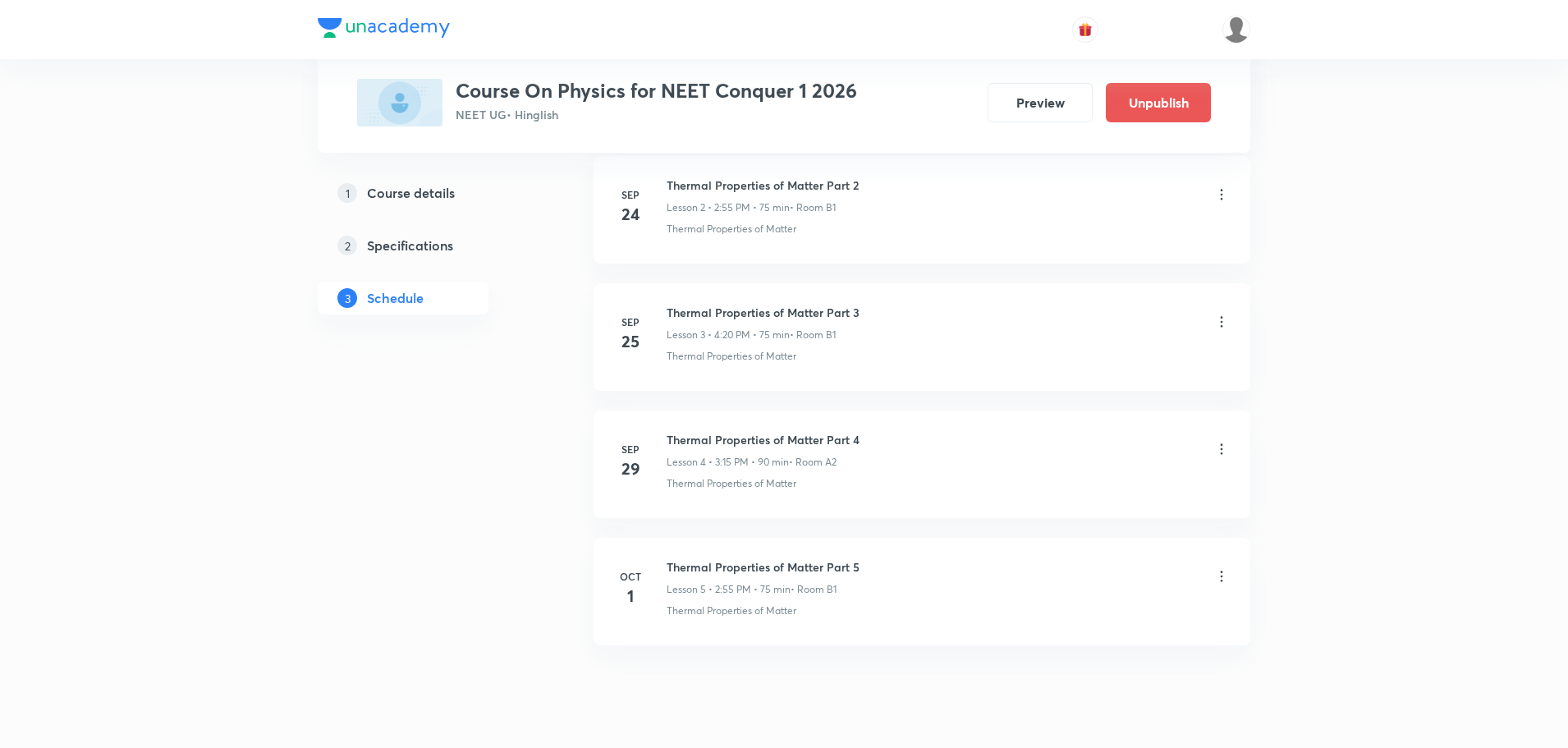
scroll to position [1204, 0]
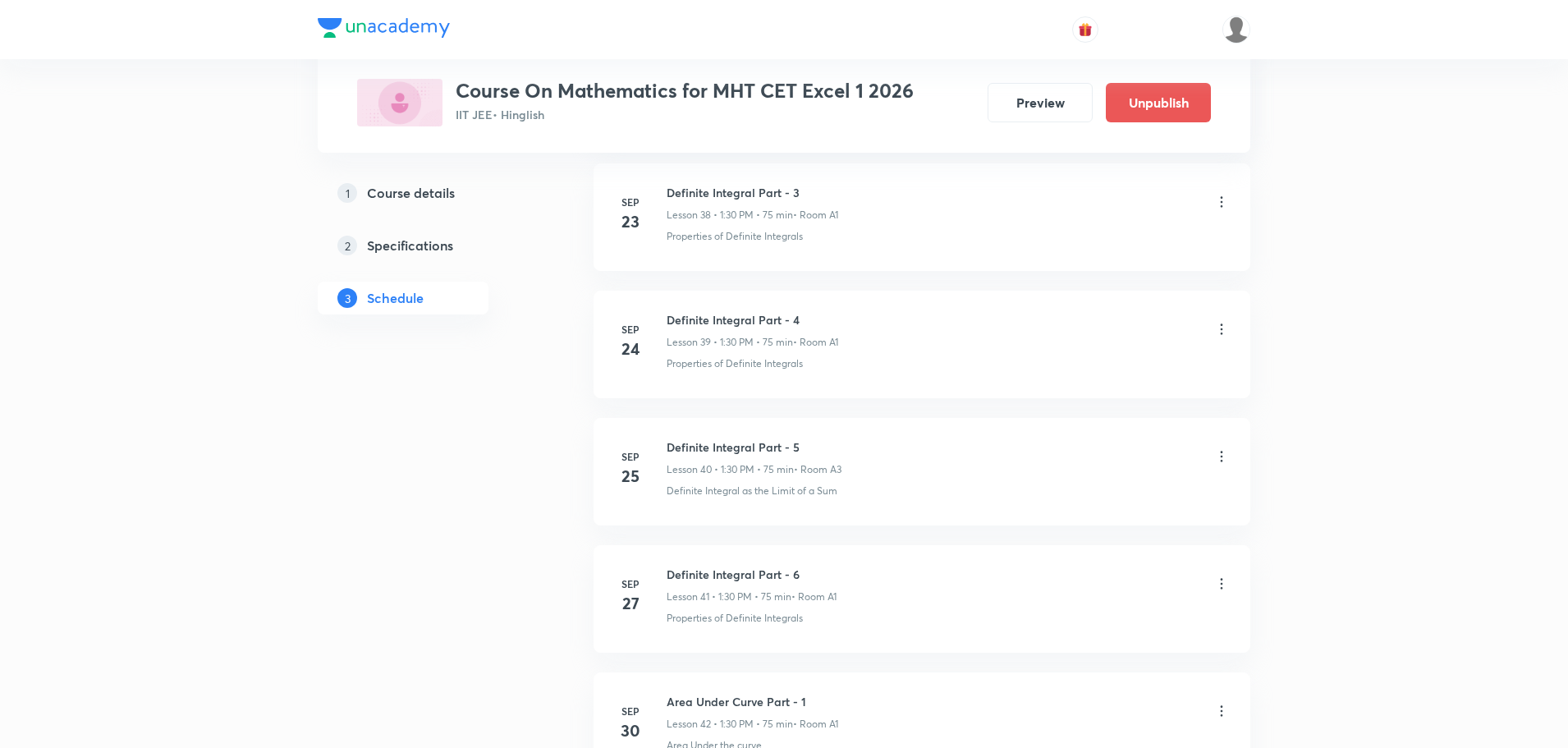
scroll to position [6165, 0]
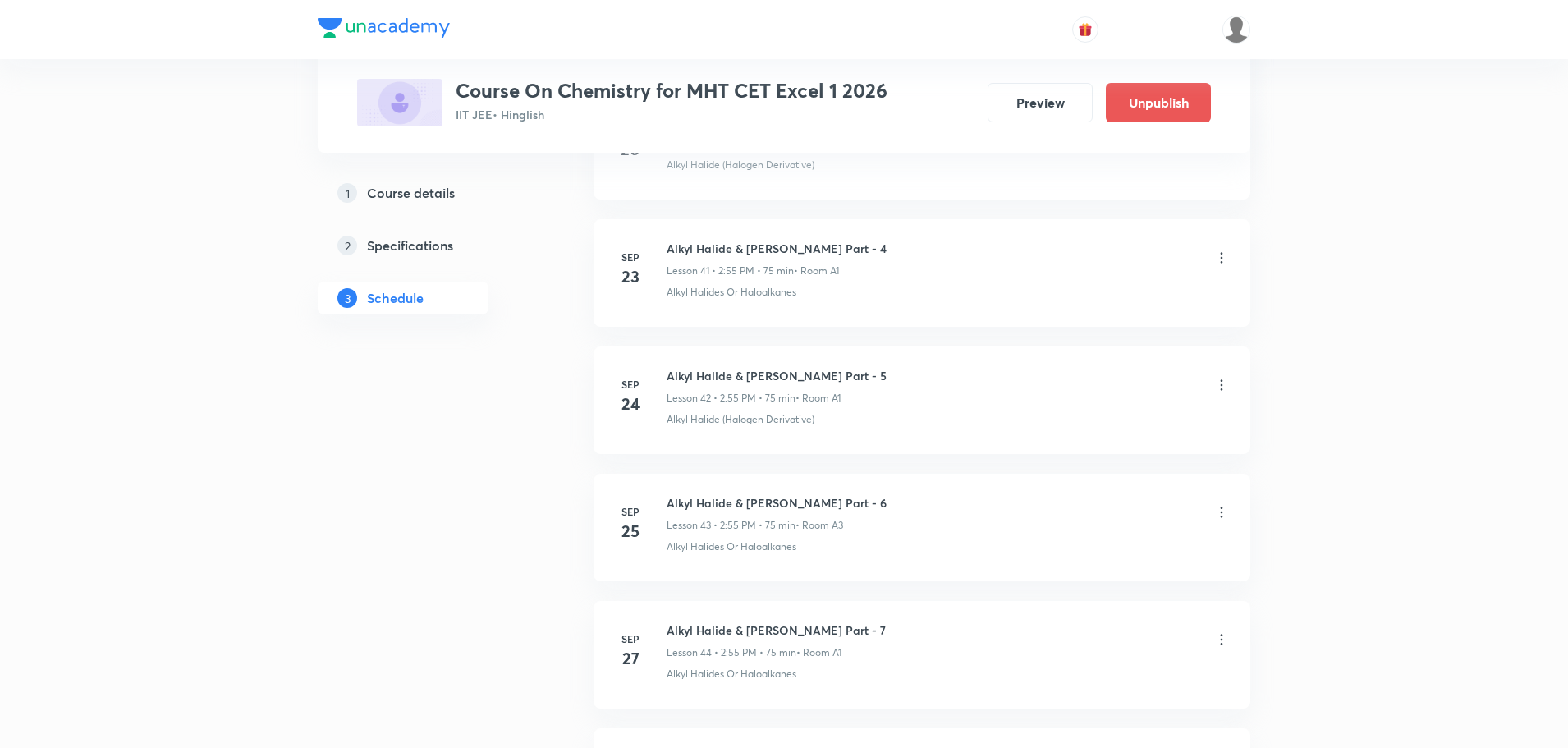
scroll to position [6420, 0]
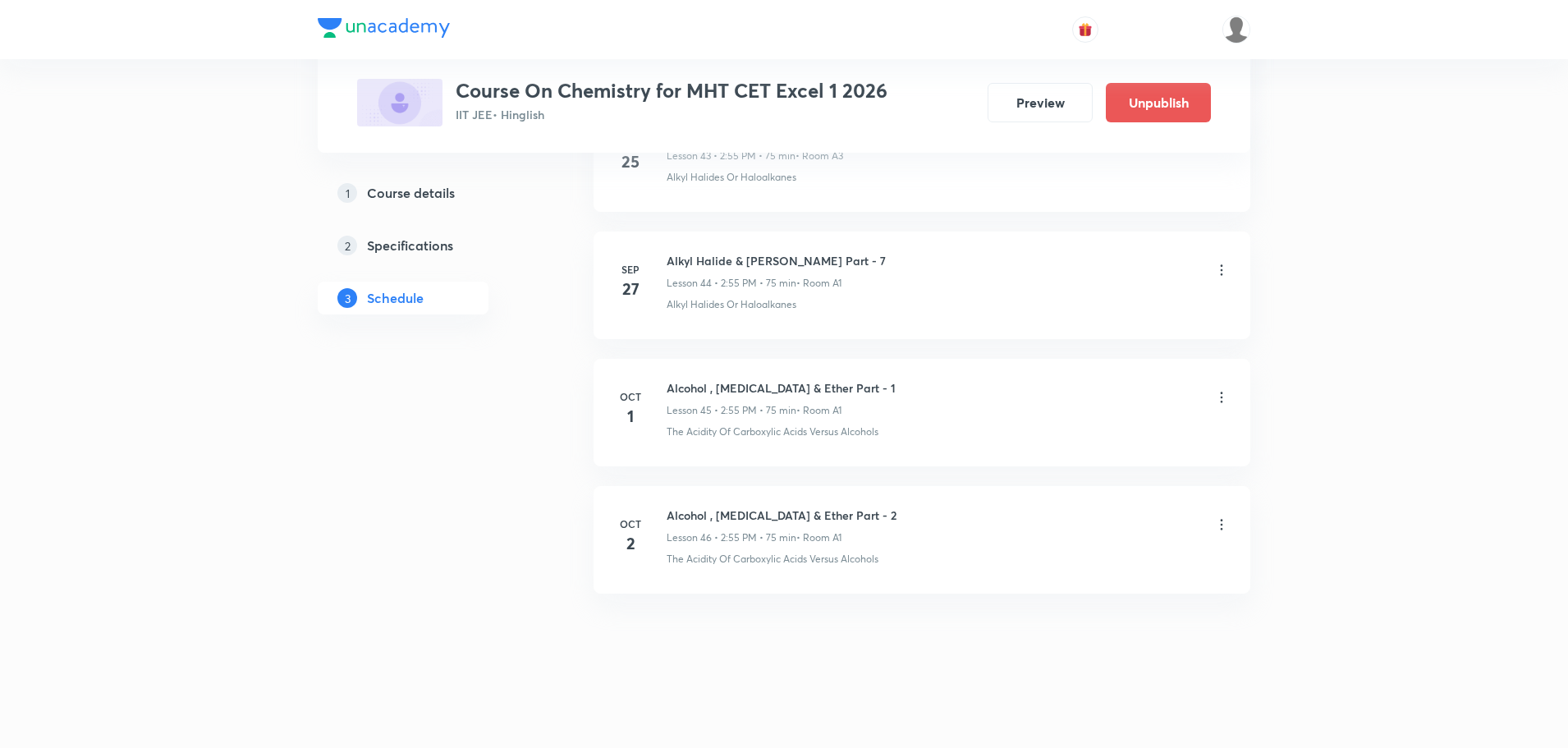
click at [1225, 526] on icon at bounding box center [1221, 524] width 17 height 17
click at [1098, 596] on li "Delete" at bounding box center [1137, 596] width 180 height 30
click at [982, 723] on button "Delete" at bounding box center [1020, 713] width 144 height 39
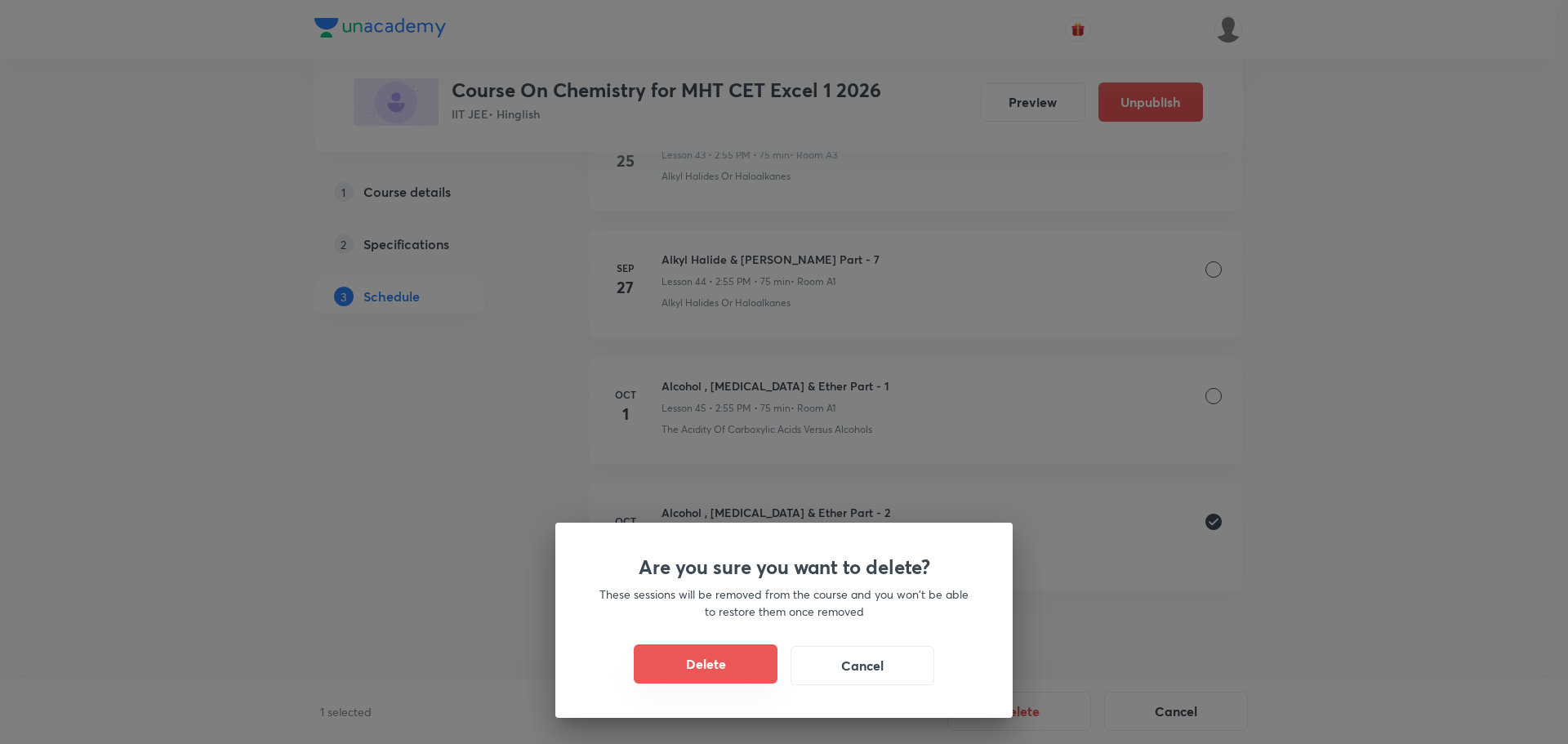
click at [675, 659] on button "Delete" at bounding box center [706, 664] width 143 height 39
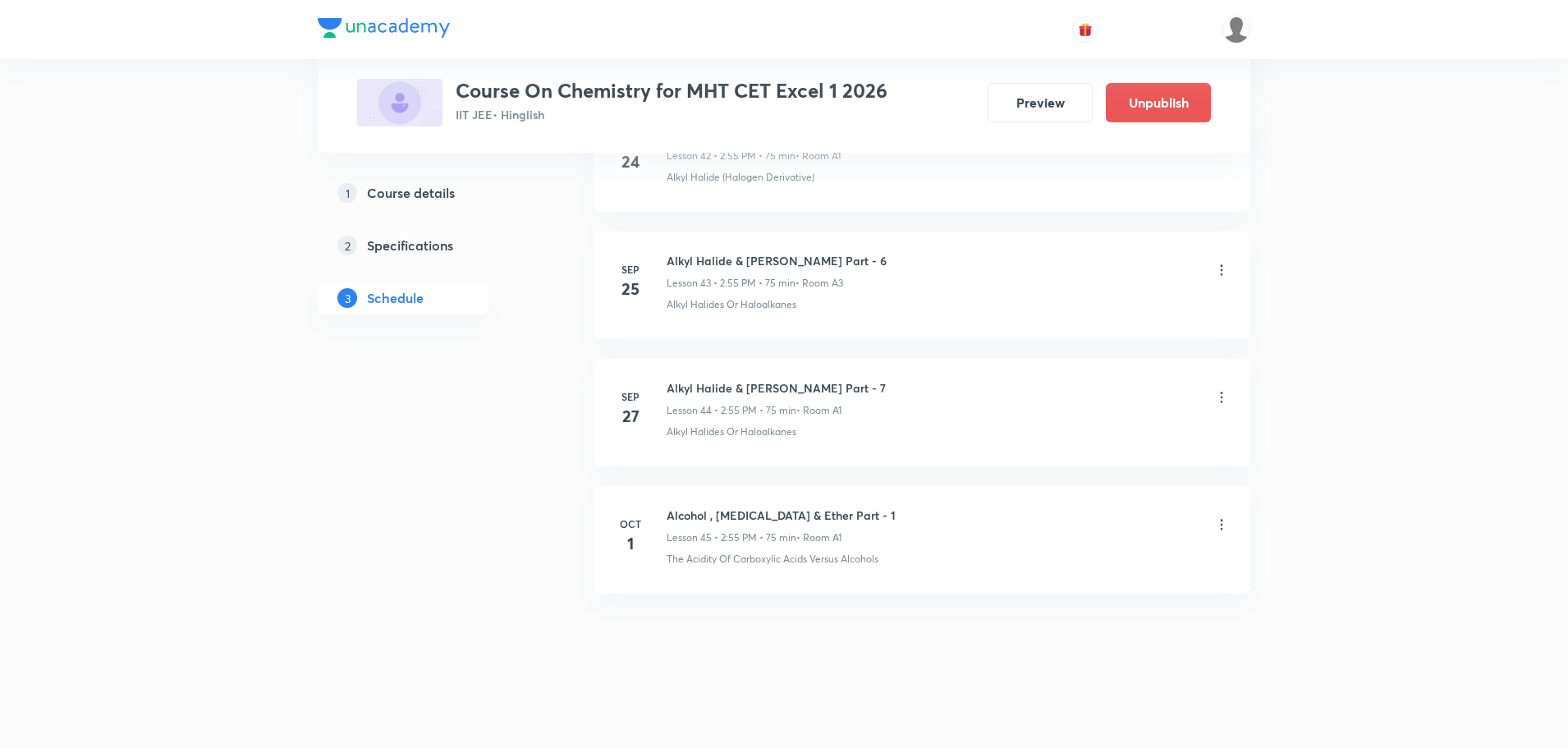
scroll to position [6293, 0]
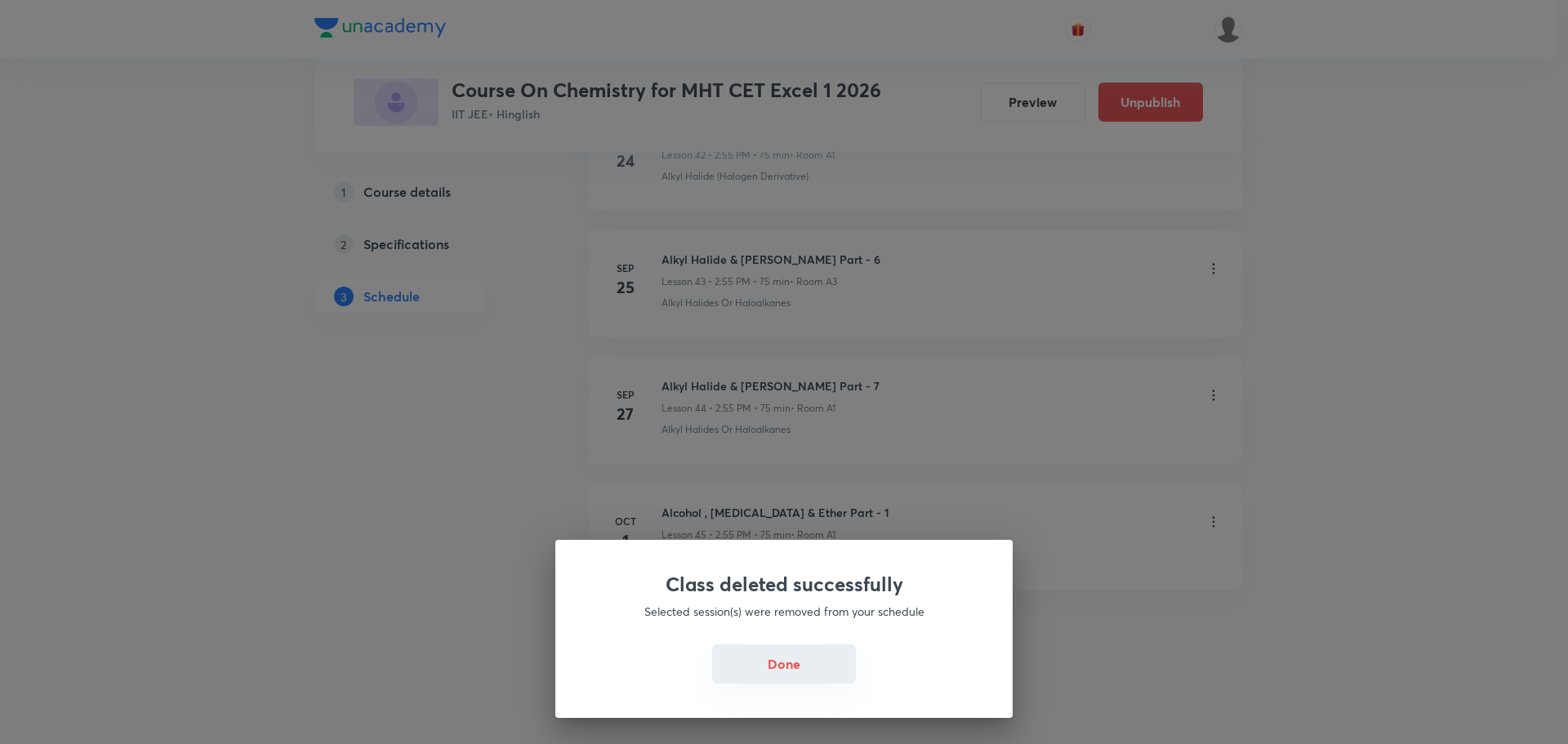
click at [794, 666] on button "Done" at bounding box center [784, 664] width 143 height 39
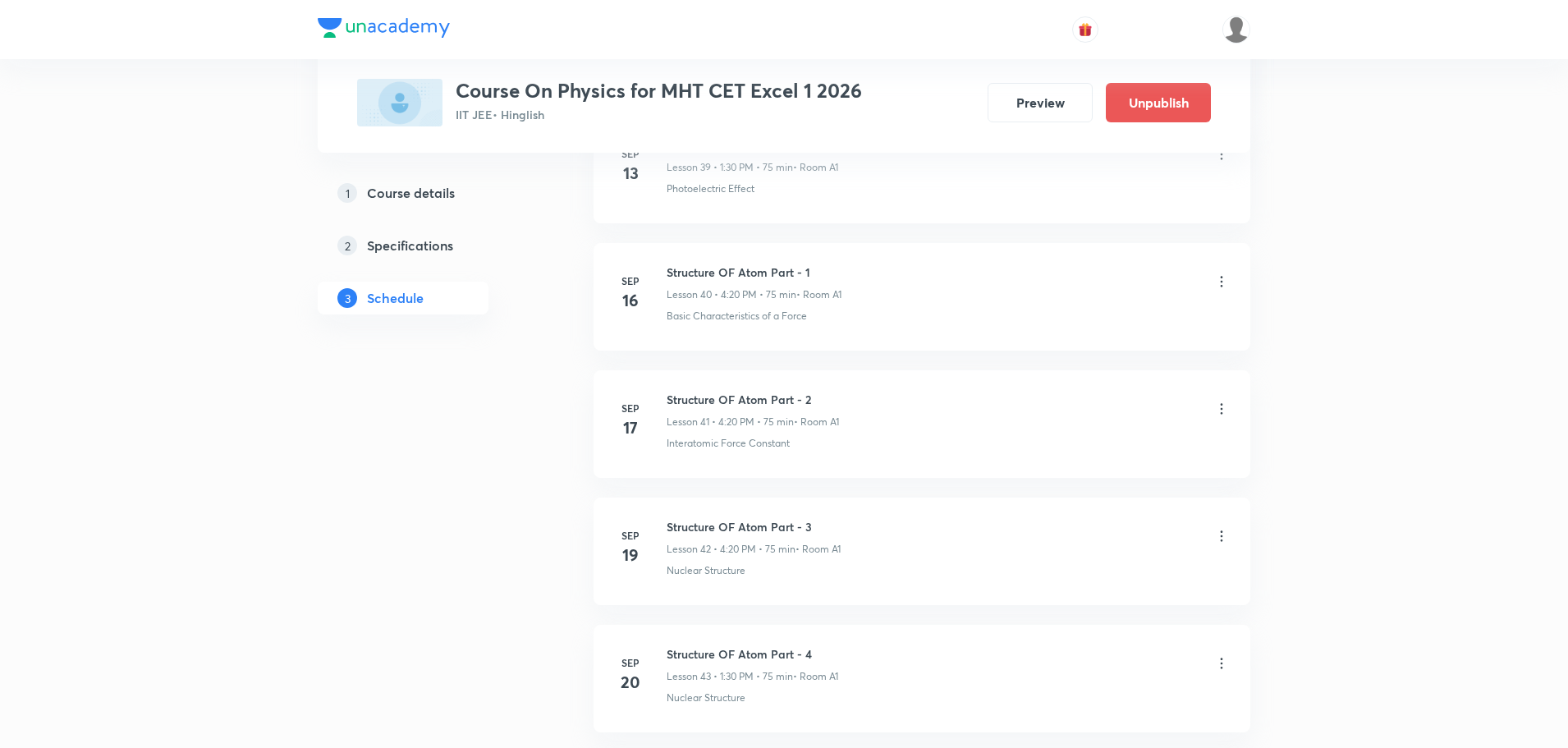
scroll to position [6929, 0]
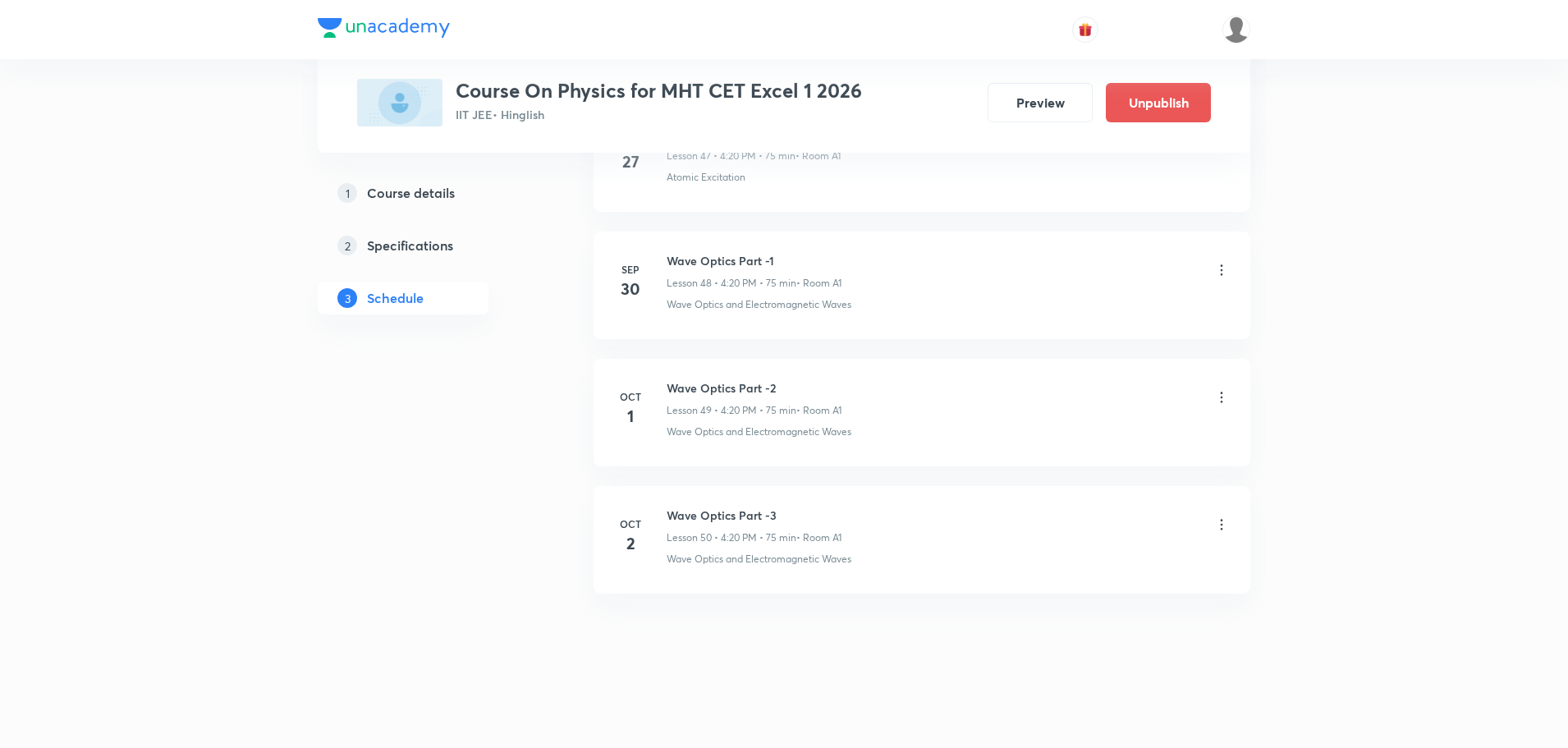
click at [1226, 527] on icon at bounding box center [1221, 524] width 17 height 17
click at [1114, 594] on li "Delete" at bounding box center [1137, 596] width 180 height 30
click at [994, 723] on button "Delete" at bounding box center [1020, 713] width 144 height 39
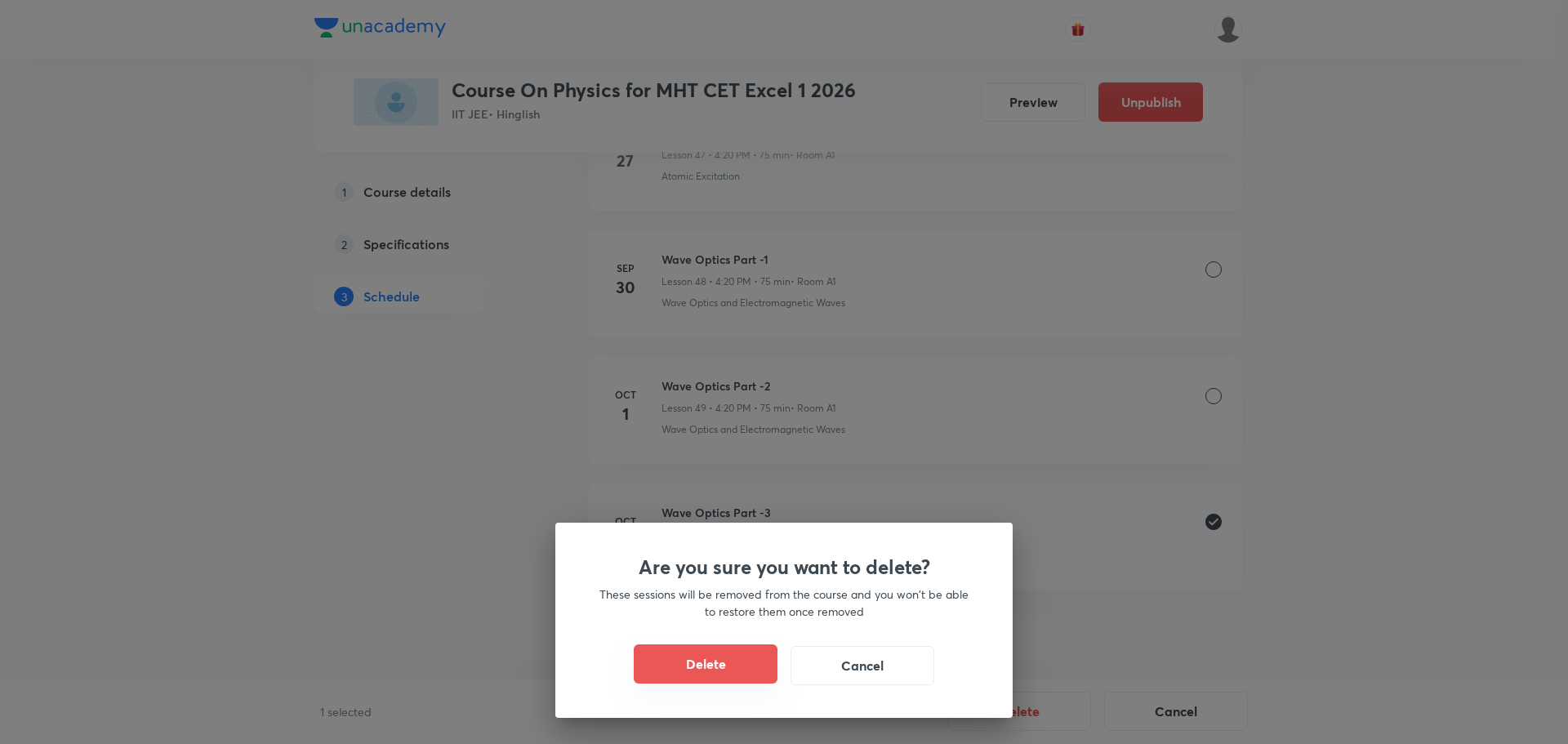
click at [705, 661] on button "Delete" at bounding box center [706, 664] width 143 height 39
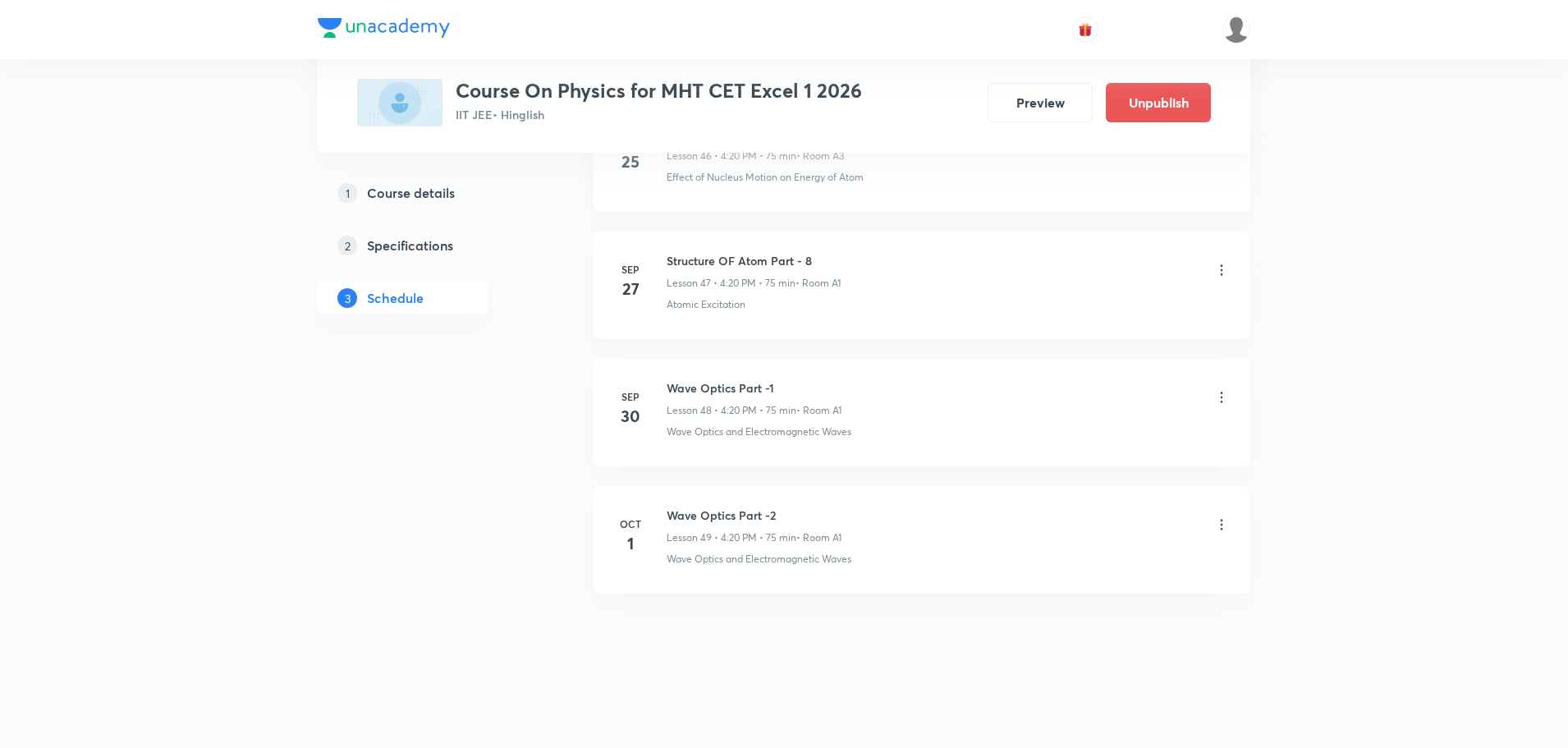
scroll to position [6802, 0]
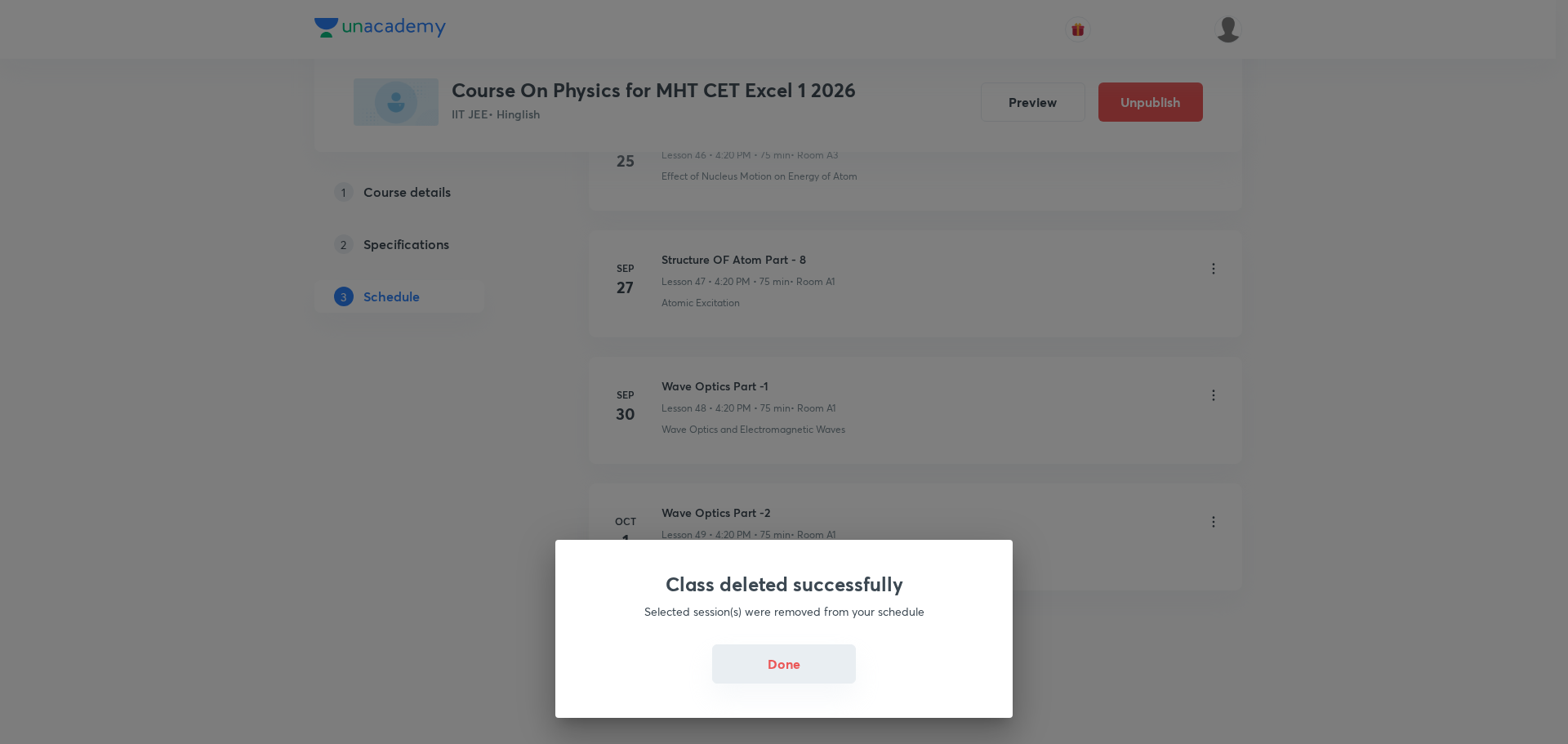
click at [791, 674] on button "Done" at bounding box center [784, 664] width 143 height 39
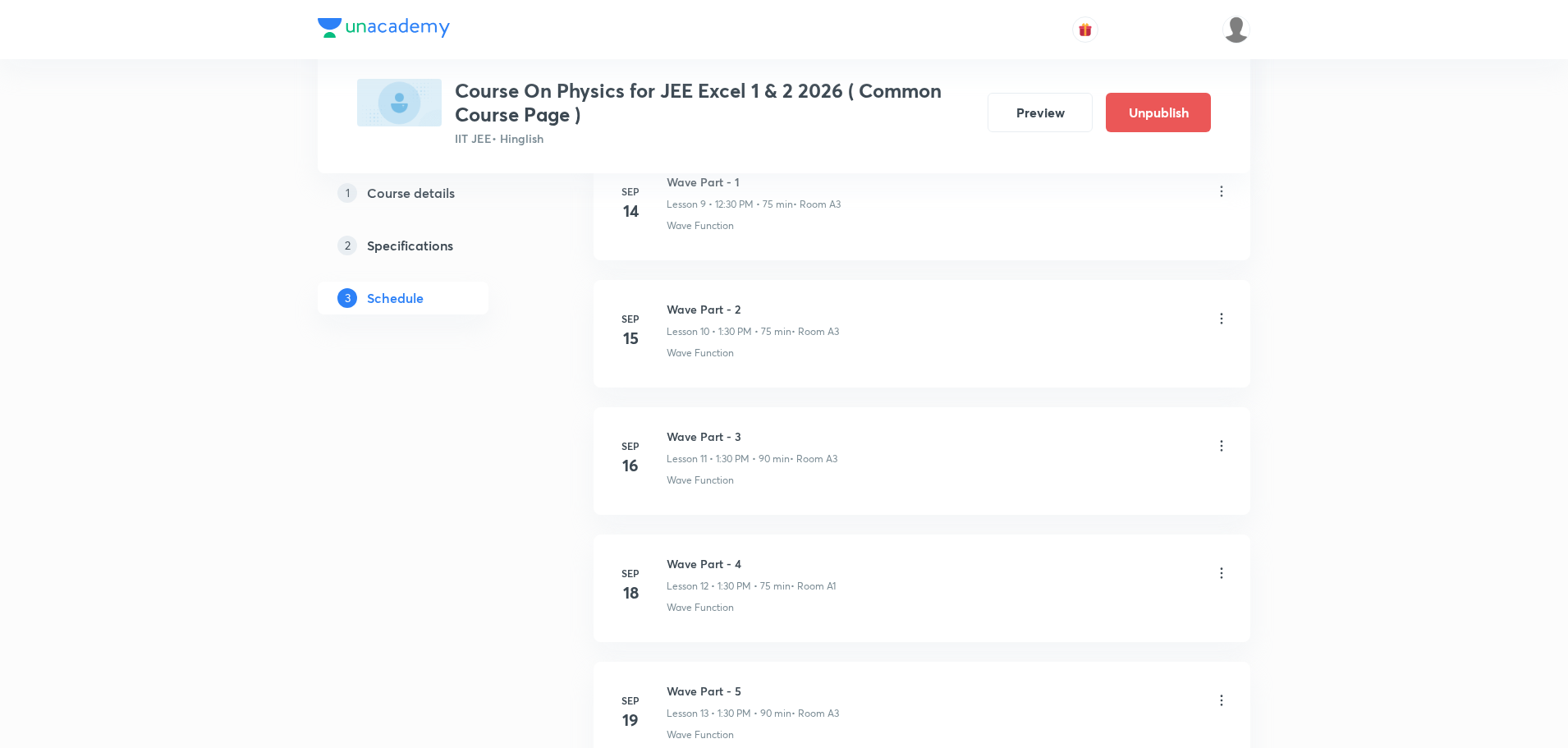
scroll to position [3402, 0]
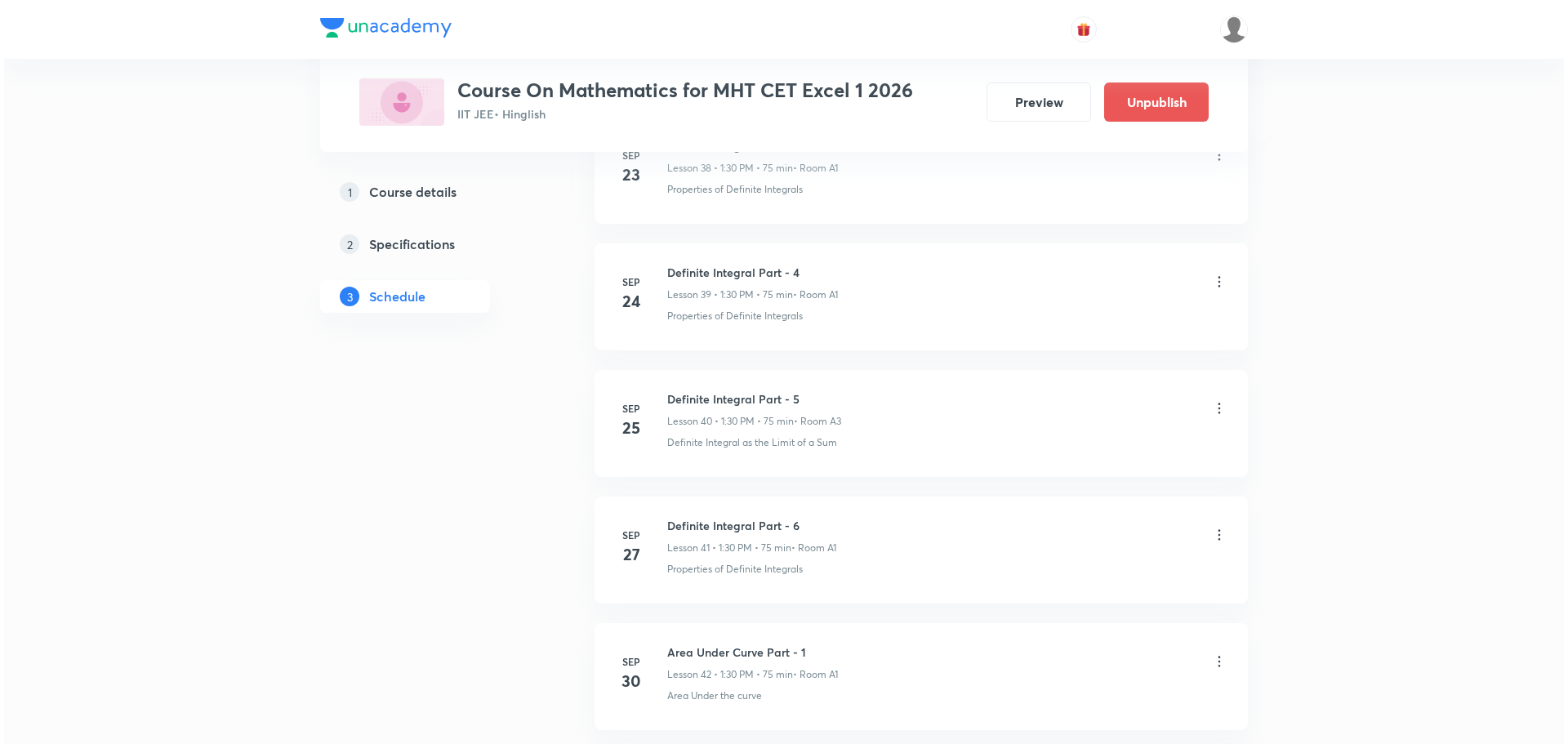
scroll to position [6132, 0]
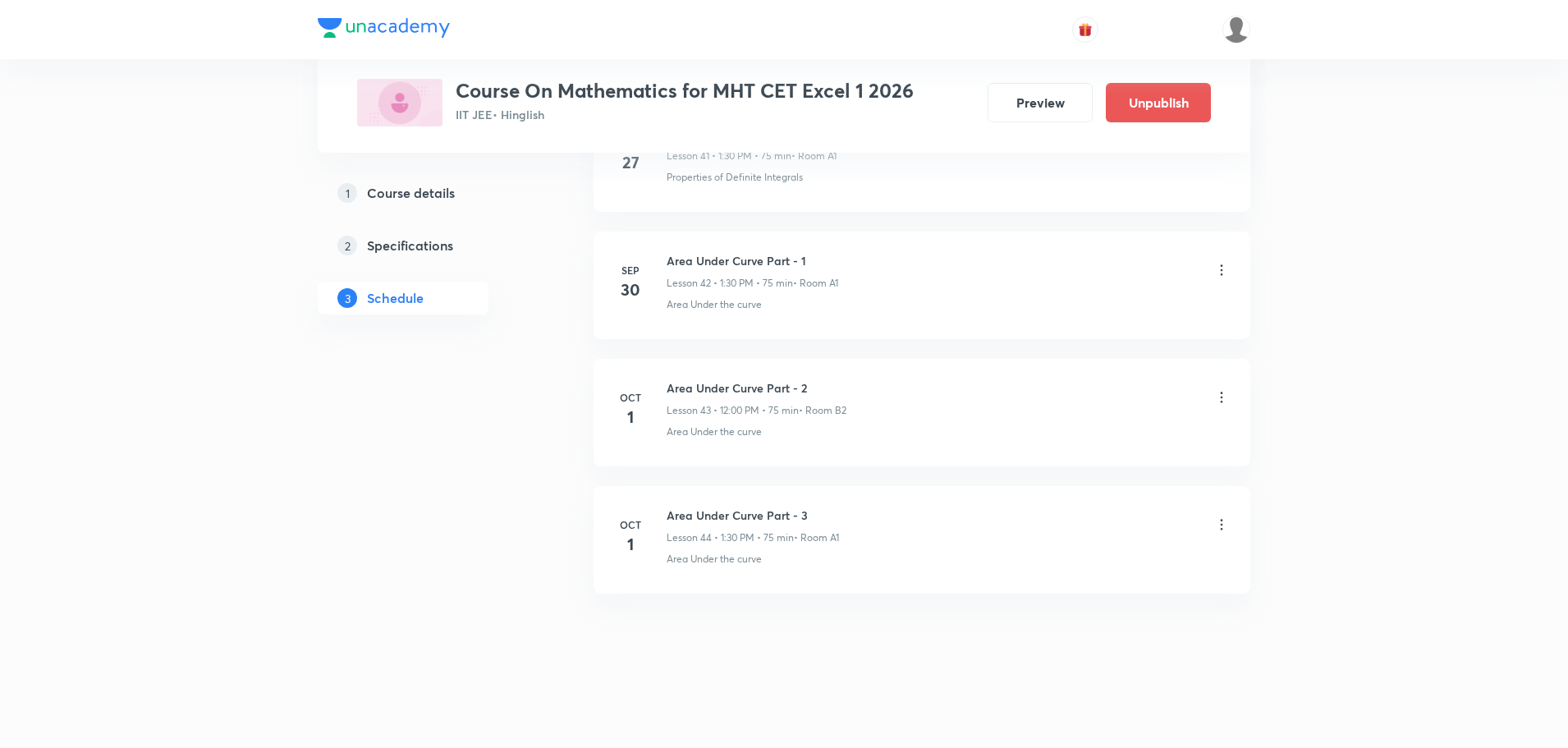
click at [1224, 524] on icon at bounding box center [1221, 524] width 17 height 17
click at [1083, 564] on li "Edit" at bounding box center [1137, 566] width 180 height 30
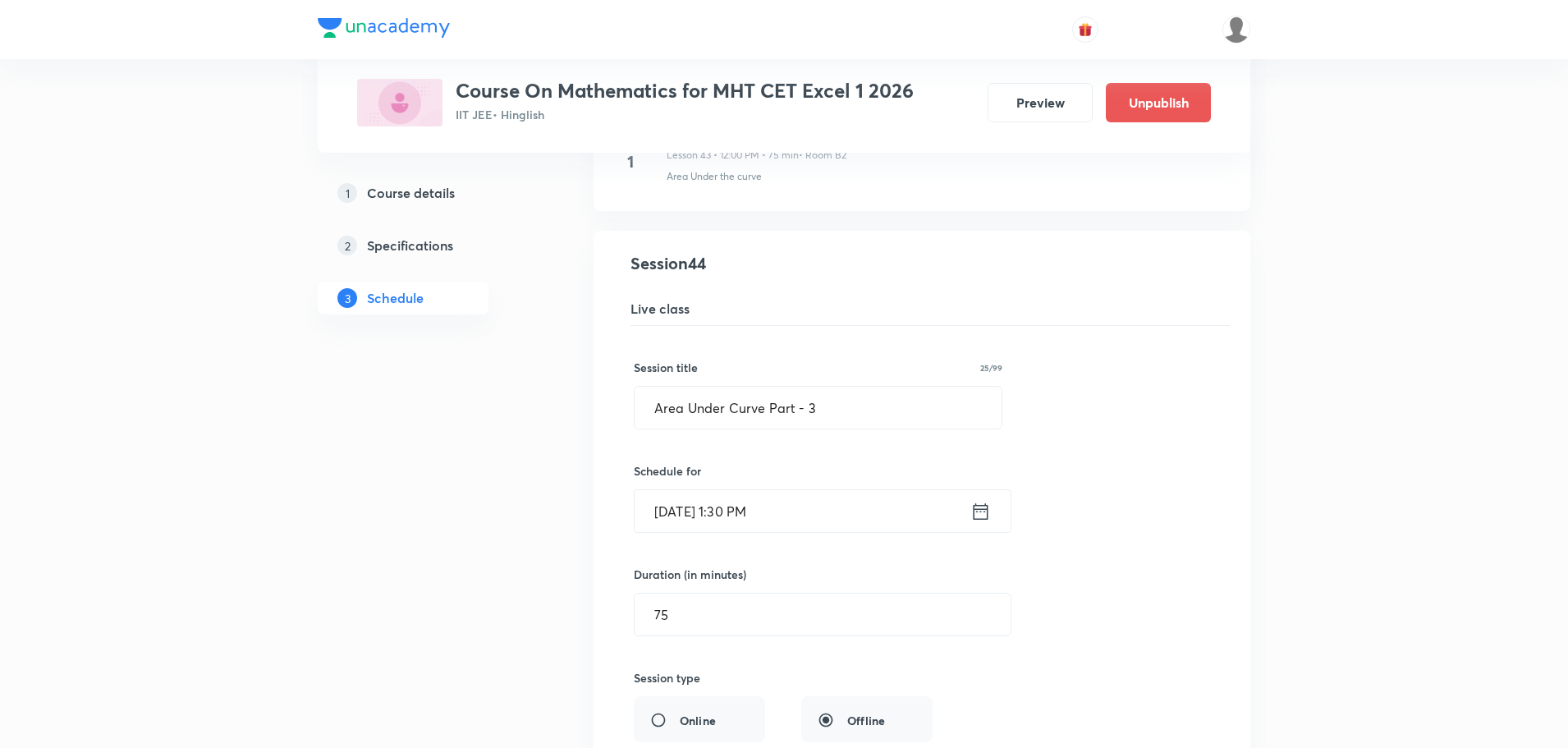
scroll to position [5878, 0]
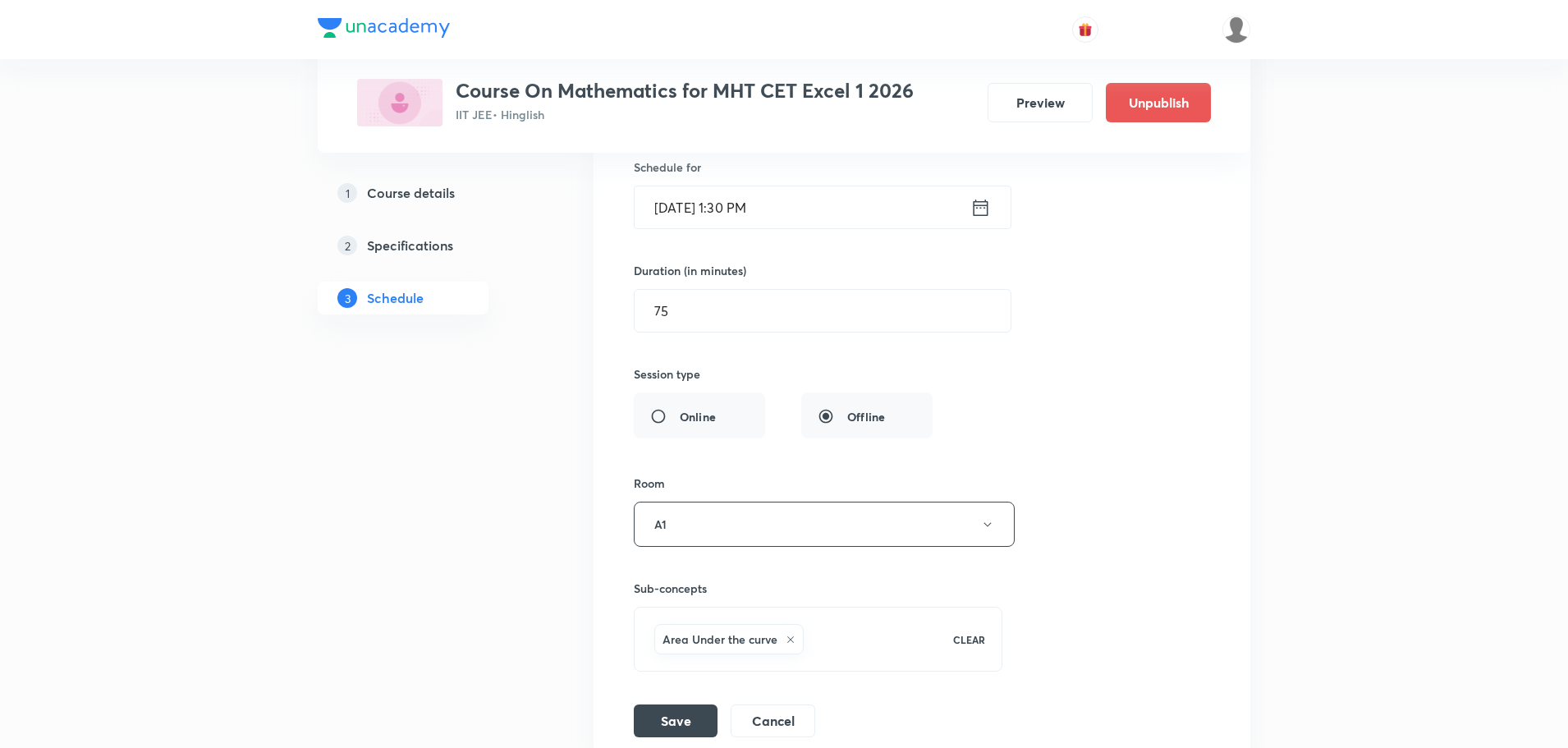
click at [788, 640] on icon at bounding box center [790, 639] width 10 height 10
click at [781, 634] on span "Select concepts that wil be covered in this session" at bounding box center [784, 629] width 268 height 13
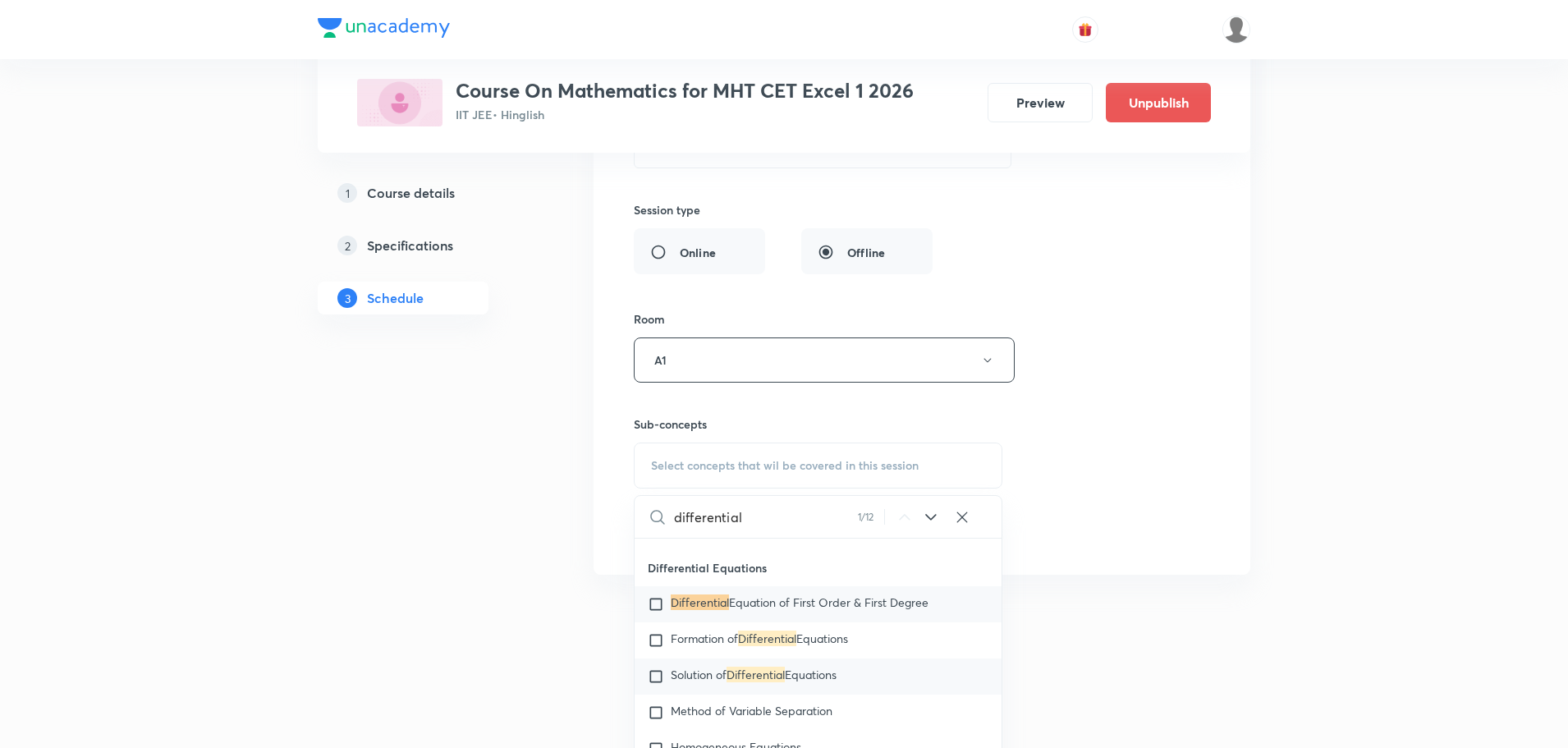
scroll to position [14517, 0]
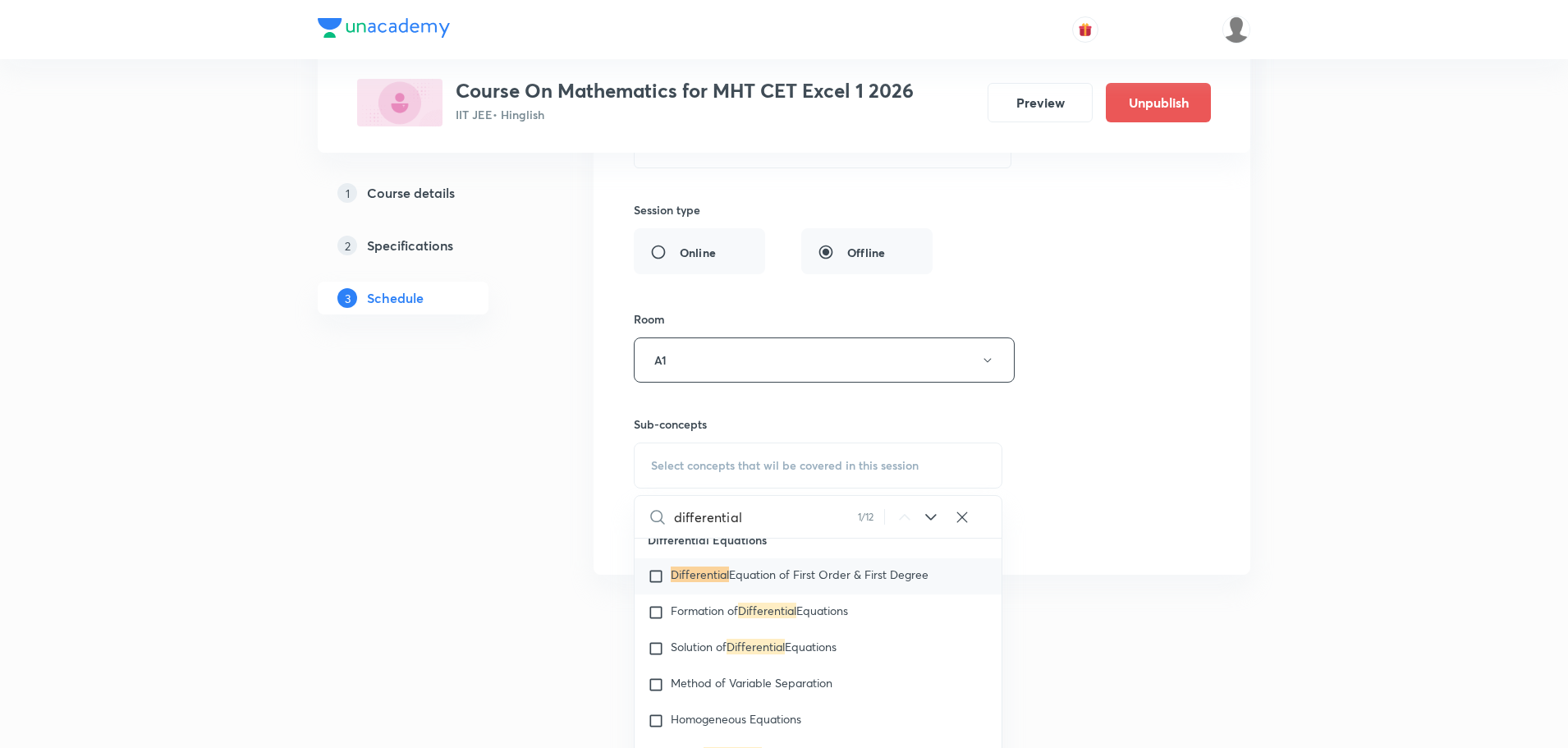
type input "differential"
click at [659, 584] on input "checkbox" at bounding box center [660, 576] width 23 height 17
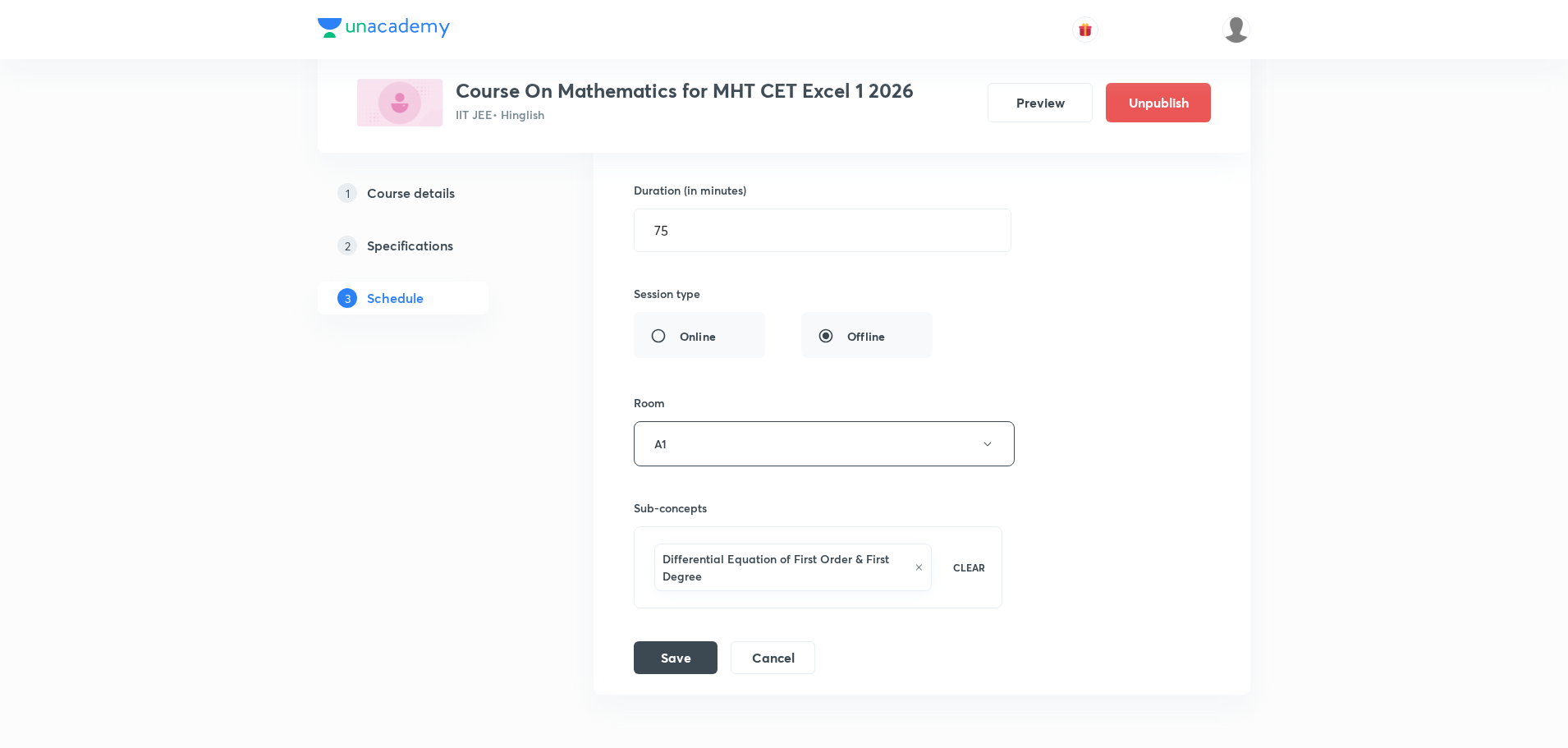
scroll to position [5960, 0]
drag, startPoint x: 658, startPoint y: 555, endPoint x: 772, endPoint y: 564, distance: 114.4
click at [772, 564] on div "Differential Equation of First Order & First Degree" at bounding box center [793, 565] width 278 height 48
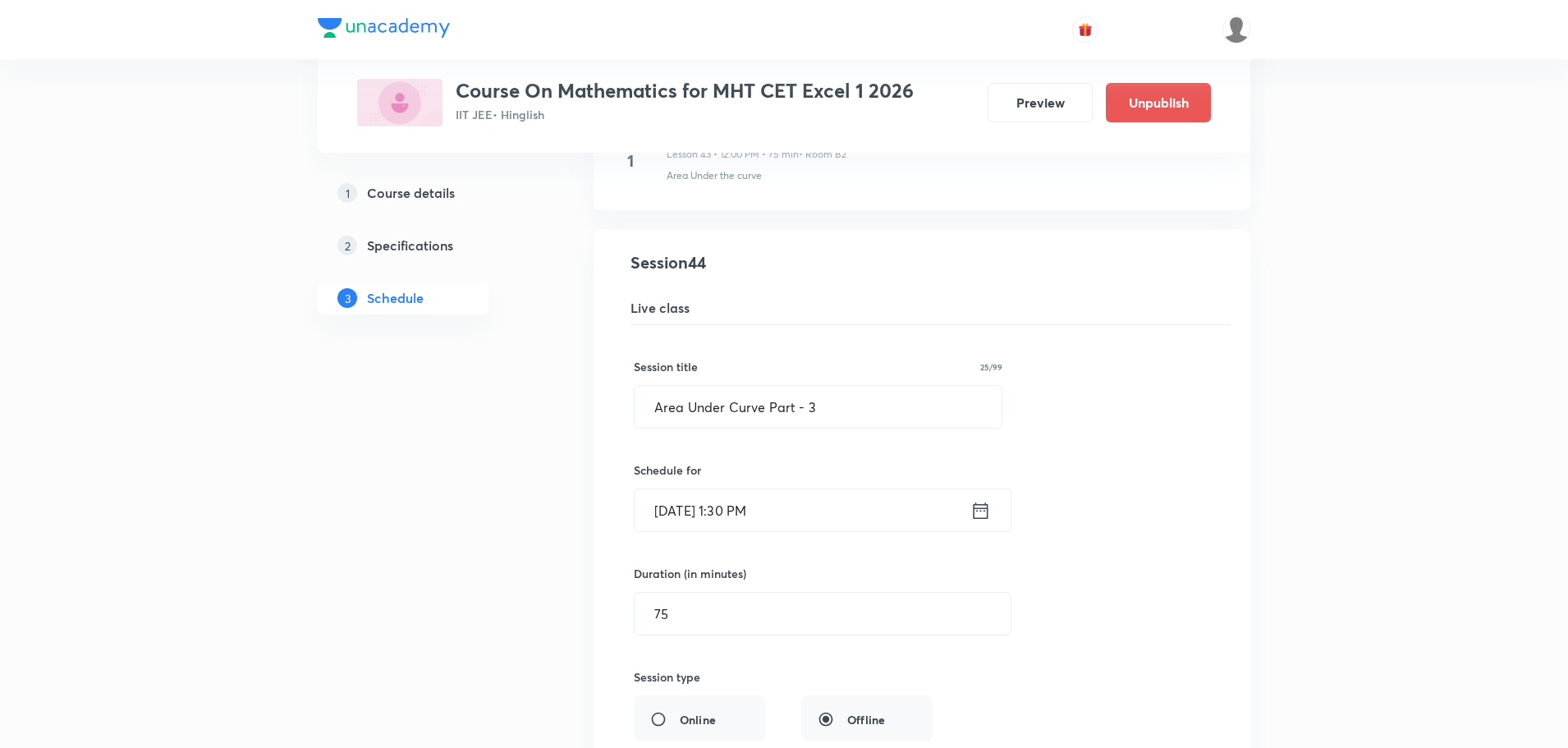
scroll to position [5468, 0]
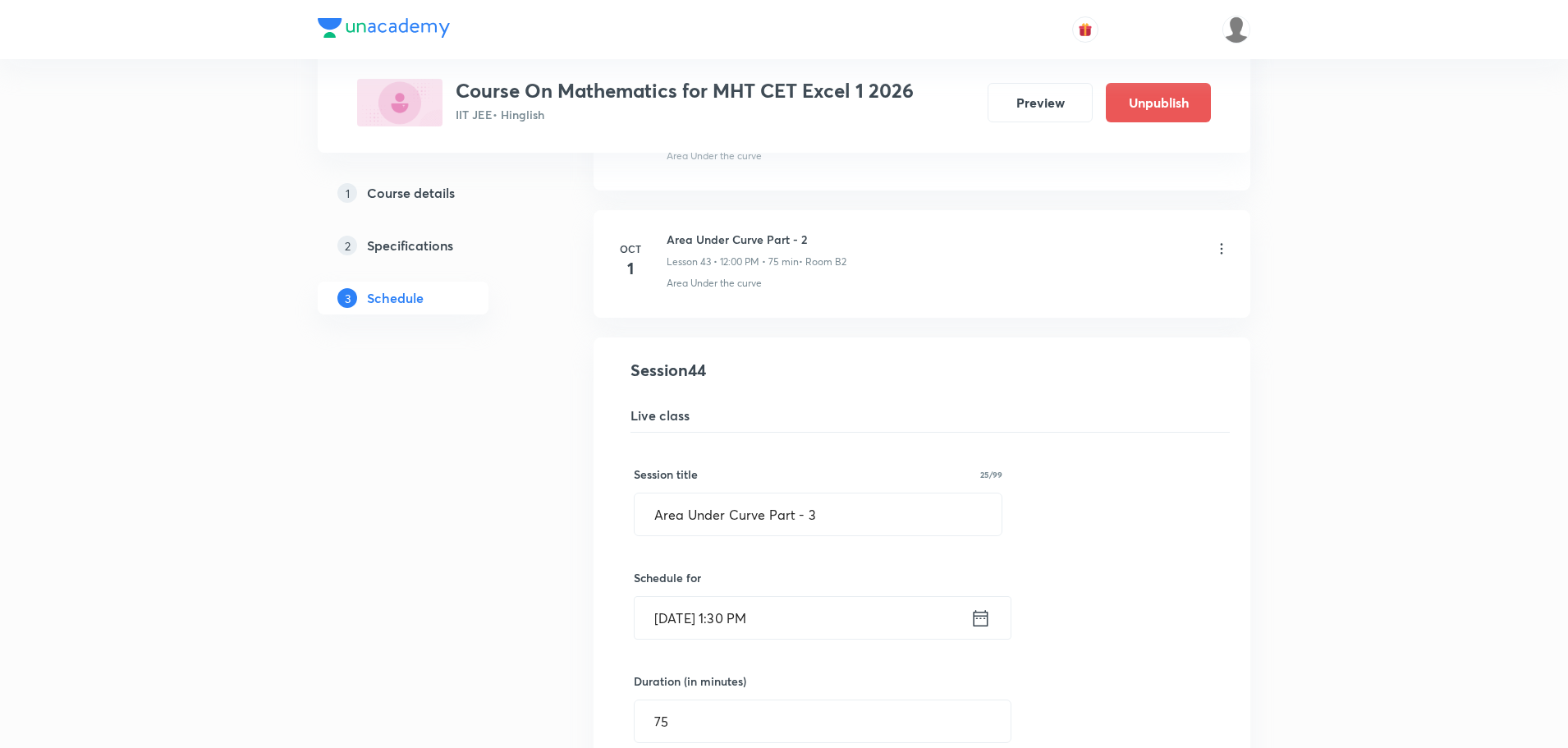
checkbox input "true"
drag, startPoint x: 765, startPoint y: 512, endPoint x: 598, endPoint y: 507, distance: 167.1
click at [598, 507] on li "Area Under Curve Part - 3 Lesson 44 • Room A1 Area Under the curve Session 44 L…" at bounding box center [922, 761] width 657 height 847
paste input "UDAPK9XA"
click at [862, 519] on input "UDAPK9XA Part - 3" at bounding box center [818, 513] width 367 height 42
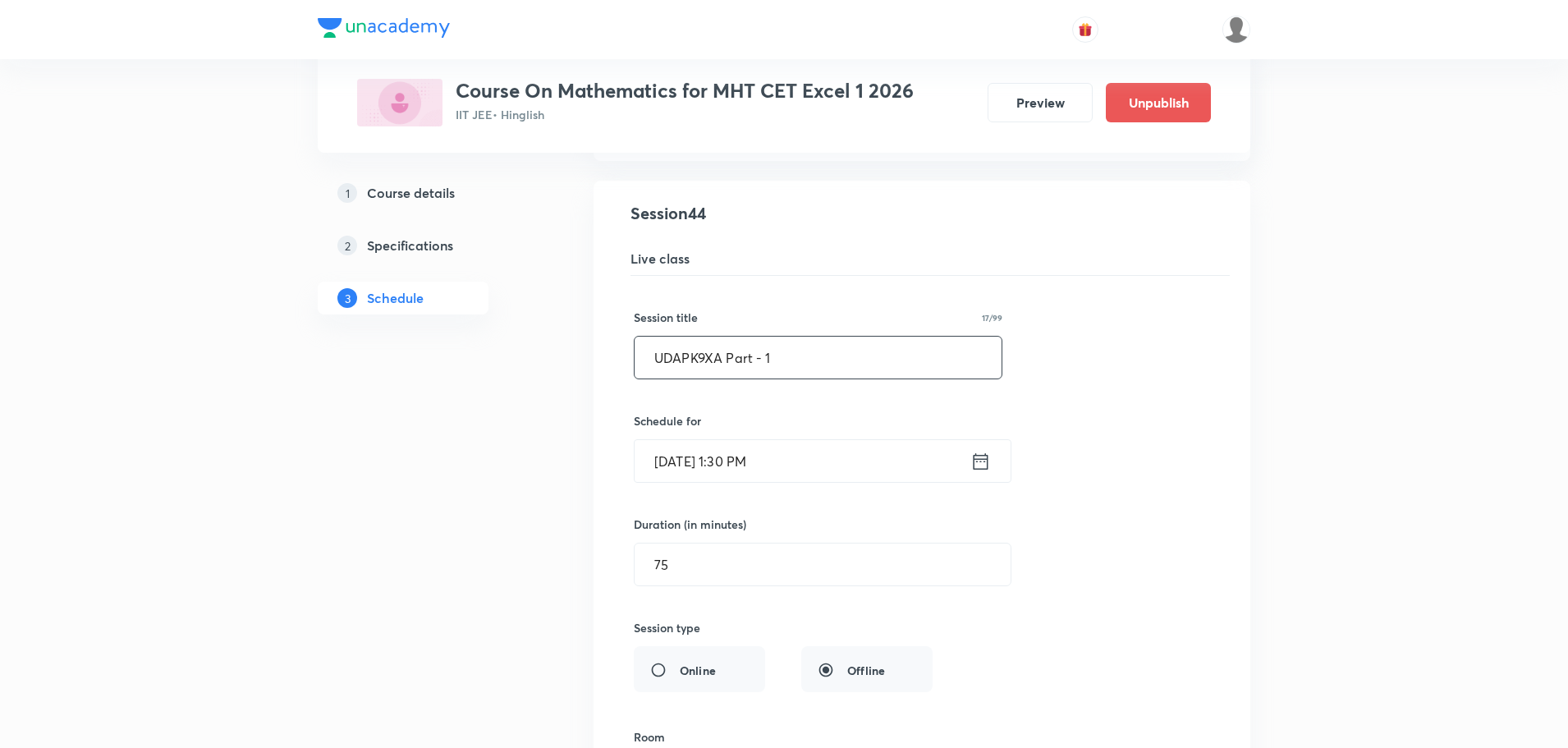
scroll to position [5878, 0]
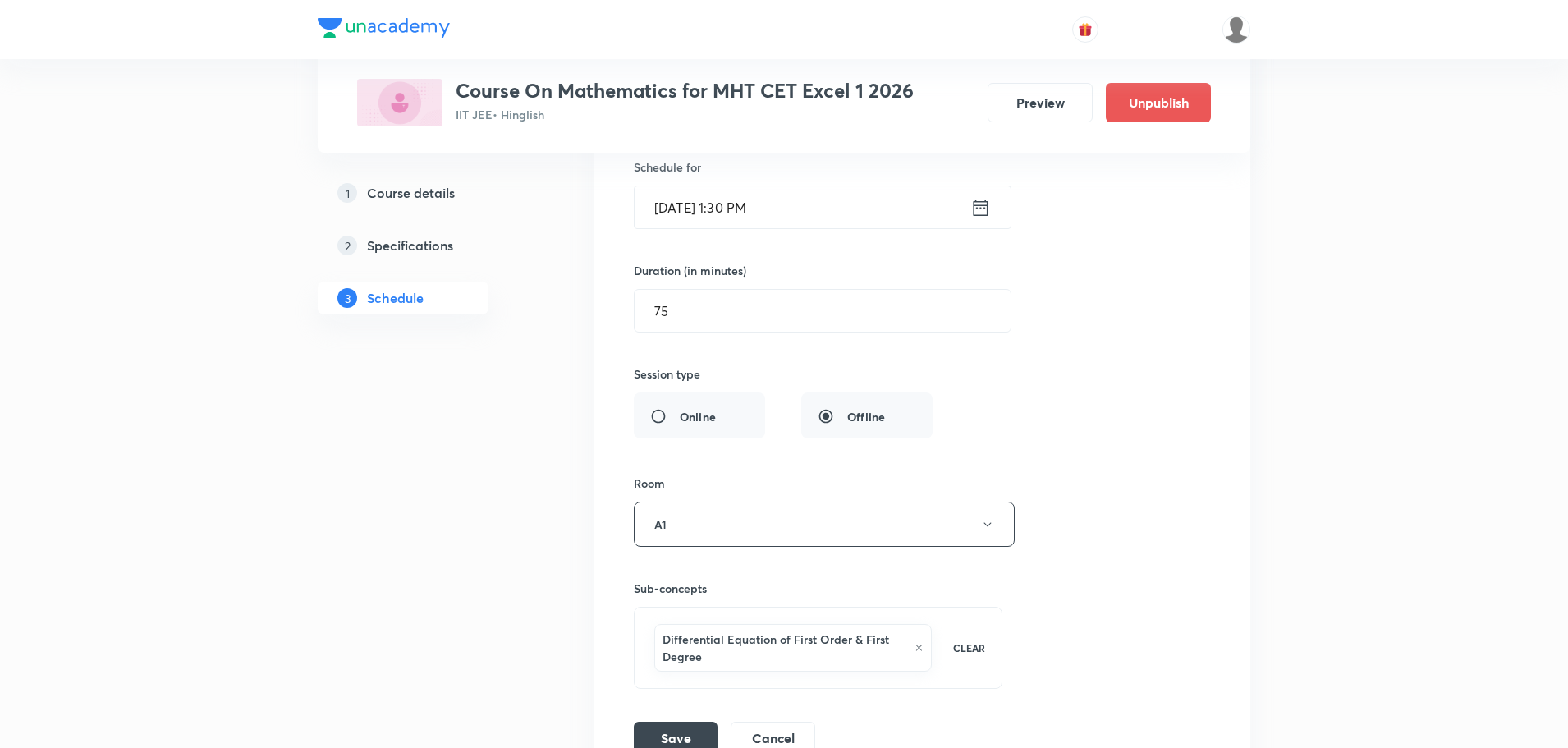
click at [668, 633] on h6 "Differential Equation of First Order & First Degree" at bounding box center [784, 647] width 244 height 34
drag, startPoint x: 664, startPoint y: 639, endPoint x: 775, endPoint y: 642, distance: 111.0
click at [775, 642] on h6 "Differential Equation of First Order & First Degree" at bounding box center [784, 647] width 244 height 34
copy h6 "Differential Equation"
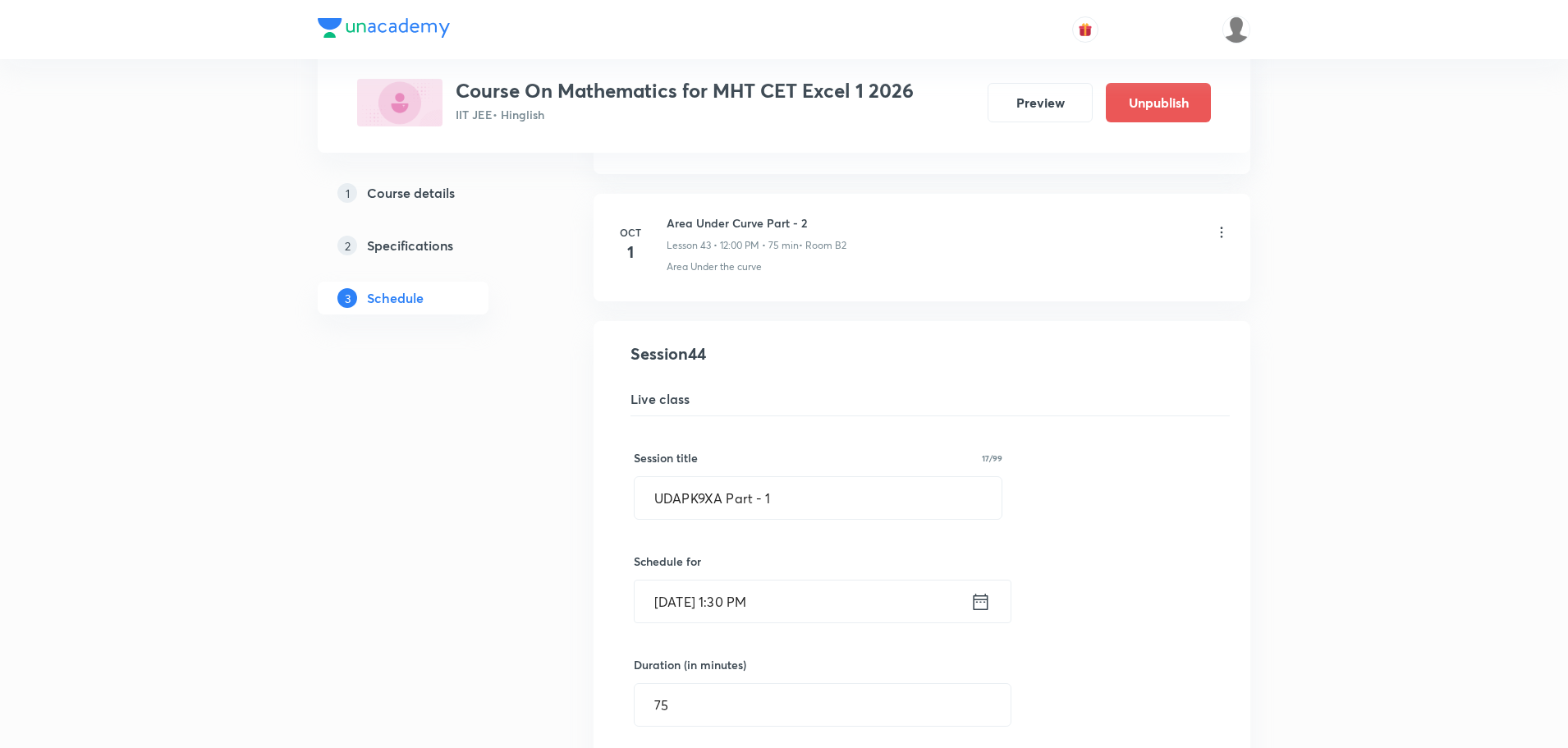
scroll to position [5468, 0]
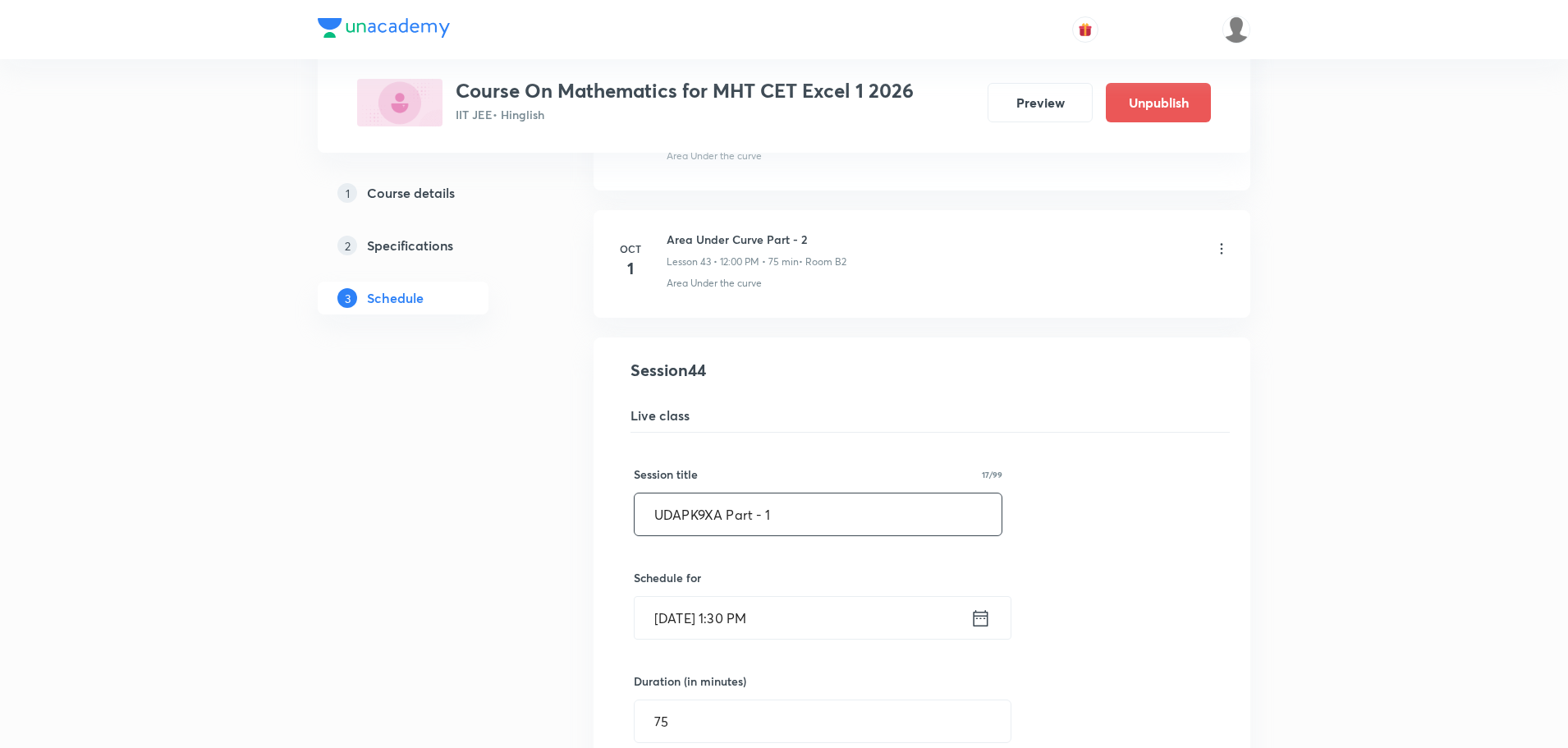
drag, startPoint x: 644, startPoint y: 519, endPoint x: 720, endPoint y: 524, distance: 76.2
click at [720, 524] on input "UDAPK9XA Part - 1" at bounding box center [818, 513] width 367 height 42
paste input "Differential Equation"
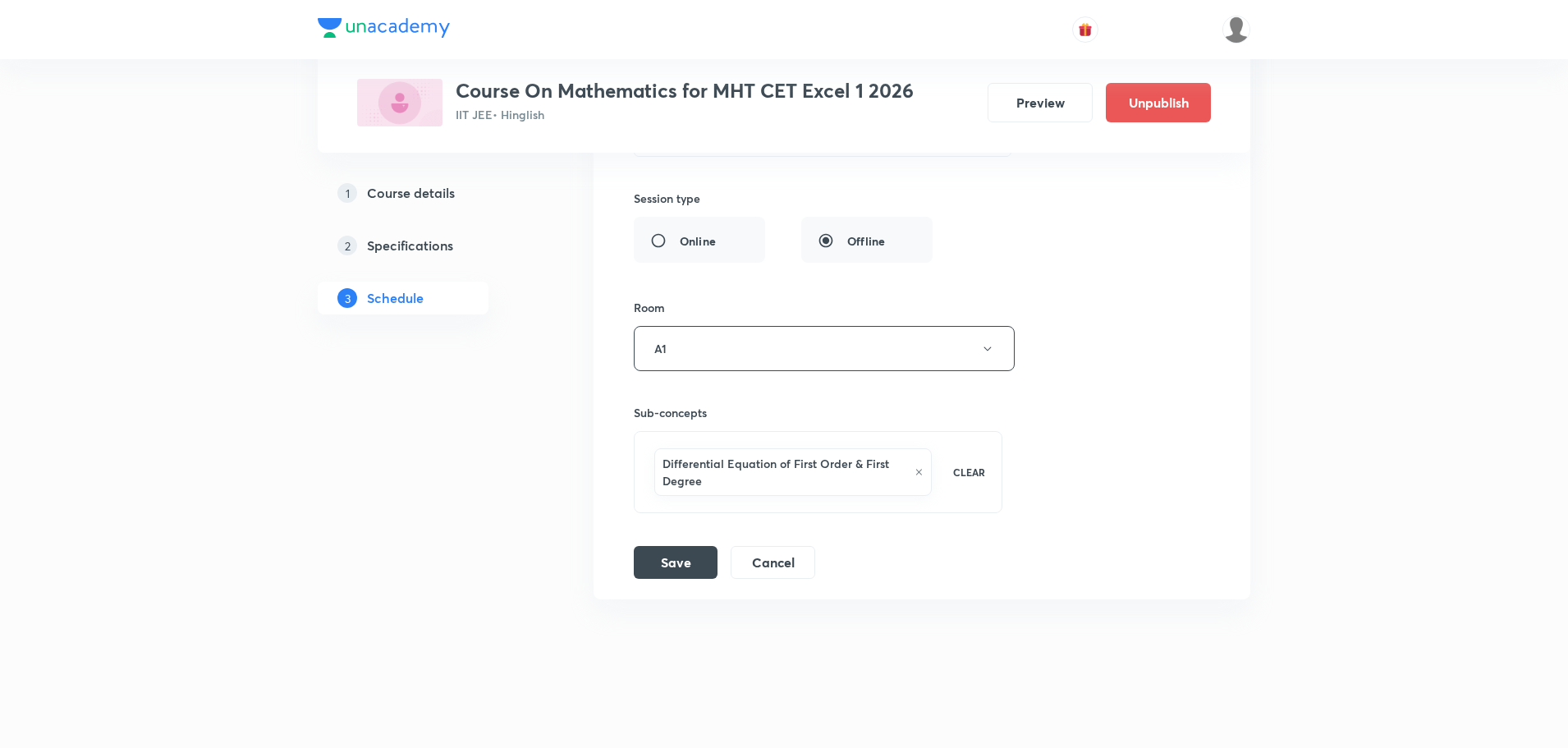
scroll to position [6059, 0]
type input "Differential Equation Part - 1"
click at [673, 561] on button "Save" at bounding box center [676, 555] width 84 height 33
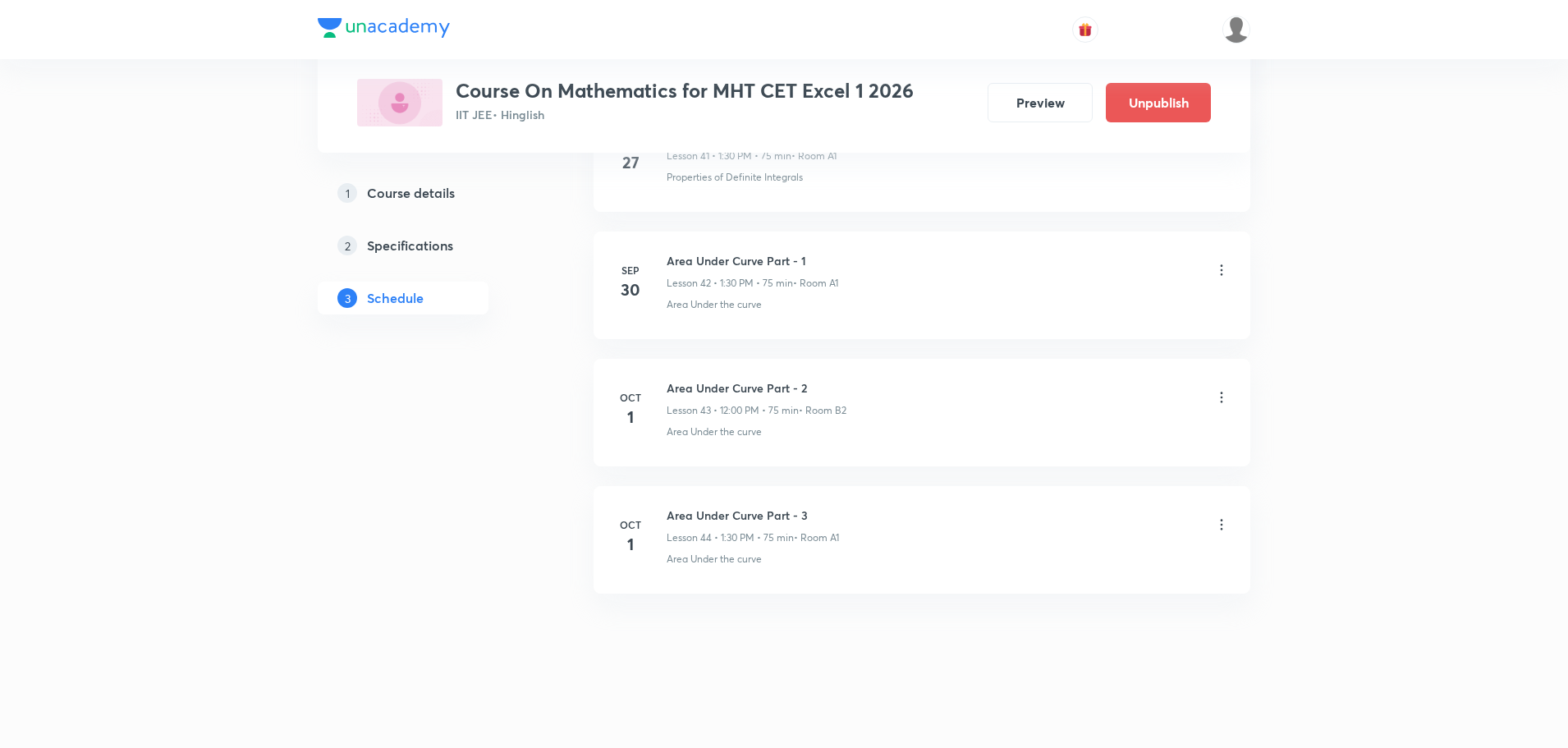
scroll to position [5411, 0]
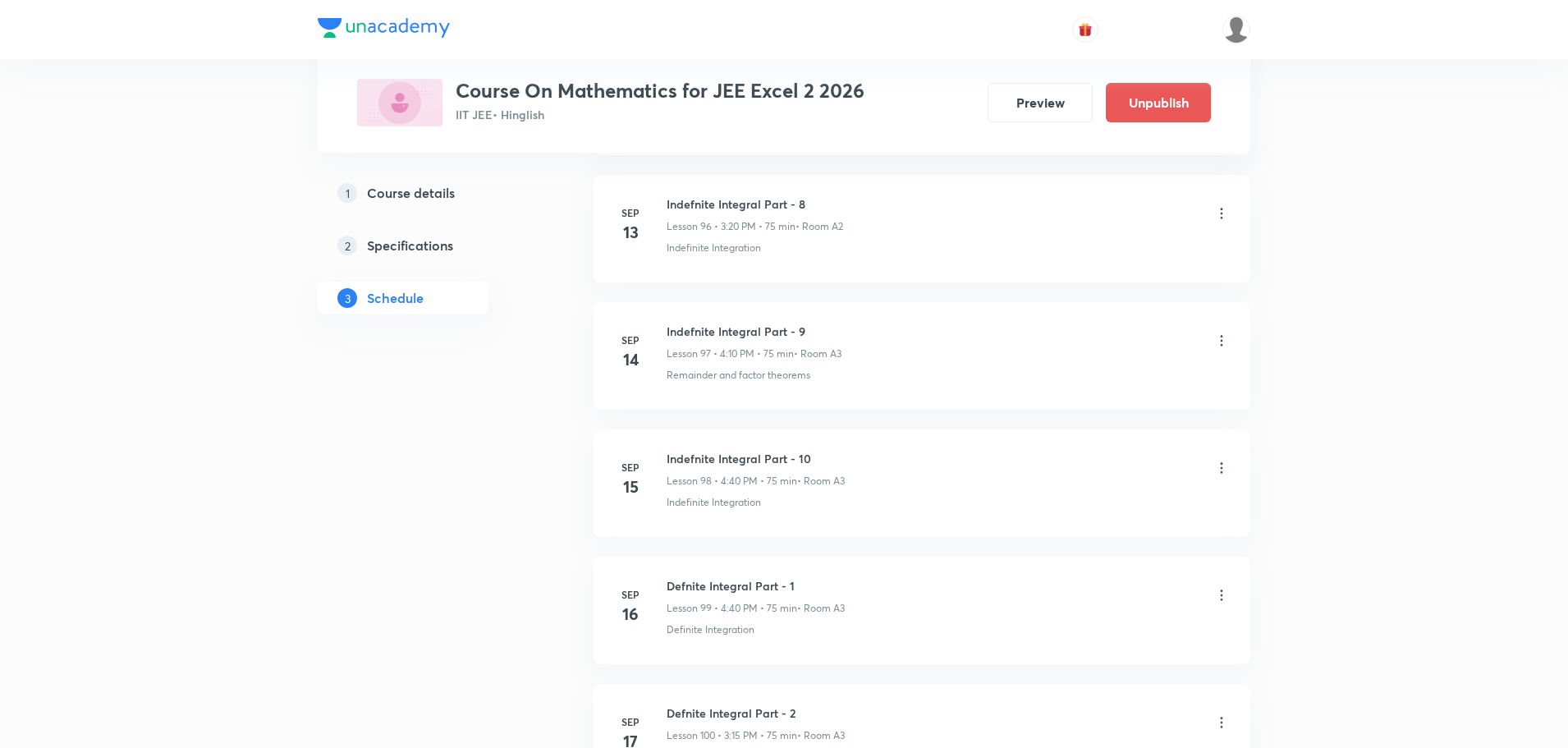
scroll to position [15070, 0]
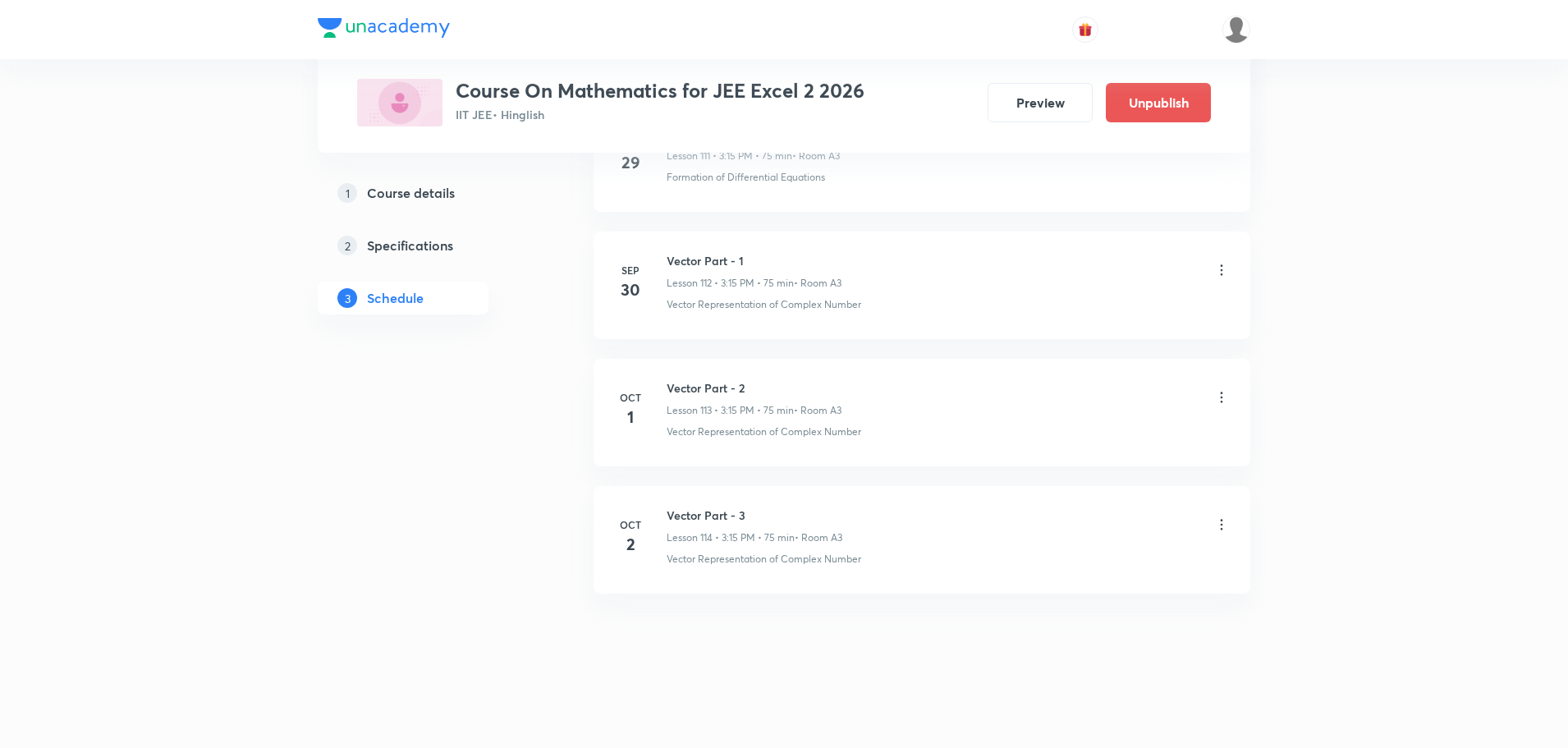
click at [1220, 524] on icon at bounding box center [1221, 524] width 17 height 17
click at [1072, 594] on p "Delete" at bounding box center [1078, 596] width 34 height 18
click at [985, 723] on button "Delete" at bounding box center [1020, 713] width 144 height 39
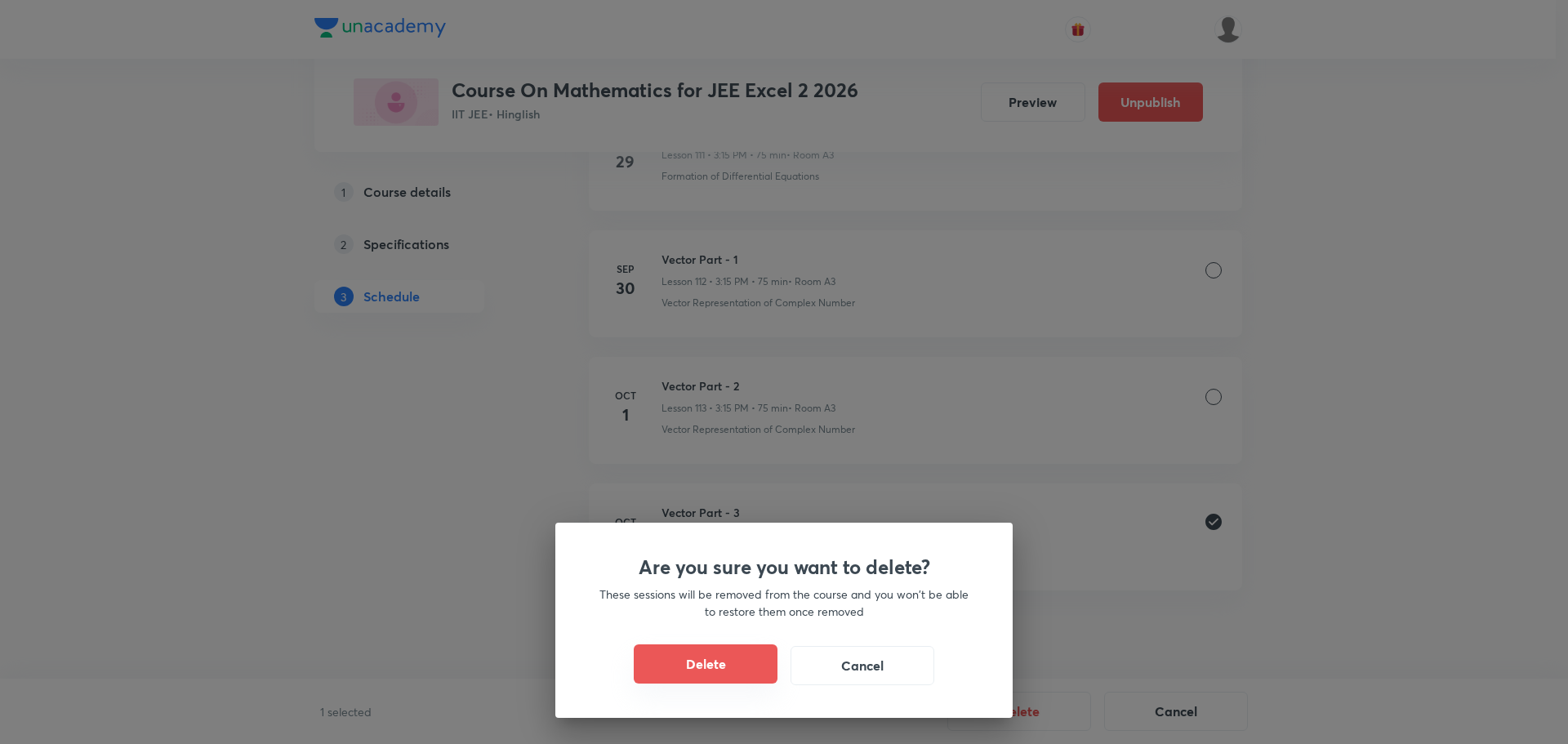
click at [685, 663] on button "Delete" at bounding box center [706, 664] width 143 height 39
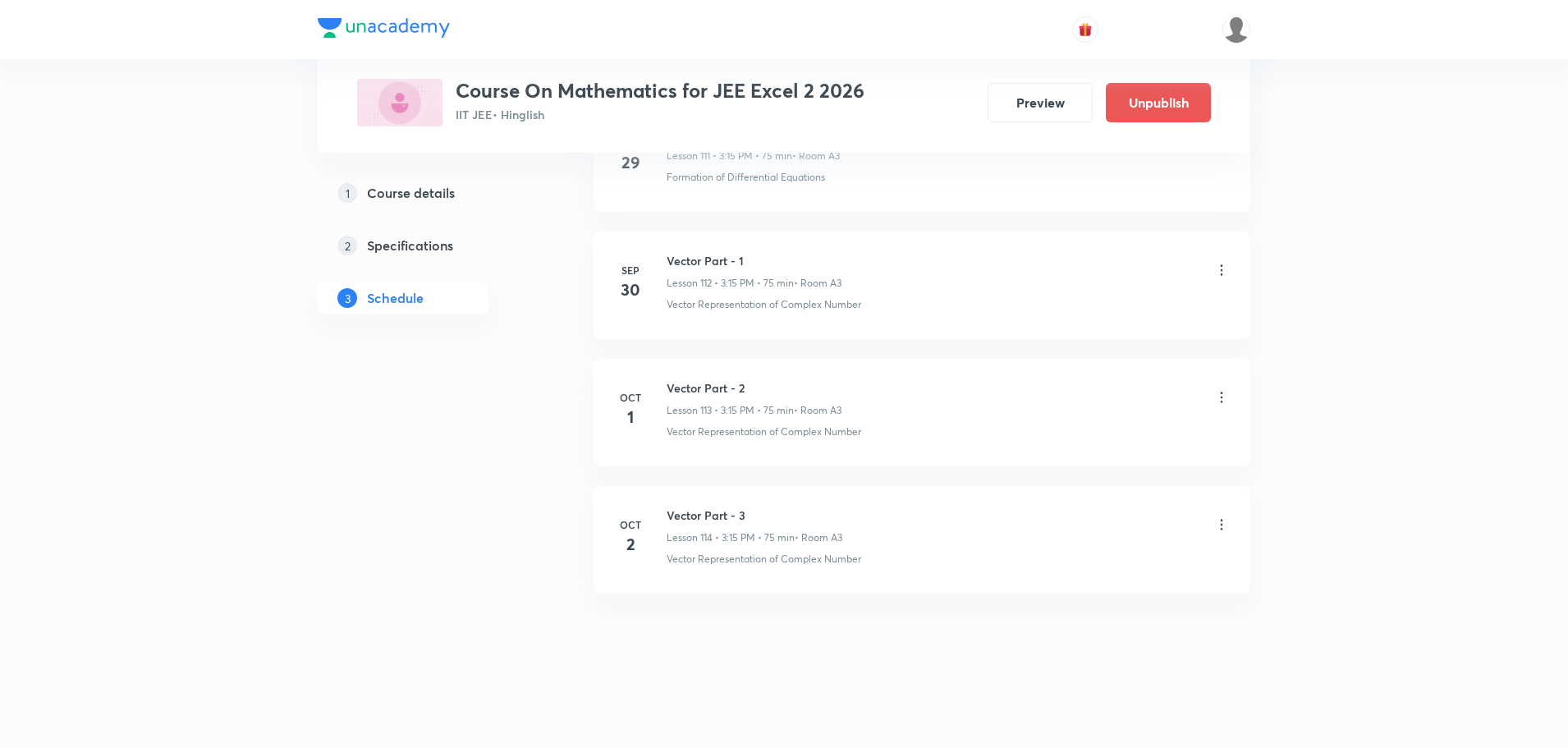
scroll to position [14943, 0]
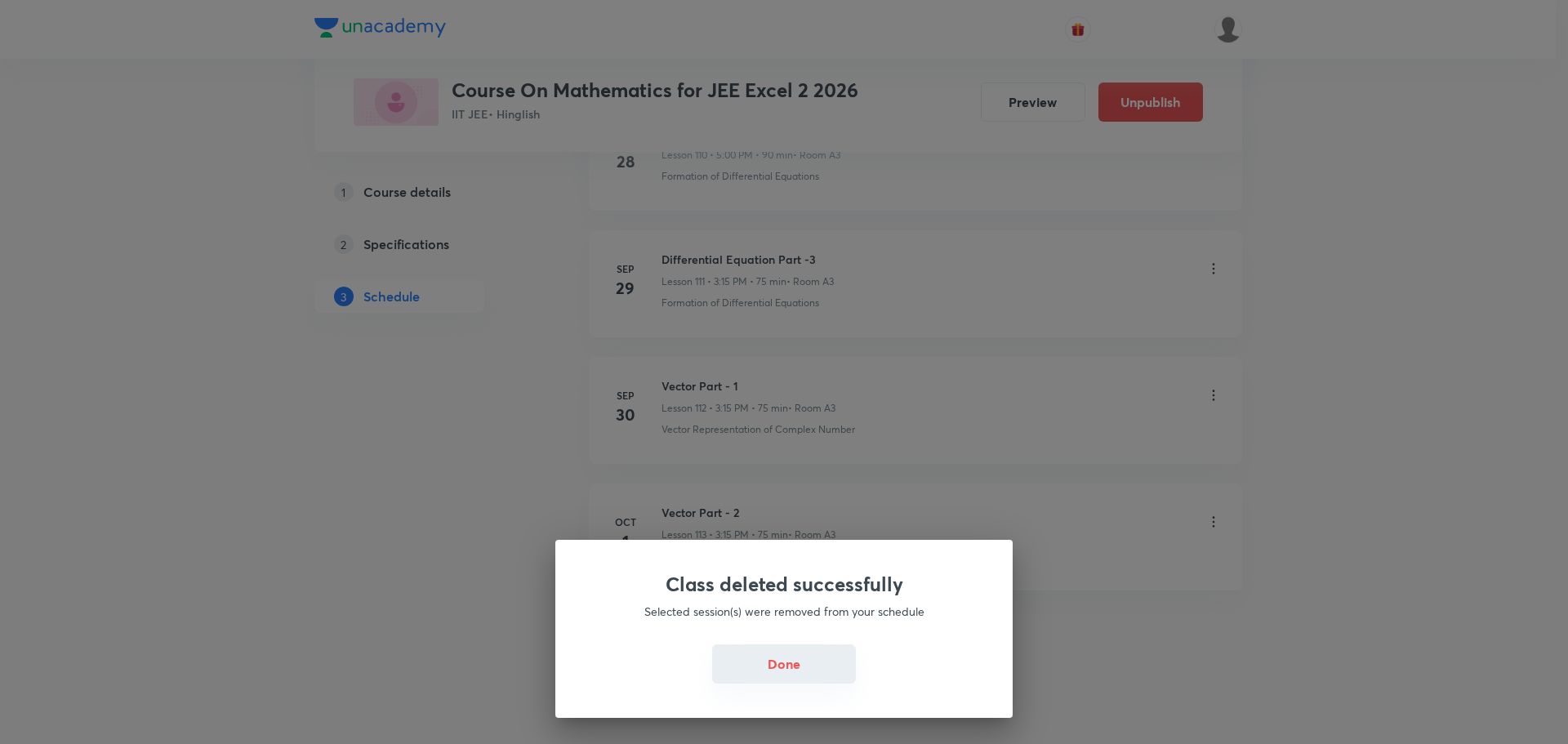
click at [770, 670] on button "Done" at bounding box center [784, 664] width 143 height 39
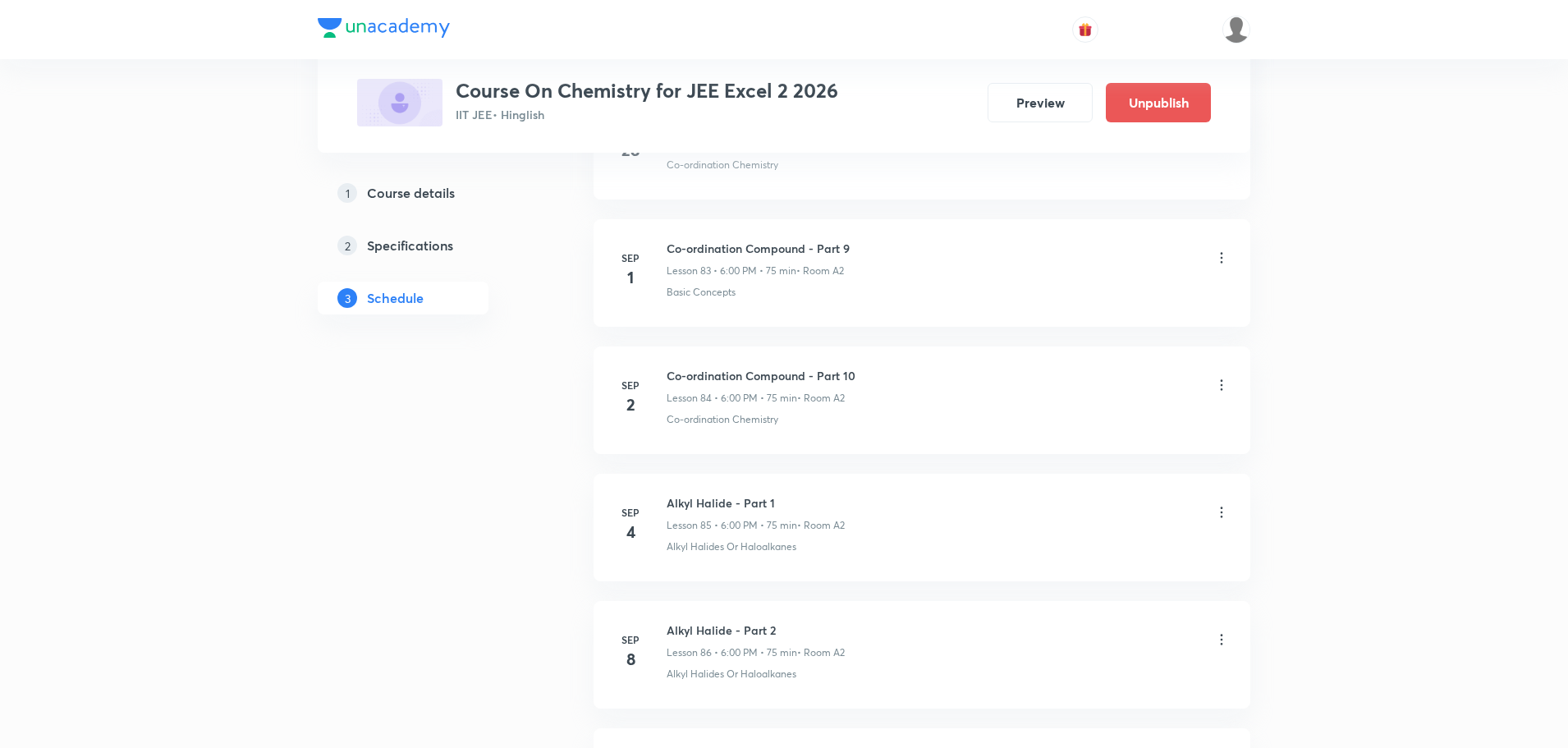
scroll to position [14179, 0]
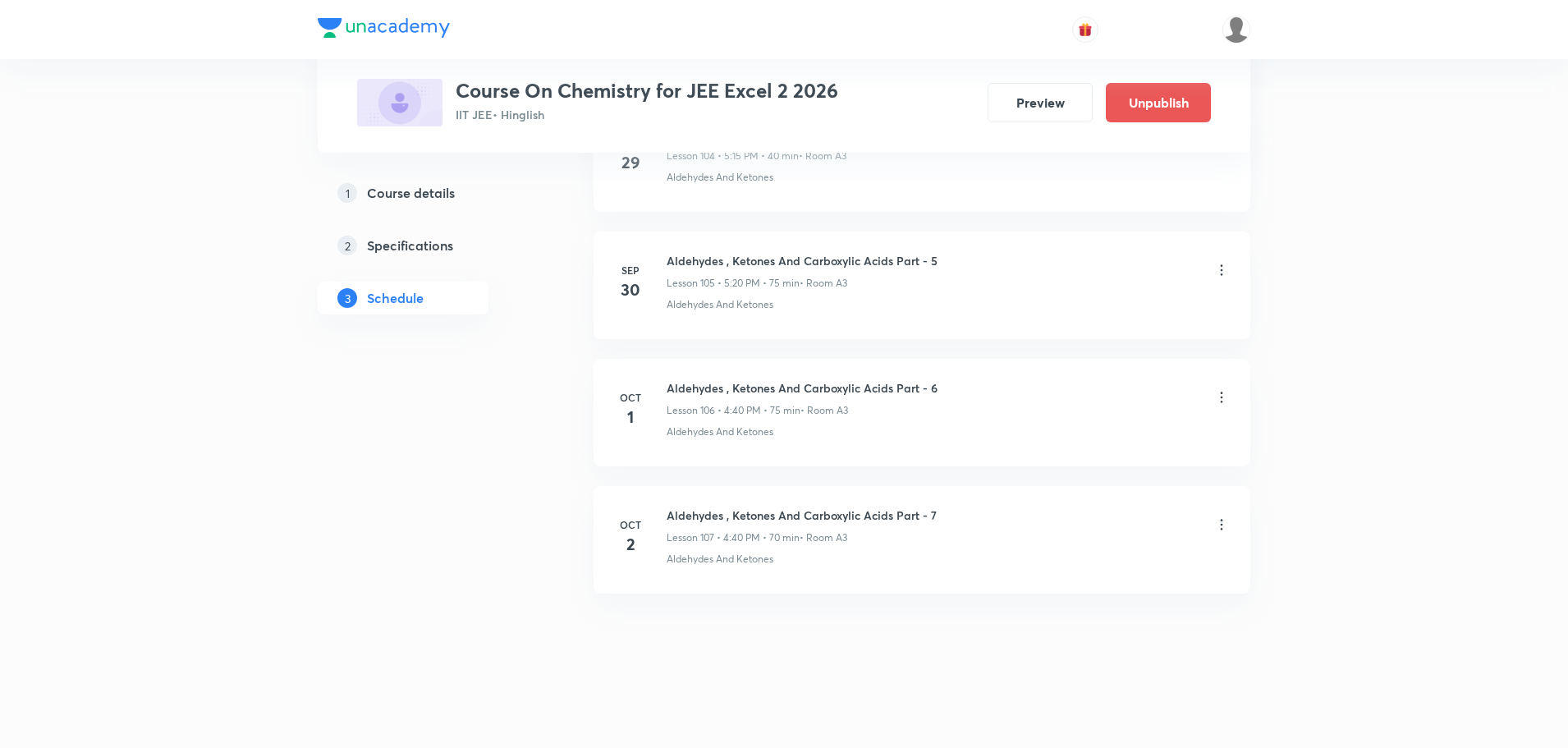
click at [1219, 523] on icon at bounding box center [1221, 524] width 17 height 17
click at [1089, 588] on p "Delete" at bounding box center [1078, 596] width 34 height 18
click at [1010, 708] on button "Delete" at bounding box center [1020, 713] width 144 height 39
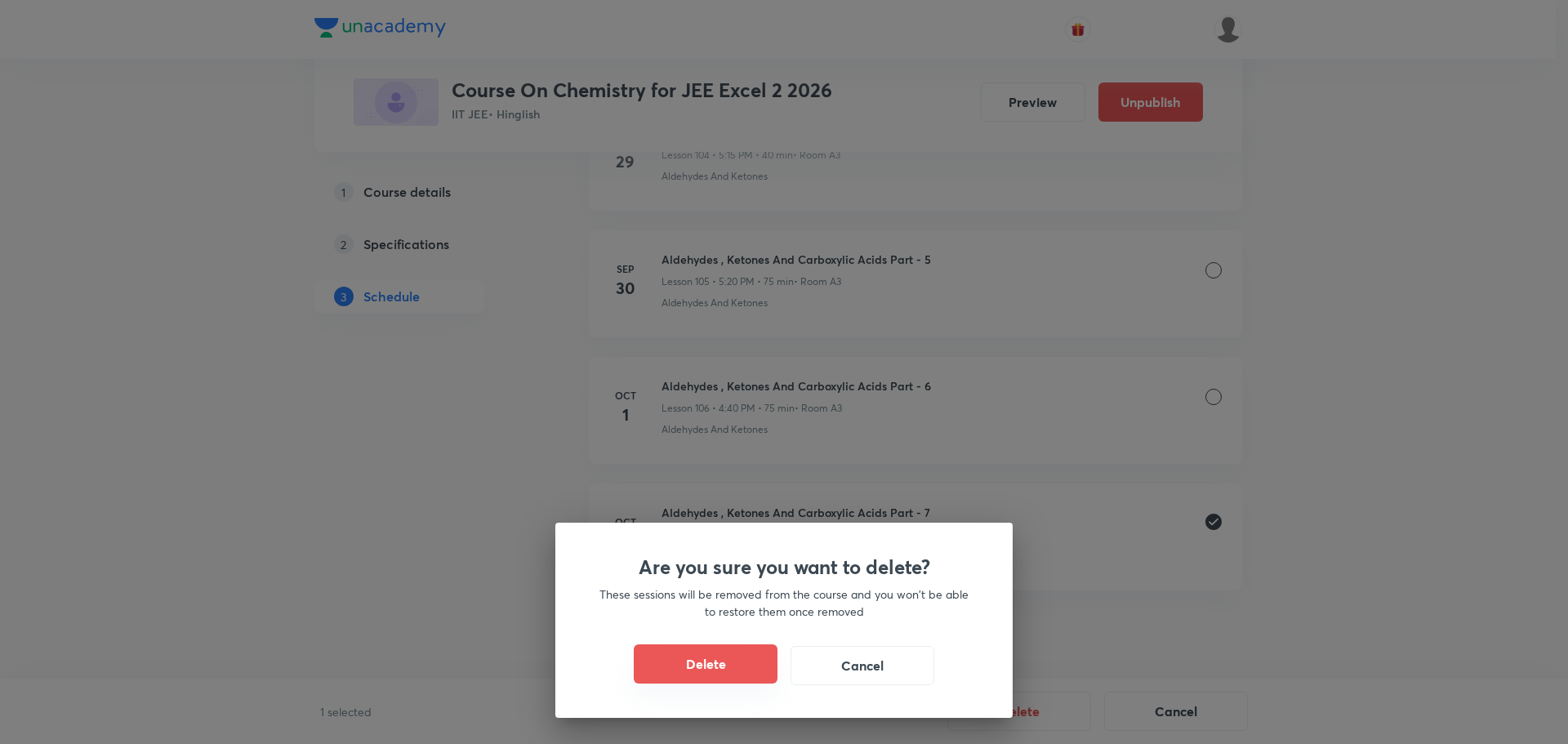
click at [701, 666] on button "Delete" at bounding box center [706, 664] width 143 height 39
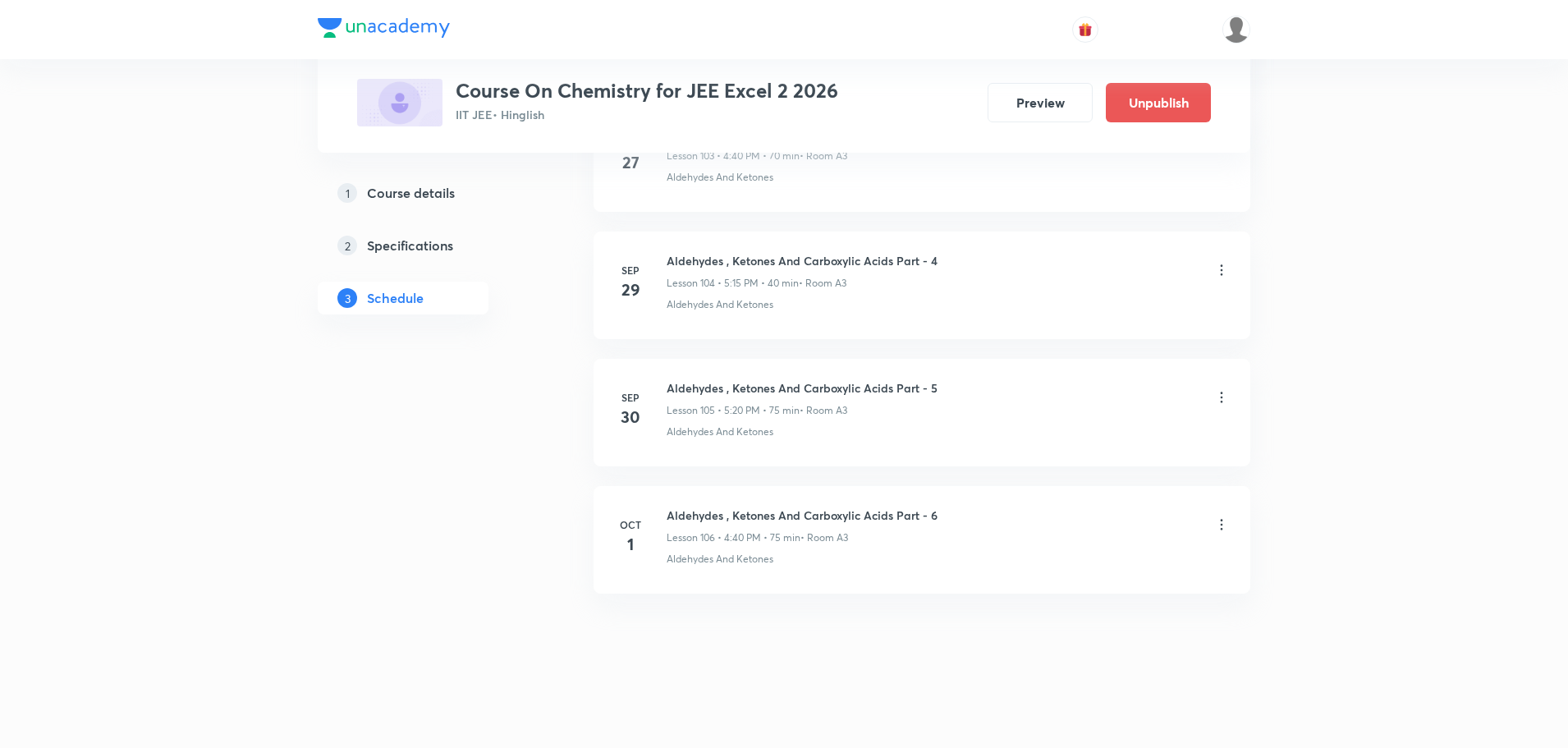
scroll to position [14052, 0]
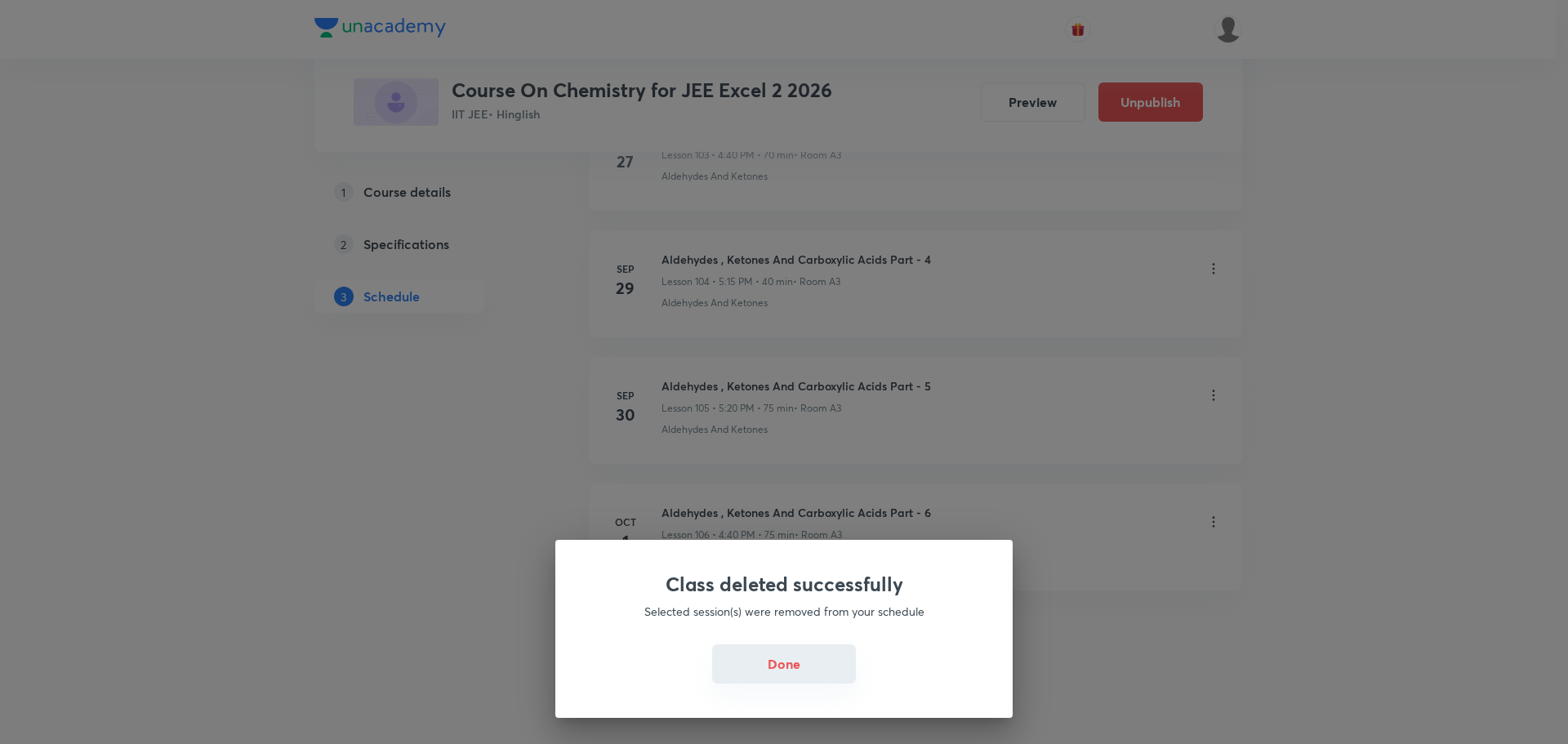
click at [776, 664] on button "Done" at bounding box center [784, 664] width 143 height 39
